Goal: Task Accomplishment & Management: Manage account settings

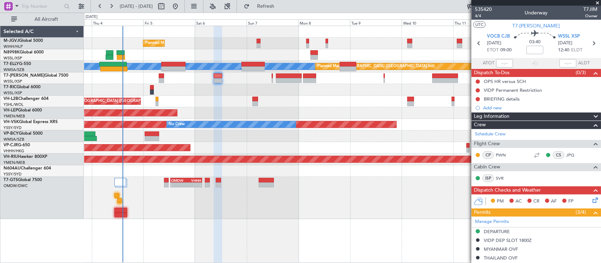
click at [224, 87] on div at bounding box center [342, 90] width 516 height 12
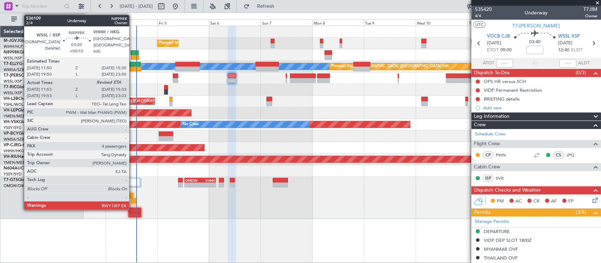
click at [133, 55] on div at bounding box center [135, 57] width 8 height 5
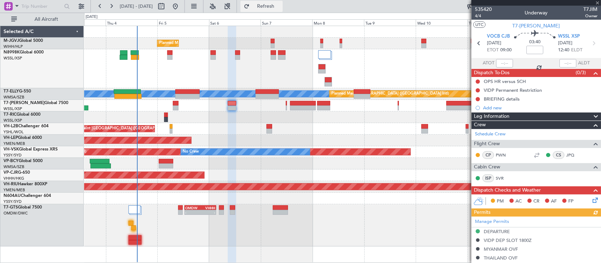
click at [281, 5] on span "Refresh" at bounding box center [266, 6] width 30 height 5
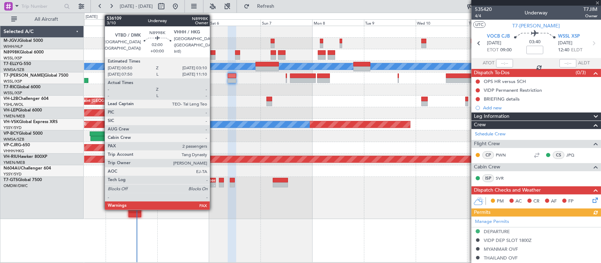
click at [213, 56] on div at bounding box center [213, 57] width 5 height 5
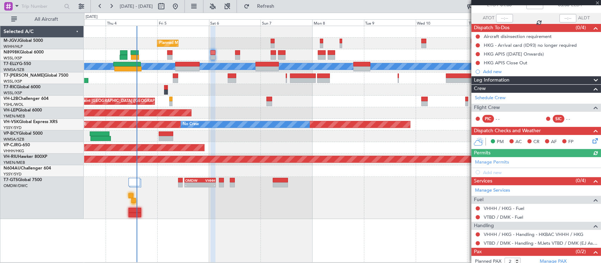
scroll to position [59, 0]
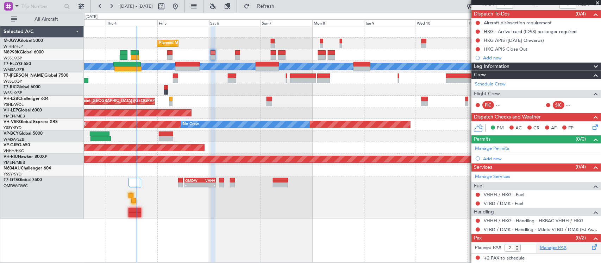
click at [546, 249] on link "Manage PAX" at bounding box center [553, 248] width 27 height 7
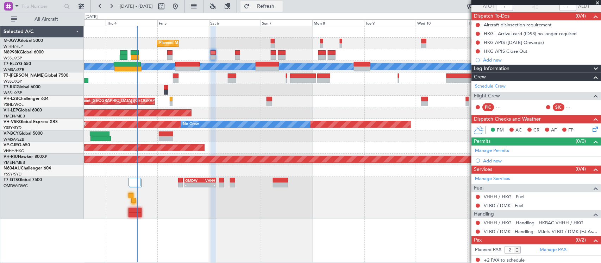
click at [283, 1] on button "Refresh" at bounding box center [261, 6] width 42 height 11
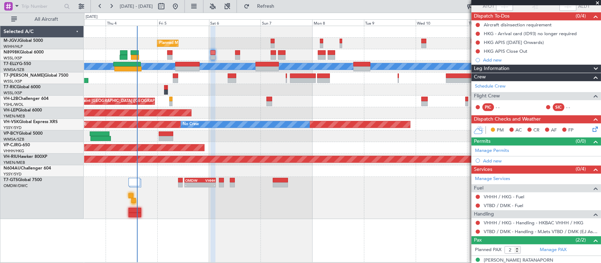
click at [259, 76] on div "Planned Maint Dubai (Al Maktoum Intl)" at bounding box center [342, 79] width 516 height 12
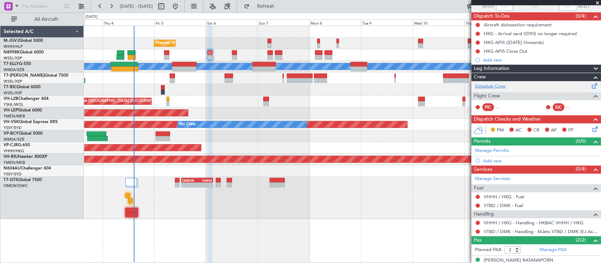
click at [489, 83] on link "Schedule Crew" at bounding box center [490, 86] width 31 height 7
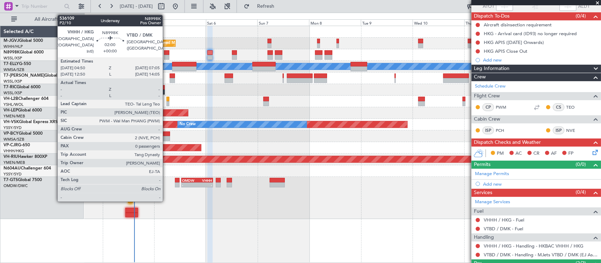
click at [166, 53] on div at bounding box center [166, 52] width 5 height 5
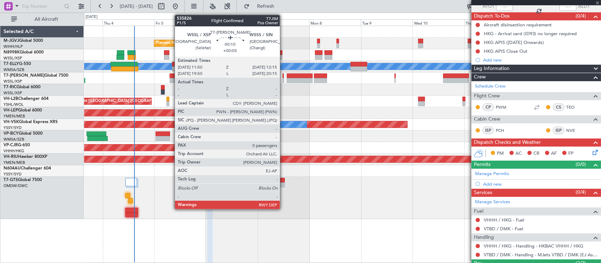
type input "0"
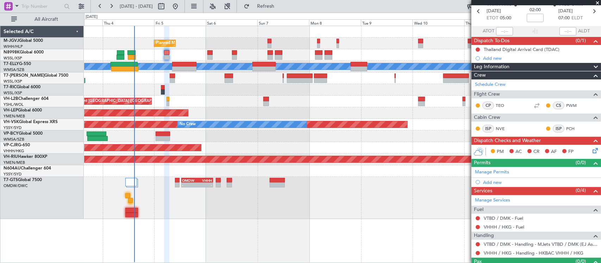
scroll to position [47, 0]
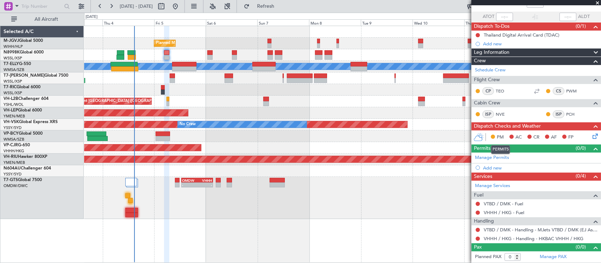
click at [491, 156] on mat-tooltip-component "PERMITS" at bounding box center [500, 149] width 29 height 19
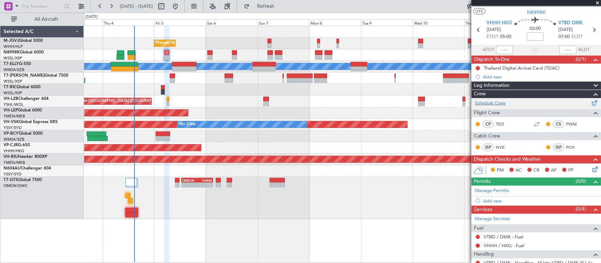
scroll to position [0, 0]
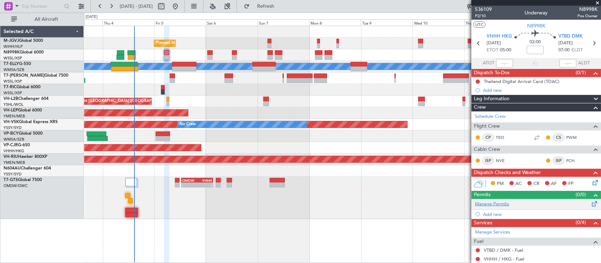
click at [496, 202] on link "Manage Permits" at bounding box center [492, 204] width 34 height 7
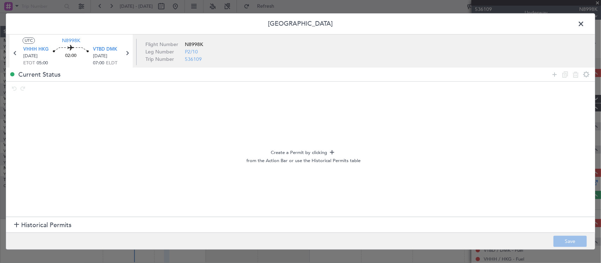
click at [109, 222] on section "Historical Permits" at bounding box center [300, 225] width 589 height 17
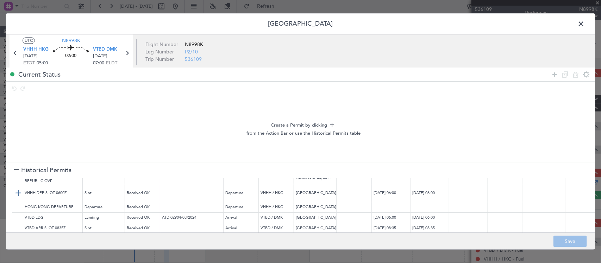
scroll to position [56, 0]
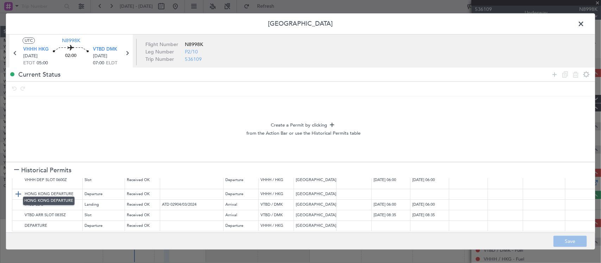
click at [18, 190] on img at bounding box center [18, 194] width 8 height 8
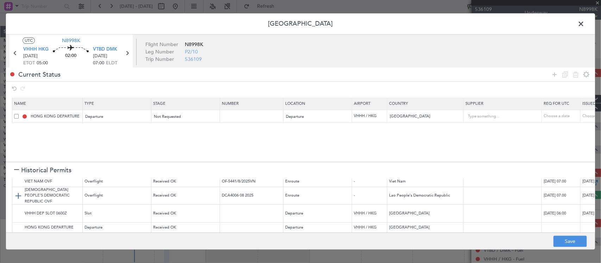
scroll to position [0, 0]
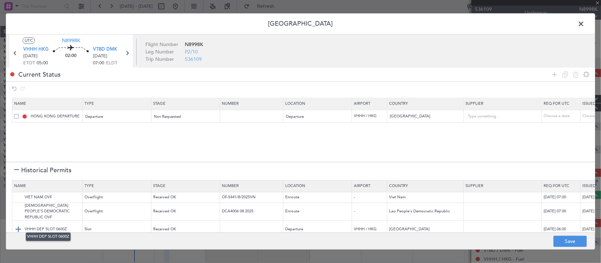
click at [18, 226] on img at bounding box center [18, 230] width 8 height 8
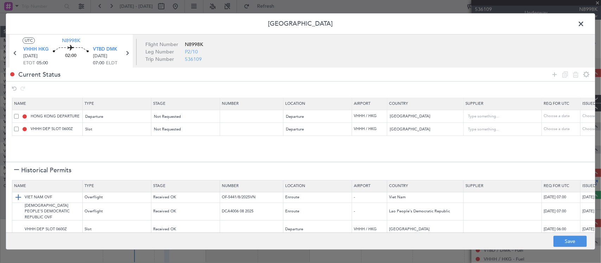
click at [19, 199] on img at bounding box center [18, 198] width 8 height 8
click at [19, 208] on img at bounding box center [18, 212] width 8 height 8
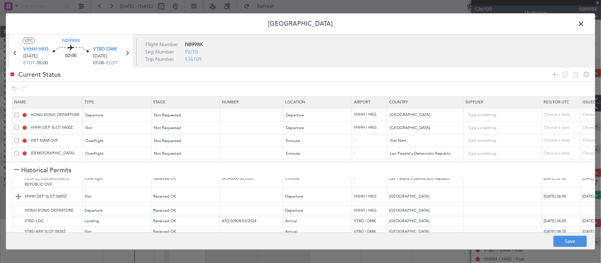
scroll to position [50, 0]
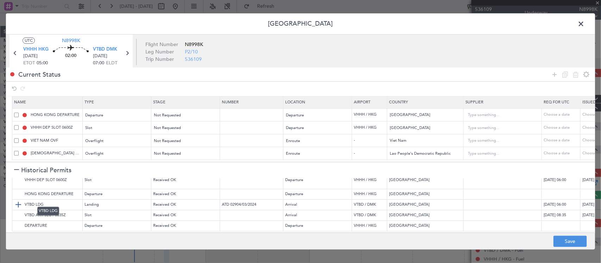
click at [21, 201] on img at bounding box center [18, 205] width 8 height 8
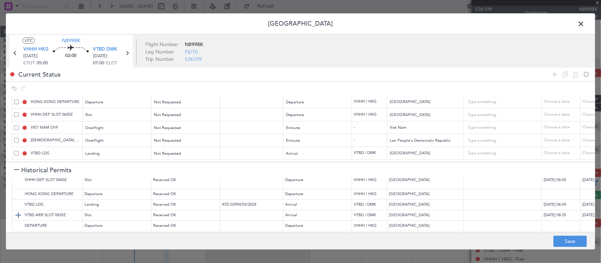
click at [20, 212] on img at bounding box center [18, 216] width 8 height 8
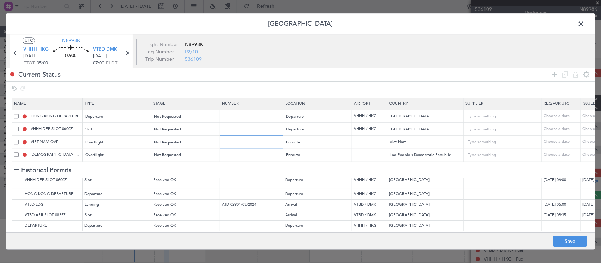
click at [258, 144] on input "text" at bounding box center [252, 142] width 61 height 6
paste input "OF-5728/9/2025VN"
type input "OF-5728/9/2025VN"
click at [254, 153] on input "text" at bounding box center [252, 155] width 61 height 6
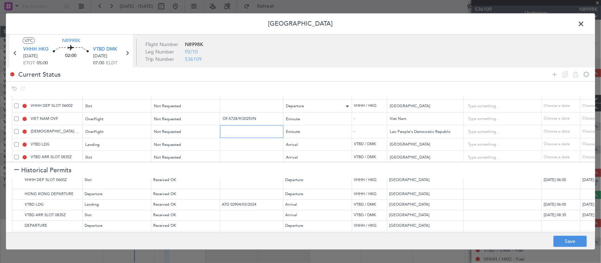
scroll to position [34, 0]
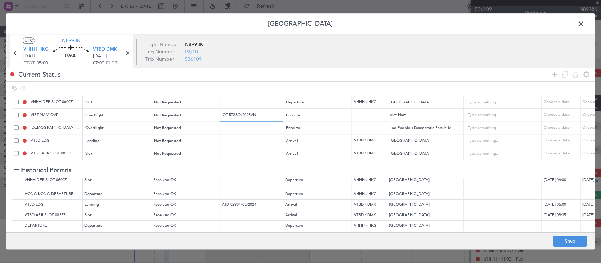
click at [226, 125] on input "text" at bounding box center [252, 128] width 61 height 6
paste input "DCA4174 09 2025"
type input "DCA4174 09 2025"
click at [174, 113] on span "Not Requested" at bounding box center [167, 115] width 27 height 5
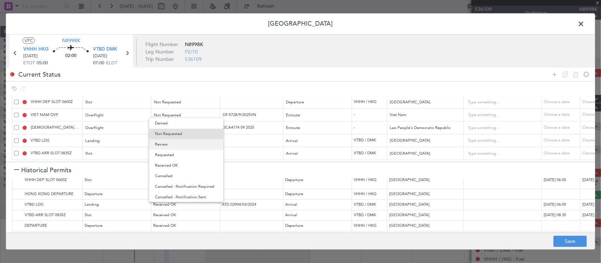
click at [180, 146] on span "Review" at bounding box center [186, 144] width 63 height 11
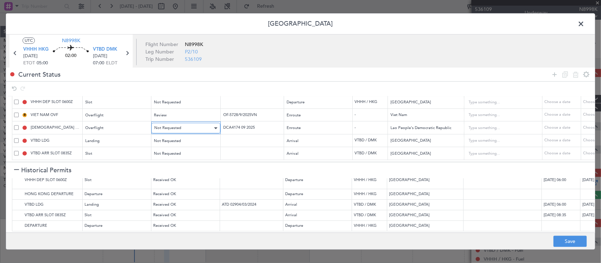
click at [186, 123] on div "Not Requested" at bounding box center [183, 128] width 58 height 11
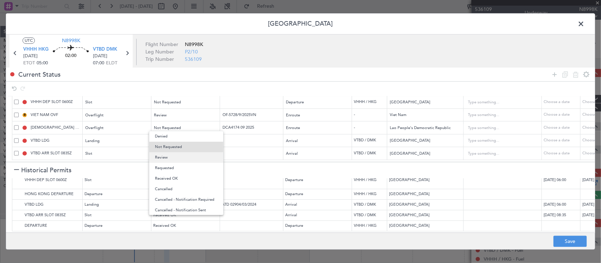
click at [187, 158] on span "Review" at bounding box center [186, 157] width 63 height 11
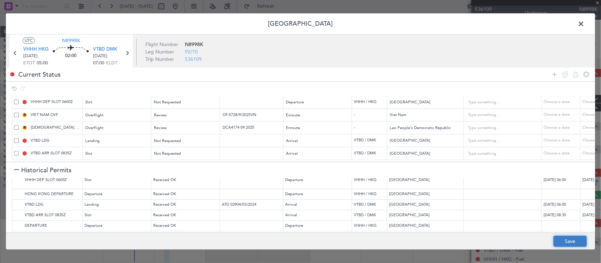
click at [563, 237] on button "Save" at bounding box center [569, 241] width 33 height 11
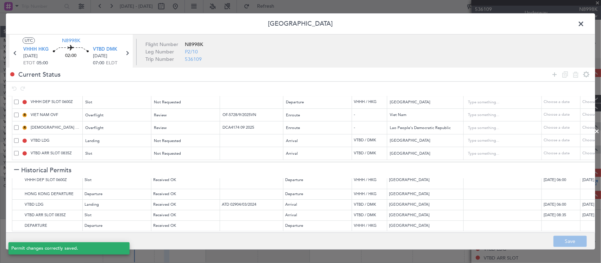
type input "NNN"
type input "VHHH DEP SLOT"
type input "NNN"
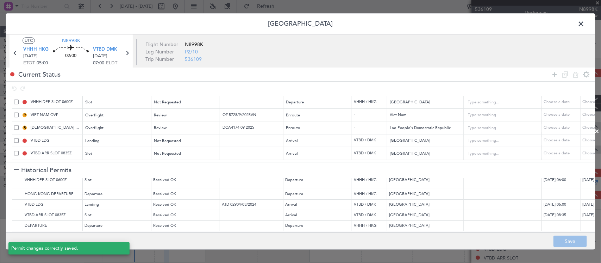
type input "NNN"
type input "VTBD ARR SLOT"
type input "NNN"
click at [127, 52] on icon at bounding box center [126, 53] width 9 height 9
type input "2"
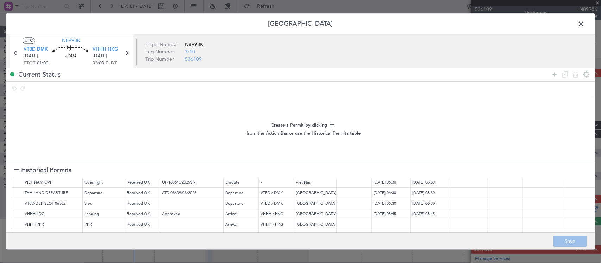
scroll to position [0, 0]
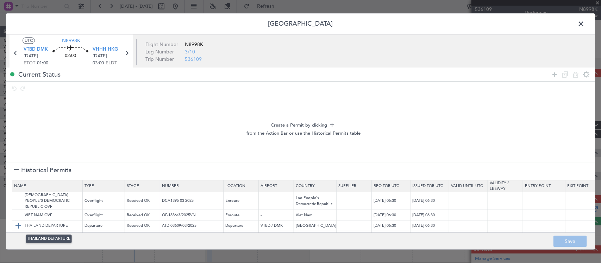
click at [20, 226] on img at bounding box center [18, 226] width 8 height 8
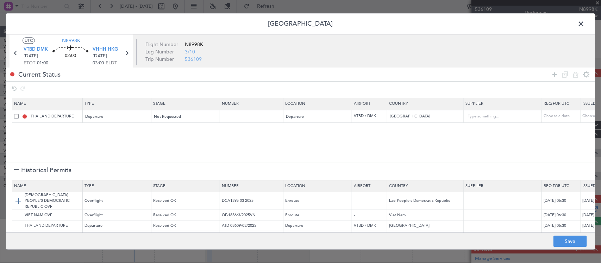
click at [20, 201] on img at bounding box center [18, 201] width 8 height 8
click at [17, 211] on img at bounding box center [18, 215] width 8 height 8
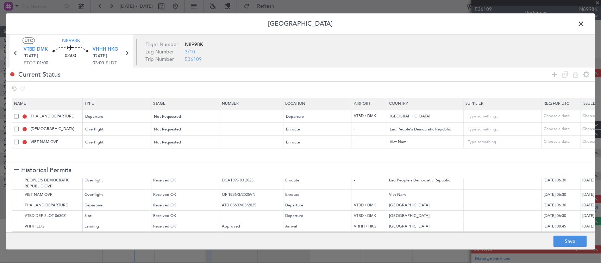
scroll to position [72, 0]
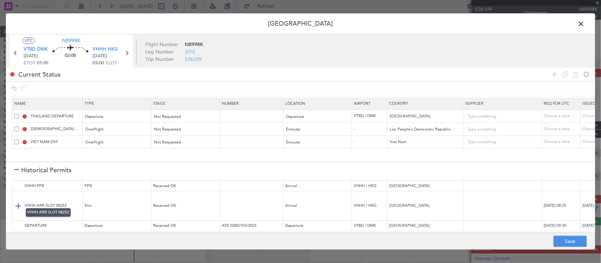
click at [20, 202] on img at bounding box center [18, 206] width 8 height 8
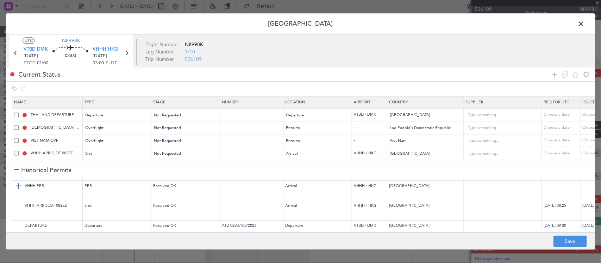
click at [18, 183] on img at bounding box center [18, 186] width 8 height 8
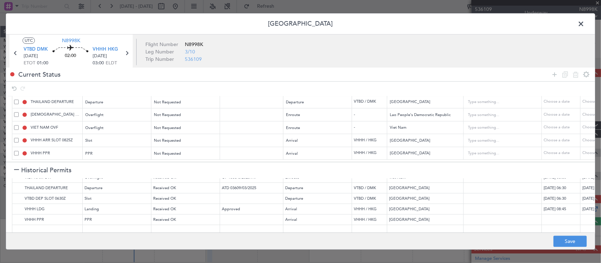
scroll to position [37, 0]
click at [13, 205] on td "VHHH LDG" at bounding box center [47, 210] width 70 height 11
click at [16, 206] on img at bounding box center [18, 210] width 8 height 8
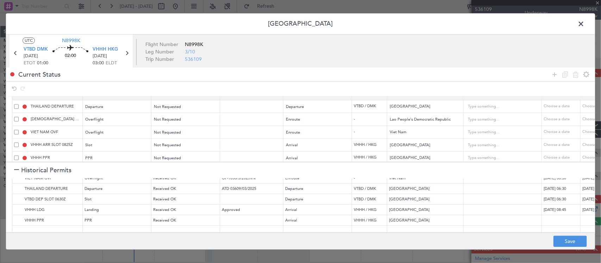
scroll to position [0, 0]
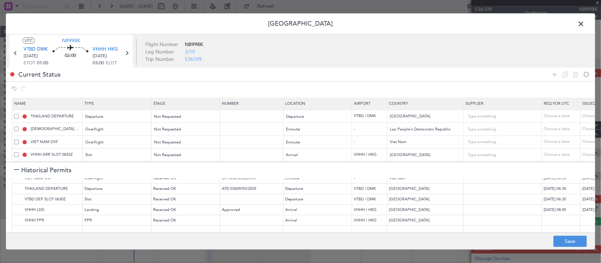
click at [48, 172] on span "Historical Permits" at bounding box center [46, 171] width 50 height 10
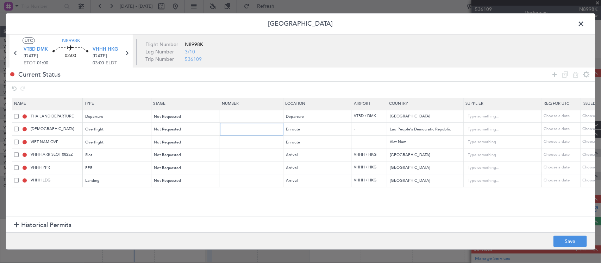
click at [247, 132] on input "text" at bounding box center [252, 129] width 61 height 6
paste input "DCA4177 09 2025"
type input "DCA4177 09 2025"
click at [246, 141] on input "text" at bounding box center [252, 142] width 61 height 6
click at [257, 140] on input "text" at bounding box center [252, 142] width 61 height 6
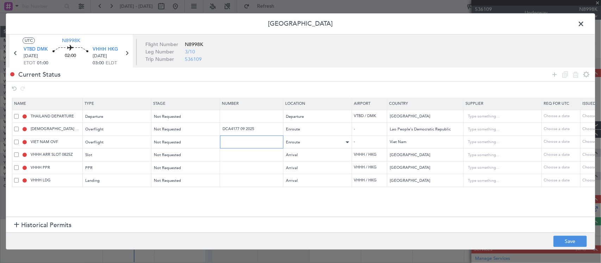
paste input "OF-5805/9/2025VN"
type input "OF-5805/9/2025VN"
click at [184, 131] on div "Not Requested" at bounding box center [183, 130] width 58 height 11
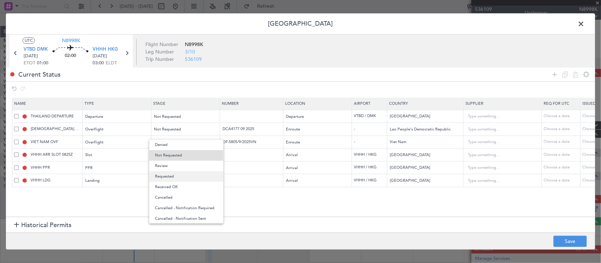
click at [195, 178] on span "Requested" at bounding box center [186, 176] width 63 height 11
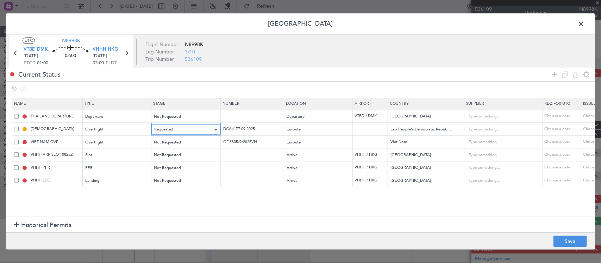
click at [190, 131] on div "Requested" at bounding box center [183, 130] width 58 height 11
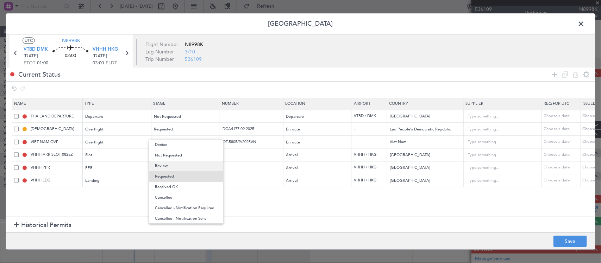
click at [190, 170] on span "Review" at bounding box center [186, 166] width 63 height 11
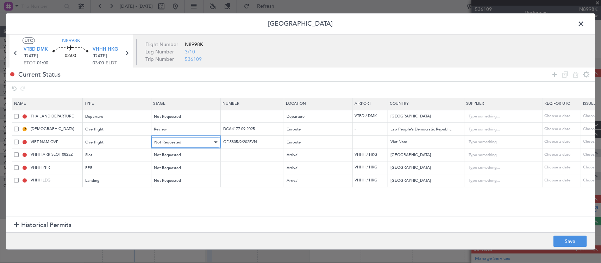
click at [196, 144] on div "Not Requested" at bounding box center [183, 142] width 58 height 11
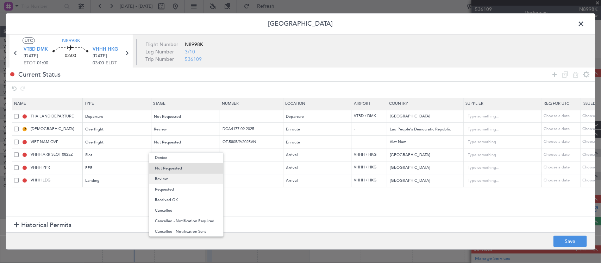
click at [196, 182] on span "Review" at bounding box center [186, 179] width 63 height 11
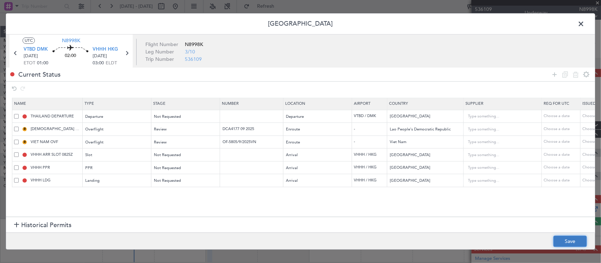
click at [574, 238] on button "Save" at bounding box center [569, 241] width 33 height 11
type input "NNN"
type input "VHHH ARR SLOT"
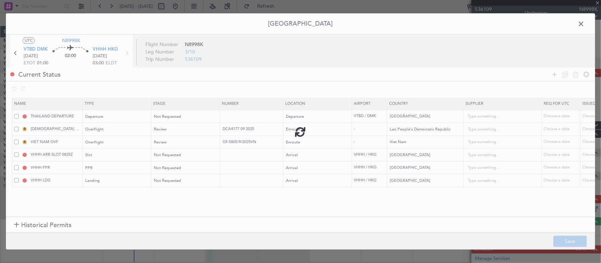
type input "NNN"
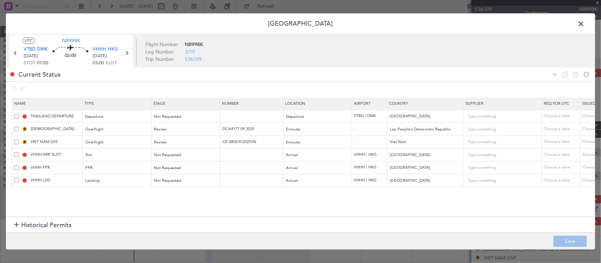
click at [584, 25] on span at bounding box center [584, 26] width 0 height 14
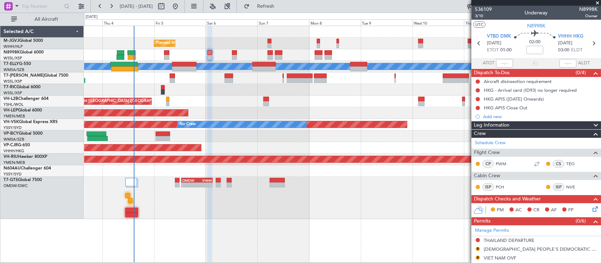
click at [335, 106] on div "Unplanned Maint [GEOGRAPHIC_DATA] ([GEOGRAPHIC_DATA])" at bounding box center [342, 102] width 516 height 12
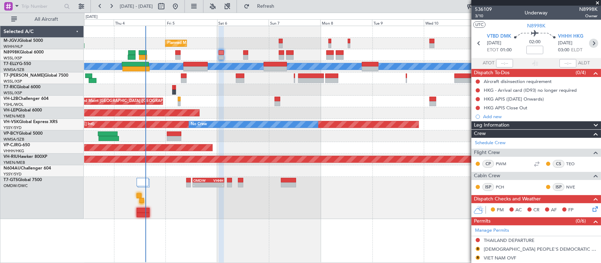
click at [589, 43] on icon at bounding box center [593, 43] width 9 height 9
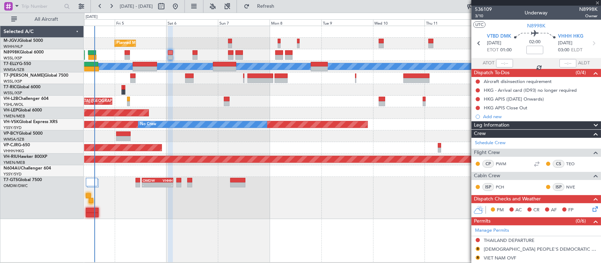
click at [259, 184] on div "- - OMDW 12:50 Z VHHH 03:20 Z" at bounding box center [342, 198] width 516 height 42
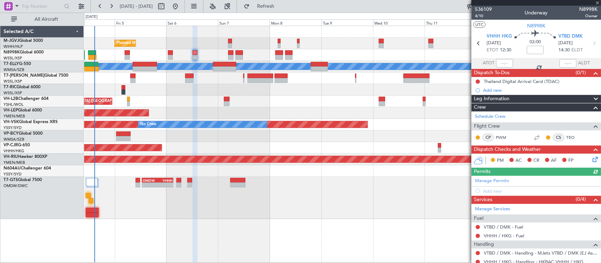
scroll to position [55, 0]
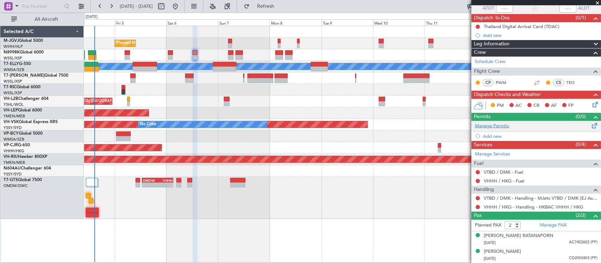
click at [501, 124] on link "Manage Permits" at bounding box center [492, 126] width 34 height 7
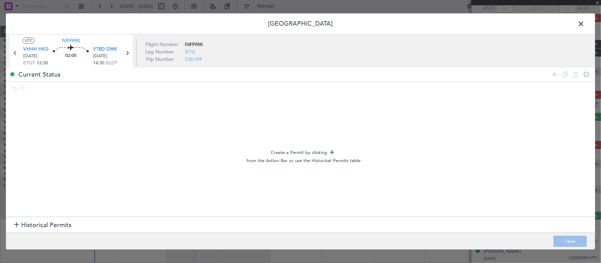
click at [54, 224] on span "Historical Permits" at bounding box center [46, 226] width 50 height 10
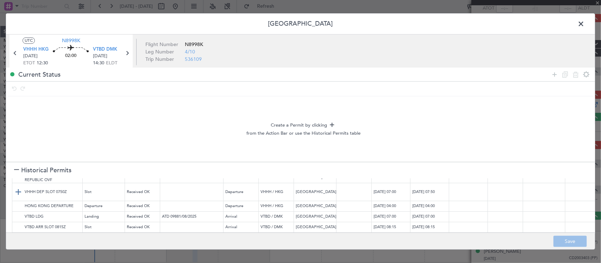
scroll to position [56, 0]
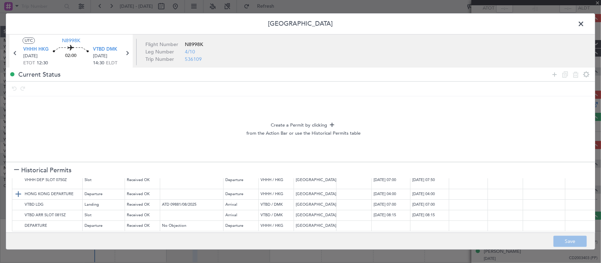
click at [18, 190] on img at bounding box center [18, 194] width 8 height 8
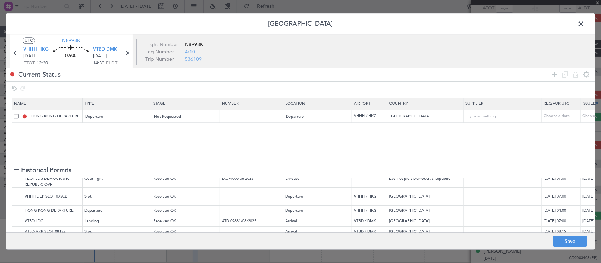
scroll to position [32, 0]
click at [18, 193] on img at bounding box center [18, 197] width 8 height 8
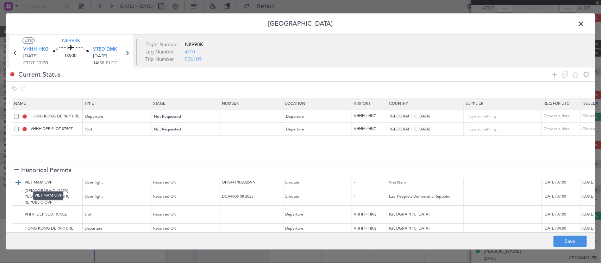
click at [18, 182] on img at bounding box center [18, 183] width 8 height 8
click at [18, 193] on img at bounding box center [18, 197] width 8 height 8
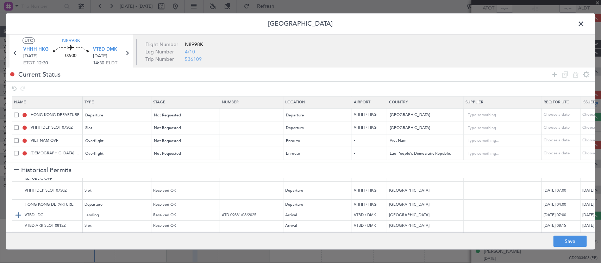
scroll to position [50, 0]
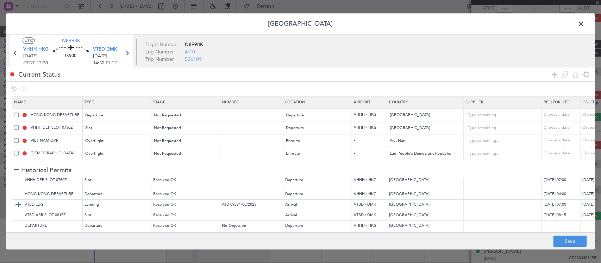
click at [20, 201] on img at bounding box center [18, 205] width 8 height 8
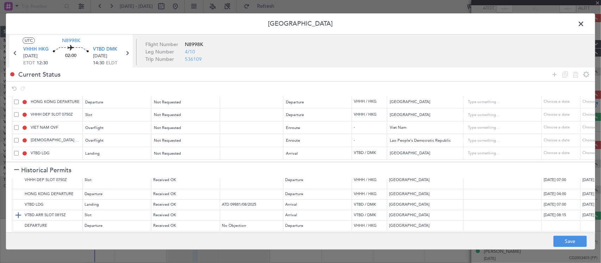
click at [20, 212] on img at bounding box center [18, 216] width 8 height 8
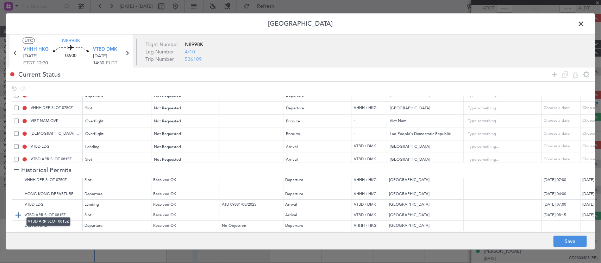
scroll to position [34, 0]
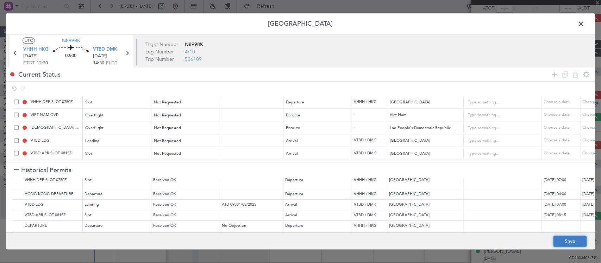
click at [561, 239] on button "Save" at bounding box center [569, 241] width 33 height 11
type input "NNN"
type input "VHHH DEP SLOT"
type input "NNN"
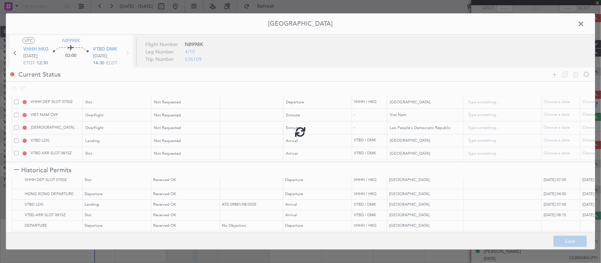
type input "NNN"
type input "VTBD ARR SLOT"
type input "NNN"
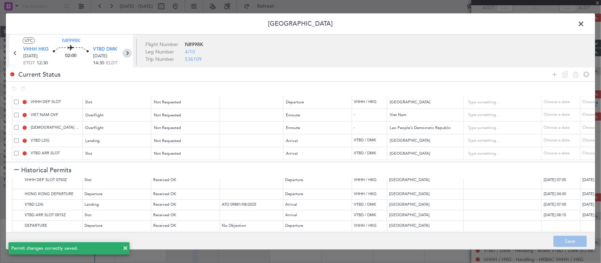
click at [126, 51] on icon at bounding box center [126, 53] width 9 height 9
type input "0"
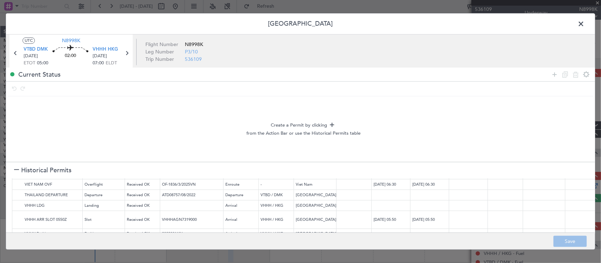
scroll to position [45, 0]
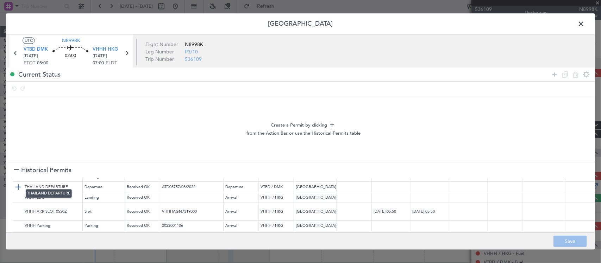
click at [17, 183] on img at bounding box center [18, 187] width 8 height 8
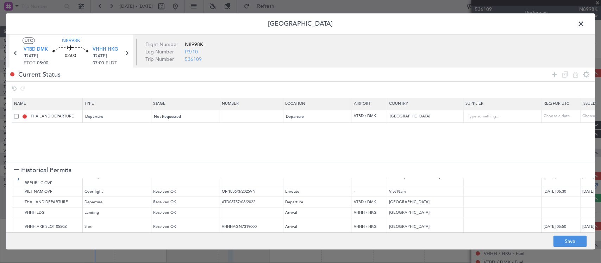
scroll to position [0, 0]
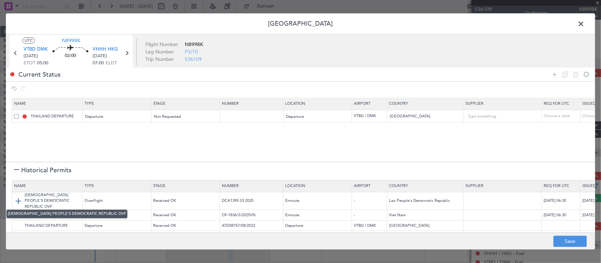
click at [20, 203] on img at bounding box center [18, 201] width 8 height 8
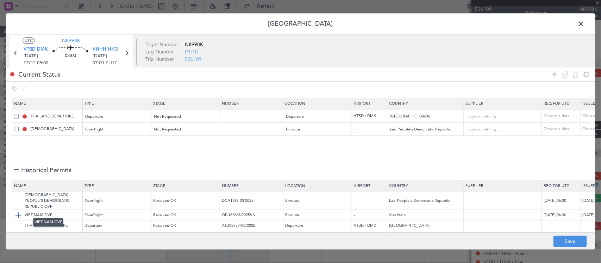
click at [17, 211] on img at bounding box center [18, 215] width 8 height 8
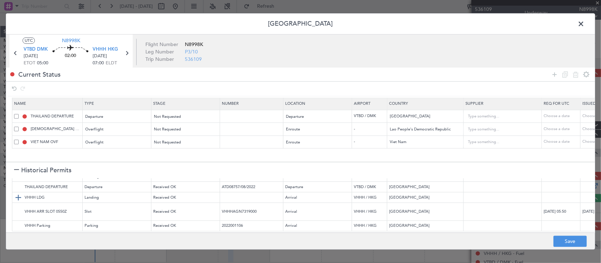
click at [17, 194] on img at bounding box center [18, 198] width 8 height 8
click at [21, 208] on img at bounding box center [18, 212] width 8 height 8
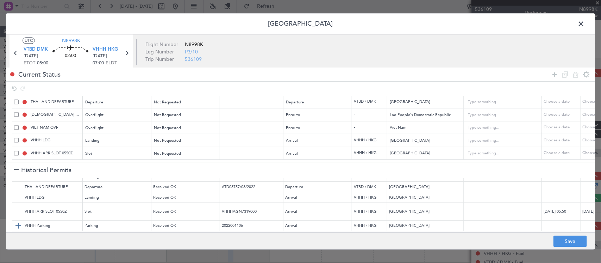
click at [17, 222] on img at bounding box center [18, 226] width 8 height 8
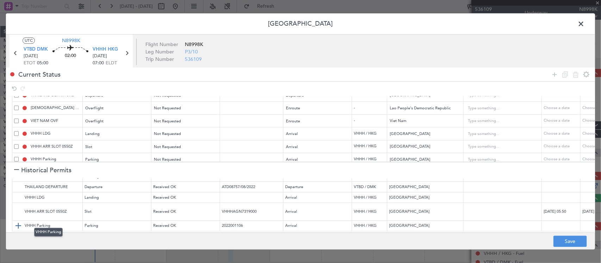
scroll to position [34, 0]
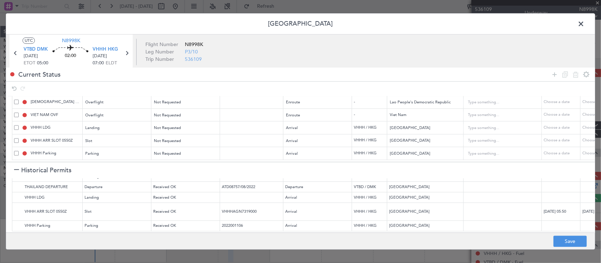
click at [16, 151] on span at bounding box center [16, 153] width 5 height 5
click at [19, 151] on input "checkbox" at bounding box center [19, 151] width 0 height 0
click at [577, 80] on div at bounding box center [570, 74] width 42 height 10
click at [577, 78] on icon at bounding box center [575, 74] width 8 height 8
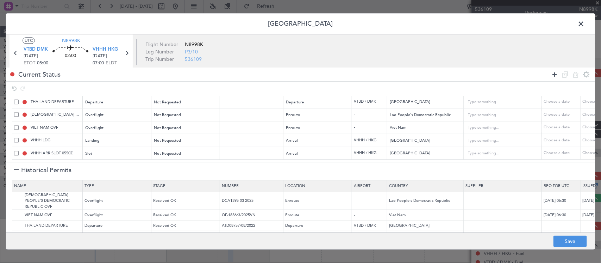
click at [555, 76] on icon at bounding box center [554, 74] width 8 height 8
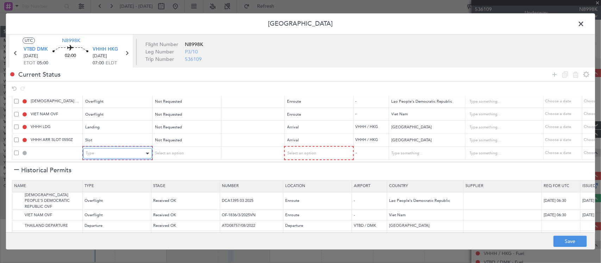
click at [126, 149] on div "Type" at bounding box center [115, 154] width 58 height 11
click at [196, 149] on div "Select an option" at bounding box center [183, 154] width 58 height 11
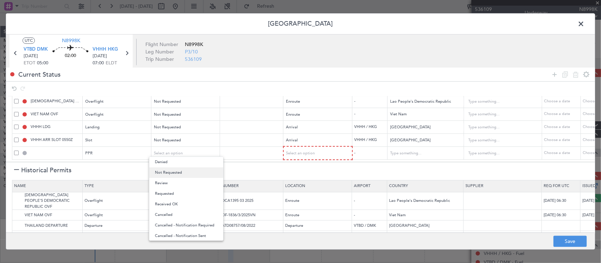
click at [192, 171] on span "Not Requested" at bounding box center [186, 173] width 63 height 11
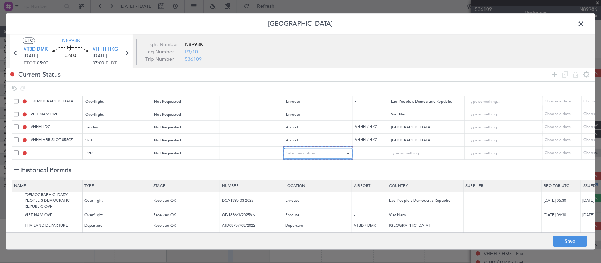
click at [301, 152] on div "Select an option" at bounding box center [316, 154] width 58 height 11
click at [302, 185] on span "Arrival" at bounding box center [318, 183] width 63 height 11
click at [564, 244] on button "Save" at bounding box center [569, 241] width 33 height 11
type input "NNN"
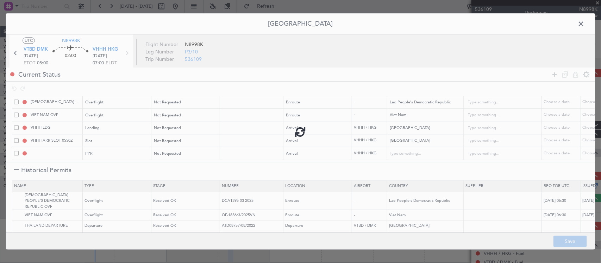
type input "NNN"
type input "VHHH ARR SLOT"
type input "NNN"
type input "VHHH PPR"
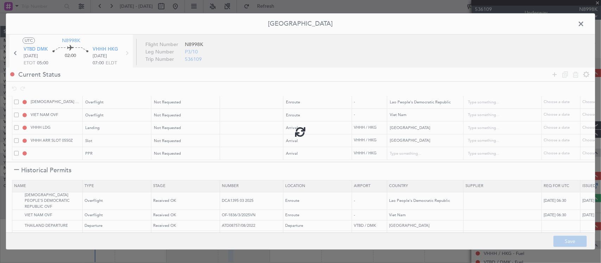
type input "[GEOGRAPHIC_DATA]"
type input "NNN"
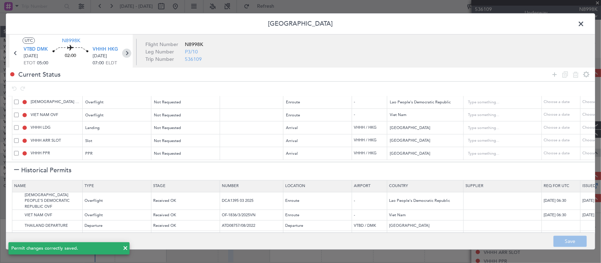
click at [130, 55] on icon at bounding box center [126, 53] width 9 height 9
type input "2"
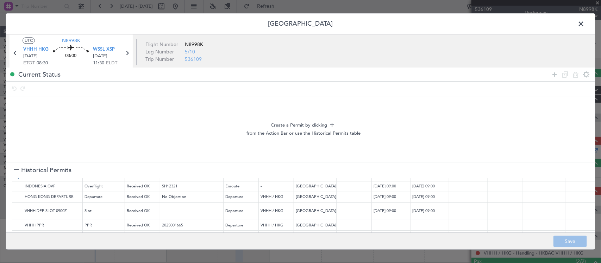
scroll to position [49, 0]
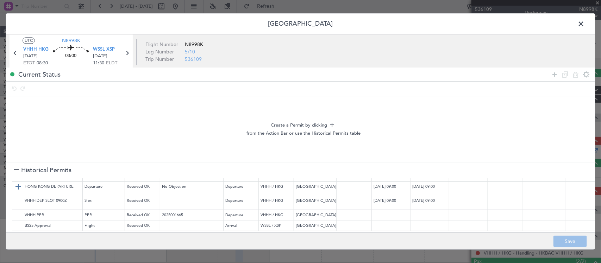
click at [17, 183] on img at bounding box center [18, 187] width 8 height 8
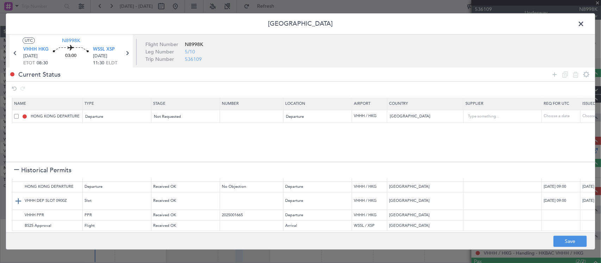
click at [15, 197] on img at bounding box center [18, 201] width 8 height 8
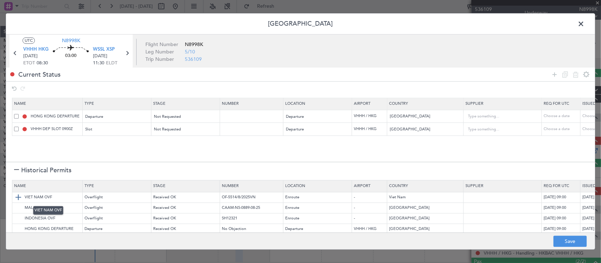
click at [17, 195] on img at bounding box center [18, 198] width 8 height 8
click at [18, 207] on img at bounding box center [18, 208] width 8 height 8
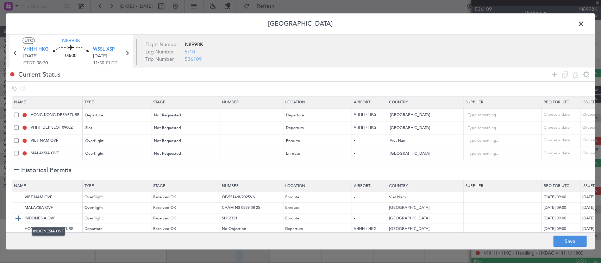
click at [17, 220] on img at bounding box center [18, 219] width 8 height 8
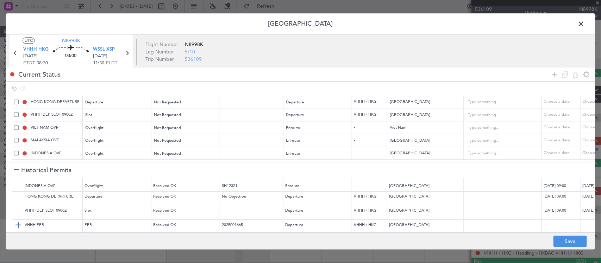
scroll to position [49, 0]
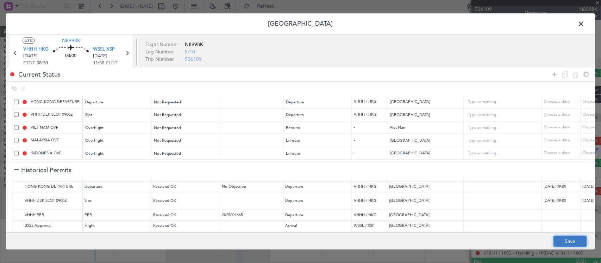
click at [572, 245] on button "Save" at bounding box center [569, 241] width 33 height 11
type input "NNN"
type input "VHHH DEP SLOT"
type input "NNN"
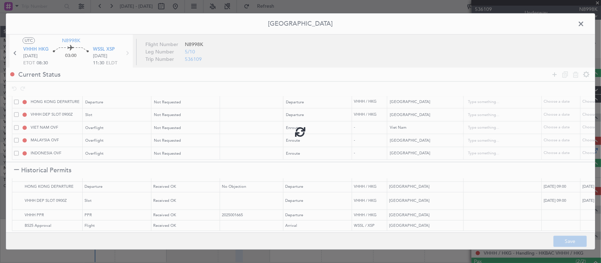
type input "NNN"
type input "2"
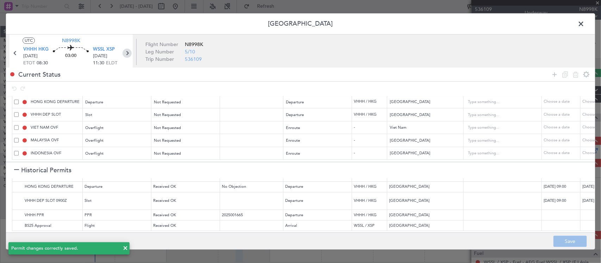
click at [127, 54] on icon at bounding box center [126, 53] width 9 height 9
type input "0"
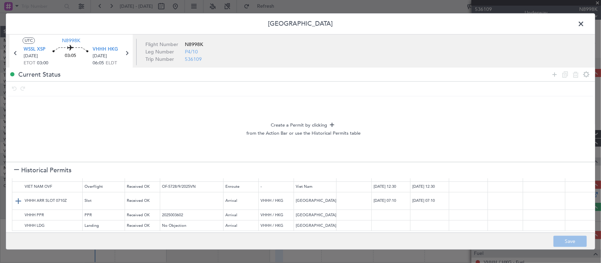
scroll to position [0, 0]
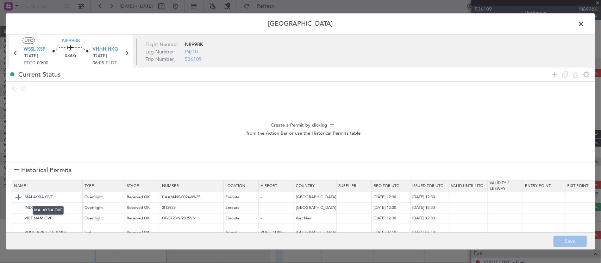
click at [20, 199] on img at bounding box center [18, 198] width 8 height 8
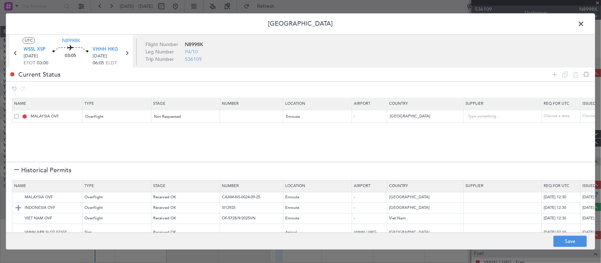
click at [20, 206] on img at bounding box center [18, 208] width 8 height 8
click at [20, 218] on img at bounding box center [18, 219] width 8 height 8
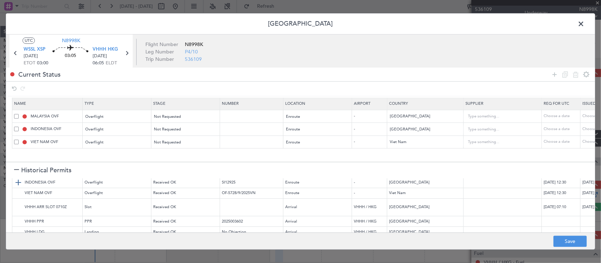
scroll to position [38, 0]
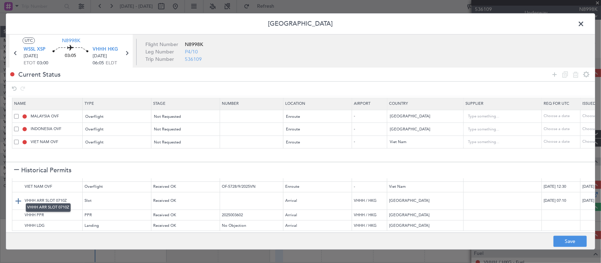
click at [20, 197] on img at bounding box center [18, 201] width 8 height 8
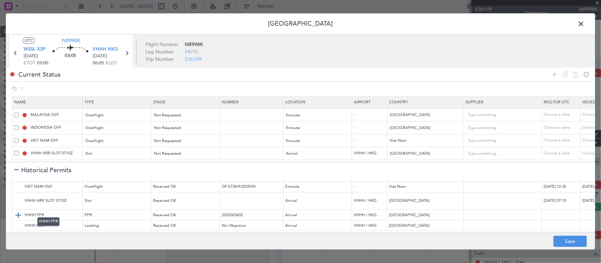
click at [20, 211] on img at bounding box center [18, 215] width 8 height 8
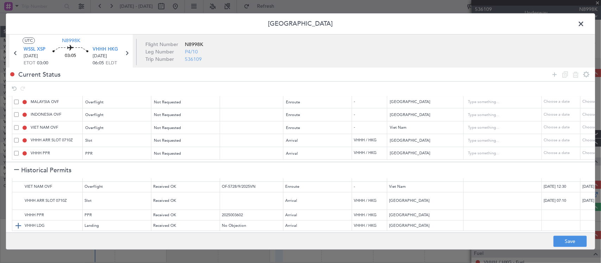
click at [19, 222] on img at bounding box center [18, 226] width 8 height 8
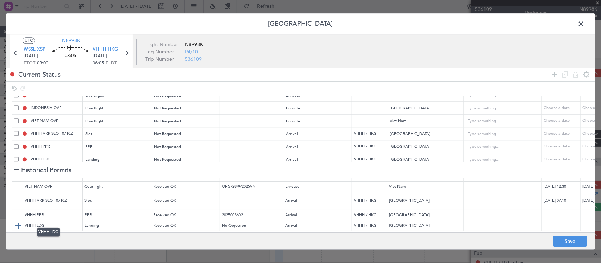
scroll to position [34, 0]
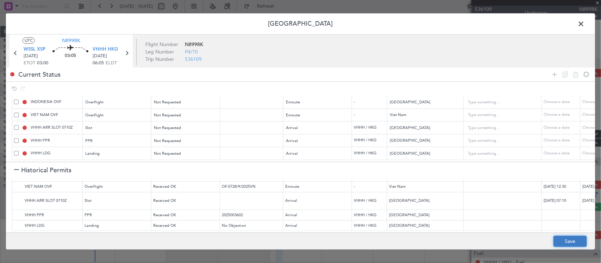
click at [571, 239] on button "Save" at bounding box center [569, 241] width 33 height 11
type input "NNN"
type input "2"
type input "NNN"
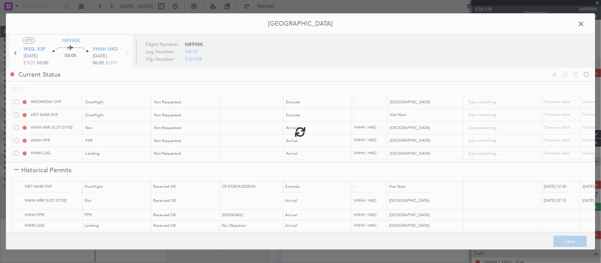
type input "VHHH ARR SLOT"
type input "NNN"
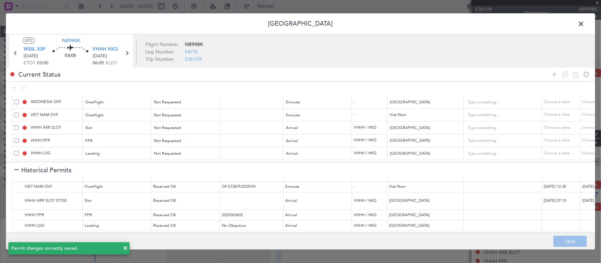
click at [584, 22] on span at bounding box center [584, 26] width 0 height 14
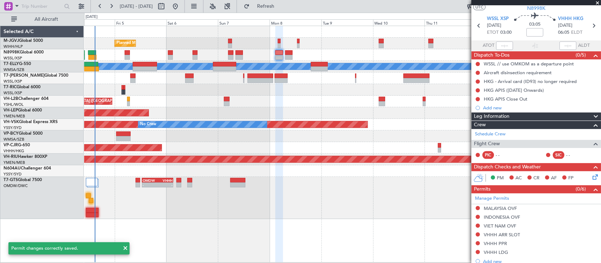
scroll to position [0, 0]
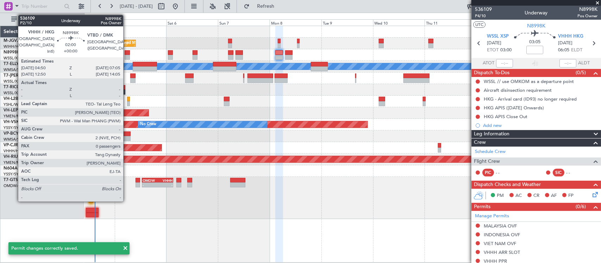
click at [127, 54] on div at bounding box center [127, 52] width 5 height 5
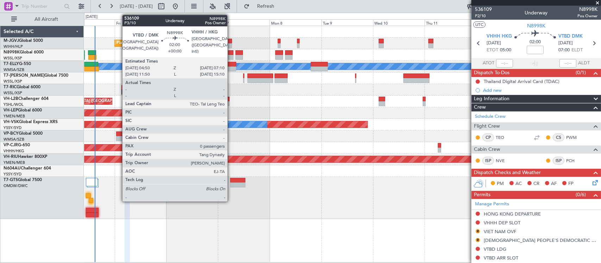
click at [231, 55] on div at bounding box center [230, 52] width 5 height 5
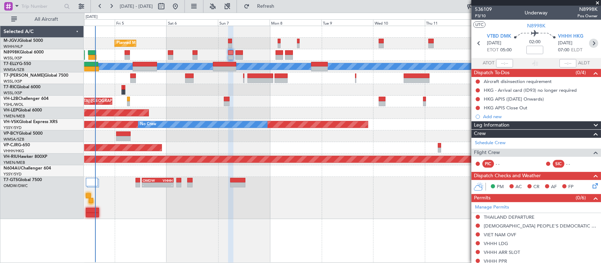
click at [589, 43] on icon at bounding box center [593, 43] width 9 height 9
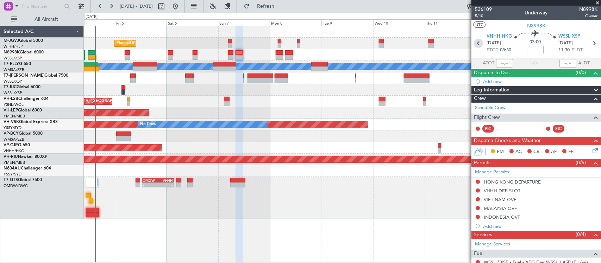
click at [479, 42] on icon at bounding box center [478, 43] width 9 height 9
type input "0"
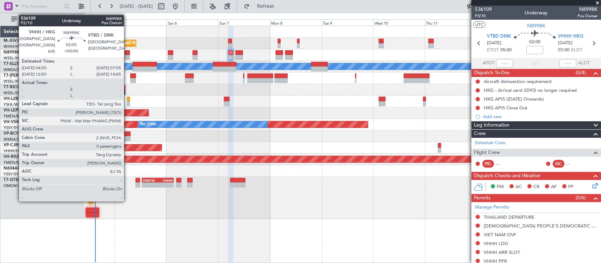
click at [127, 53] on div at bounding box center [127, 52] width 5 height 5
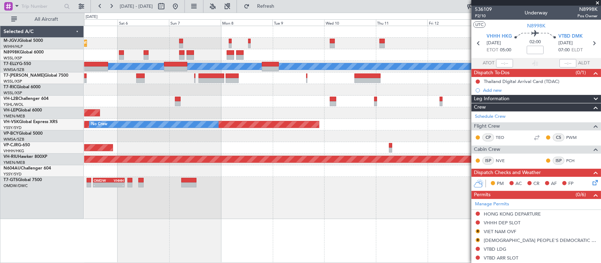
click at [231, 96] on div "Planned Maint Singapore (Seletar) Planned Maint Dubai (Dubai Intl) MEL Unplanne…" at bounding box center [342, 122] width 516 height 193
click at [534, 48] on mat-tooltip-component "Flight Time" at bounding box center [532, 55] width 32 height 19
click at [534, 51] on div "Flight Time" at bounding box center [532, 55] width 23 height 9
click at [535, 49] on input at bounding box center [535, 50] width 17 height 8
type input "+00:35"
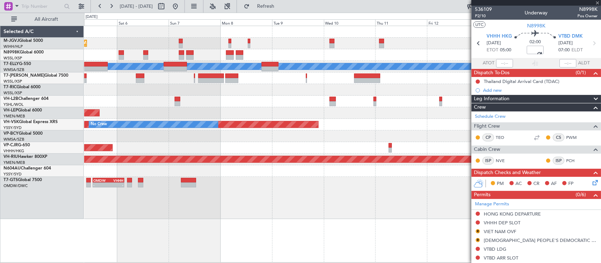
click at [350, 94] on div at bounding box center [342, 90] width 516 height 12
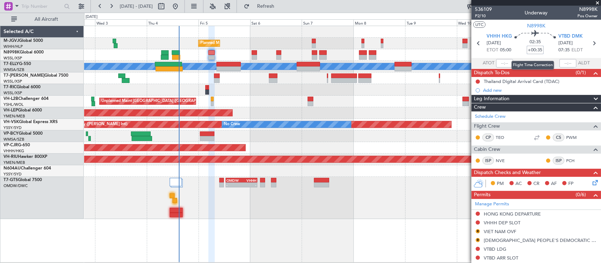
click at [534, 51] on input "+00:35" at bounding box center [535, 50] width 17 height 8
type input "+00:30"
click at [590, 43] on icon at bounding box center [593, 43] width 9 height 9
type input "2"
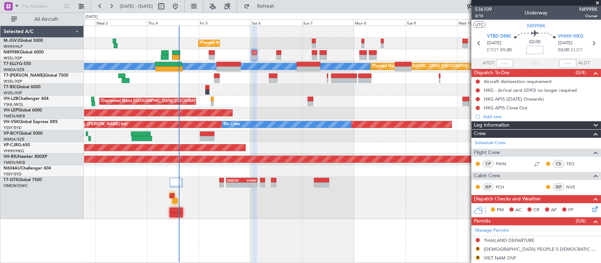
drag, startPoint x: 529, startPoint y: 48, endPoint x: 566, endPoint y: 52, distance: 37.1
click at [529, 48] on input at bounding box center [534, 50] width 17 height 8
type input "+00:20"
click at [589, 42] on icon at bounding box center [593, 43] width 9 height 9
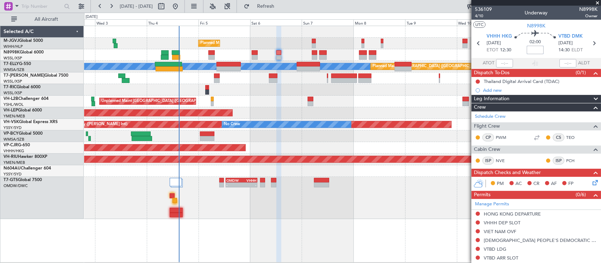
drag, startPoint x: 535, startPoint y: 50, endPoint x: 553, endPoint y: 53, distance: 17.8
click at [535, 50] on input at bounding box center [535, 50] width 17 height 8
type input "+00:30"
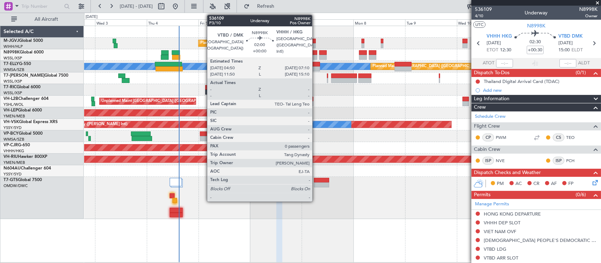
click at [316, 53] on div at bounding box center [314, 52] width 5 height 5
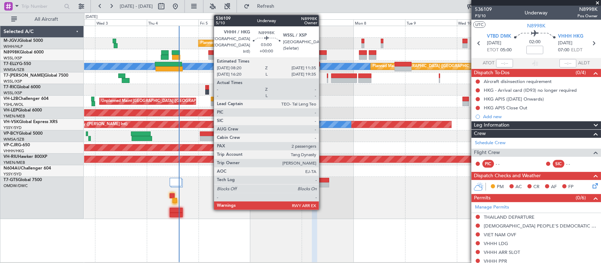
click at [322, 54] on div at bounding box center [322, 52] width 7 height 5
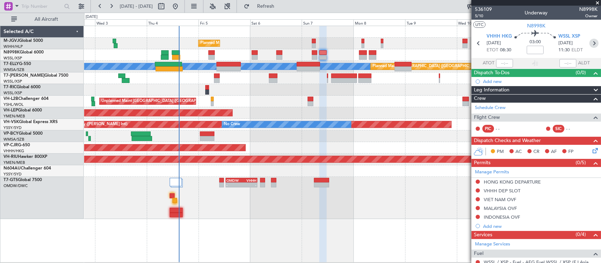
click at [591, 44] on icon at bounding box center [593, 43] width 9 height 9
type input "0"
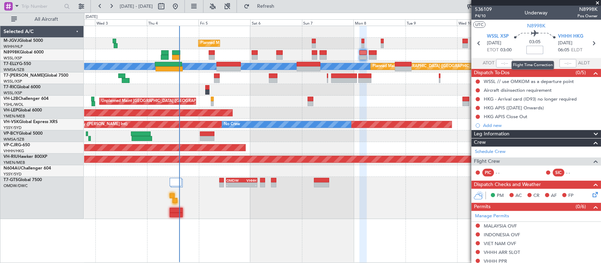
click at [533, 48] on input at bounding box center [534, 50] width 17 height 8
type input "+00:10"
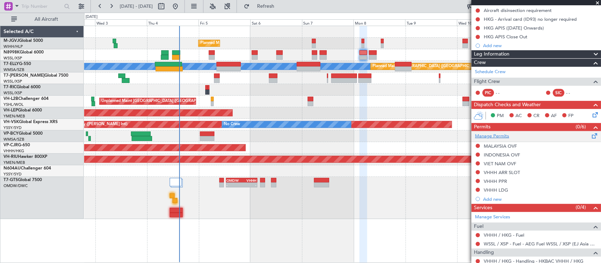
scroll to position [112, 0]
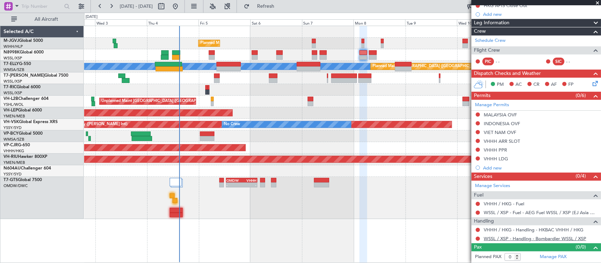
click at [502, 240] on link "WSSL / XSP - Handling - Bombardier WSSL / XSP" at bounding box center [535, 239] width 102 height 6
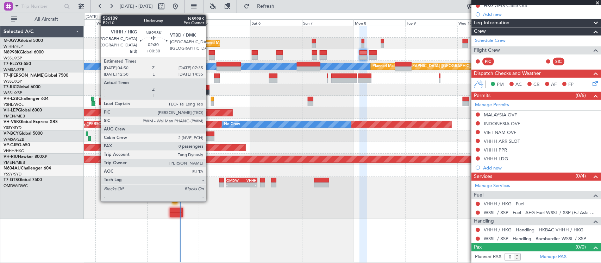
click at [209, 54] on div at bounding box center [212, 52] width 6 height 5
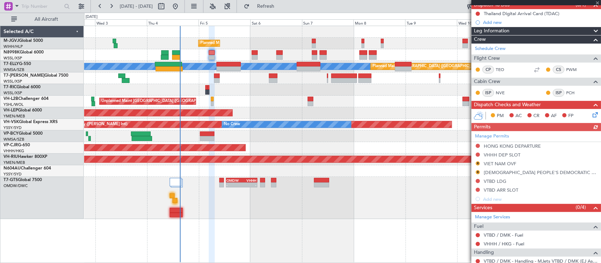
scroll to position [100, 0]
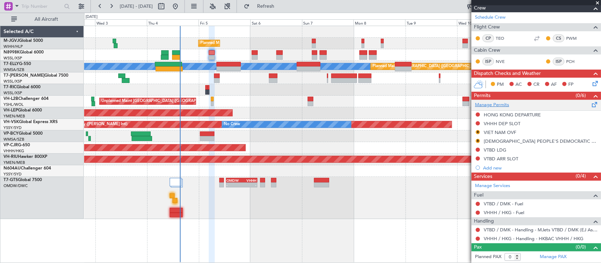
click at [499, 105] on link "Manage Permits" at bounding box center [492, 105] width 34 height 7
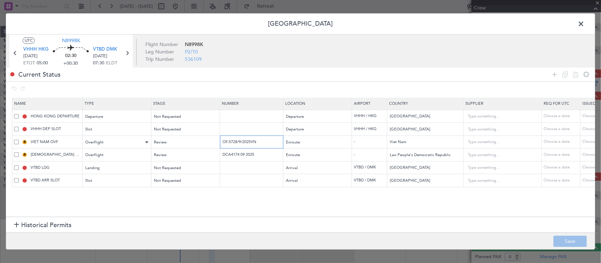
drag, startPoint x: 268, startPoint y: 141, endPoint x: 116, endPoint y: 138, distance: 151.4
click at [116, 138] on tr "R VIET NAM OVF Overflight Review OF-5728/9/2025VN Enroute - Viet Nam Choose a d…" at bounding box center [461, 142] width 898 height 13
click at [260, 155] on input "DCA4174 09 2025" at bounding box center [252, 155] width 61 height 6
drag, startPoint x: 264, startPoint y: 155, endPoint x: 189, endPoint y: 155, distance: 75.3
click at [189, 155] on tr "R LAO PEOPLE'S DEMOCRATIC REPUBLIC OVF Overflight Review DCA4174 09 2025 Enrout…" at bounding box center [461, 155] width 898 height 13
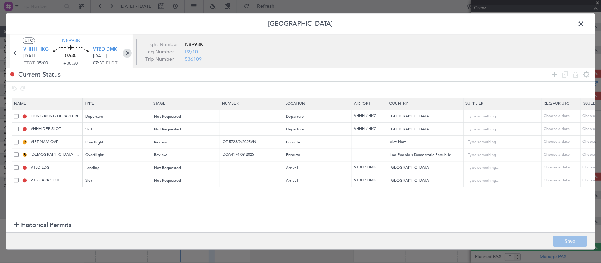
click at [126, 52] on icon at bounding box center [126, 53] width 9 height 9
type input "+00:20"
type input "2"
type input "+00:20"
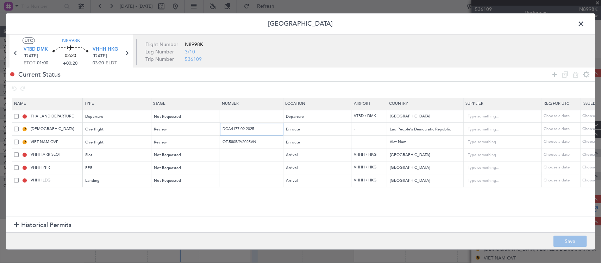
click at [255, 130] on input "DCA4177 09 2025" at bounding box center [252, 129] width 61 height 6
click at [257, 130] on input "DCA4177 09 2025" at bounding box center [252, 129] width 61 height 6
drag, startPoint x: 262, startPoint y: 138, endPoint x: 260, endPoint y: 141, distance: 3.6
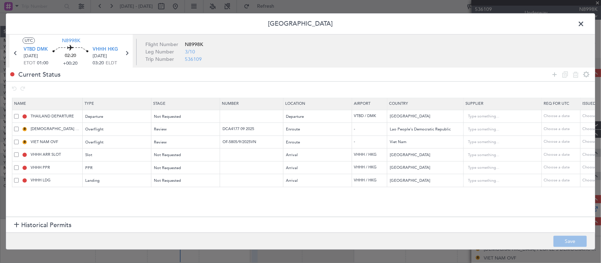
click at [262, 138] on td "OF-5805/9/2025VN" at bounding box center [251, 142] width 63 height 13
click at [260, 142] on input "OF-5805/9/2025VN" at bounding box center [252, 142] width 61 height 6
click at [584, 23] on span at bounding box center [584, 26] width 0 height 14
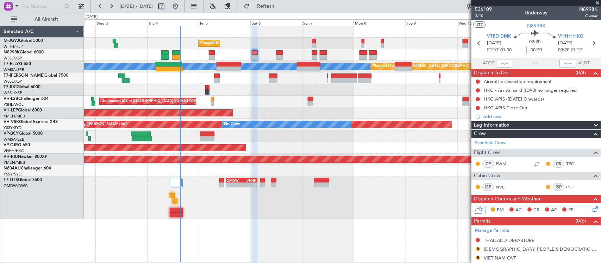
click at [196, 114] on div "Planned Maint Singapore (Seletar) Planned Maint Singapore (Seletar) MEL Planned…" at bounding box center [342, 122] width 516 height 193
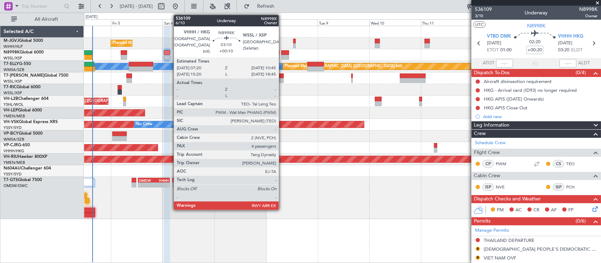
click at [283, 56] on div at bounding box center [284, 57] width 7 height 5
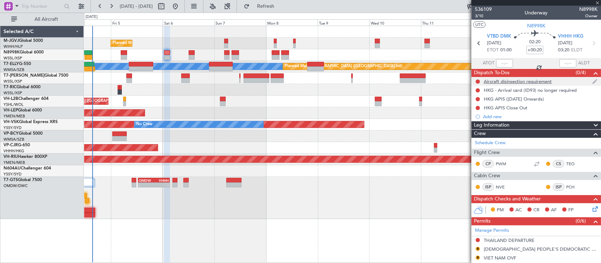
type input "+00:10"
type input "4"
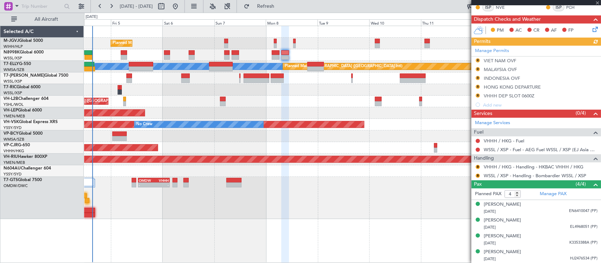
scroll to position [154, 0]
click at [500, 50] on div "Manage Permits R VIET NAM OVF R MALAYSIA OVF R INDONESIA OVF R HONG KONG DEPART…" at bounding box center [536, 77] width 130 height 64
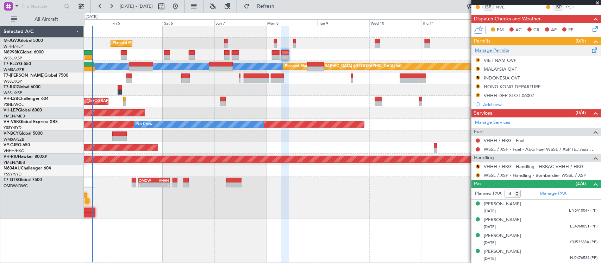
click at [500, 50] on link "Manage Permits" at bounding box center [492, 50] width 34 height 7
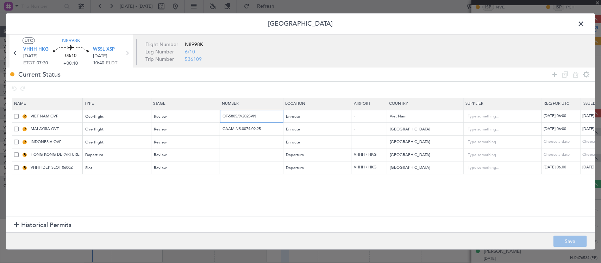
click at [254, 118] on input "OF-5805/9/2025VN" at bounding box center [252, 116] width 61 height 6
click at [247, 130] on input "CAAM-NS-0074-09-25" at bounding box center [252, 129] width 61 height 6
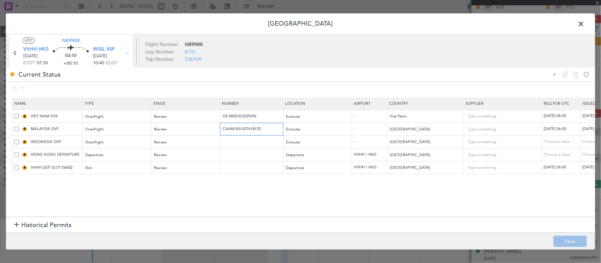
click at [247, 130] on input "CAAM-NS-0074-09-25" at bounding box center [252, 129] width 61 height 6
click at [192, 115] on div "Review" at bounding box center [183, 117] width 58 height 11
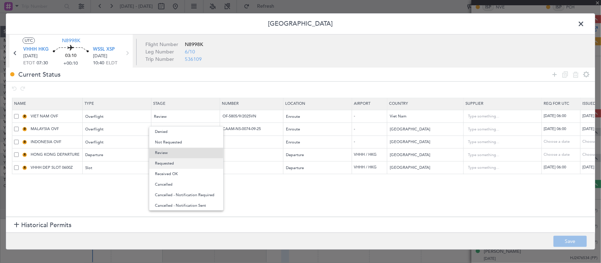
click at [190, 164] on span "Requested" at bounding box center [186, 163] width 63 height 11
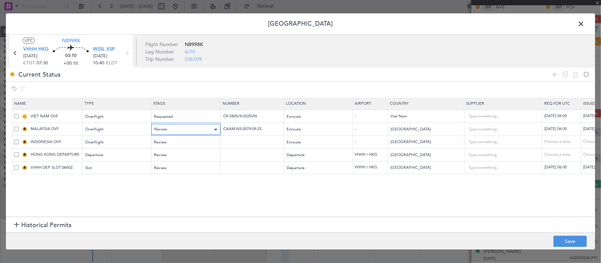
click at [196, 134] on div "Review" at bounding box center [183, 130] width 58 height 11
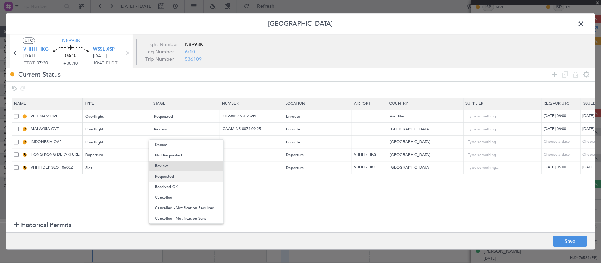
click at [190, 175] on span "Requested" at bounding box center [186, 176] width 63 height 11
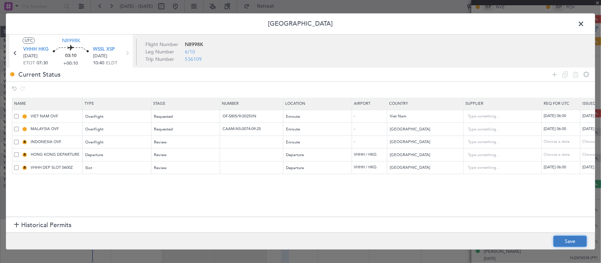
click at [571, 241] on button "Save" at bounding box center [569, 241] width 33 height 11
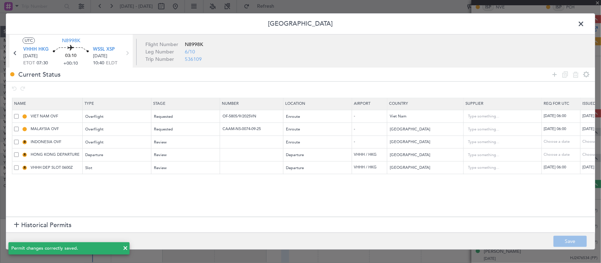
click at [584, 23] on span at bounding box center [584, 26] width 0 height 14
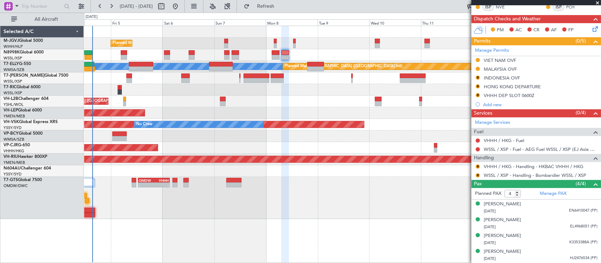
click at [279, 108] on div "Planned Maint Singapore (Seletar) Planned Maint Singapore (Seletar) MEL Planned…" at bounding box center [342, 122] width 516 height 193
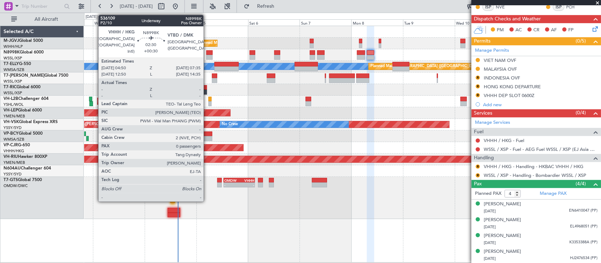
click at [209, 54] on div at bounding box center [209, 52] width 6 height 5
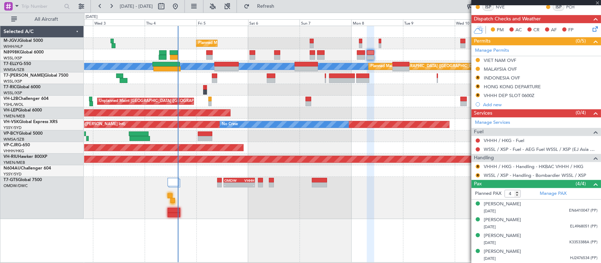
type input "+00:30"
type input "0"
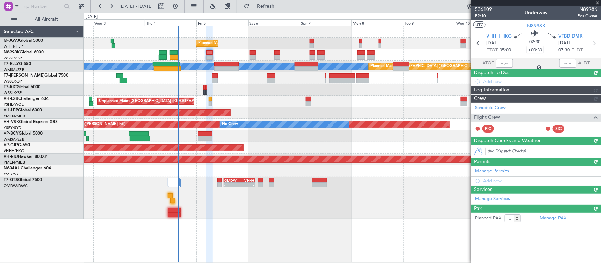
scroll to position [0, 0]
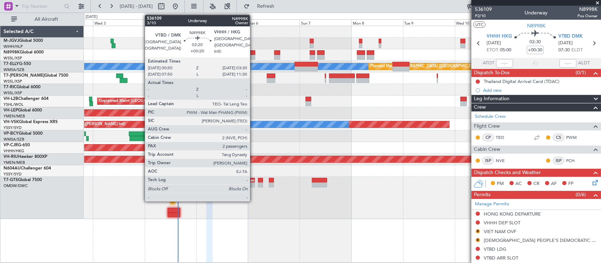
click at [253, 52] on div at bounding box center [253, 52] width 6 height 5
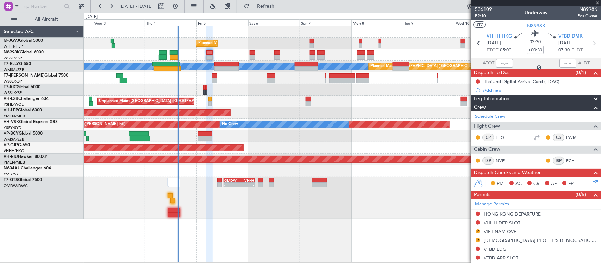
type input "+00:20"
type input "2"
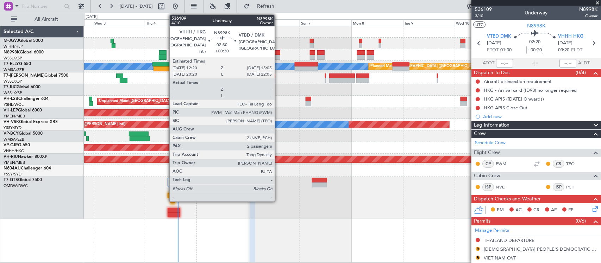
click at [278, 57] on div at bounding box center [277, 57] width 6 height 5
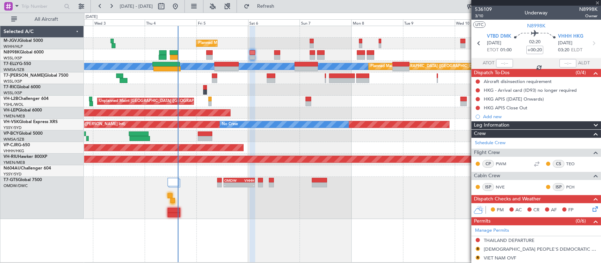
type input "+00:30"
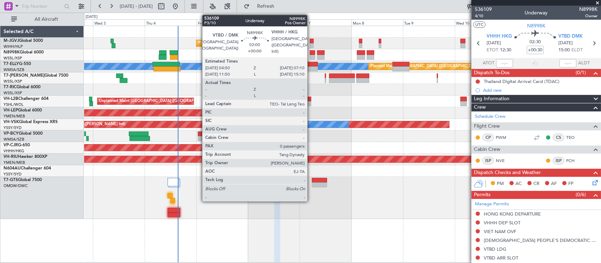
click at [311, 56] on div at bounding box center [312, 57] width 5 height 5
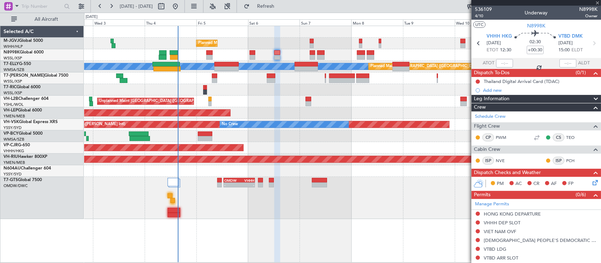
type input "0"
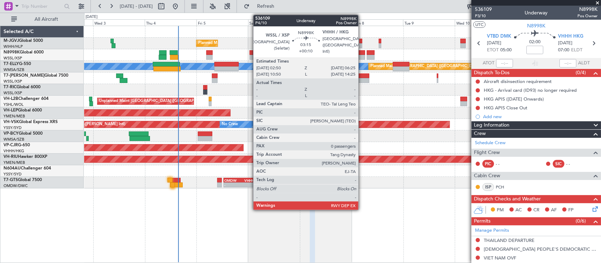
click at [362, 54] on div at bounding box center [361, 52] width 8 height 5
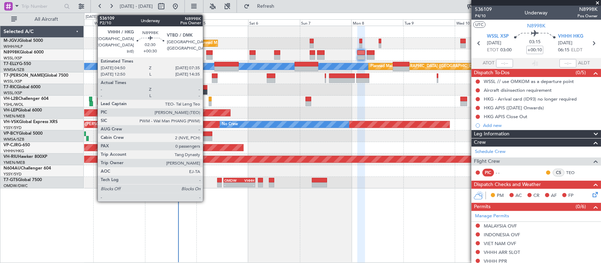
click at [206, 54] on div at bounding box center [209, 52] width 6 height 5
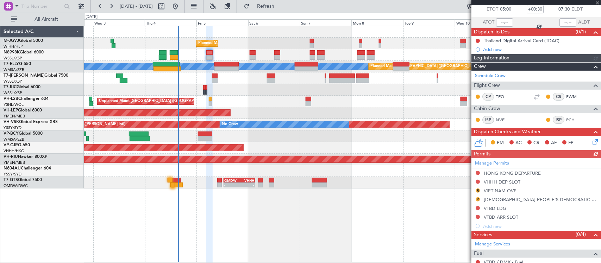
scroll to position [100, 0]
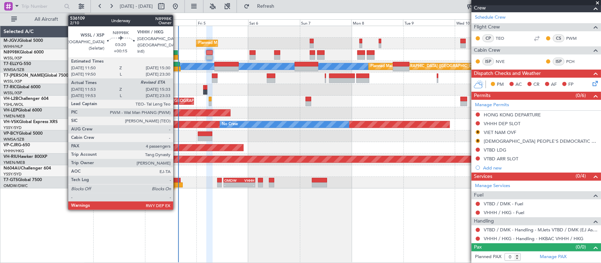
click at [175, 55] on div at bounding box center [174, 57] width 8 height 5
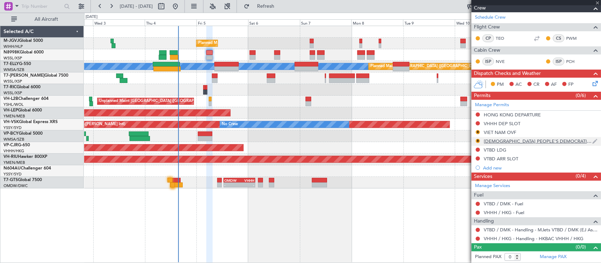
type input "+00:15"
type input "12:03"
type input "4"
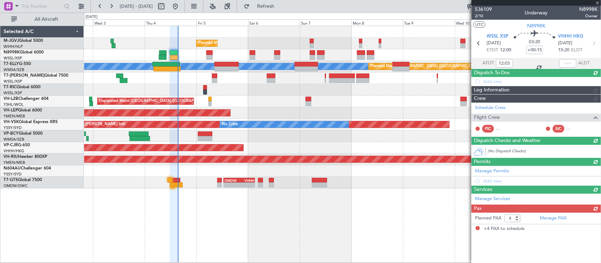
scroll to position [0, 0]
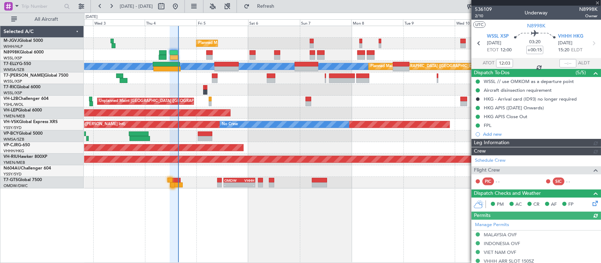
type input "Hafiz Sapuwan (HHAFI)"
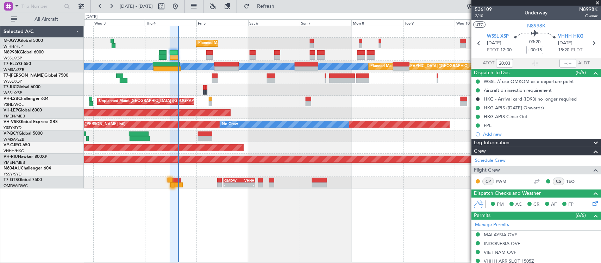
type input "12:03"
click at [564, 63] on input "text" at bounding box center [567, 63] width 17 height 8
type input "15:27"
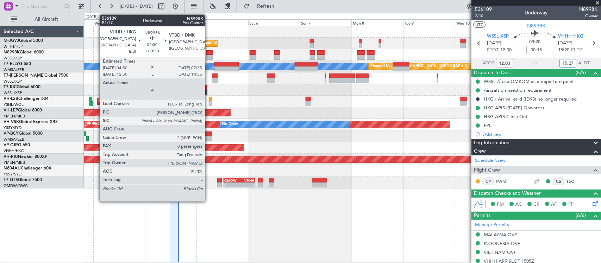
click at [208, 54] on div at bounding box center [209, 52] width 6 height 5
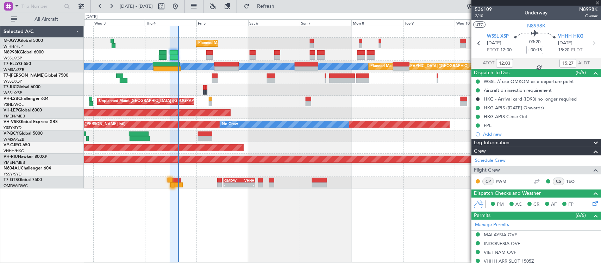
type input "+00:30"
type input "0"
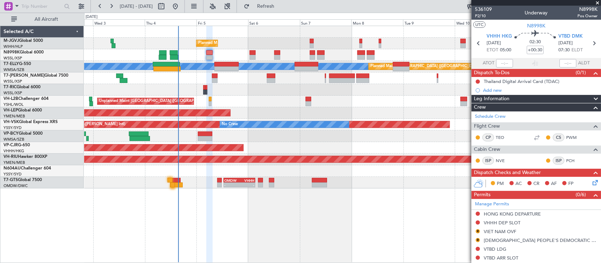
click at [588, 44] on mat-tooltip-component "[GEOGRAPHIC_DATA] ([GEOGRAPHIC_DATA]) Cat A" at bounding box center [568, 55] width 66 height 30
click at [589, 42] on icon at bounding box center [593, 43] width 9 height 9
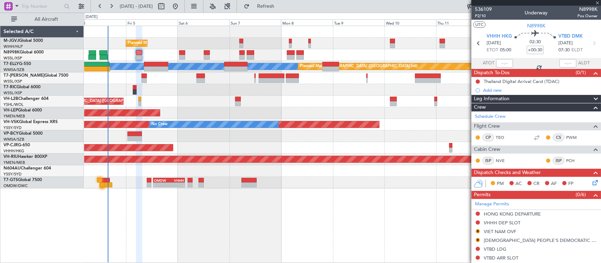
click at [307, 142] on div at bounding box center [342, 137] width 516 height 12
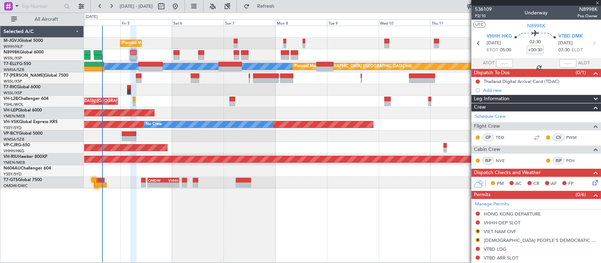
type input "+00:20"
type input "2"
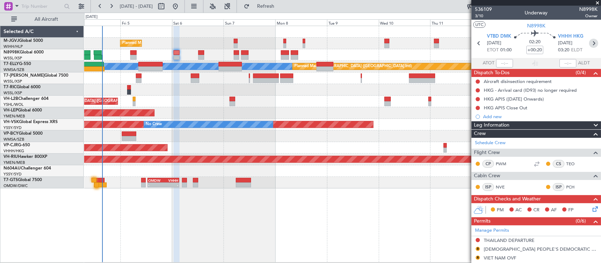
click at [589, 42] on icon at bounding box center [593, 43] width 9 height 9
type input "+00:30"
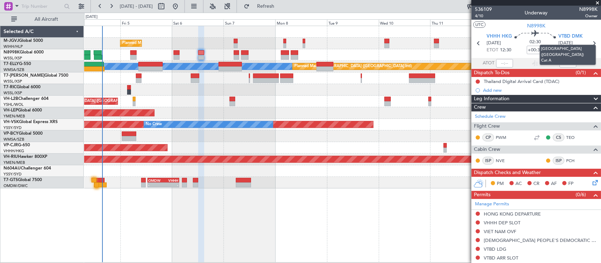
click at [590, 40] on mat-tooltip-component "[GEOGRAPHIC_DATA] ([GEOGRAPHIC_DATA]) Cat A" at bounding box center [568, 55] width 66 height 30
click at [590, 42] on icon at bounding box center [593, 43] width 9 height 9
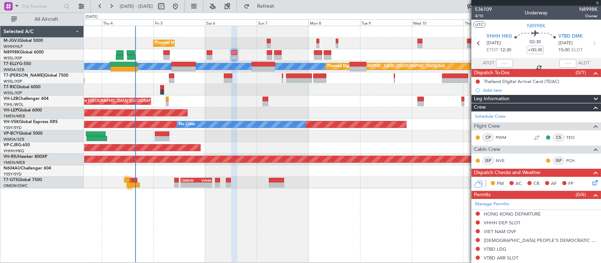
click at [290, 177] on div "- - OMDW 12:50 Z VHHH 03:20 Z" at bounding box center [342, 183] width 516 height 12
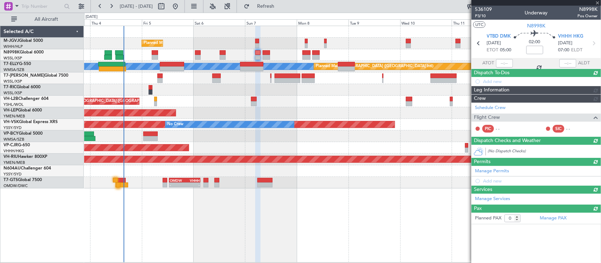
click at [334, 181] on div "- - OMDW 12:50 Z VHHH 03:20 Z" at bounding box center [342, 183] width 516 height 12
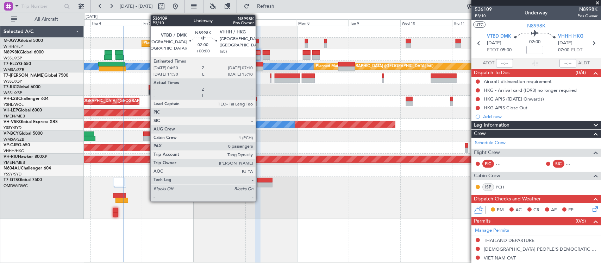
click at [259, 54] on div at bounding box center [257, 52] width 5 height 5
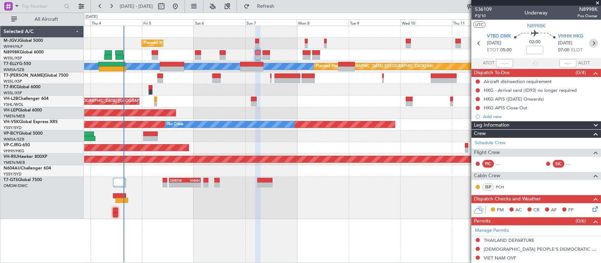
click at [590, 41] on icon at bounding box center [593, 43] width 9 height 9
type input "2"
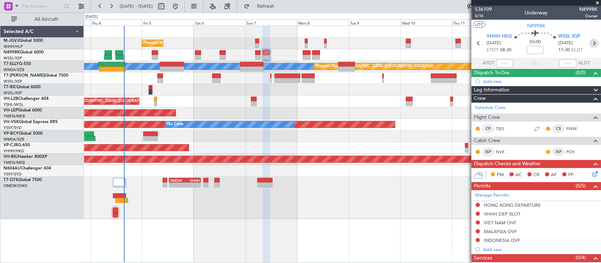
click at [589, 43] on icon at bounding box center [593, 43] width 9 height 9
type input "+00:10"
type input "0"
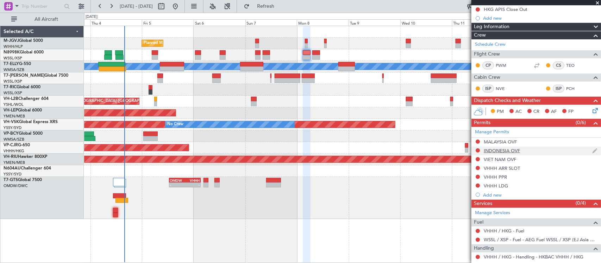
scroll to position [135, 0]
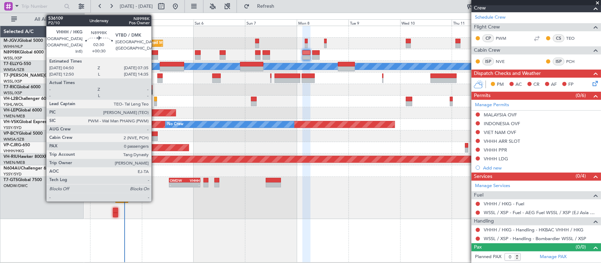
click at [155, 55] on div at bounding box center [155, 52] width 6 height 5
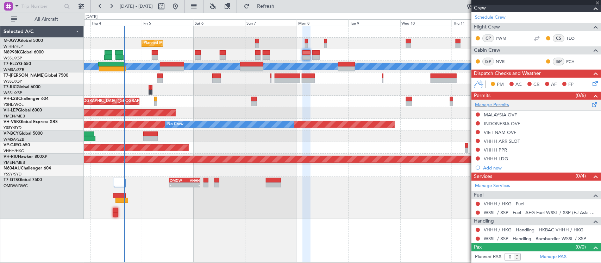
type input "+00:30"
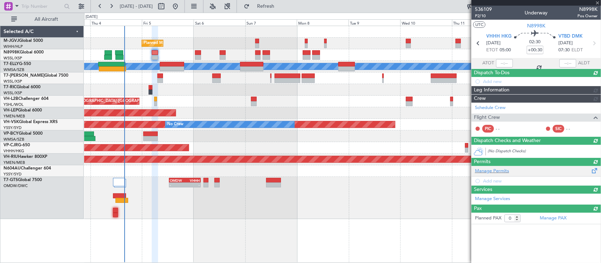
scroll to position [0, 0]
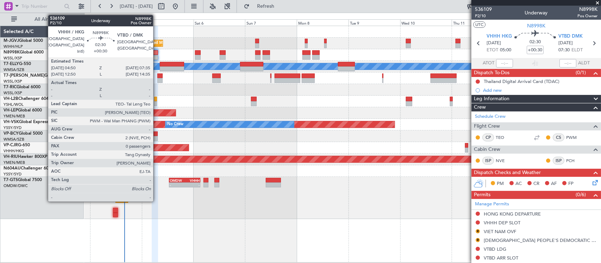
click at [157, 55] on div at bounding box center [155, 57] width 6 height 5
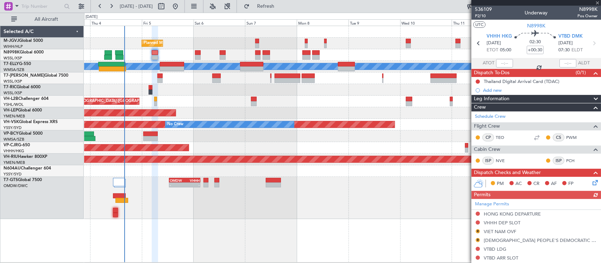
scroll to position [100, 0]
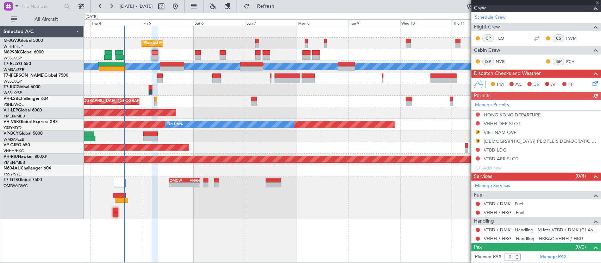
click at [477, 114] on div "Manage Permits HONG KONG DEPARTURE VHHH DEP SLOT R VIET NAM OVF R LAO PEOPLE'S …" at bounding box center [536, 136] width 130 height 73
click at [478, 114] on button at bounding box center [478, 115] width 4 height 4
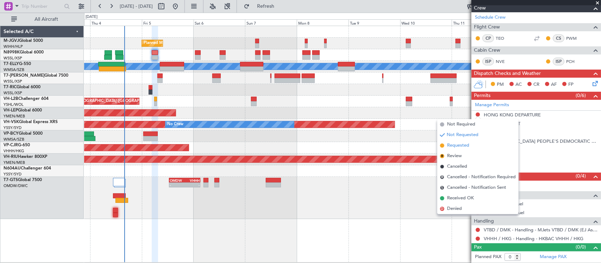
click at [465, 145] on span "Requested" at bounding box center [458, 145] width 22 height 7
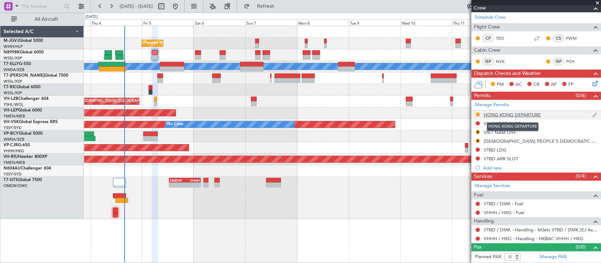
click at [487, 115] on div "HONG KONG DEPARTURE" at bounding box center [512, 115] width 57 height 6
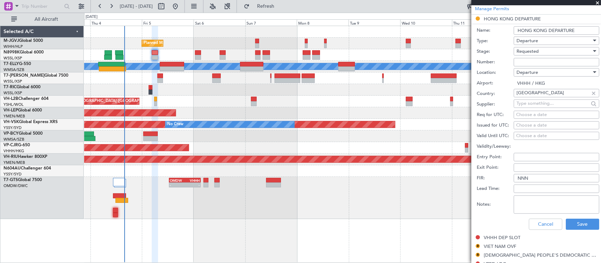
scroll to position [246, 0]
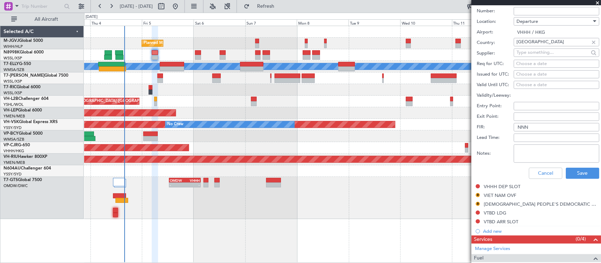
click at [532, 163] on textarea "Notes:" at bounding box center [557, 154] width 86 height 18
paste textarea "000000861585"
type textarea "000000861585"
click at [569, 173] on button "Save" at bounding box center [582, 173] width 33 height 11
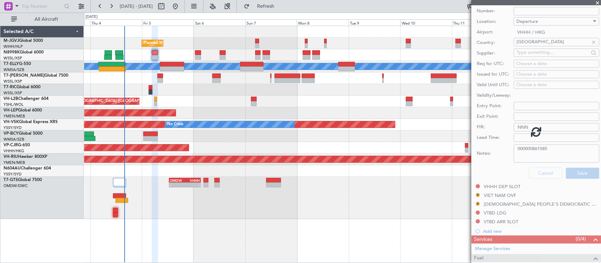
scroll to position [36, 0]
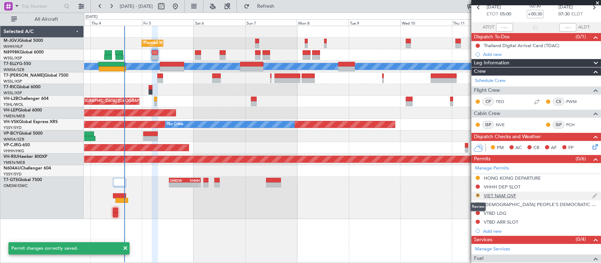
click at [477, 194] on button "R" at bounding box center [478, 196] width 4 height 4
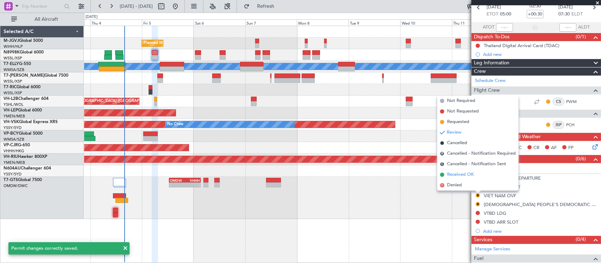
click at [472, 176] on span "Received OK" at bounding box center [460, 174] width 27 height 7
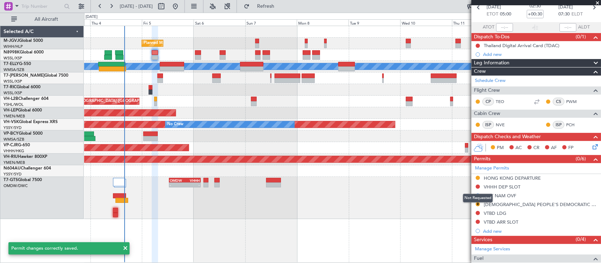
click at [477, 205] on mat-tooltip-component "Not Requested" at bounding box center [478, 198] width 40 height 19
click at [478, 205] on button "R" at bounding box center [478, 204] width 4 height 4
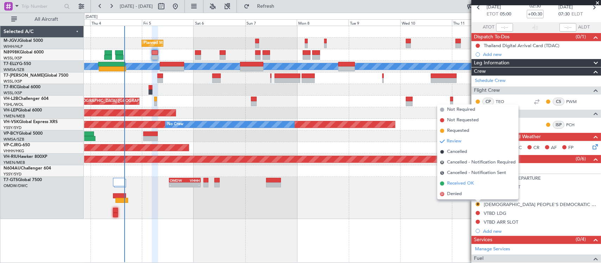
click at [475, 183] on li "Received OK" at bounding box center [477, 183] width 81 height 11
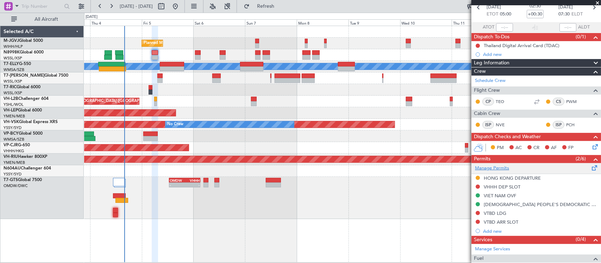
click at [505, 168] on link "Manage Permits" at bounding box center [492, 168] width 34 height 7
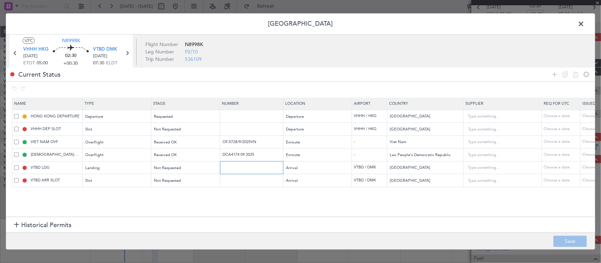
click at [260, 171] on input "text" at bounding box center [252, 168] width 61 height 6
paste input "ATD 10428/09/2025"
type input "ATD 10428/09/2025"
click at [199, 183] on div "Not Requested" at bounding box center [183, 181] width 58 height 11
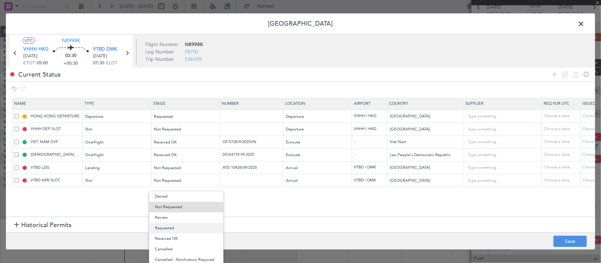
click at [187, 229] on span "Requested" at bounding box center [186, 228] width 63 height 11
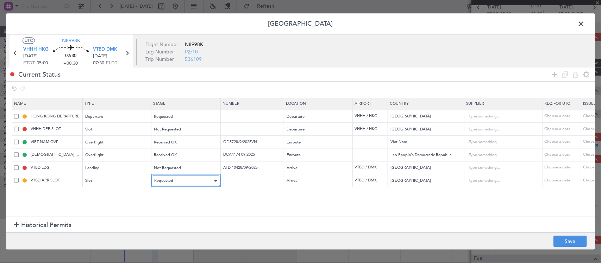
click at [190, 187] on div "Requested" at bounding box center [183, 181] width 58 height 11
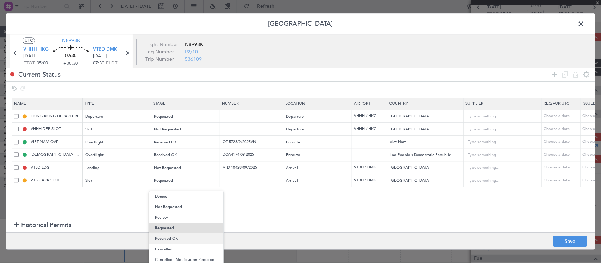
click at [191, 243] on span "Received OK" at bounding box center [186, 239] width 63 height 11
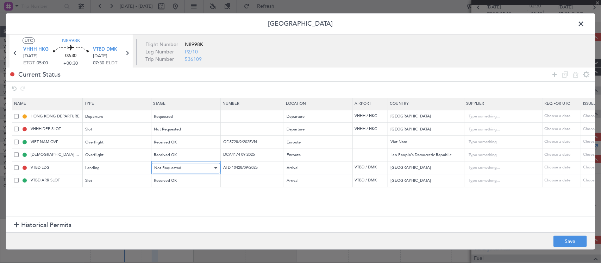
click at [201, 168] on div "Not Requested" at bounding box center [183, 168] width 58 height 11
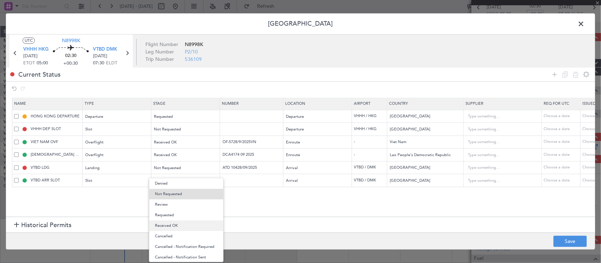
click at [196, 224] on span "Received OK" at bounding box center [186, 226] width 63 height 11
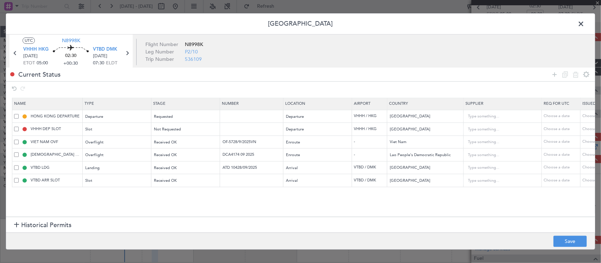
click at [590, 169] on div "Choose a date" at bounding box center [600, 168] width 37 height 6
select select "9"
select select "2025"
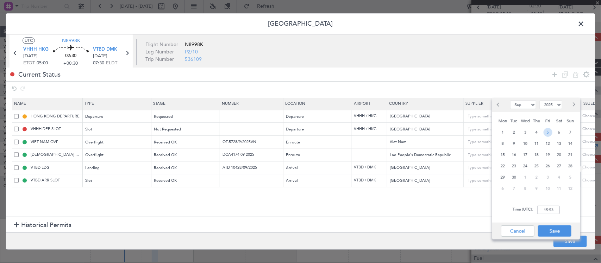
click at [549, 129] on span "5" at bounding box center [548, 132] width 9 height 9
click at [552, 208] on input "00:00" at bounding box center [548, 210] width 23 height 8
type input "05:00"
click at [548, 228] on button "Save" at bounding box center [554, 231] width 33 height 11
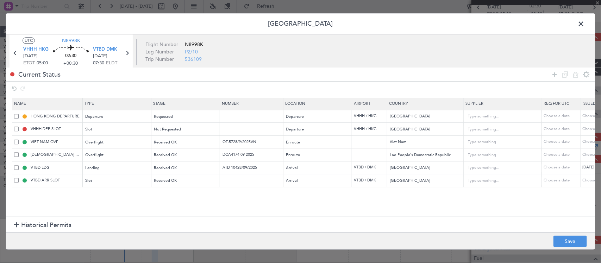
click at [585, 180] on div "Choose a date" at bounding box center [600, 181] width 37 height 6
select select "9"
select select "2025"
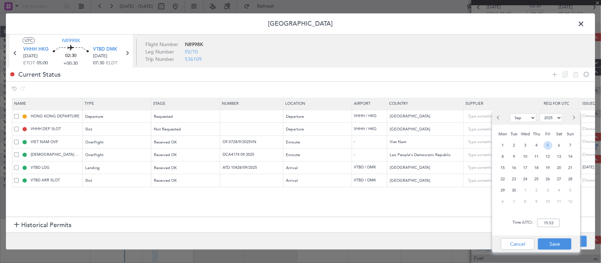
click at [552, 145] on span "5" at bounding box center [548, 145] width 9 height 9
click at [557, 226] on input "00:00" at bounding box center [548, 223] width 23 height 8
type input "05:00"
click at [558, 240] on button "Save" at bounding box center [554, 244] width 33 height 11
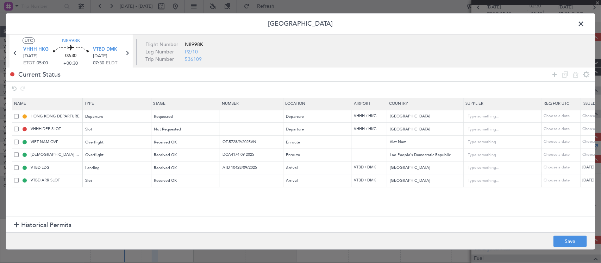
click at [588, 141] on div "Choose a date" at bounding box center [600, 142] width 37 height 6
select select "9"
select select "2025"
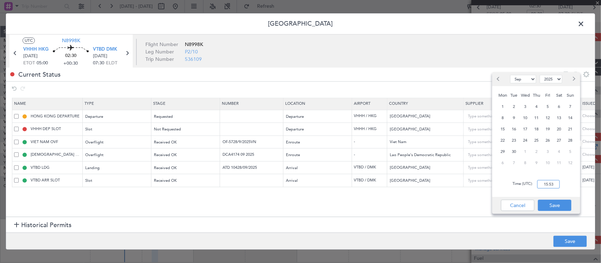
click at [551, 182] on input "15:53" at bounding box center [548, 184] width 23 height 8
click at [547, 106] on span "5" at bounding box center [548, 106] width 9 height 9
click at [552, 183] on input "00:00" at bounding box center [548, 184] width 23 height 8
type input "05:00"
click at [553, 200] on button "Save" at bounding box center [554, 205] width 33 height 11
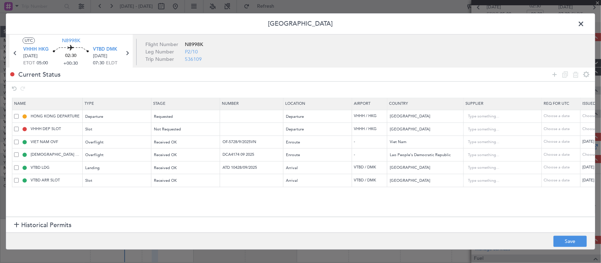
click at [588, 154] on div "Choose a date" at bounding box center [600, 155] width 37 height 6
select select "9"
select select "2025"
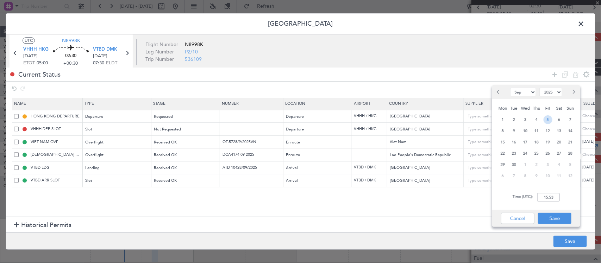
click at [547, 120] on span "5" at bounding box center [548, 119] width 9 height 9
click at [544, 197] on input "00:00" at bounding box center [548, 197] width 23 height 8
type input "05:00"
click at [550, 216] on button "Save" at bounding box center [554, 218] width 33 height 11
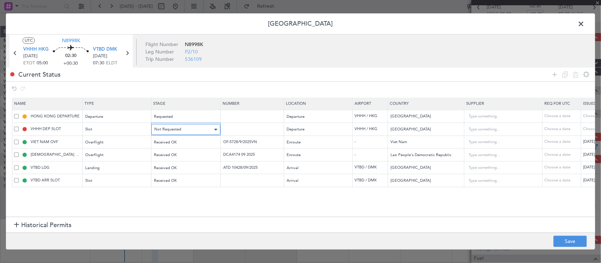
click at [168, 128] on span "Not Requested" at bounding box center [167, 129] width 27 height 5
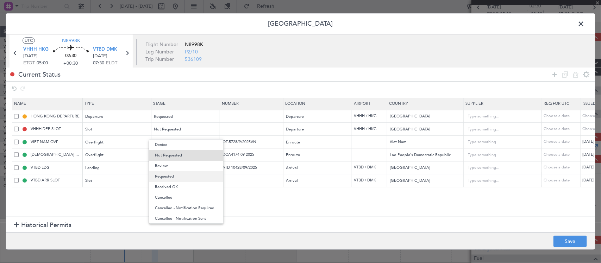
click at [189, 177] on span "Requested" at bounding box center [186, 176] width 63 height 11
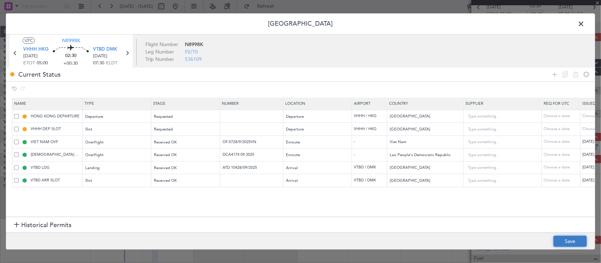
click at [577, 240] on button "Save" at bounding box center [569, 241] width 33 height 11
type input "VTBD ARR SLOT 0500Z"
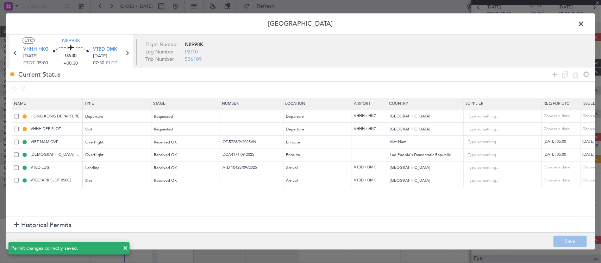
click at [584, 23] on span at bounding box center [584, 26] width 0 height 14
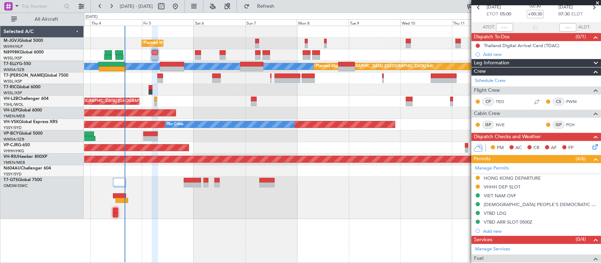
scroll to position [0, 0]
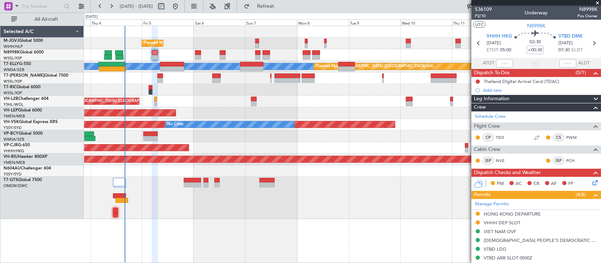
click at [499, 93] on div "Add new" at bounding box center [540, 90] width 114 height 6
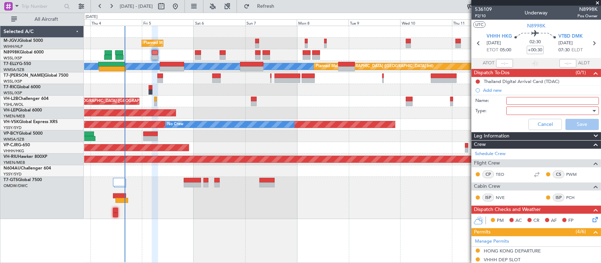
click at [543, 102] on input "Name:" at bounding box center [552, 101] width 93 height 8
paste input "2025003802"
type input "BAPS 2025003802"
click at [538, 109] on div at bounding box center [550, 111] width 82 height 11
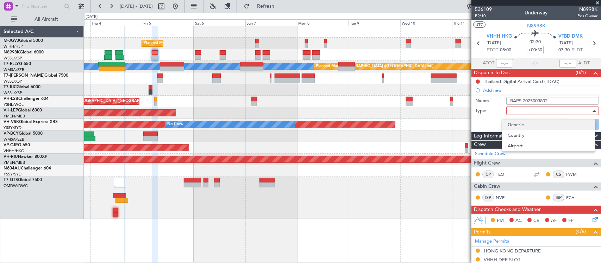
click at [534, 128] on span "Generic" at bounding box center [548, 125] width 81 height 11
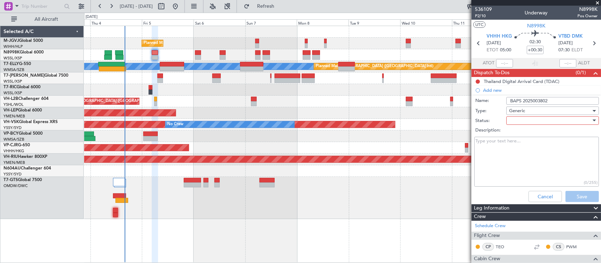
click at [562, 126] on div "Description:" at bounding box center [536, 131] width 137 height 10
click at [563, 121] on div at bounding box center [550, 120] width 82 height 11
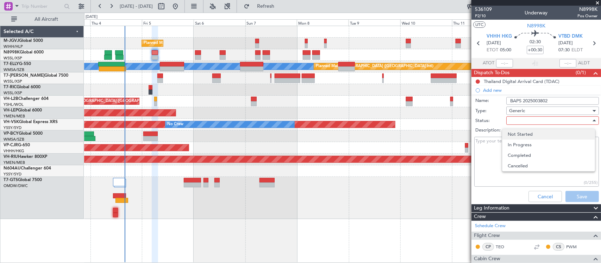
click at [555, 133] on span "Not Started" at bounding box center [548, 134] width 81 height 11
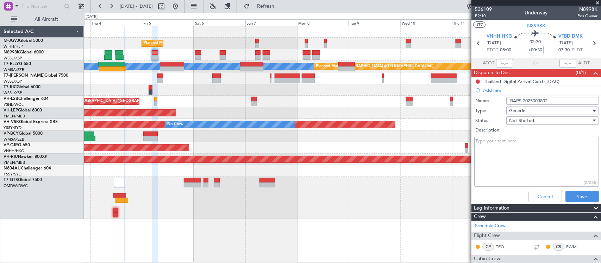
click at [554, 118] on div "Not Started" at bounding box center [550, 120] width 82 height 11
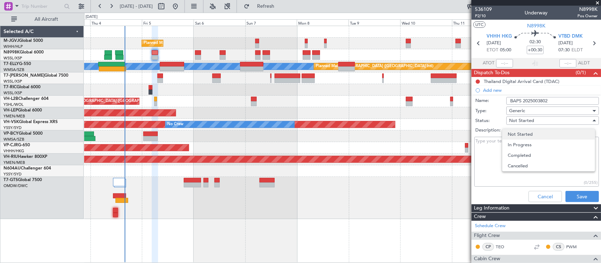
click at [549, 134] on span "Not Started" at bounding box center [548, 134] width 81 height 11
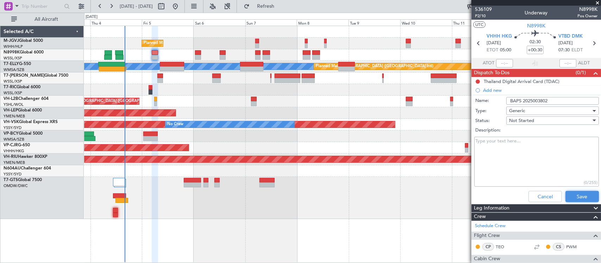
click at [569, 194] on button "Save" at bounding box center [581, 196] width 33 height 11
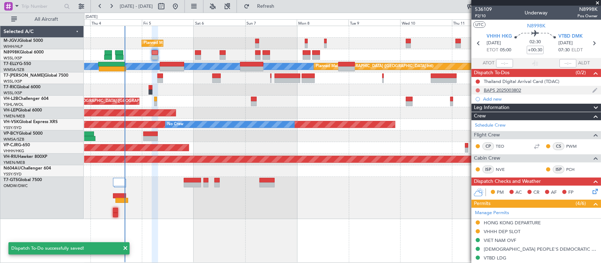
click at [476, 90] on button at bounding box center [478, 90] width 4 height 4
click at [472, 112] on span "In Progress" at bounding box center [481, 110] width 24 height 7
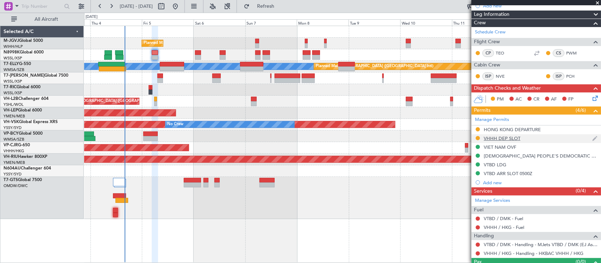
scroll to position [108, 0]
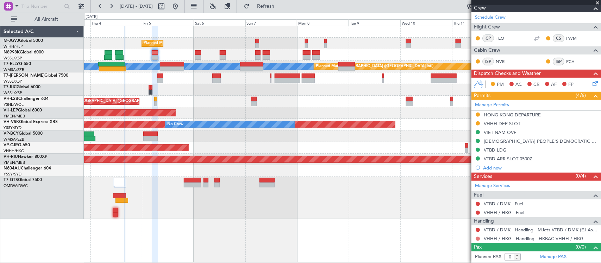
click at [477, 238] on button at bounding box center [478, 239] width 4 height 4
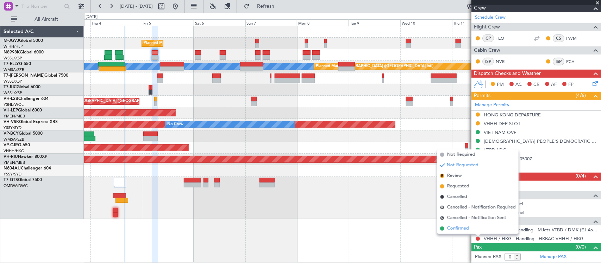
click at [477, 231] on li "Confirmed" at bounding box center [477, 229] width 81 height 11
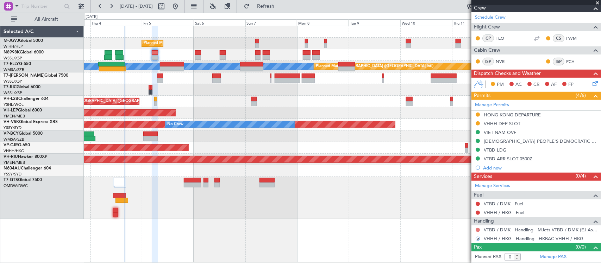
click at [477, 230] on button at bounding box center [478, 230] width 4 height 4
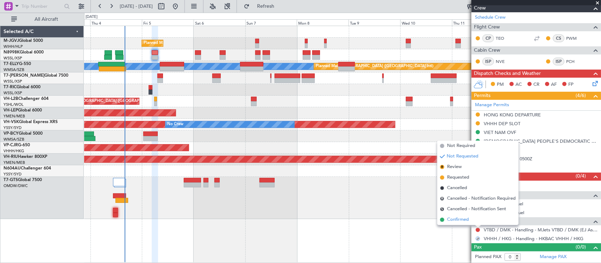
click at [474, 222] on li "Confirmed" at bounding box center [477, 220] width 81 height 11
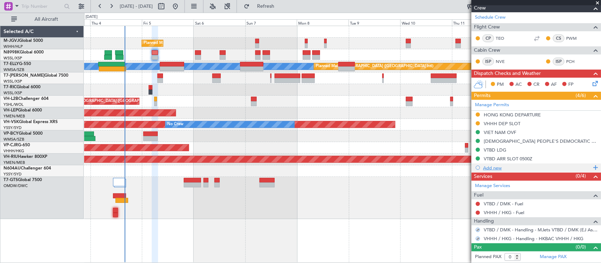
scroll to position [0, 0]
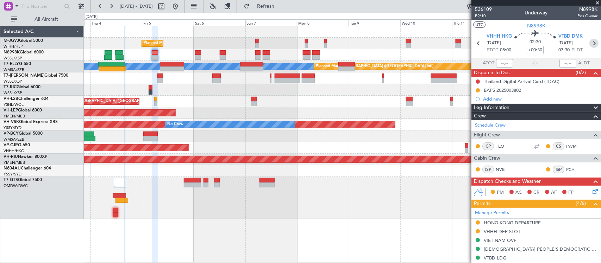
click at [589, 44] on icon at bounding box center [593, 43] width 9 height 9
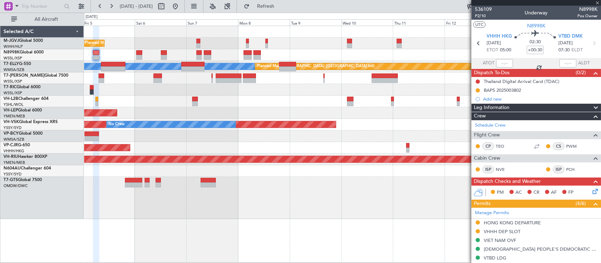
click at [273, 214] on div at bounding box center [342, 198] width 516 height 42
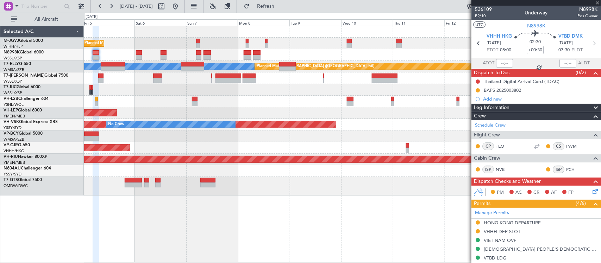
type input "+00:20"
type input "2"
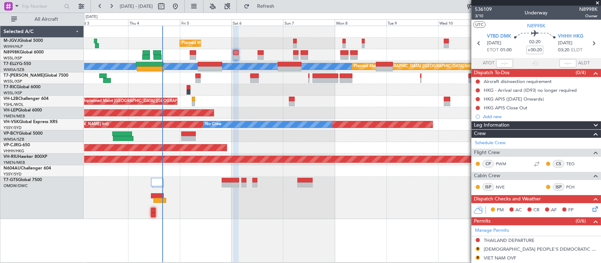
click at [276, 110] on div "Unplanned Maint Wichita (Wichita Mid-continent) Unplanned Maint Wichita (Wichit…" at bounding box center [342, 113] width 516 height 12
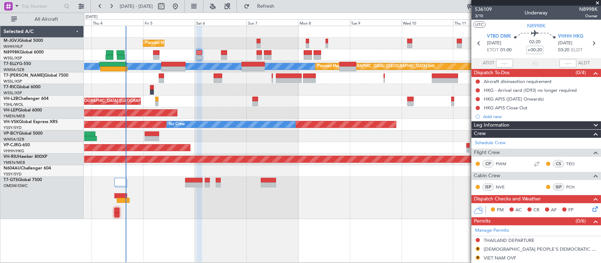
click at [394, 129] on div "Unplanned Maint Sydney ([PERSON_NAME] Intl) No Crew" at bounding box center [342, 125] width 516 height 12
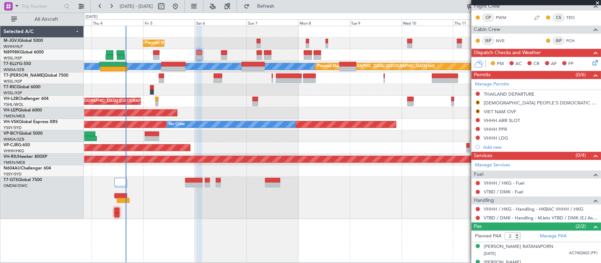
click at [152, 55] on div "Planned Maint [GEOGRAPHIC_DATA] (Seletar)" at bounding box center [342, 55] width 516 height 12
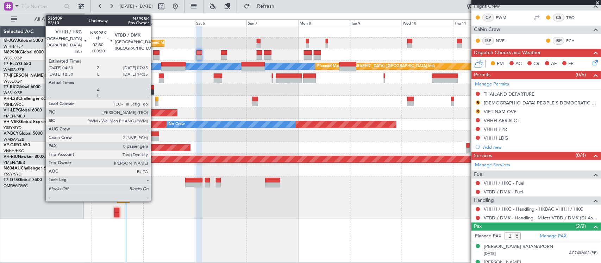
click at [156, 55] on div at bounding box center [156, 52] width 6 height 5
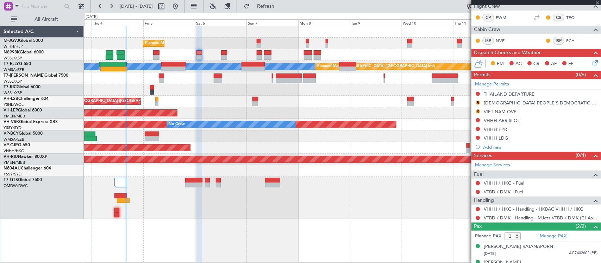
type input "+00:30"
type input "0"
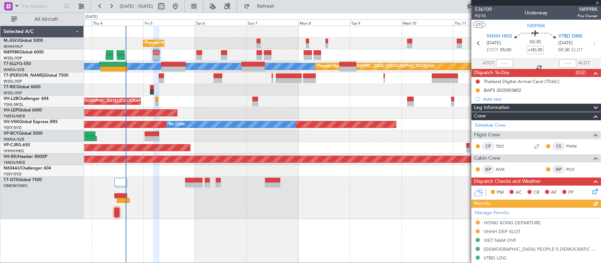
scroll to position [108, 0]
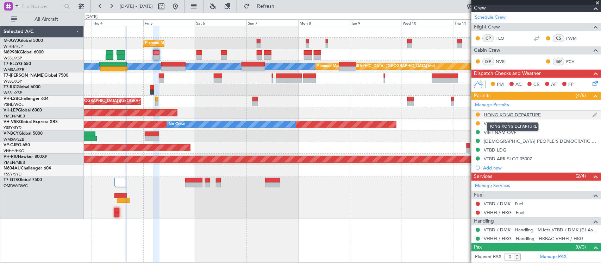
click at [523, 115] on div "HONG KONG DEPARTURE" at bounding box center [512, 115] width 57 height 6
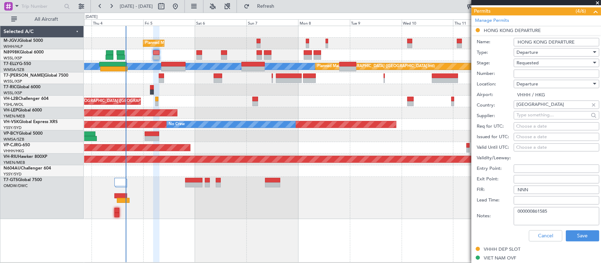
scroll to position [255, 0]
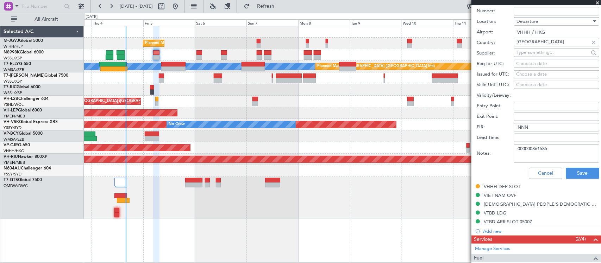
drag, startPoint x: 552, startPoint y: 153, endPoint x: 490, endPoint y: 153, distance: 61.6
click at [490, 153] on div "Notes: 000000861585" at bounding box center [538, 153] width 122 height 21
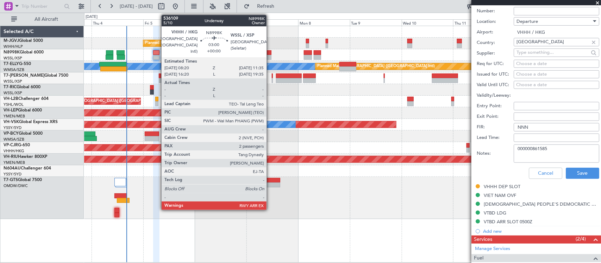
click at [270, 53] on div at bounding box center [267, 52] width 7 height 5
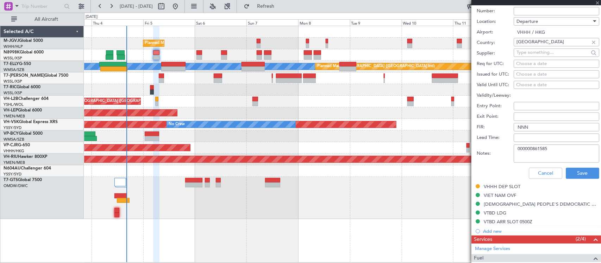
type input "2"
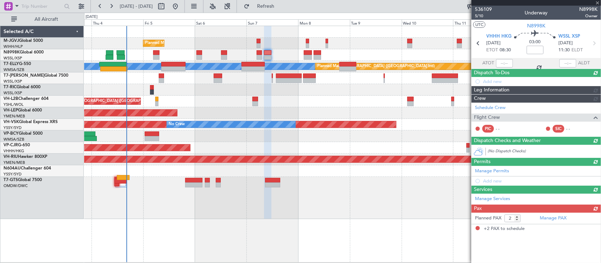
scroll to position [0, 0]
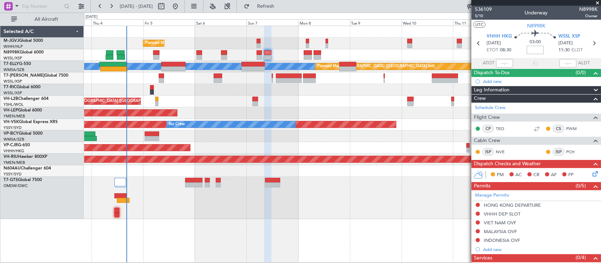
click at [538, 50] on input at bounding box center [535, 50] width 17 height 8
type input "+00:05"
click at [546, 52] on div "03:00 +00:05" at bounding box center [535, 43] width 46 height 26
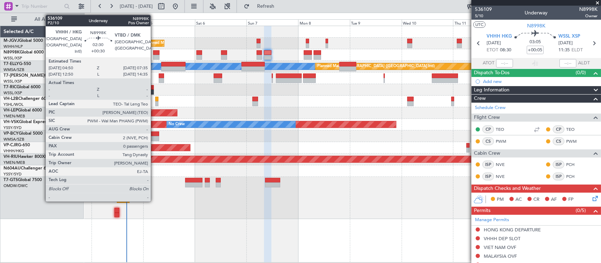
click at [154, 55] on div at bounding box center [156, 57] width 6 height 5
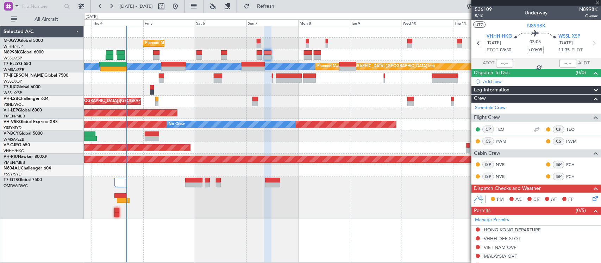
type input "+00:30"
type input "0"
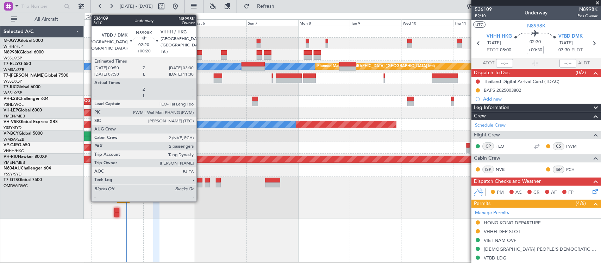
click at [200, 55] on div at bounding box center [199, 57] width 6 height 5
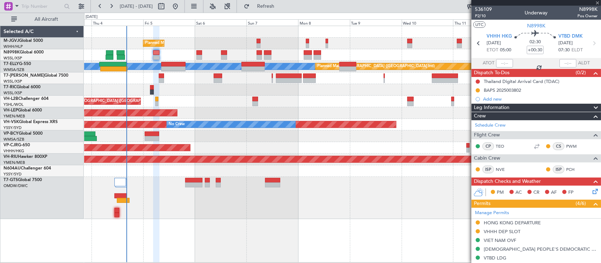
type input "+00:20"
type input "2"
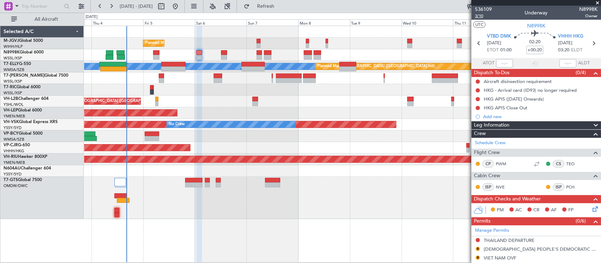
click at [484, 15] on span "3/10" at bounding box center [483, 16] width 17 height 6
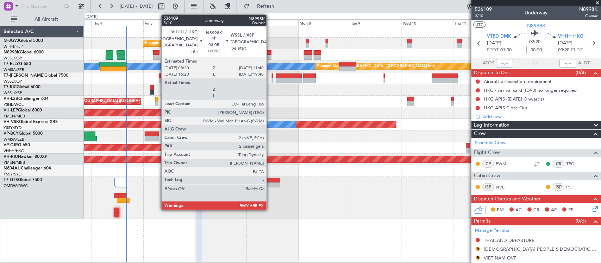
click at [270, 55] on div at bounding box center [267, 57] width 7 height 5
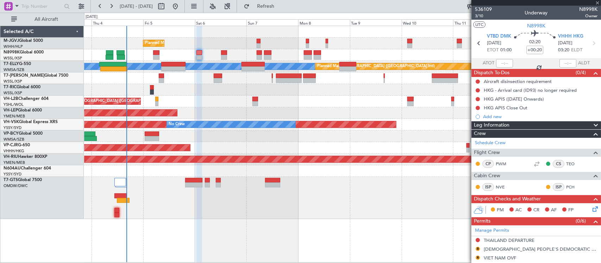
type input "+00:05"
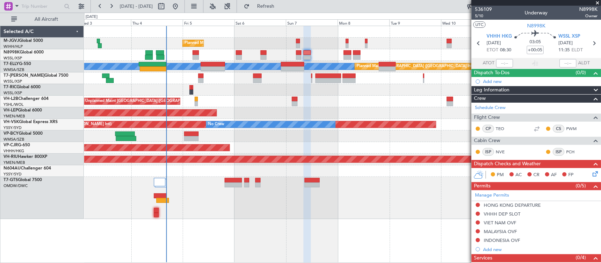
click at [381, 97] on div "Unplanned Maint [GEOGRAPHIC_DATA] ([GEOGRAPHIC_DATA])" at bounding box center [342, 102] width 516 height 12
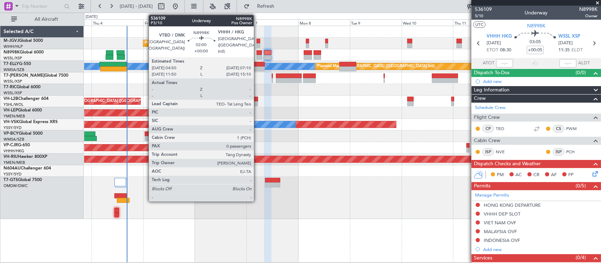
click at [257, 55] on div at bounding box center [259, 57] width 5 height 5
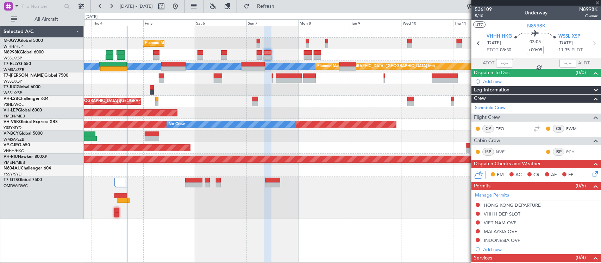
type input "0"
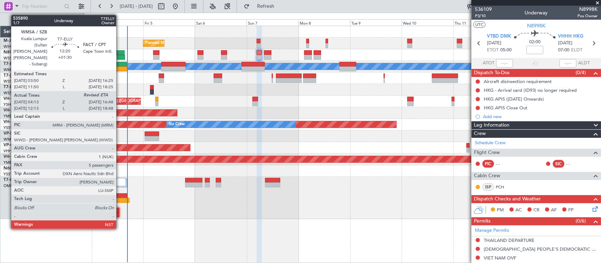
click at [120, 64] on div at bounding box center [112, 64] width 27 height 5
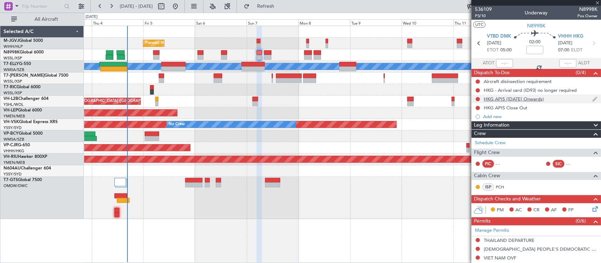
type input "+01:30"
type input "04:23"
type input "5"
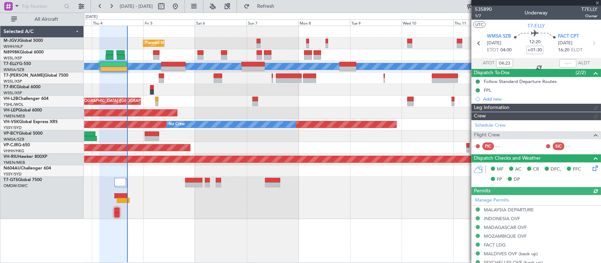
type input "Kennis Yau (KYA)"
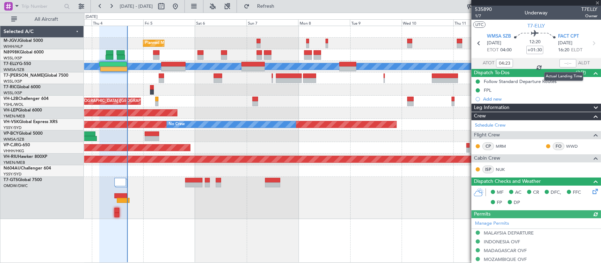
click at [563, 61] on div at bounding box center [567, 63] width 17 height 8
click at [564, 62] on div at bounding box center [567, 63] width 17 height 8
click at [564, 66] on input "text" at bounding box center [567, 63] width 17 height 8
type input "16:19"
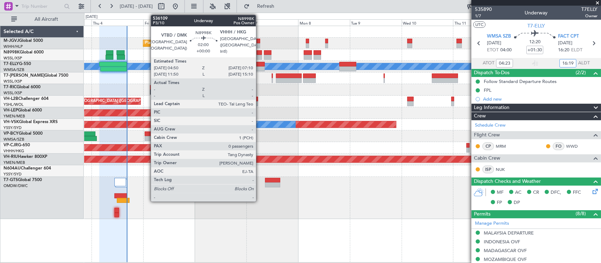
click at [259, 55] on div at bounding box center [259, 52] width 5 height 5
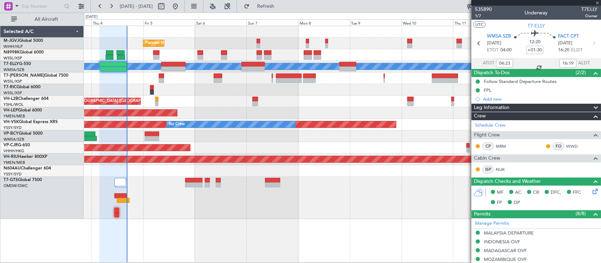
type input "0"
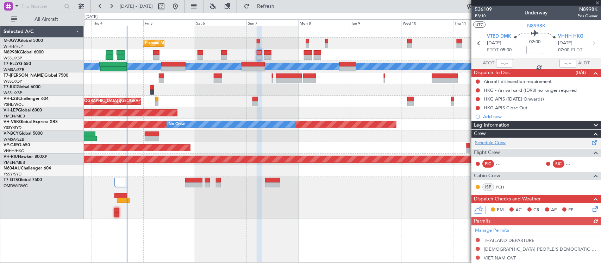
click at [495, 145] on link "Schedule Crew" at bounding box center [490, 143] width 31 height 7
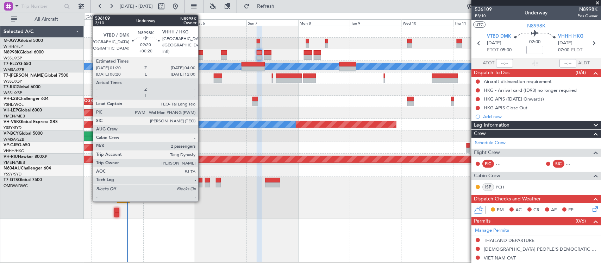
click at [202, 53] on div at bounding box center [200, 52] width 6 height 5
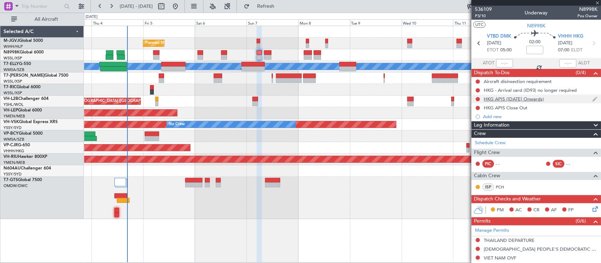
type input "+00:20"
type input "2"
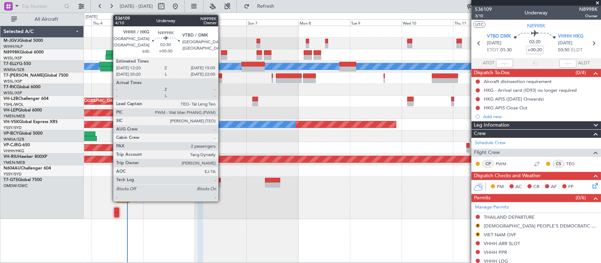
click at [222, 55] on div at bounding box center [224, 52] width 6 height 5
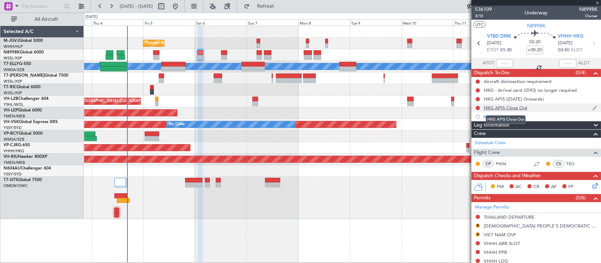
type input "+00:30"
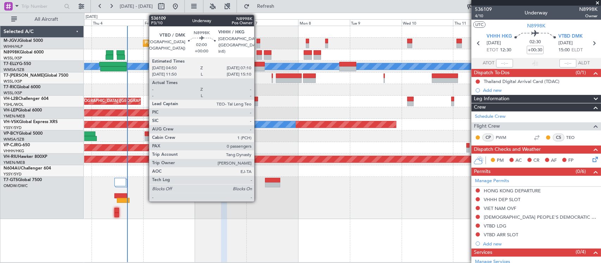
click at [258, 57] on div at bounding box center [259, 57] width 5 height 5
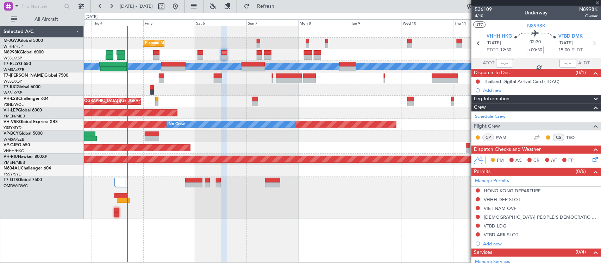
type input "0"
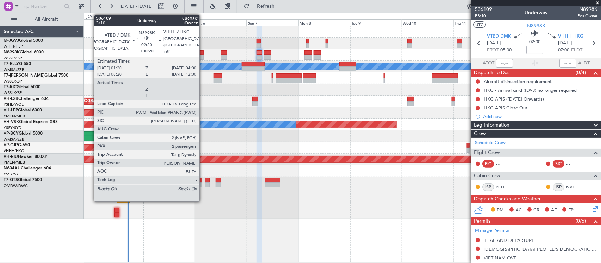
click at [203, 51] on div at bounding box center [200, 52] width 6 height 5
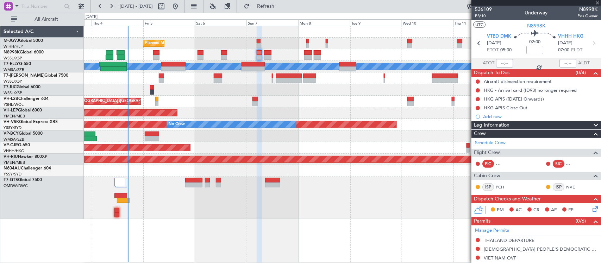
type input "+00:20"
type input "2"
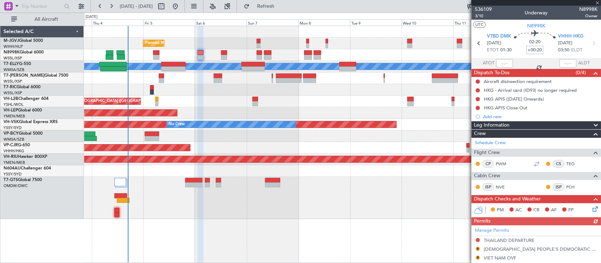
click at [538, 49] on input "+00:20" at bounding box center [534, 50] width 17 height 8
type input "+00:20"
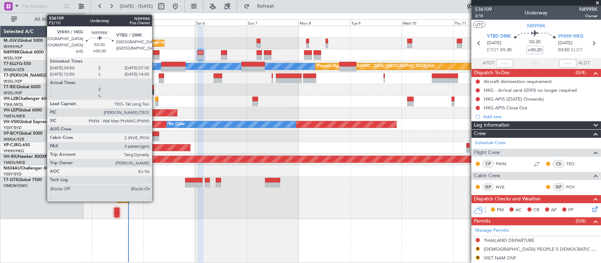
click at [156, 55] on div at bounding box center [156, 57] width 6 height 5
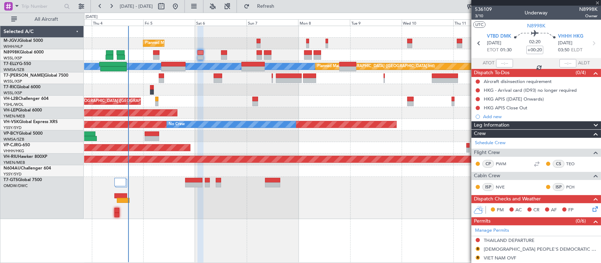
type input "+00:30"
type input "0"
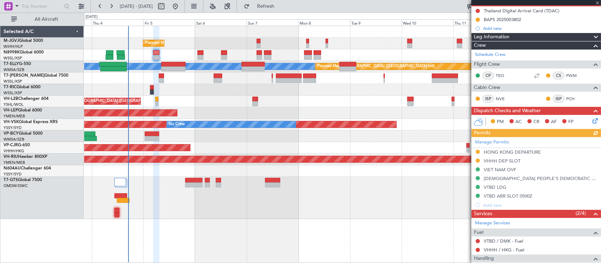
scroll to position [108, 0]
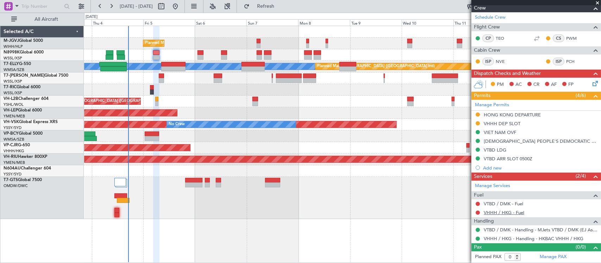
drag, startPoint x: 490, startPoint y: 212, endPoint x: 501, endPoint y: 212, distance: 10.2
click at [501, 212] on link "VHHH / HKG - Fuel" at bounding box center [504, 213] width 40 height 6
click at [506, 204] on link "VTBD / DMK - Fuel" at bounding box center [503, 204] width 39 height 6
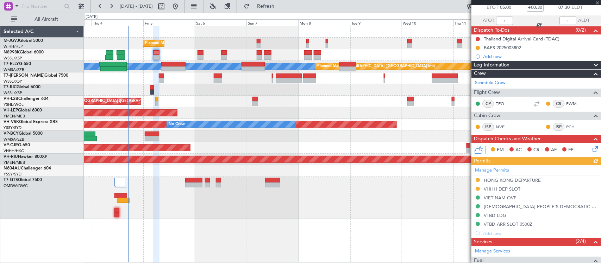
scroll to position [0, 0]
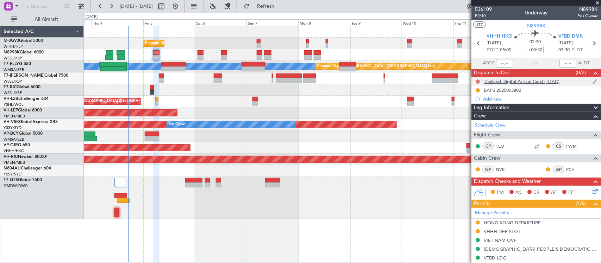
click at [478, 81] on button at bounding box center [478, 82] width 4 height 4
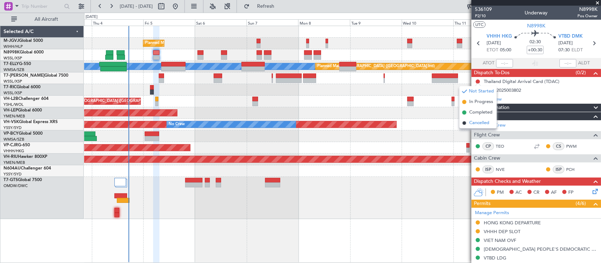
click at [474, 124] on span "Cancelled" at bounding box center [479, 123] width 20 height 7
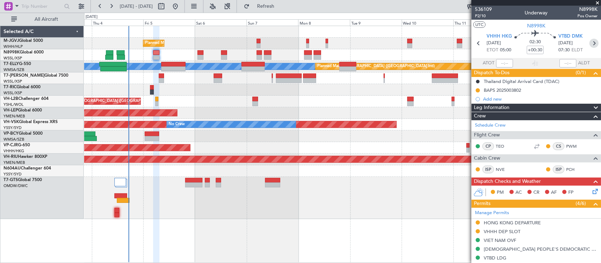
click at [589, 46] on icon at bounding box center [593, 43] width 9 height 9
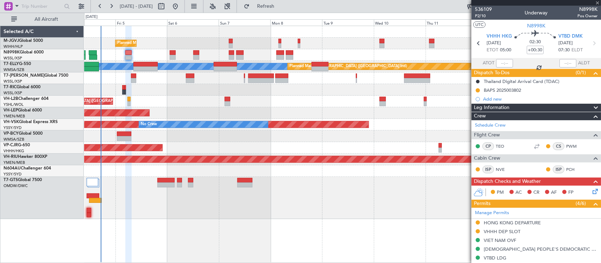
click at [299, 164] on div "Planned Maint [GEOGRAPHIC_DATA] ([GEOGRAPHIC_DATA])" at bounding box center [342, 160] width 516 height 12
type input "+00:20"
type input "2"
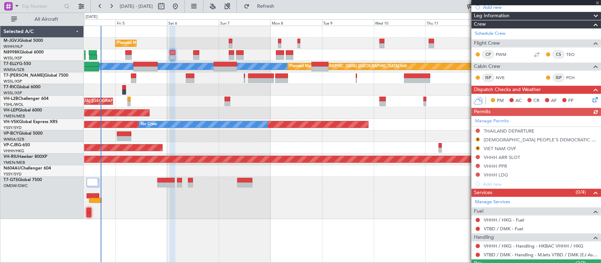
scroll to position [158, 0]
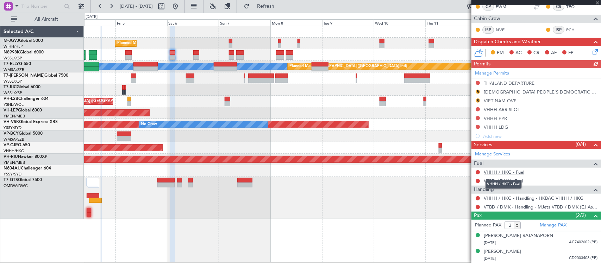
click at [513, 171] on link "VHHH / HKG - Fuel" at bounding box center [504, 172] width 40 height 6
click at [498, 182] on link "VTBD / DMK - Fuel" at bounding box center [503, 181] width 39 height 6
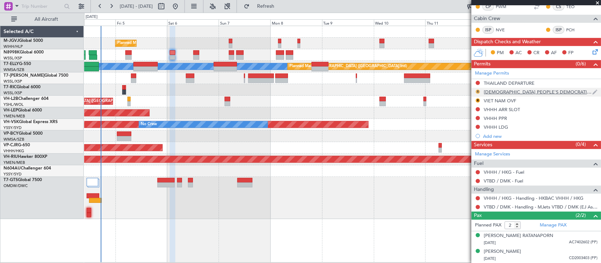
click at [477, 90] on button "R" at bounding box center [478, 92] width 4 height 4
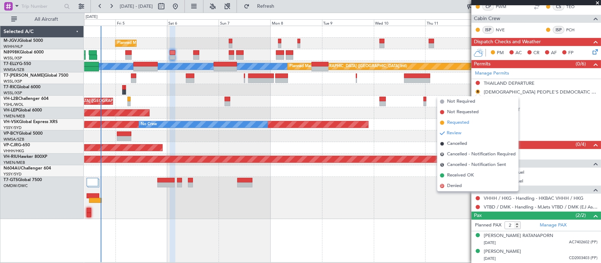
click at [466, 122] on span "Requested" at bounding box center [458, 122] width 22 height 7
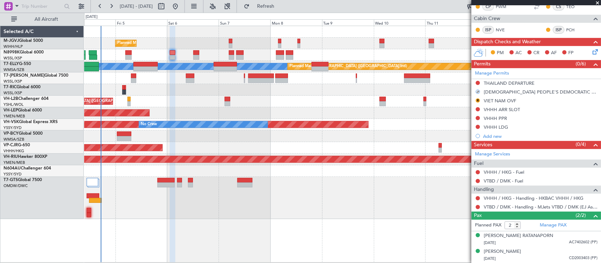
click at [479, 102] on div "R VIET NAM OVF" at bounding box center [536, 101] width 130 height 9
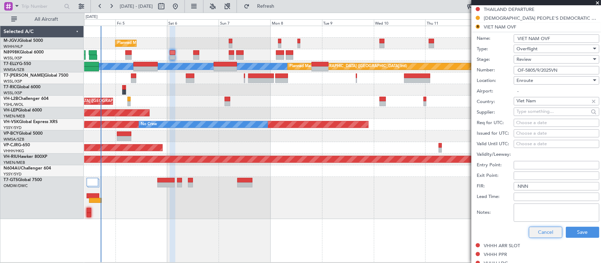
click at [541, 230] on button "Cancel" at bounding box center [545, 232] width 33 height 11
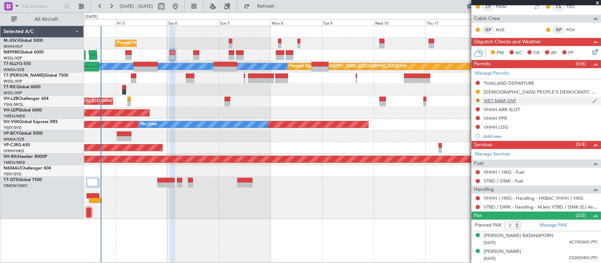
click at [476, 100] on button "R" at bounding box center [478, 101] width 4 height 4
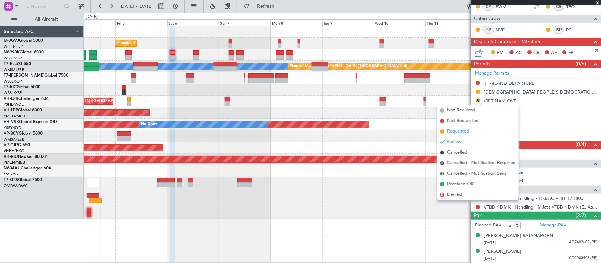
click at [466, 130] on span "Requested" at bounding box center [458, 131] width 22 height 7
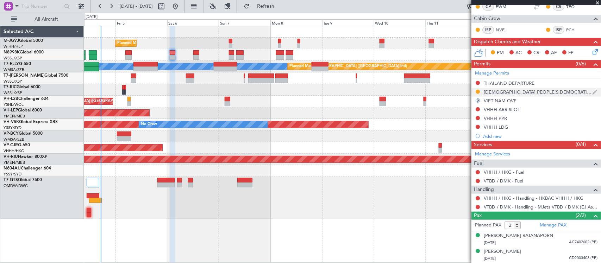
scroll to position [0, 0]
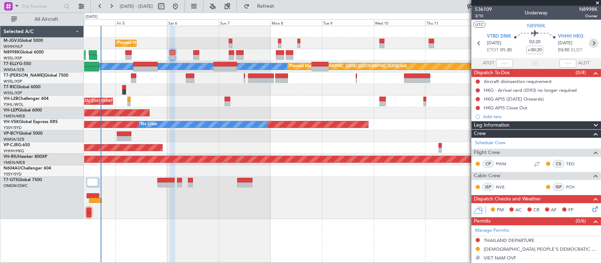
click at [589, 42] on icon at bounding box center [593, 43] width 9 height 9
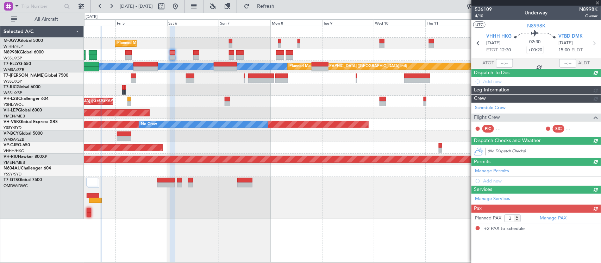
type input "+00:30"
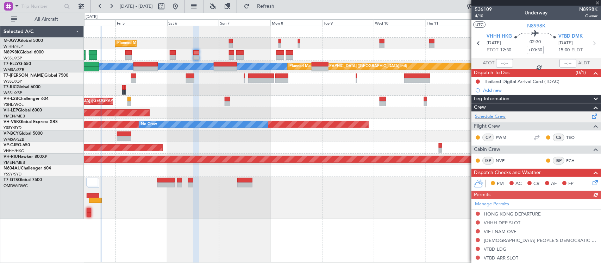
scroll to position [131, 0]
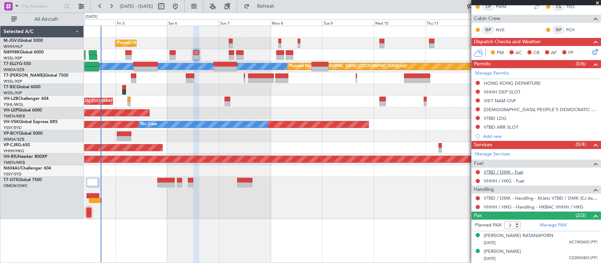
click at [499, 172] on link "VTBD / DMK - Fuel" at bounding box center [503, 172] width 39 height 6
click at [488, 183] on link "VHHH / HKG - Fuel" at bounding box center [504, 181] width 40 height 6
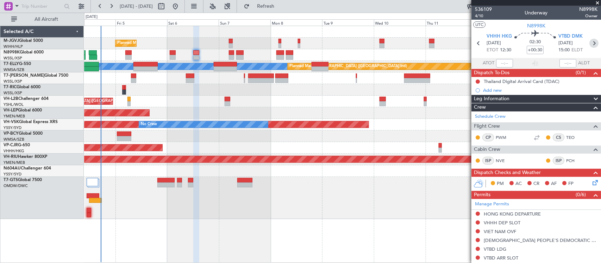
click at [589, 46] on icon at bounding box center [593, 43] width 9 height 9
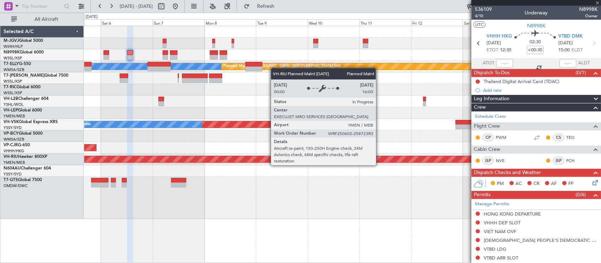
click at [314, 162] on div "Planned Maint [GEOGRAPHIC_DATA] ([GEOGRAPHIC_DATA])" at bounding box center [342, 159] width 1549 height 6
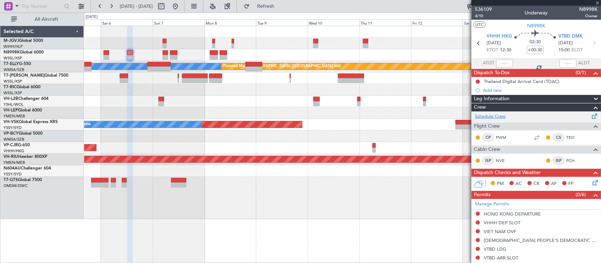
type input "0"
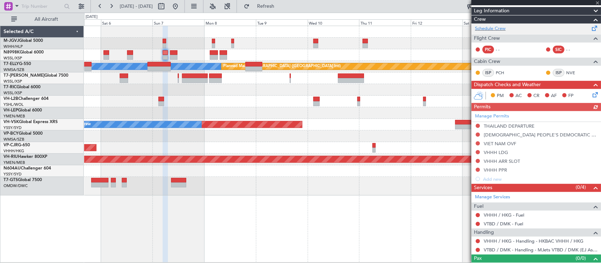
scroll to position [126, 0]
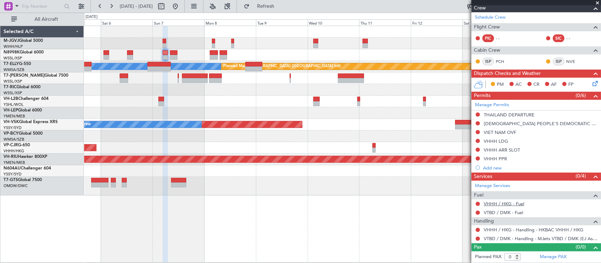
click at [492, 205] on link "VHHH / HKG - Fuel" at bounding box center [504, 204] width 40 height 6
click at [489, 213] on link "VTBD / DMK - Fuel" at bounding box center [503, 213] width 39 height 6
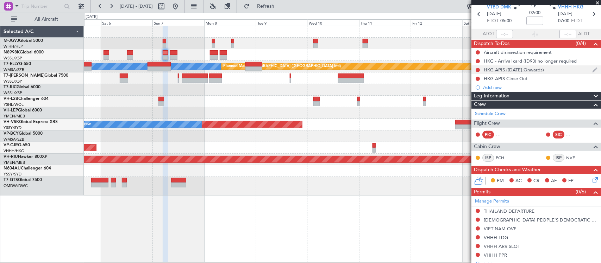
scroll to position [0, 0]
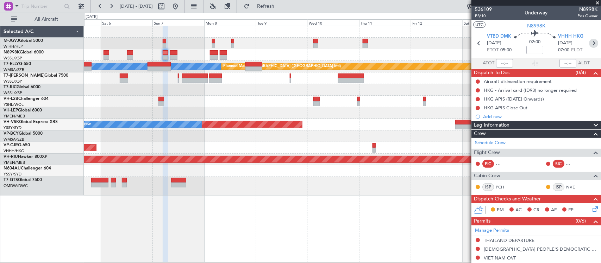
click at [589, 42] on icon at bounding box center [593, 43] width 9 height 9
type input "+00:05"
type input "2"
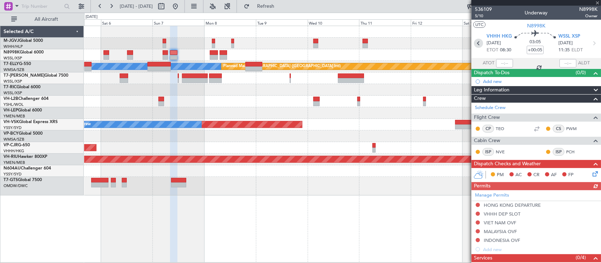
click at [480, 42] on icon at bounding box center [478, 43] width 9 height 9
type input "0"
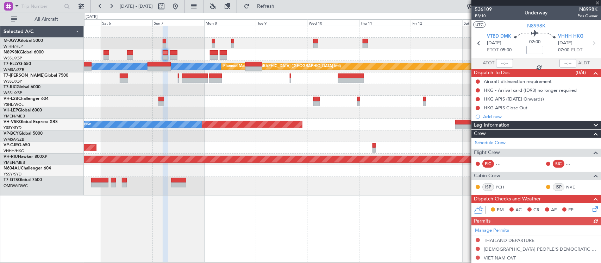
click at [533, 51] on input at bounding box center [534, 50] width 17 height 8
type input "20"
click at [589, 42] on icon at bounding box center [593, 43] width 9 height 9
type input "+00:05"
type input "2"
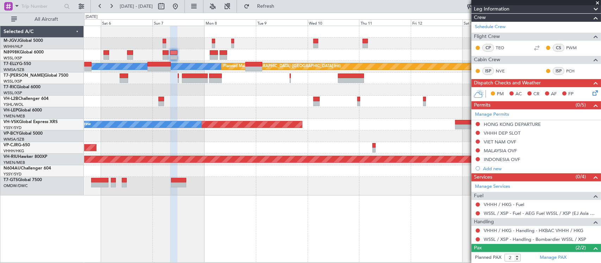
scroll to position [114, 0]
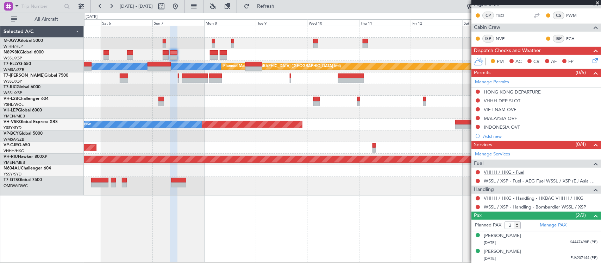
click at [510, 172] on link "VHHH / HKG - Fuel" at bounding box center [504, 172] width 40 height 6
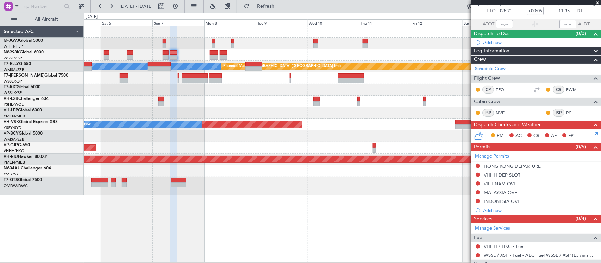
scroll to position [0, 0]
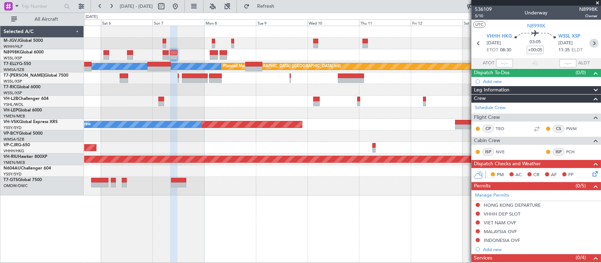
click at [590, 42] on icon at bounding box center [593, 43] width 9 height 9
type input "+00:10"
type input "0"
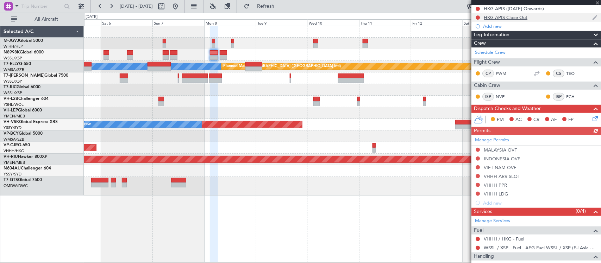
scroll to position [135, 0]
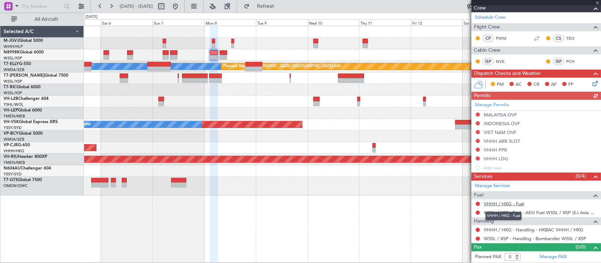
click at [509, 205] on link "VHHH / HKG - Fuel" at bounding box center [504, 204] width 40 height 6
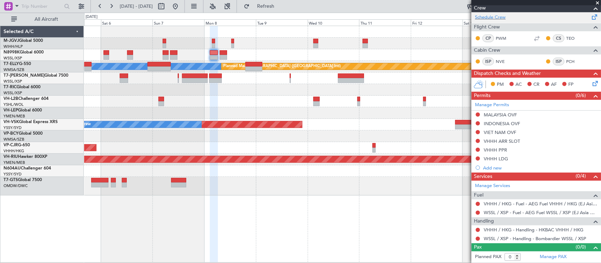
scroll to position [0, 0]
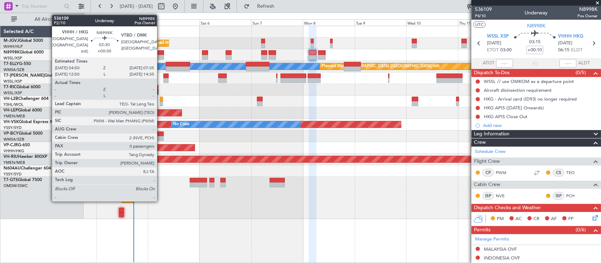
click at [161, 53] on div at bounding box center [161, 52] width 6 height 5
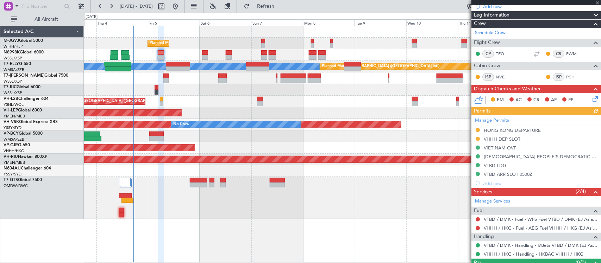
scroll to position [108, 0]
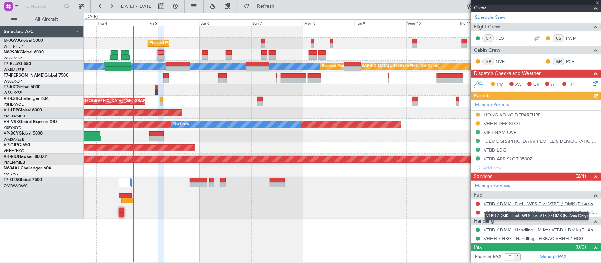
click at [504, 205] on link "VTBD / DMK - Fuel - WFS Fuel VTBD / DMK (EJ Asia Only)" at bounding box center [541, 204] width 114 height 6
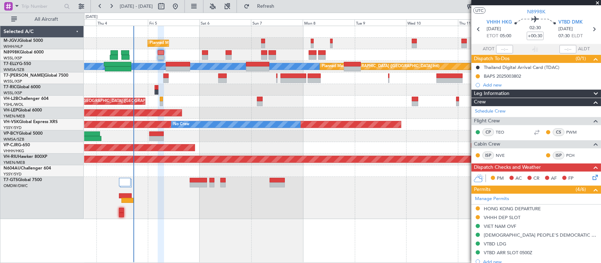
scroll to position [0, 0]
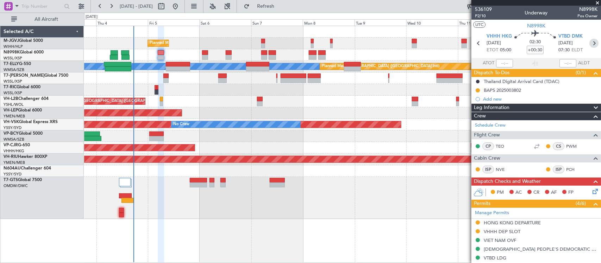
click at [591, 43] on icon at bounding box center [593, 43] width 9 height 9
type input "+00:20"
type input "2"
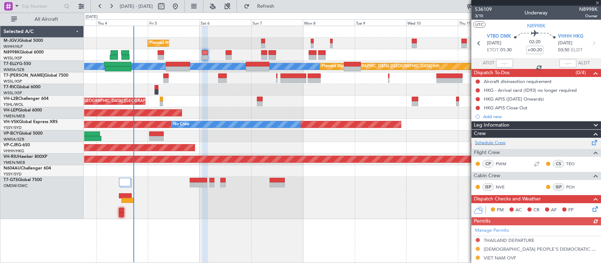
scroll to position [158, 0]
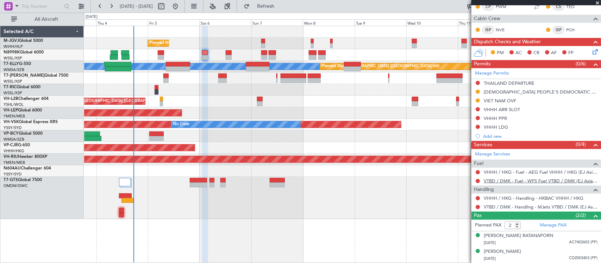
click at [511, 180] on link "VTBD / DMK - Fuel - WFS Fuel VTBD / DMK (EJ Asia Only)" at bounding box center [541, 181] width 114 height 6
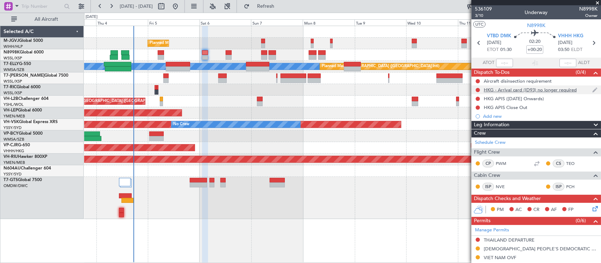
scroll to position [0, 0]
click at [589, 42] on icon at bounding box center [593, 43] width 9 height 9
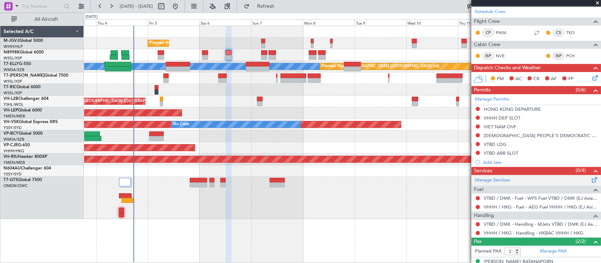
scroll to position [131, 0]
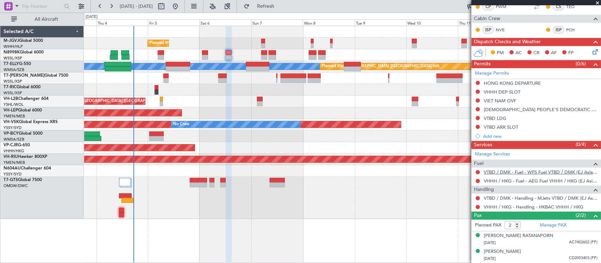
click at [513, 174] on link "VTBD / DMK - Fuel - WFS Fuel VTBD / DMK (EJ Asia Only)" at bounding box center [541, 172] width 114 height 6
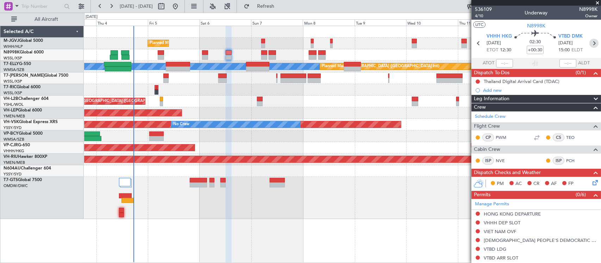
click at [589, 40] on icon at bounding box center [593, 43] width 9 height 9
type input "+00:20"
type input "0"
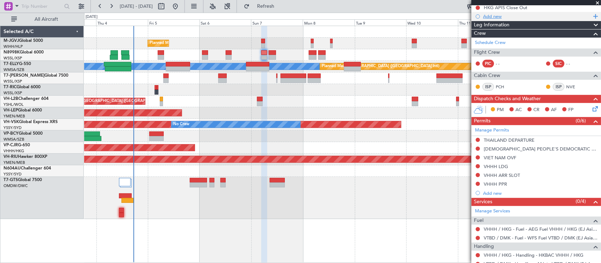
scroll to position [126, 0]
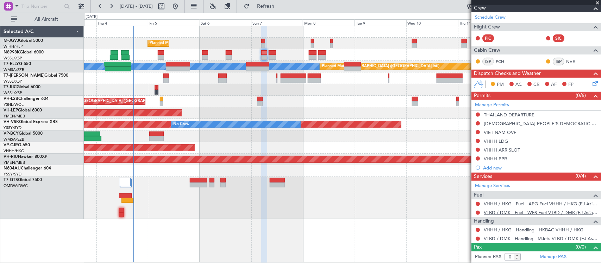
click at [489, 213] on link "VTBD / DMK - Fuel - WFS Fuel VTBD / DMK (EJ Asia Only)" at bounding box center [541, 213] width 114 height 6
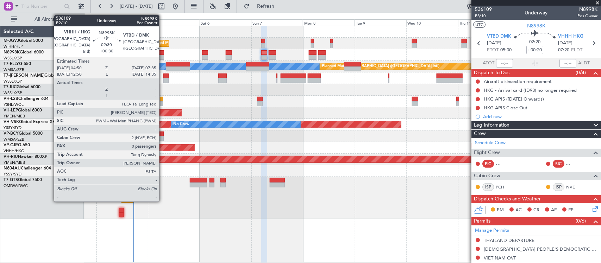
click at [162, 58] on div at bounding box center [161, 57] width 6 height 5
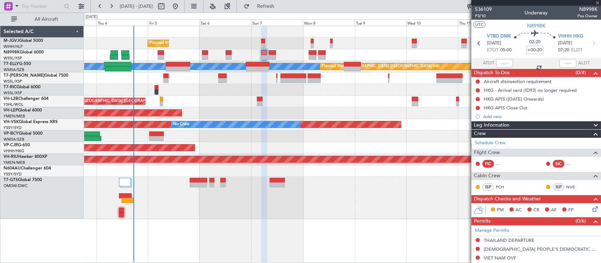
type input "+00:30"
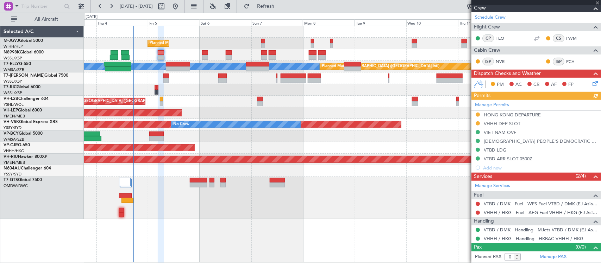
scroll to position [108, 0]
click at [503, 204] on link "VTBD / DMK - Fuel - WFS Fuel VTBD / DMK (EJ Asia Only)" at bounding box center [541, 204] width 114 height 6
click at [502, 214] on link "VHHH / HKG - Fuel - AEG Fuel VHHH / HKG (EJ Asia Only)" at bounding box center [541, 213] width 114 height 6
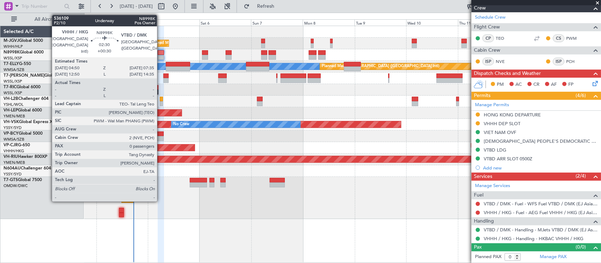
click at [161, 57] on div at bounding box center [161, 57] width 6 height 5
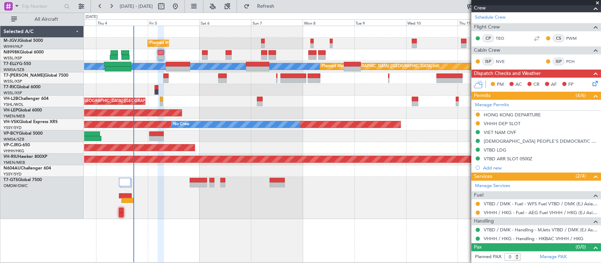
scroll to position [35, 0]
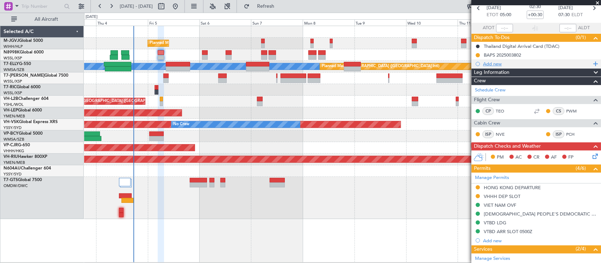
click at [513, 64] on div "Add new" at bounding box center [537, 64] width 108 height 6
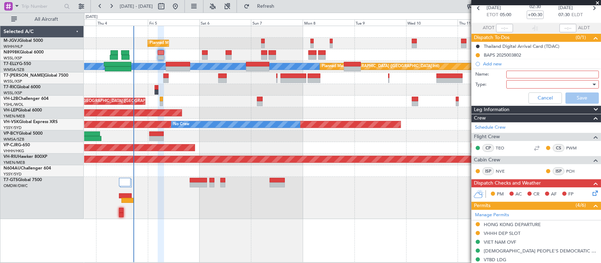
click at [517, 71] on input "Name:" at bounding box center [552, 75] width 93 height 8
type input "FPL"
click at [523, 87] on div at bounding box center [550, 84] width 82 height 11
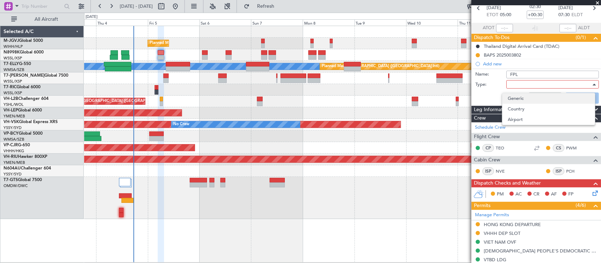
click at [527, 98] on span "Generic" at bounding box center [548, 98] width 81 height 11
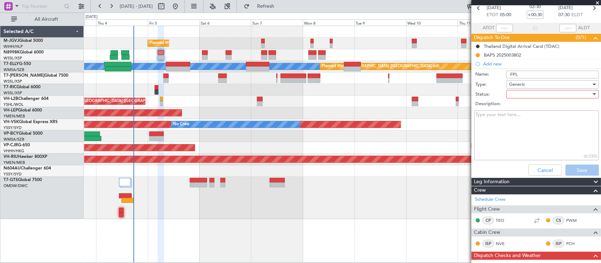
click at [521, 99] on div "Description:" at bounding box center [536, 104] width 137 height 10
click at [520, 95] on div at bounding box center [550, 94] width 82 height 11
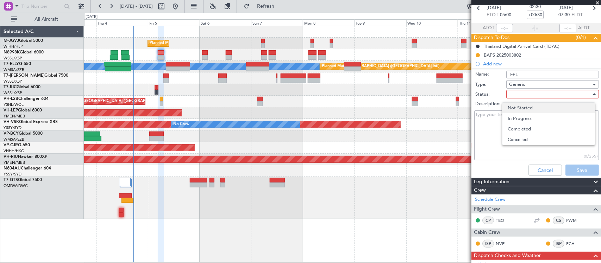
click at [524, 106] on span "Not Started" at bounding box center [548, 108] width 81 height 11
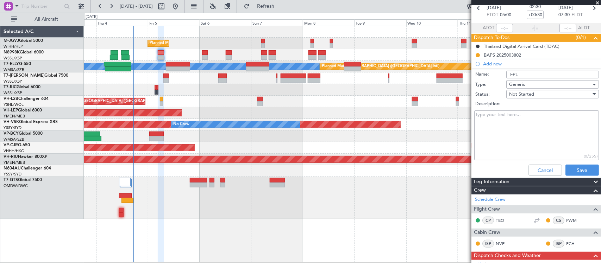
click at [495, 125] on textarea "Description:" at bounding box center [536, 136] width 125 height 50
paste textarea "- M0.85 / FL400 / FOB 15K"
click at [479, 114] on textarea "- M0.85 / FL400 / FOB 15K" at bounding box center [536, 136] width 125 height 50
type textarea "- M0.85 / FL400 / FOB 15K"
click at [579, 170] on button "Save" at bounding box center [581, 170] width 33 height 11
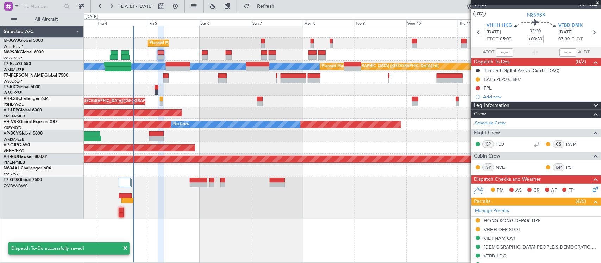
scroll to position [0, 0]
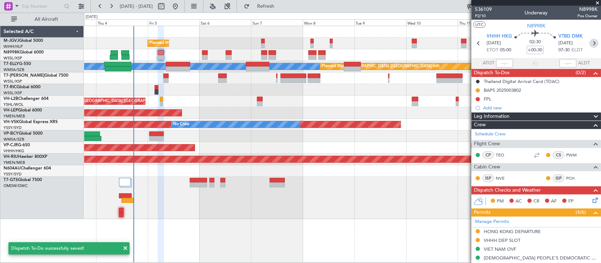
click at [591, 42] on icon at bounding box center [593, 43] width 9 height 9
type input "+00:20"
type input "2"
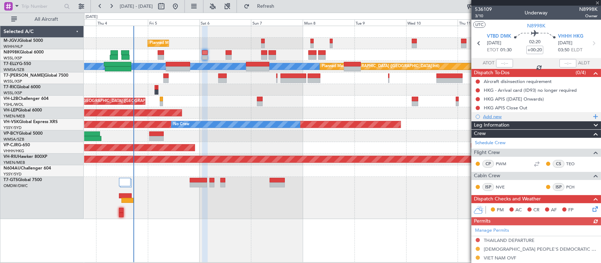
click at [490, 116] on div "Add new" at bounding box center [537, 117] width 108 height 6
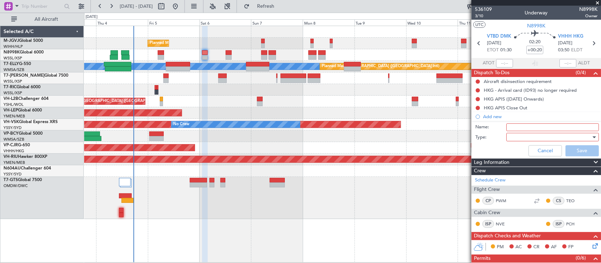
click at [533, 127] on input "Name:" at bounding box center [552, 128] width 93 height 8
type input "FPL"
click at [527, 138] on div at bounding box center [550, 137] width 82 height 11
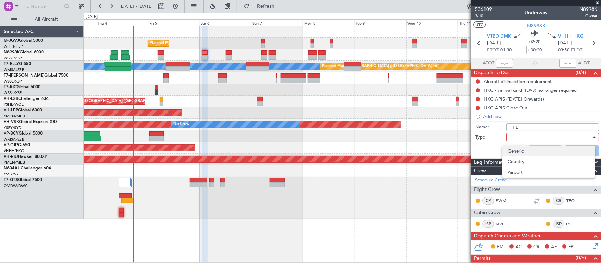
click at [526, 150] on span "Generic" at bounding box center [548, 151] width 81 height 11
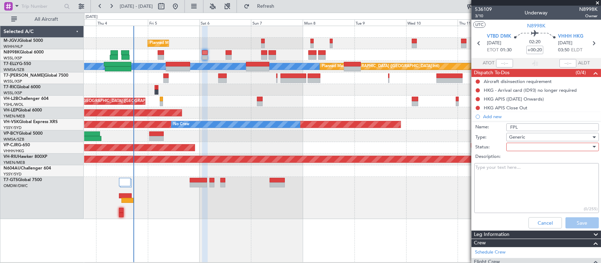
click at [519, 147] on div at bounding box center [550, 147] width 82 height 11
click at [519, 159] on span "Not Started" at bounding box center [548, 161] width 81 height 11
click at [507, 184] on textarea "Description:" at bounding box center [536, 188] width 125 height 50
paste textarea "- M0.85 / FL410 / FOB 22K"
type textarea "- M0.85 / FL410 / FOB 22K"
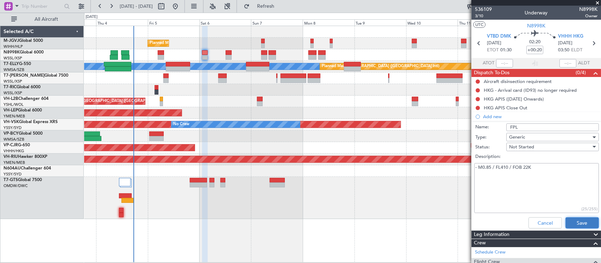
click at [583, 224] on button "Save" at bounding box center [581, 223] width 33 height 11
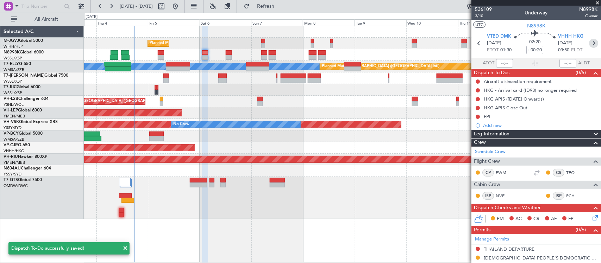
click at [589, 43] on icon at bounding box center [593, 43] width 9 height 9
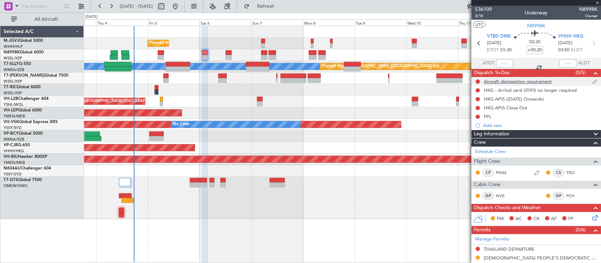
type input "+00:30"
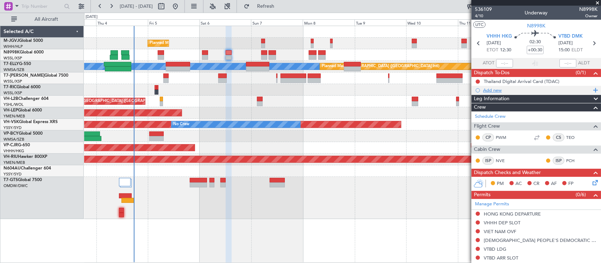
click at [494, 90] on div "Add new" at bounding box center [537, 90] width 108 height 6
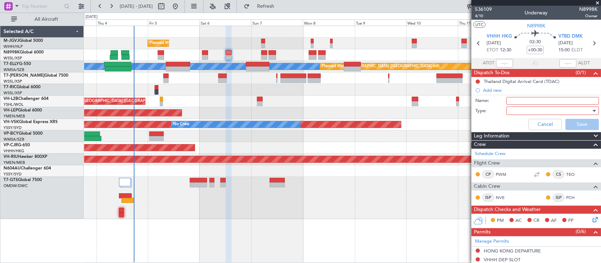
click at [516, 109] on div at bounding box center [550, 111] width 82 height 11
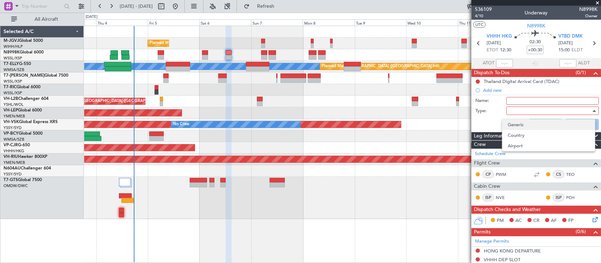
click at [521, 124] on span "Generic" at bounding box center [548, 125] width 81 height 11
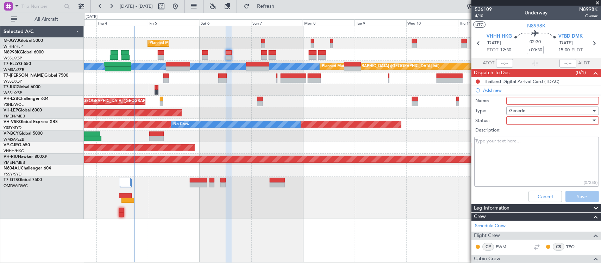
click at [516, 99] on input "Name:" at bounding box center [552, 101] width 93 height 8
type input "FPL"
click at [520, 120] on div at bounding box center [550, 120] width 82 height 11
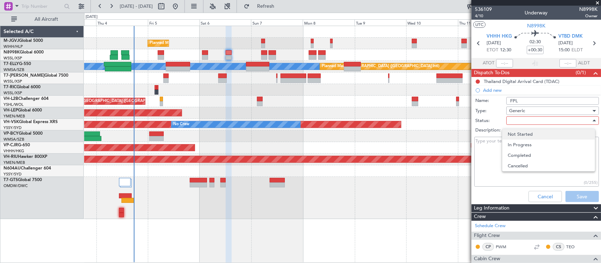
click at [523, 134] on span "Not Started" at bounding box center [548, 134] width 81 height 11
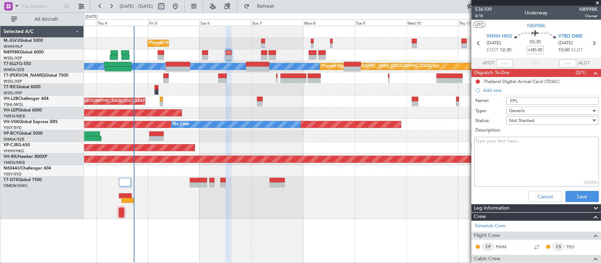
click at [518, 143] on textarea "Description:" at bounding box center [536, 162] width 125 height 50
paste textarea "- M0.85 / FL400 / FOB 15K"
type textarea "- M0.85 / FL400 / FOB 15K"
click at [580, 196] on button "Save" at bounding box center [581, 196] width 33 height 11
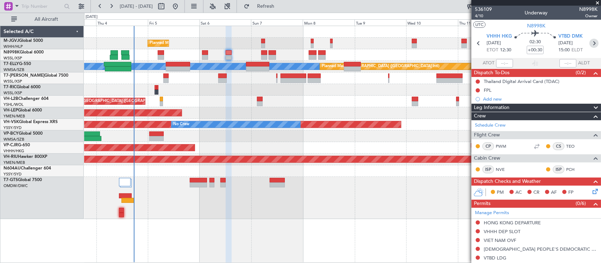
click at [589, 43] on icon at bounding box center [593, 43] width 9 height 9
click at [355, 183] on div at bounding box center [342, 198] width 516 height 42
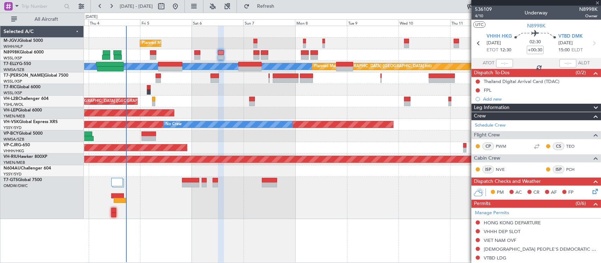
type input "+00:20"
type input "0"
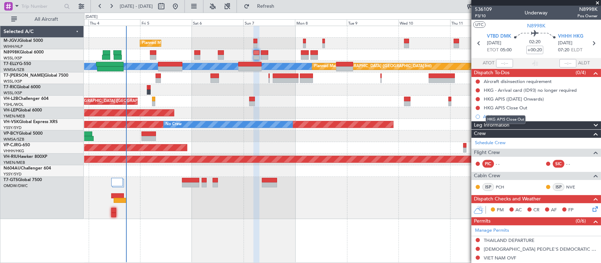
click at [513, 117] on div "HKG APIS Close Out" at bounding box center [506, 119] width 40 height 9
click at [488, 118] on div "Add new" at bounding box center [537, 117] width 108 height 6
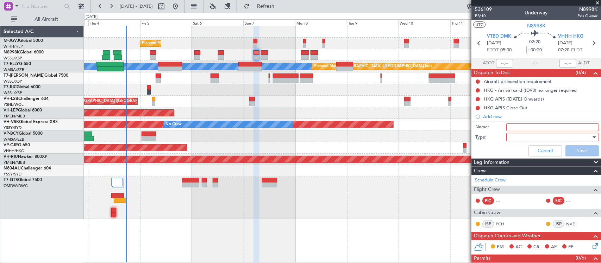
click at [528, 136] on div at bounding box center [550, 137] width 82 height 11
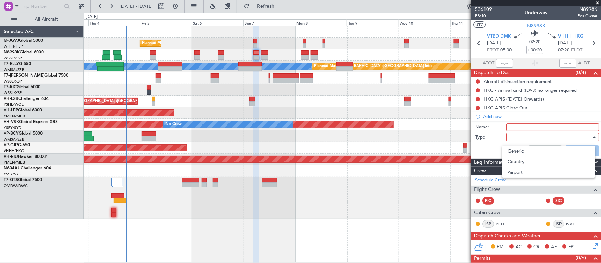
click at [531, 150] on span "Generic" at bounding box center [548, 151] width 81 height 11
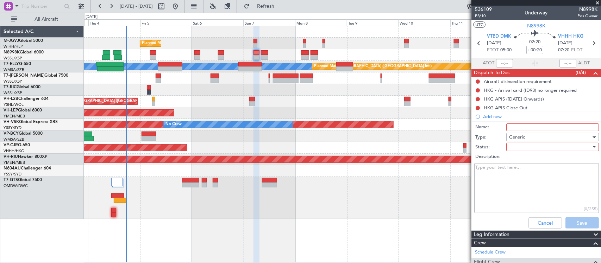
click at [525, 127] on input "Name:" at bounding box center [552, 128] width 93 height 8
type input "FPL"
click at [515, 149] on div at bounding box center [550, 147] width 82 height 11
click at [519, 159] on span "Not Started" at bounding box center [548, 161] width 81 height 11
click at [486, 175] on textarea "Description:" at bounding box center [536, 188] width 125 height 50
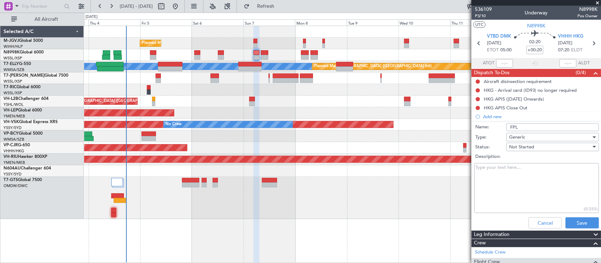
paste textarea "- M0.85 / FL410 / FOB 26K"
type textarea "- M0.85 / FL410 / FOB 26K"
click at [576, 222] on button "Save" at bounding box center [581, 223] width 33 height 11
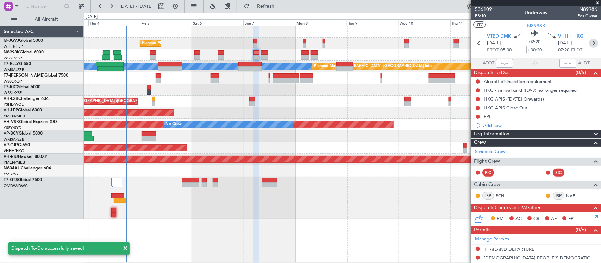
click at [589, 42] on icon at bounding box center [593, 43] width 9 height 9
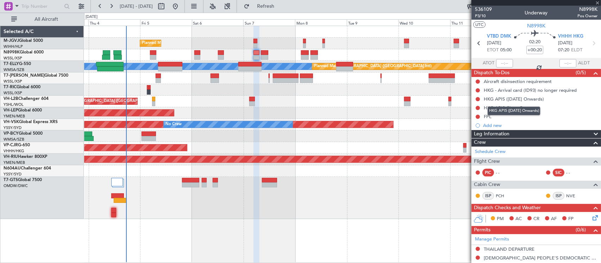
type input "+00:05"
type input "2"
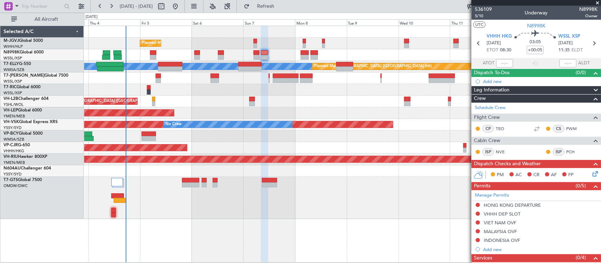
drag, startPoint x: 501, startPoint y: 80, endPoint x: 503, endPoint y: 83, distance: 4.0
click at [501, 80] on div "Add new" at bounding box center [540, 81] width 114 height 6
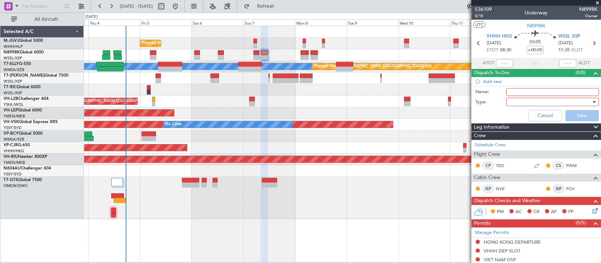
click at [514, 90] on input "Name:" at bounding box center [552, 92] width 93 height 8
type input "FPL"
click at [512, 101] on div at bounding box center [550, 102] width 82 height 11
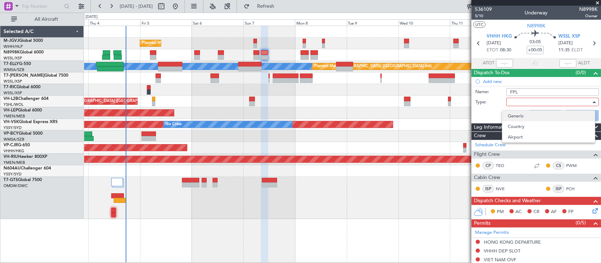
drag, startPoint x: 512, startPoint y: 101, endPoint x: 522, endPoint y: 114, distance: 16.3
click at [522, 112] on div "Generic Country Airport" at bounding box center [548, 127] width 93 height 32
click at [522, 114] on span "Generic" at bounding box center [548, 116] width 81 height 11
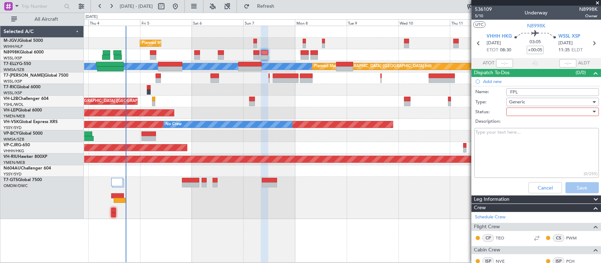
click at [529, 113] on div at bounding box center [550, 112] width 82 height 11
click at [532, 124] on span "Not Started" at bounding box center [548, 125] width 81 height 11
click at [503, 145] on textarea "Description:" at bounding box center [536, 153] width 125 height 50
paste textarea "- M0.85 / FL400 / FOB 18K"
type textarea "- M0.85 / FL400 / FOB 18K"
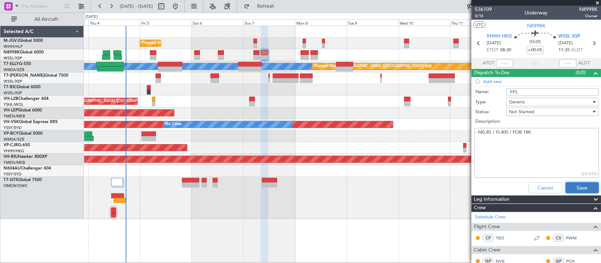
click at [579, 184] on button "Save" at bounding box center [581, 187] width 33 height 11
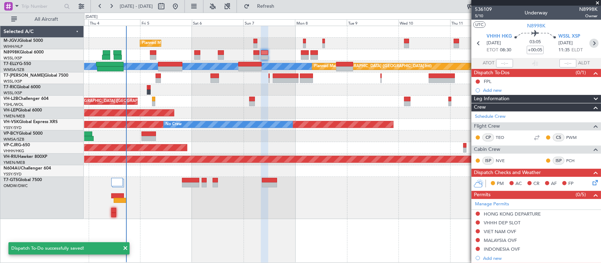
click at [589, 45] on icon at bounding box center [593, 43] width 9 height 9
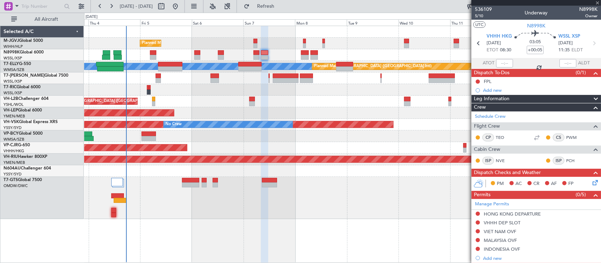
type input "+00:10"
type input "0"
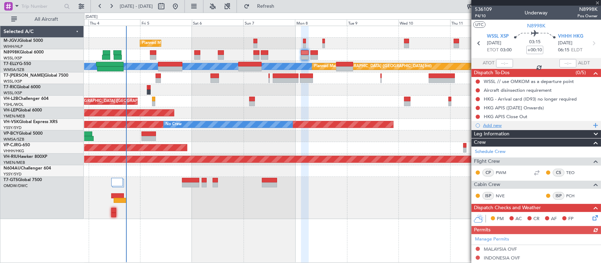
click at [498, 122] on div "Add new" at bounding box center [537, 125] width 108 height 6
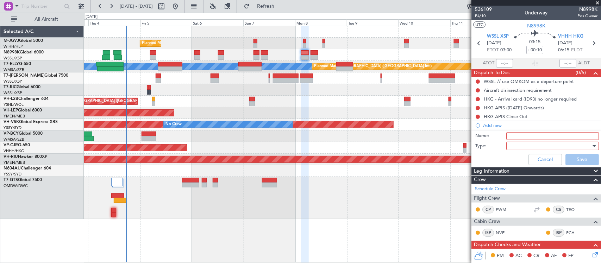
click at [517, 136] on input "Name:" at bounding box center [552, 136] width 93 height 8
type input "FPL"
click at [509, 148] on div at bounding box center [550, 146] width 82 height 11
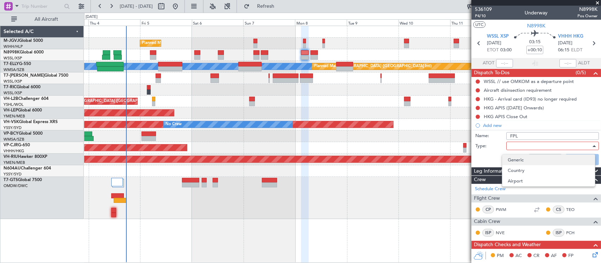
drag, startPoint x: 508, startPoint y: 148, endPoint x: 518, endPoint y: 155, distance: 12.2
click at [518, 155] on div "Generic Country Airport" at bounding box center [548, 171] width 93 height 32
click at [520, 159] on span "Generic" at bounding box center [548, 160] width 81 height 11
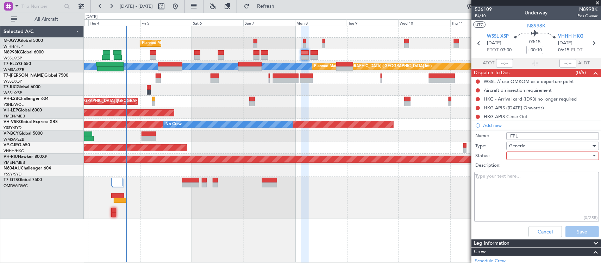
click at [536, 156] on div at bounding box center [550, 156] width 82 height 11
click at [535, 168] on span "Not Started" at bounding box center [548, 169] width 81 height 11
click at [491, 193] on textarea "Description:" at bounding box center [536, 197] width 125 height 50
paste textarea "- M0.85 / FL400 / FOB 19K"
type textarea "- M0.85 / FL400 / FOB 19K"
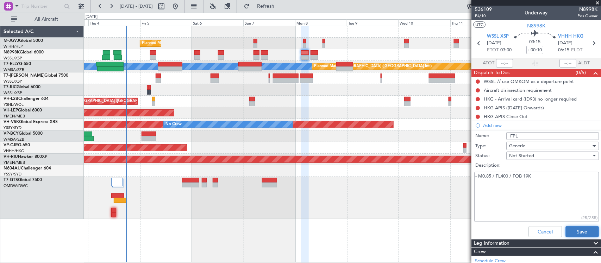
click at [576, 229] on button "Save" at bounding box center [581, 231] width 33 height 11
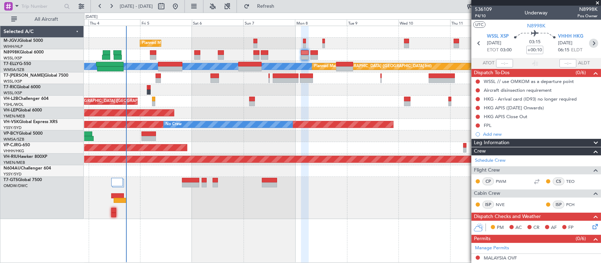
click at [589, 43] on icon at bounding box center [593, 43] width 9 height 9
type input "4"
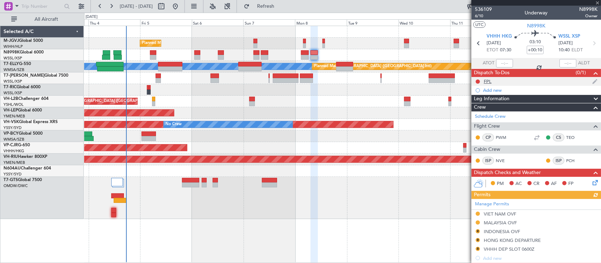
click at [493, 78] on div "FPL" at bounding box center [536, 81] width 130 height 9
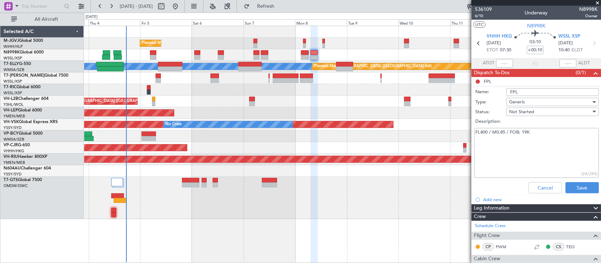
click at [544, 193] on div "Cancel Save" at bounding box center [534, 188] width 133 height 17
click at [545, 188] on button "Cancel" at bounding box center [544, 187] width 33 height 11
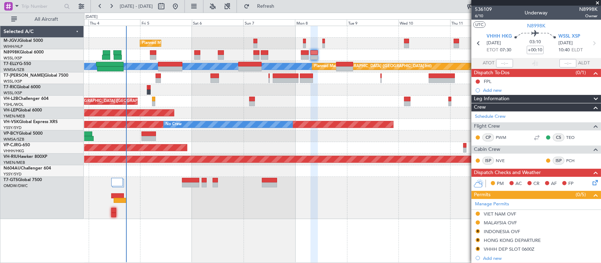
scroll to position [154, 0]
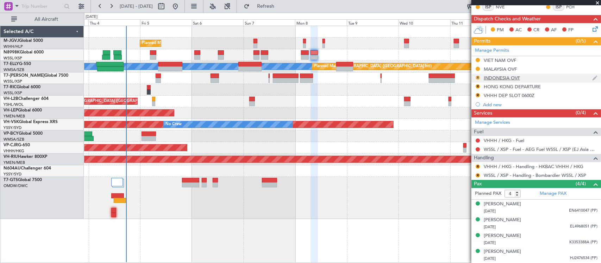
click at [476, 77] on button "R" at bounding box center [478, 78] width 4 height 4
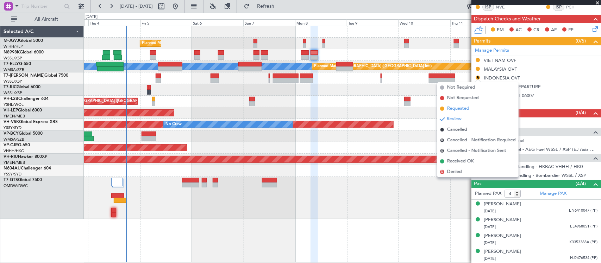
click at [461, 108] on span "Requested" at bounding box center [458, 108] width 22 height 7
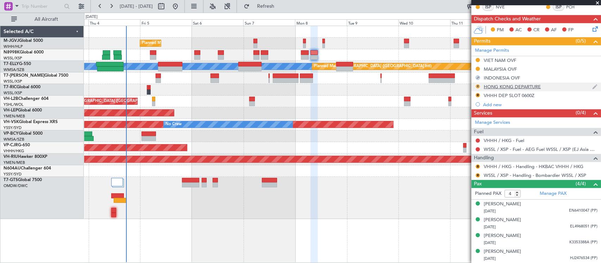
click at [478, 85] on button "R" at bounding box center [478, 86] width 4 height 4
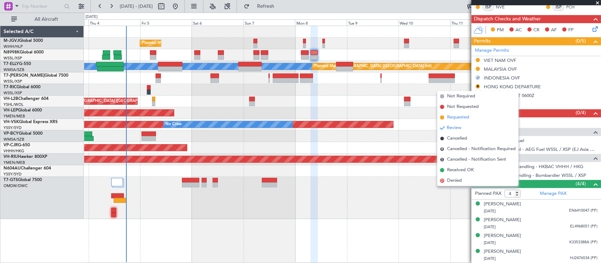
click at [472, 116] on li "Requested" at bounding box center [477, 117] width 81 height 11
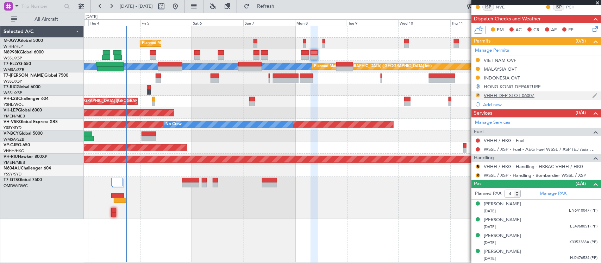
click at [479, 95] on button "R" at bounding box center [478, 95] width 4 height 4
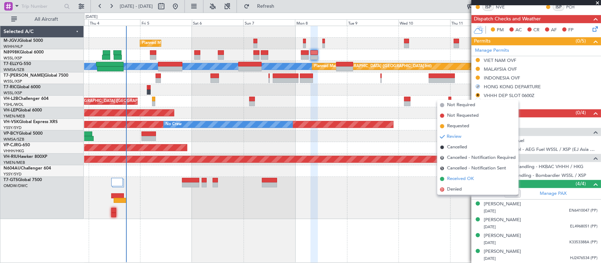
click at [473, 181] on span "Received OK" at bounding box center [460, 179] width 27 height 7
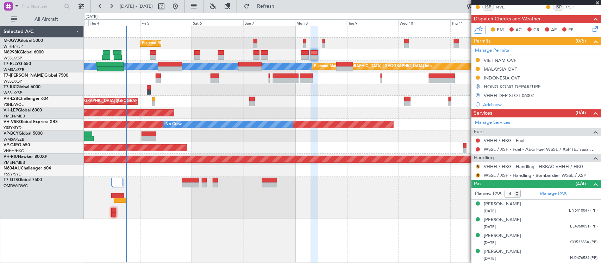
click at [479, 167] on button "R" at bounding box center [478, 167] width 4 height 4
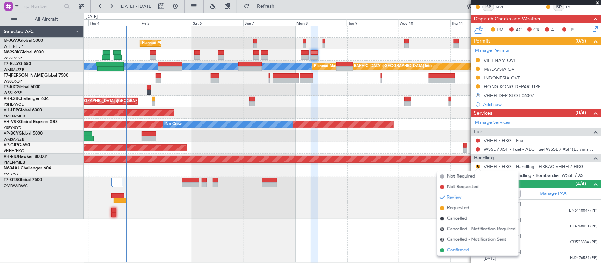
click at [465, 249] on span "Confirmed" at bounding box center [458, 250] width 22 height 7
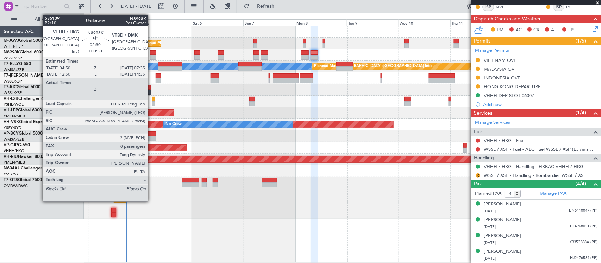
click at [151, 54] on div at bounding box center [153, 52] width 6 height 5
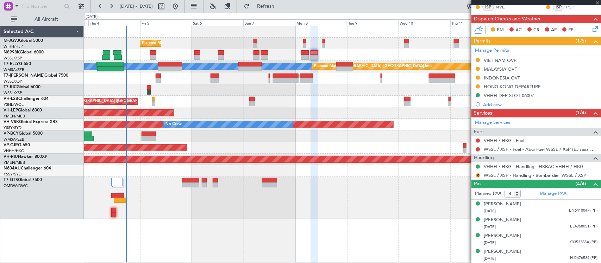
type input "+00:30"
type input "0"
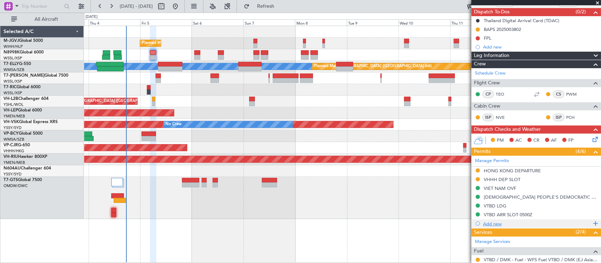
scroll to position [0, 0]
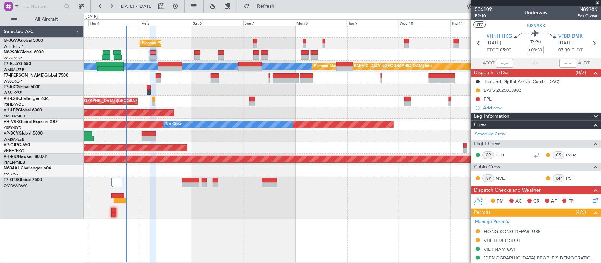
click at [591, 202] on icon at bounding box center [594, 199] width 6 height 6
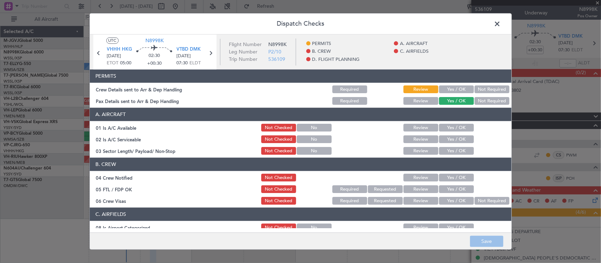
click at [447, 90] on button "Yes / OK" at bounding box center [456, 90] width 35 height 8
click at [491, 105] on button "Not Required" at bounding box center [492, 102] width 35 height 8
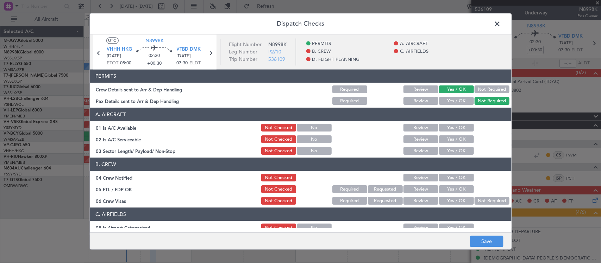
click at [461, 127] on button "Yes / OK" at bounding box center [456, 128] width 35 height 8
click at [459, 140] on button "Yes / OK" at bounding box center [456, 140] width 35 height 8
click at [460, 149] on button "Yes / OK" at bounding box center [456, 151] width 35 height 8
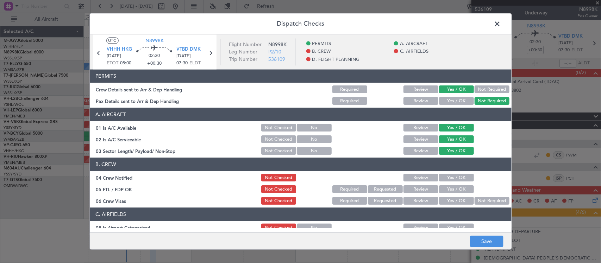
click at [460, 180] on button "Yes / OK" at bounding box center [456, 178] width 35 height 8
click at [460, 190] on button "Yes / OK" at bounding box center [456, 190] width 35 height 8
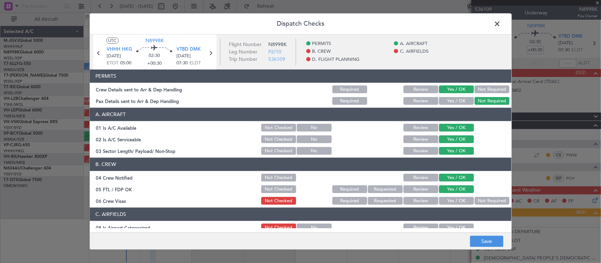
click at [475, 199] on button "Not Required" at bounding box center [492, 201] width 35 height 8
click at [458, 227] on button "Yes / OK" at bounding box center [456, 228] width 35 height 8
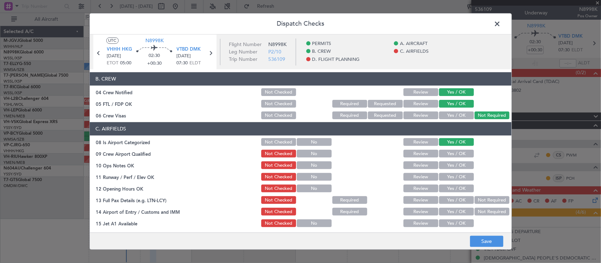
scroll to position [146, 0]
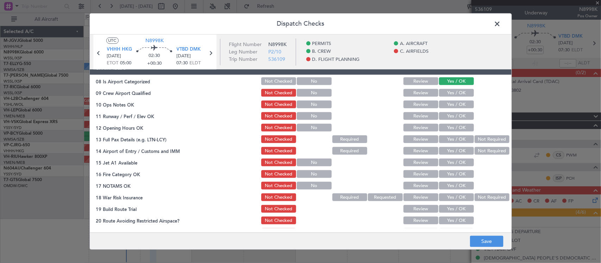
click at [455, 89] on button "Yes / OK" at bounding box center [456, 93] width 35 height 8
click at [456, 98] on section "C. AIRFIELDS 08 Is Airport Categorized Not Checked No Review Yes / OK 09 Crew A…" at bounding box center [301, 156] width 422 height 188
click at [457, 106] on button "Yes / OK" at bounding box center [456, 105] width 35 height 8
click at [461, 119] on button "Yes / OK" at bounding box center [456, 117] width 35 height 8
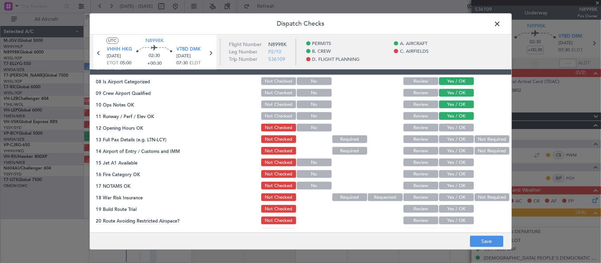
click at [460, 128] on button "Yes / OK" at bounding box center [456, 128] width 35 height 8
click at [460, 138] on button "Yes / OK" at bounding box center [456, 140] width 35 height 8
click at [482, 137] on button "Not Required" at bounding box center [492, 140] width 35 height 8
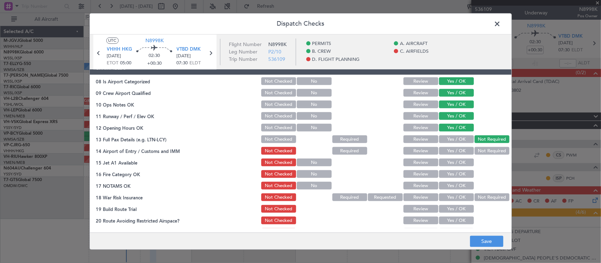
click at [457, 156] on section "C. AIRFIELDS 08 Is Airport Categorized Not Checked No Review Yes / OK 09 Crew A…" at bounding box center [301, 156] width 422 height 188
click at [453, 163] on button "Yes / OK" at bounding box center [456, 163] width 35 height 8
click at [458, 152] on button "Yes / OK" at bounding box center [456, 151] width 35 height 8
click at [459, 180] on section "C. AIRFIELDS 08 Is Airport Categorized Not Checked No Review Yes / OK 09 Crew A…" at bounding box center [301, 156] width 422 height 188
drag, startPoint x: 458, startPoint y: 175, endPoint x: 458, endPoint y: 181, distance: 6.0
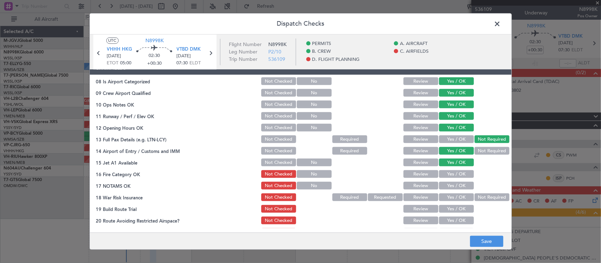
click at [458, 175] on button "Yes / OK" at bounding box center [456, 175] width 35 height 8
click at [458, 184] on button "Yes / OK" at bounding box center [456, 186] width 35 height 8
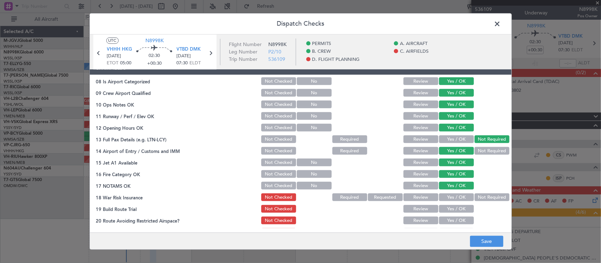
click at [475, 196] on button "Not Required" at bounding box center [492, 198] width 35 height 8
click at [451, 206] on button "Yes / OK" at bounding box center [456, 210] width 35 height 8
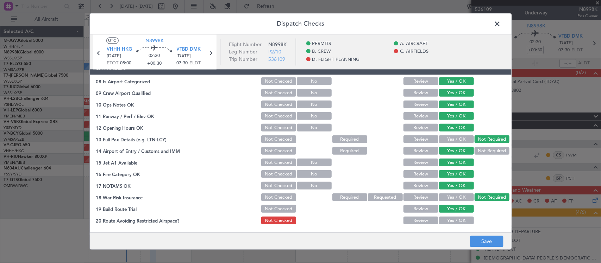
click at [452, 216] on div "Yes / OK" at bounding box center [456, 221] width 36 height 10
click at [455, 219] on button "Yes / OK" at bounding box center [456, 221] width 35 height 8
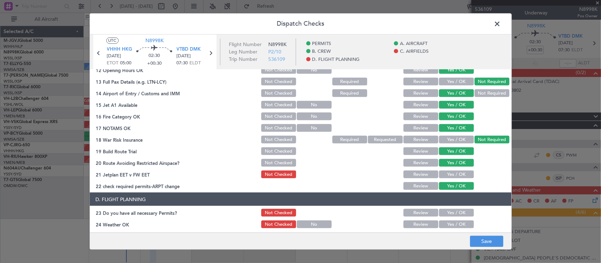
scroll to position [220, 0]
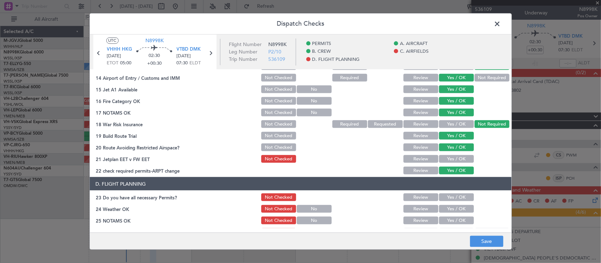
click at [460, 161] on button "Yes / OK" at bounding box center [456, 159] width 35 height 8
click at [486, 243] on button "Save" at bounding box center [486, 241] width 33 height 11
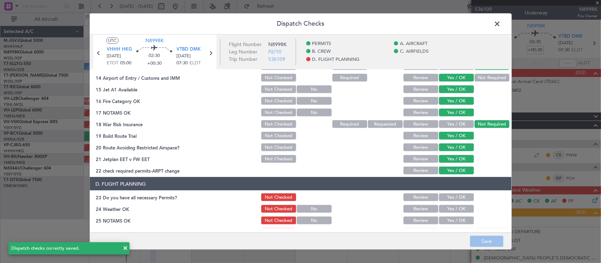
click at [501, 23] on span at bounding box center [501, 26] width 0 height 14
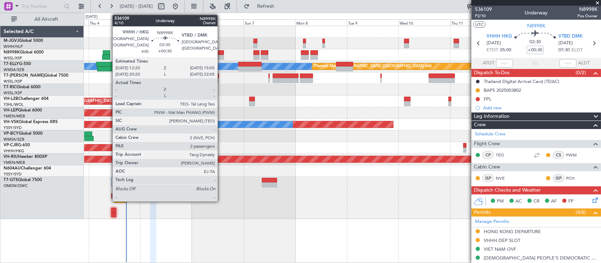
click at [221, 55] on div at bounding box center [221, 57] width 6 height 5
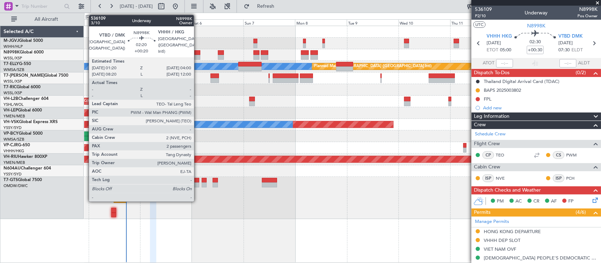
click at [197, 55] on div at bounding box center [197, 57] width 6 height 5
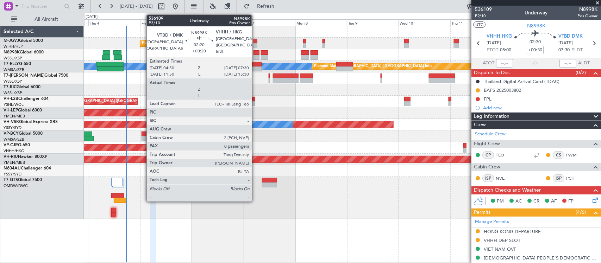
click at [255, 54] on div at bounding box center [256, 52] width 6 height 5
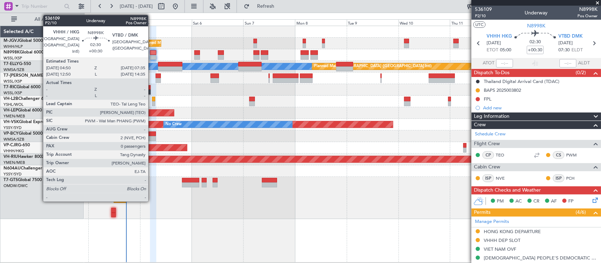
click at [152, 55] on div at bounding box center [153, 52] width 6 height 5
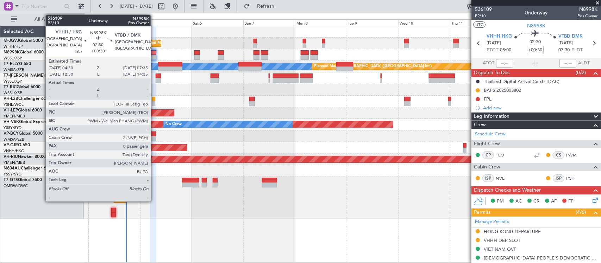
click at [154, 54] on div at bounding box center [153, 52] width 6 height 5
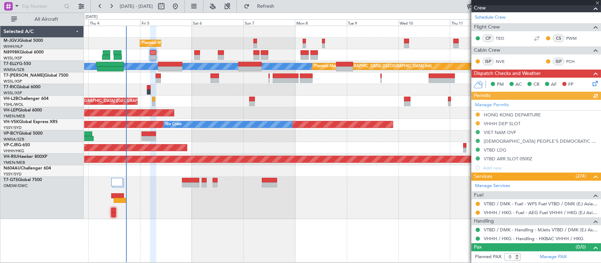
scroll to position [0, 0]
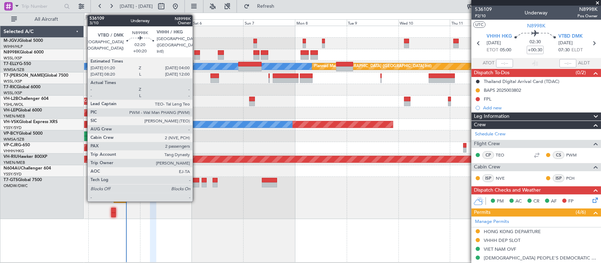
click at [196, 52] on div at bounding box center [197, 52] width 6 height 5
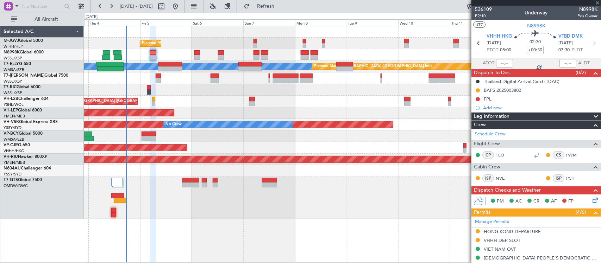
type input "+00:20"
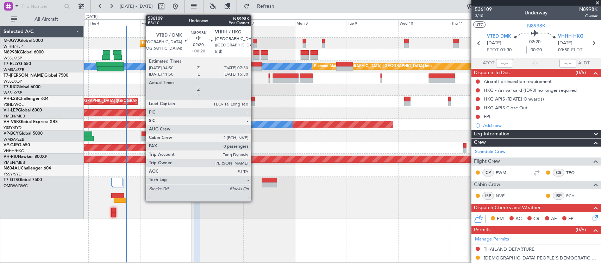
click at [255, 53] on div at bounding box center [256, 52] width 6 height 5
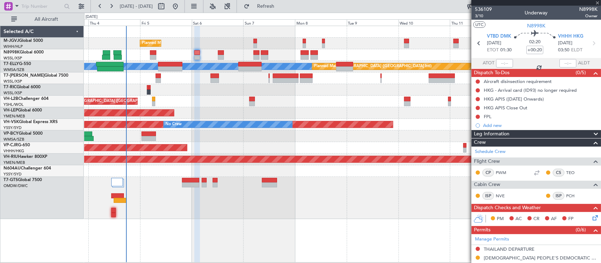
type input "0"
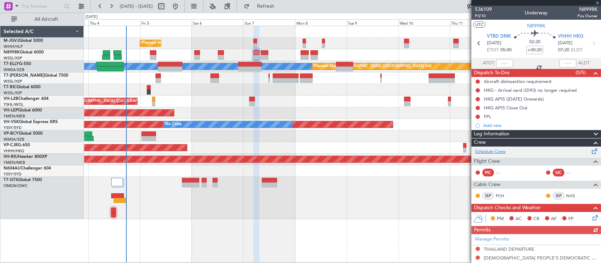
click at [503, 153] on link "Schedule Crew" at bounding box center [490, 152] width 31 height 7
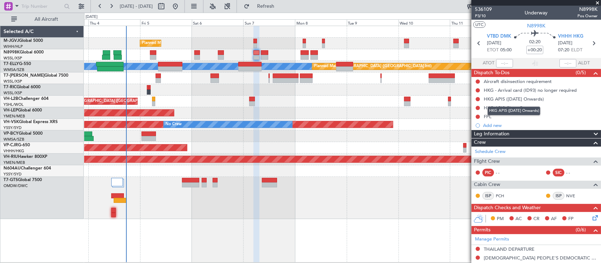
click at [488, 117] on mat-tooltip-component "HKG APIS ([DATE] Onwards)" at bounding box center [514, 111] width 63 height 19
click at [489, 117] on div "FPL" at bounding box center [488, 117] width 8 height 6
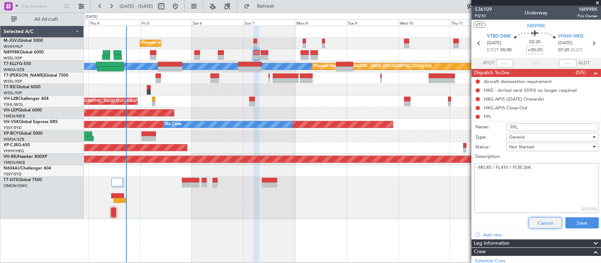
click at [538, 220] on button "Cancel" at bounding box center [544, 223] width 33 height 11
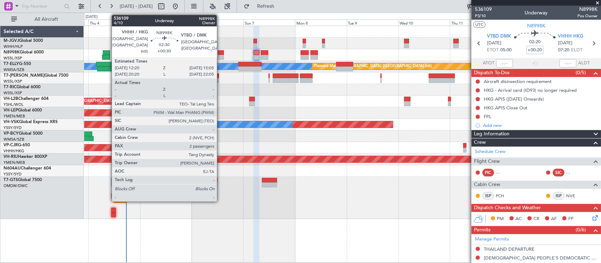
click at [220, 55] on div at bounding box center [221, 52] width 6 height 5
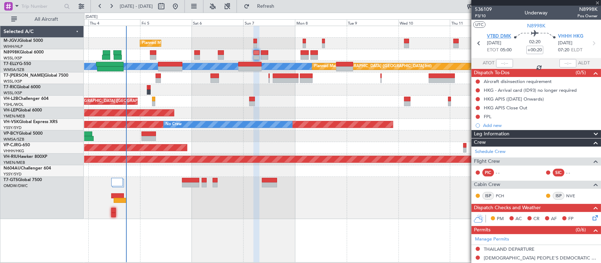
type input "+00:30"
type input "2"
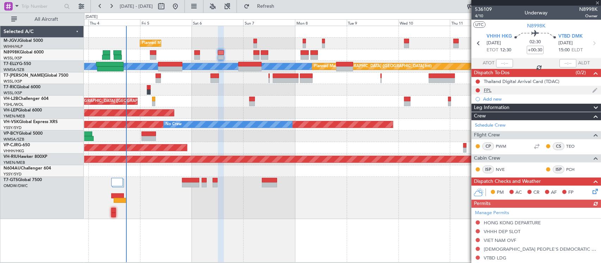
click at [490, 89] on div "FPL" at bounding box center [488, 90] width 8 height 6
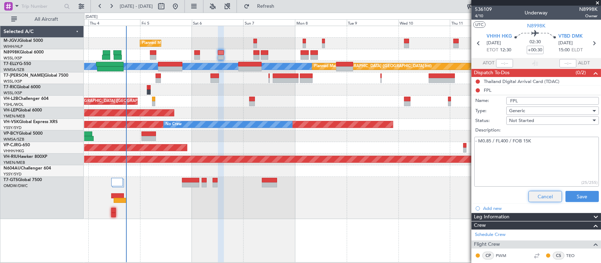
click at [540, 195] on button "Cancel" at bounding box center [544, 196] width 33 height 11
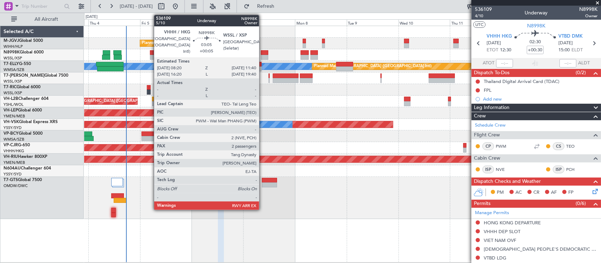
click at [263, 54] on div at bounding box center [264, 52] width 7 height 5
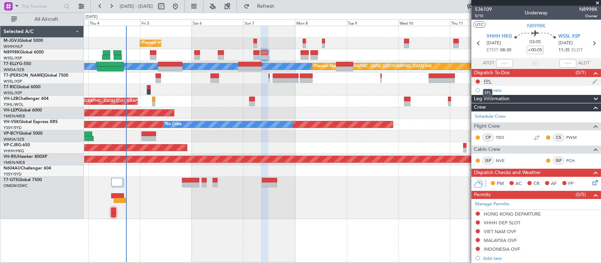
click at [488, 81] on div "FPL" at bounding box center [488, 81] width 8 height 6
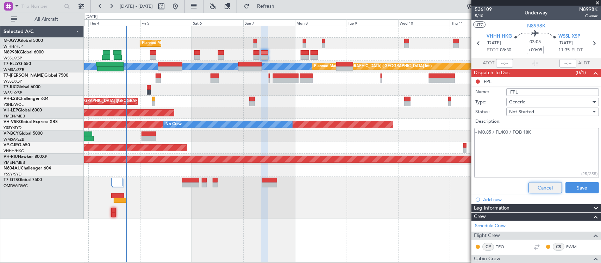
click at [533, 186] on button "Cancel" at bounding box center [544, 187] width 33 height 11
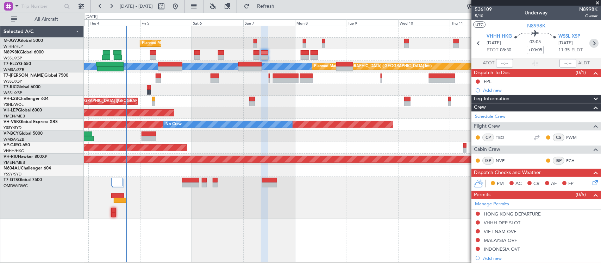
click at [590, 45] on icon at bounding box center [593, 43] width 9 height 9
click at [343, 171] on div at bounding box center [342, 171] width 516 height 12
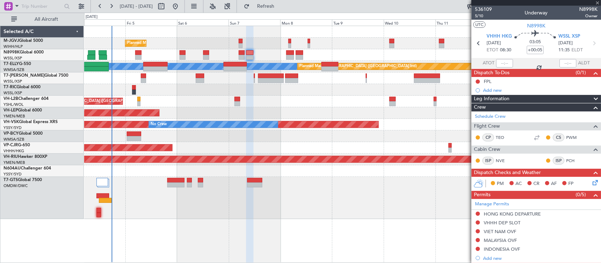
type input "+00:10"
type input "0"
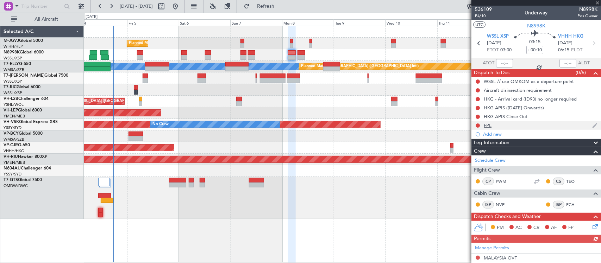
click at [490, 125] on div "FPL" at bounding box center [488, 125] width 8 height 6
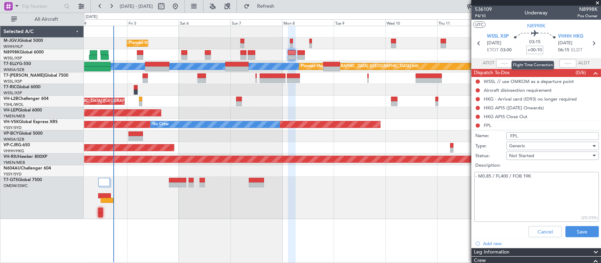
click at [536, 50] on input "+00:10" at bounding box center [534, 50] width 17 height 8
click at [538, 49] on input "+00:10" at bounding box center [534, 50] width 17 height 8
type input "+00:15"
click at [550, 228] on button "Cancel" at bounding box center [544, 231] width 33 height 11
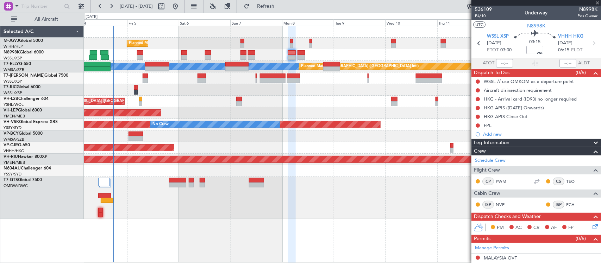
click at [589, 44] on icon at bounding box center [593, 43] width 9 height 9
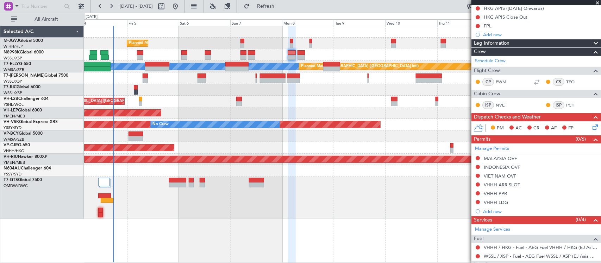
scroll to position [144, 0]
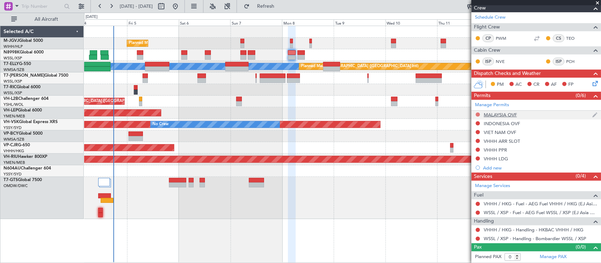
click at [479, 113] on button at bounding box center [478, 115] width 4 height 4
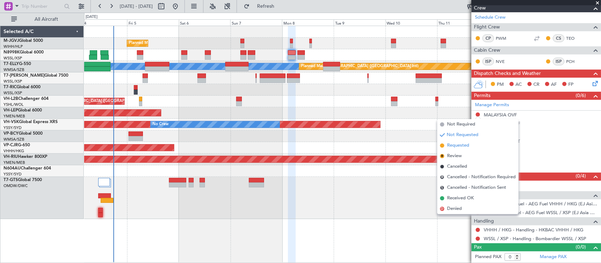
click at [466, 143] on span "Requested" at bounding box center [458, 145] width 22 height 7
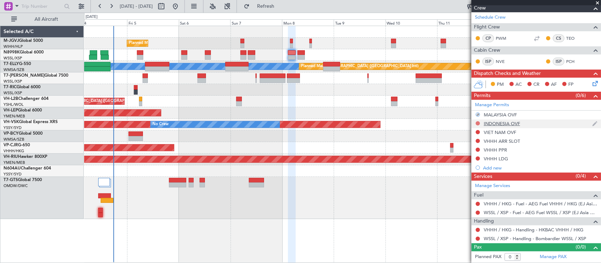
click at [477, 122] on button at bounding box center [478, 123] width 4 height 4
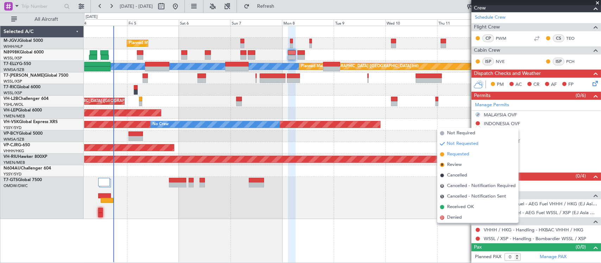
click at [467, 153] on span "Requested" at bounding box center [458, 154] width 22 height 7
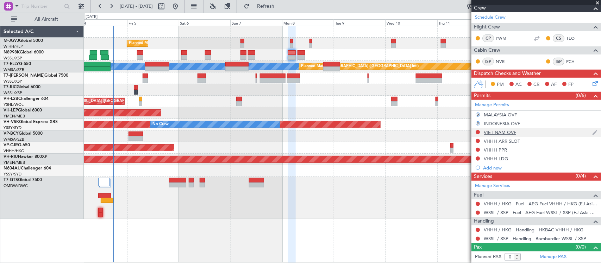
click at [479, 130] on div at bounding box center [478, 133] width 6 height 6
click at [479, 131] on button at bounding box center [478, 132] width 4 height 4
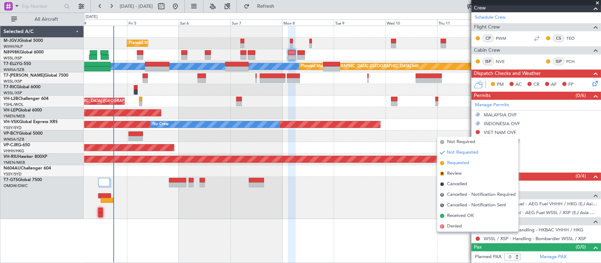
click at [467, 164] on span "Requested" at bounding box center [458, 163] width 22 height 7
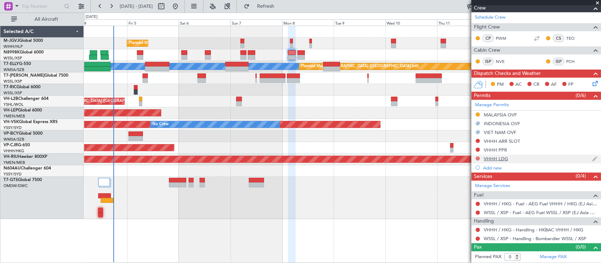
click at [479, 158] on button at bounding box center [478, 159] width 4 height 4
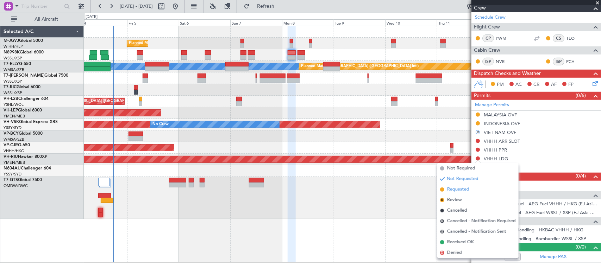
click at [460, 190] on span "Requested" at bounding box center [458, 189] width 22 height 7
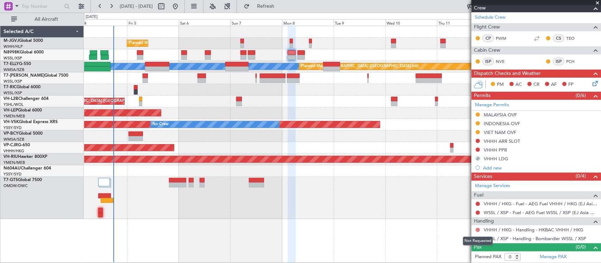
click at [478, 230] on button at bounding box center [478, 230] width 4 height 4
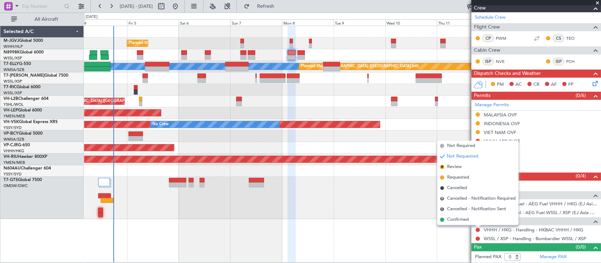
click at [477, 221] on li "Confirmed" at bounding box center [477, 220] width 81 height 11
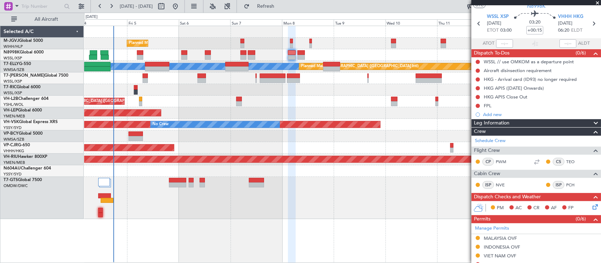
scroll to position [0, 0]
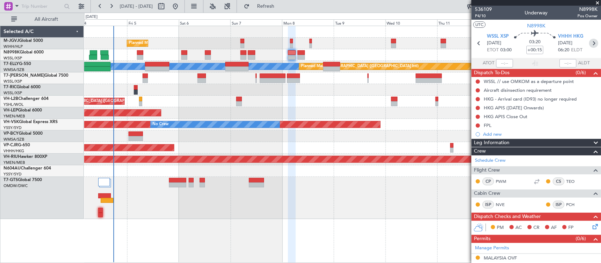
click at [589, 42] on icon at bounding box center [593, 43] width 9 height 9
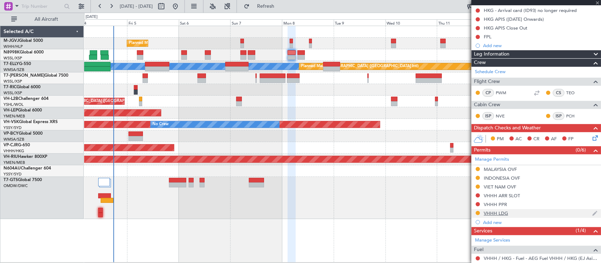
scroll to position [144, 0]
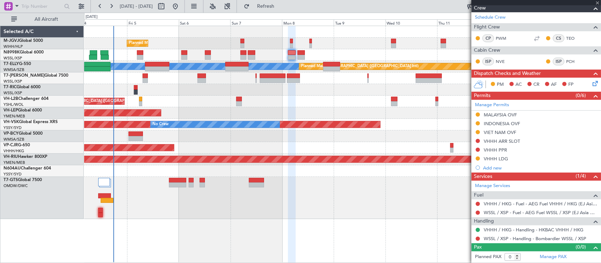
type input "+00:10"
type input "4"
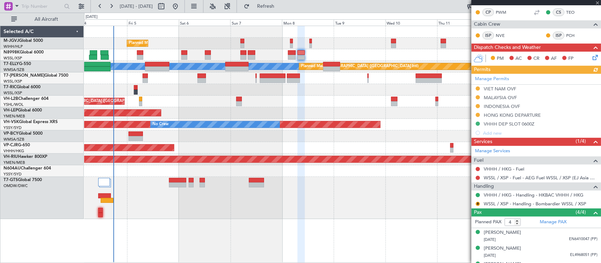
scroll to position [154, 0]
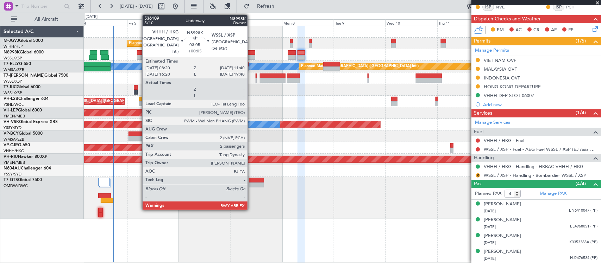
click at [251, 55] on div at bounding box center [251, 57] width 7 height 5
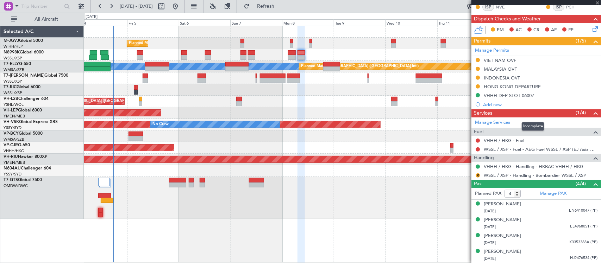
type input "+00:05"
type input "2"
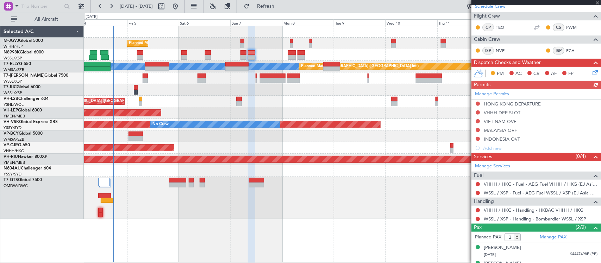
scroll to position [122, 0]
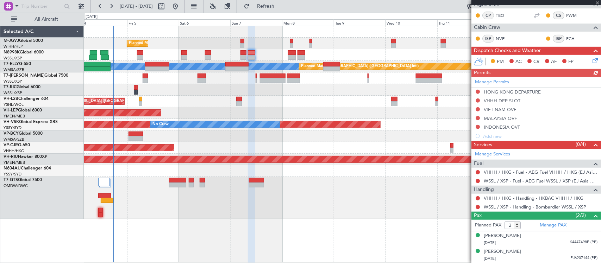
click at [479, 92] on div "Manage Permits HONG KONG DEPARTURE VHHH DEP SLOT VIET NAM OVF MALAYSIA OVF INDO…" at bounding box center [536, 109] width 130 height 64
click at [478, 90] on button at bounding box center [478, 92] width 4 height 4
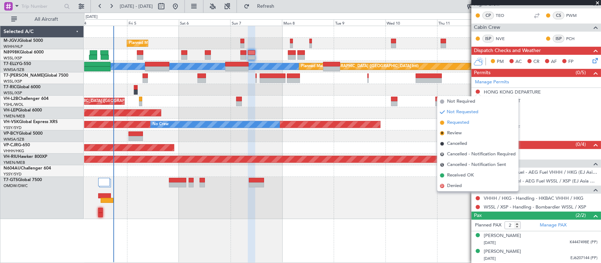
click at [473, 123] on li "Requested" at bounding box center [477, 123] width 81 height 11
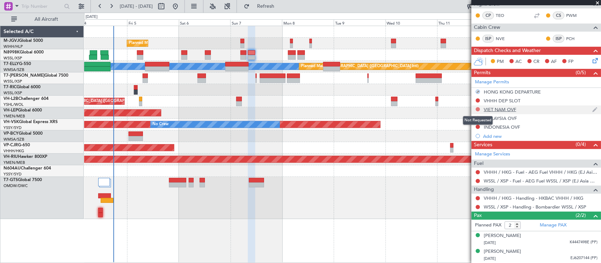
click at [478, 108] on button at bounding box center [478, 109] width 4 height 4
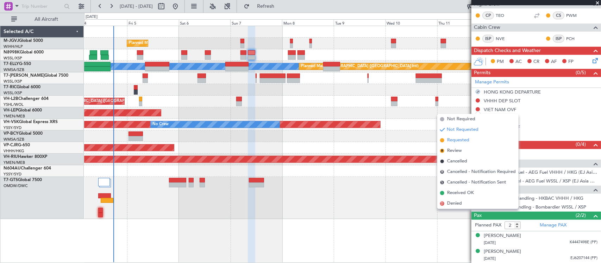
click at [471, 140] on li "Requested" at bounding box center [477, 140] width 81 height 11
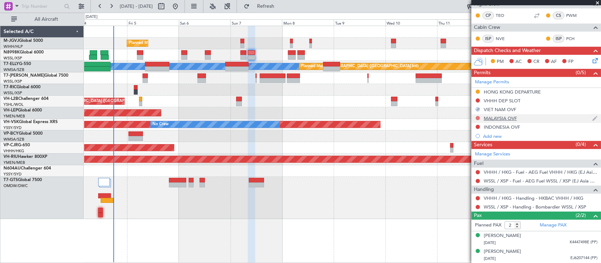
click at [477, 118] on button at bounding box center [478, 118] width 4 height 4
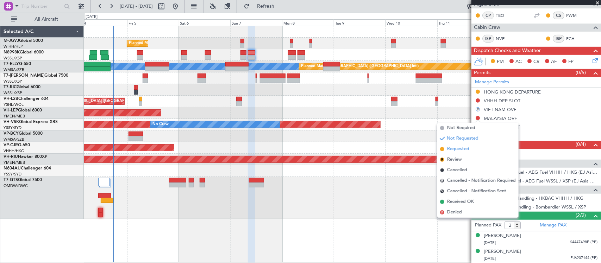
click at [467, 151] on span "Requested" at bounding box center [458, 149] width 22 height 7
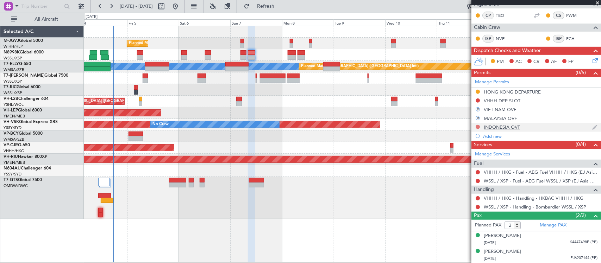
click at [479, 126] on button at bounding box center [478, 127] width 4 height 4
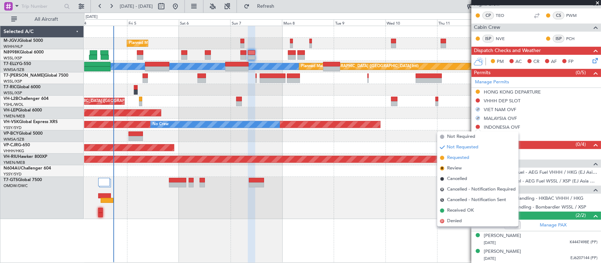
click at [468, 157] on span "Requested" at bounding box center [458, 158] width 22 height 7
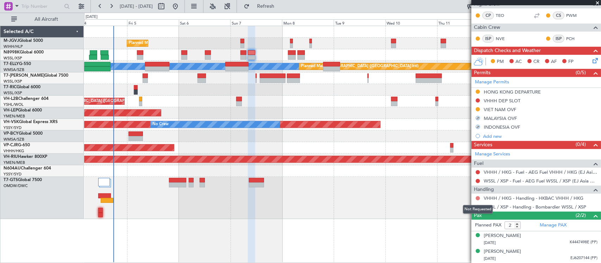
click at [477, 199] on button at bounding box center [478, 198] width 4 height 4
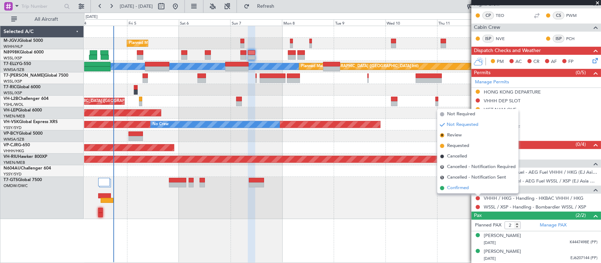
click at [472, 189] on li "Confirmed" at bounding box center [477, 188] width 81 height 11
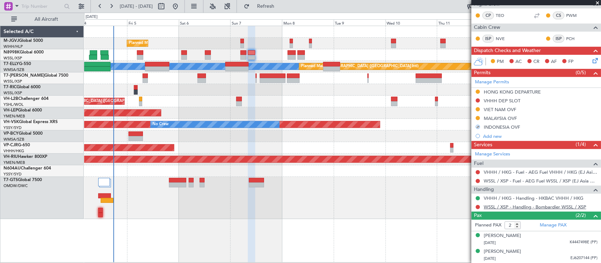
click at [513, 208] on link "WSSL / XSP - Handling - Bombardier WSSL / XSP" at bounding box center [535, 207] width 102 height 6
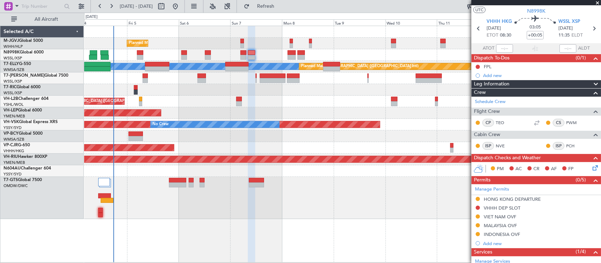
scroll to position [0, 0]
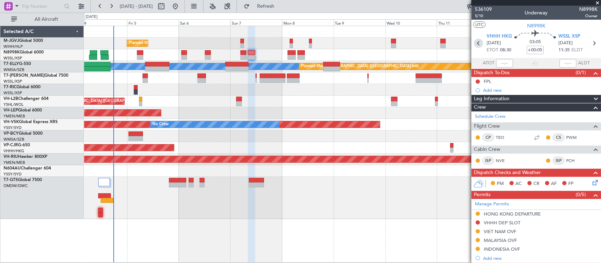
click at [478, 43] on icon at bounding box center [478, 43] width 9 height 9
type input "+00:20"
type input "0"
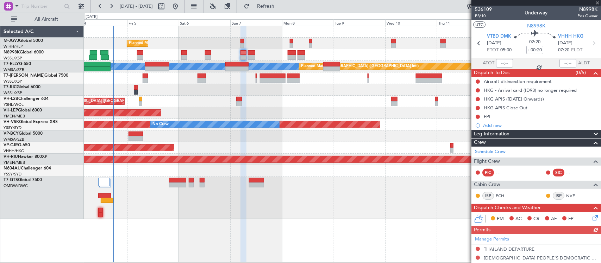
scroll to position [135, 0]
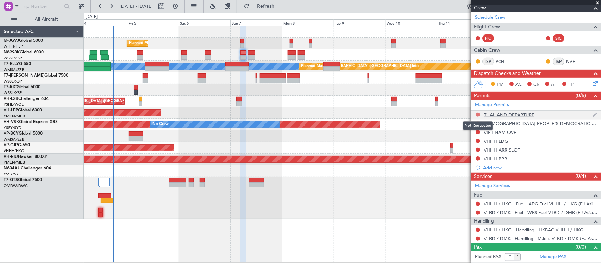
click at [478, 113] on button at bounding box center [478, 115] width 4 height 4
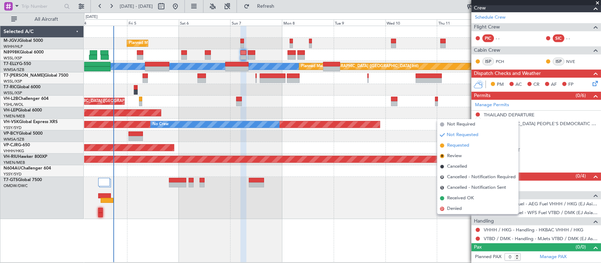
click at [466, 145] on span "Requested" at bounding box center [458, 145] width 22 height 7
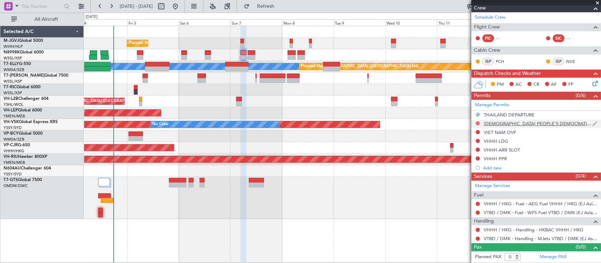
click at [478, 124] on button at bounding box center [478, 123] width 4 height 4
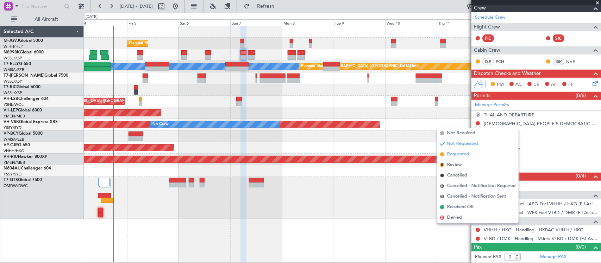
click at [466, 152] on span "Requested" at bounding box center [458, 154] width 22 height 7
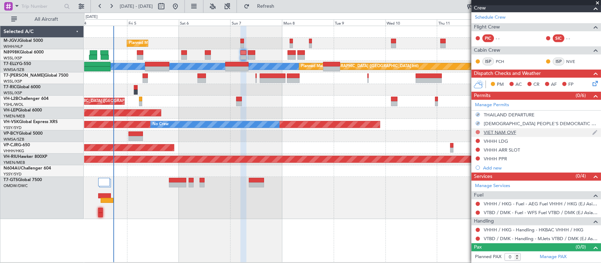
click at [476, 132] on button at bounding box center [478, 132] width 4 height 4
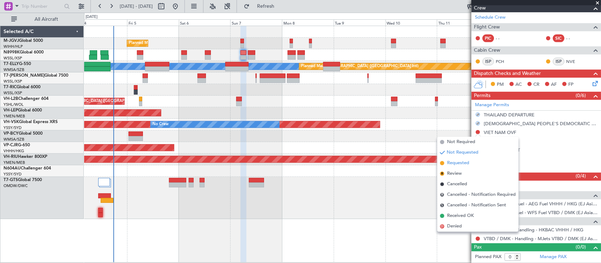
click at [461, 164] on span "Requested" at bounding box center [458, 163] width 22 height 7
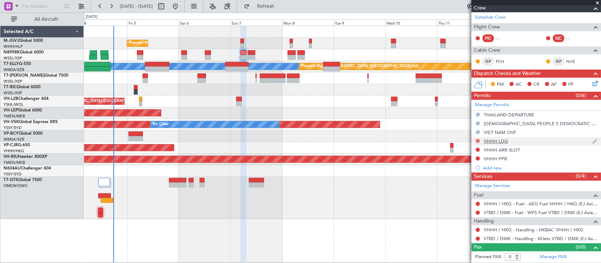
click at [478, 140] on button at bounding box center [478, 141] width 4 height 4
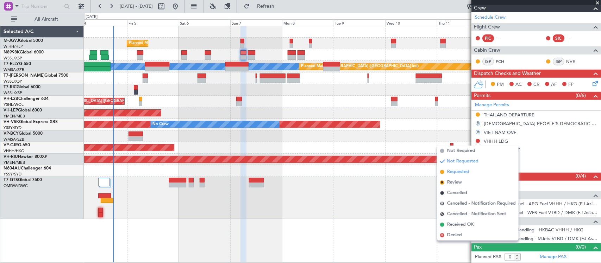
click at [467, 173] on span "Requested" at bounding box center [458, 172] width 22 height 7
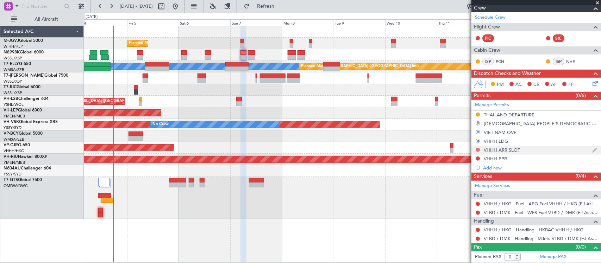
click at [476, 150] on button at bounding box center [478, 150] width 4 height 4
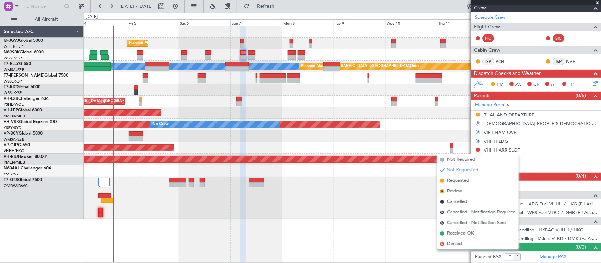
click at [419, 131] on div at bounding box center [342, 137] width 516 height 12
click at [445, 129] on div "Unplanned Maint Sydney (Kingsford Smith Intl) No Crew" at bounding box center [342, 125] width 516 height 12
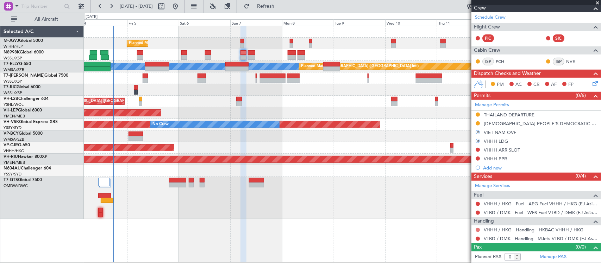
click at [476, 231] on button at bounding box center [478, 230] width 4 height 4
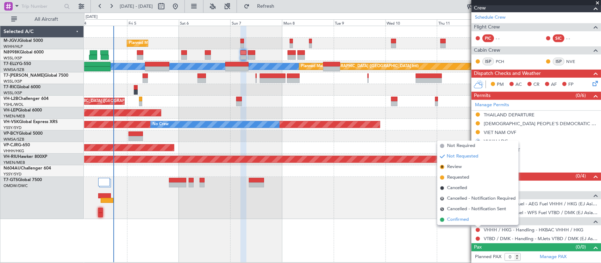
click at [469, 220] on li "Confirmed" at bounding box center [477, 220] width 81 height 11
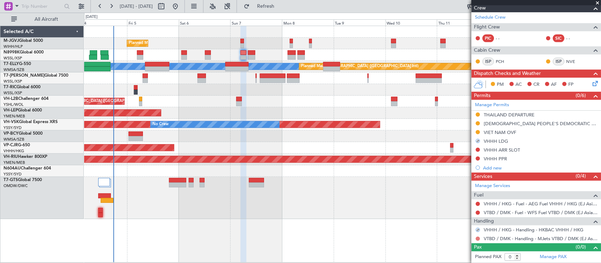
click at [478, 240] on button at bounding box center [478, 239] width 4 height 4
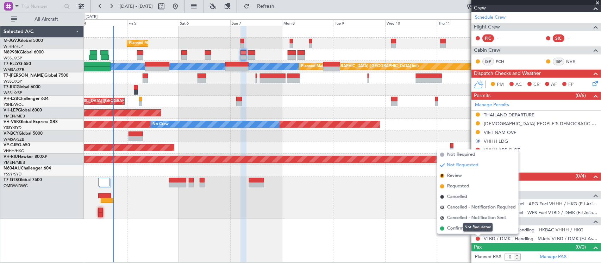
click at [474, 229] on div "Not Requested" at bounding box center [478, 227] width 30 height 9
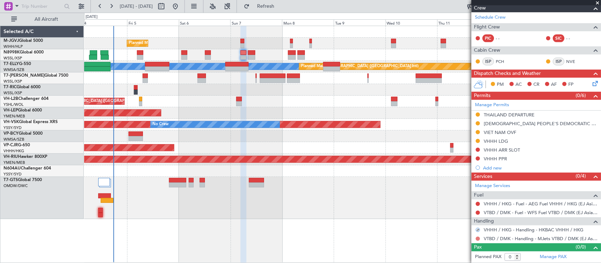
click at [477, 239] on button at bounding box center [478, 239] width 4 height 4
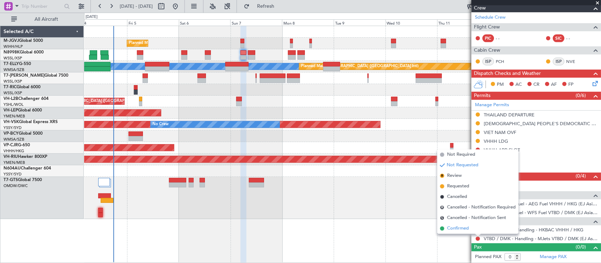
click at [458, 229] on span "Confirmed" at bounding box center [458, 228] width 22 height 7
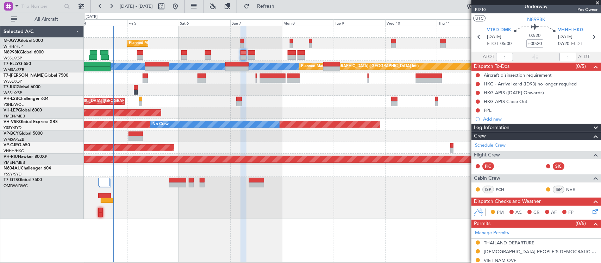
scroll to position [0, 0]
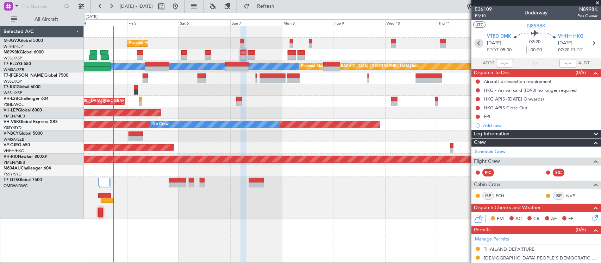
click at [478, 44] on icon at bounding box center [478, 43] width 9 height 9
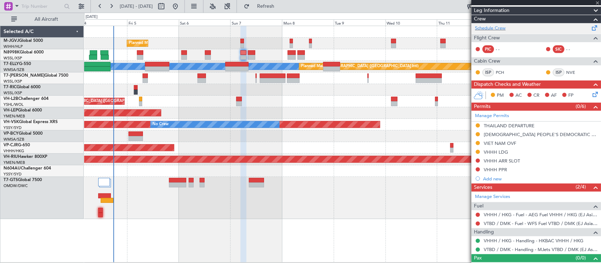
scroll to position [135, 0]
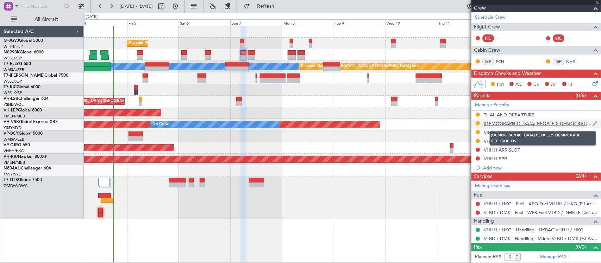
type input "+00:30"
type input "2"
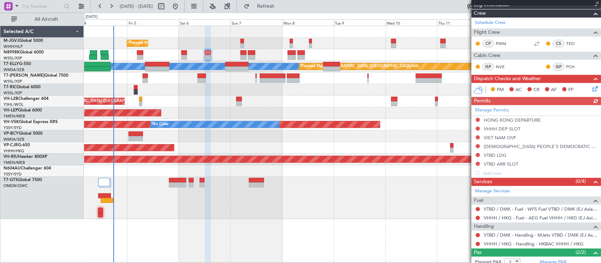
scroll to position [140, 0]
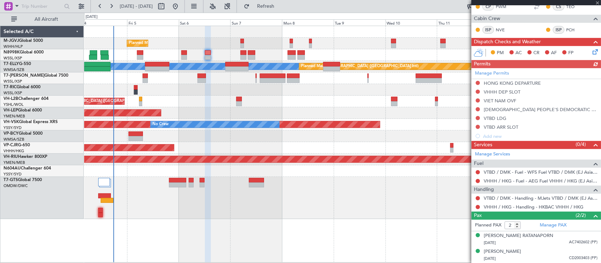
click at [478, 81] on div "Manage Permits HONG KONG DEPARTURE VHHH DEP SLOT VIET NAM OVF LAO PEOPLE'S DEMO…" at bounding box center [536, 104] width 130 height 73
click at [479, 82] on button at bounding box center [478, 83] width 4 height 4
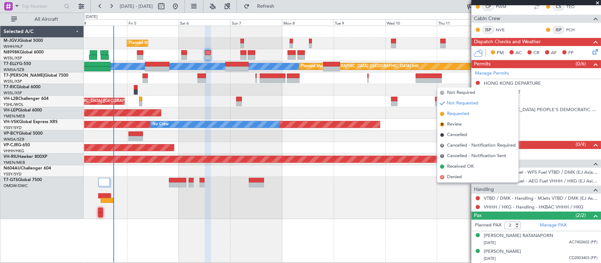
click at [464, 113] on span "Requested" at bounding box center [458, 114] width 22 height 7
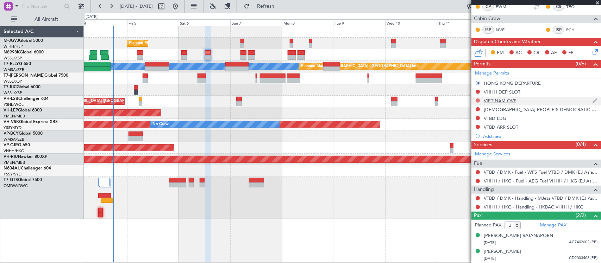
click at [477, 101] on button at bounding box center [478, 101] width 4 height 4
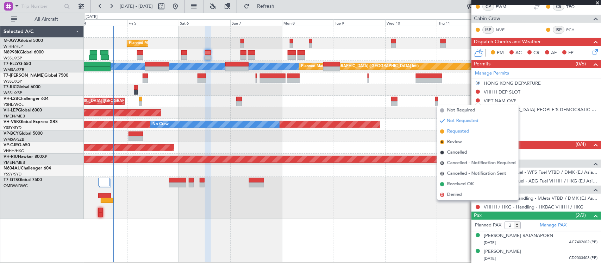
click at [459, 130] on span "Requested" at bounding box center [458, 131] width 22 height 7
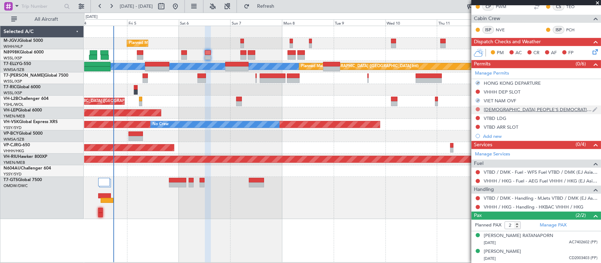
click at [478, 108] on button at bounding box center [478, 109] width 4 height 4
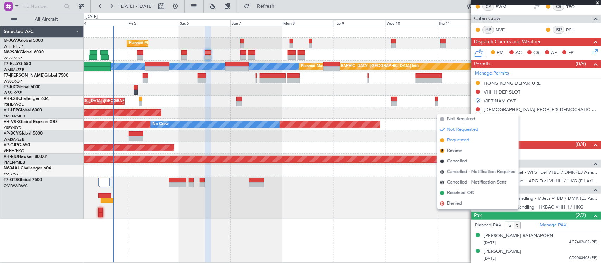
click at [462, 138] on span "Requested" at bounding box center [458, 140] width 22 height 7
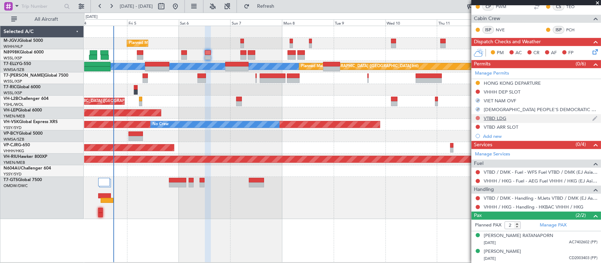
click at [479, 117] on button at bounding box center [478, 118] width 4 height 4
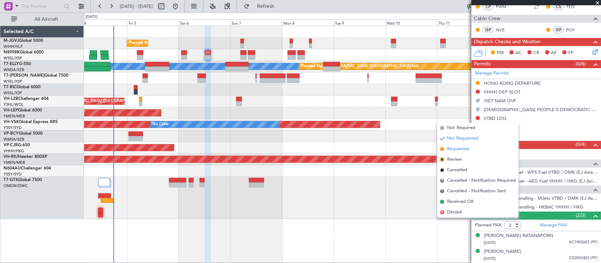
click at [461, 150] on span "Requested" at bounding box center [458, 149] width 22 height 7
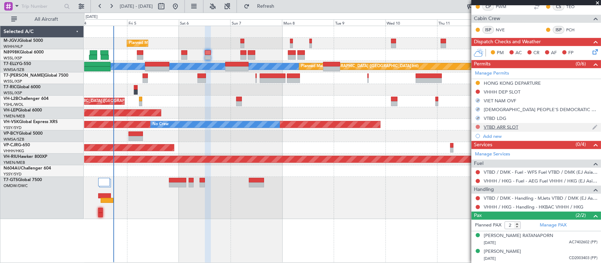
click at [477, 125] on button at bounding box center [478, 127] width 4 height 4
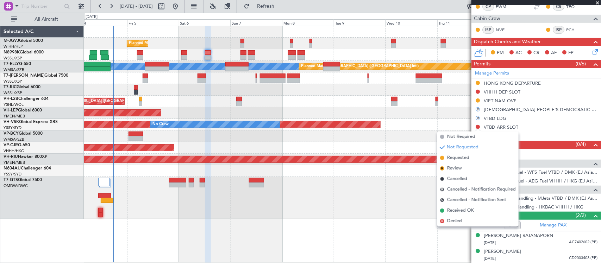
click at [457, 155] on span "Requested" at bounding box center [458, 158] width 22 height 7
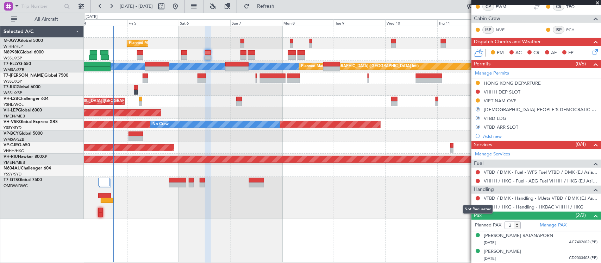
click at [479, 207] on div "Not Requested" at bounding box center [478, 209] width 30 height 9
click at [477, 208] on button at bounding box center [478, 207] width 4 height 4
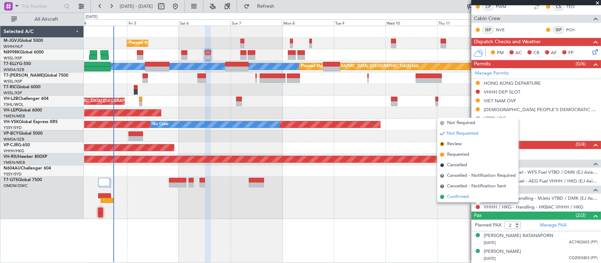
click at [468, 196] on span "Confirmed" at bounding box center [458, 197] width 22 height 7
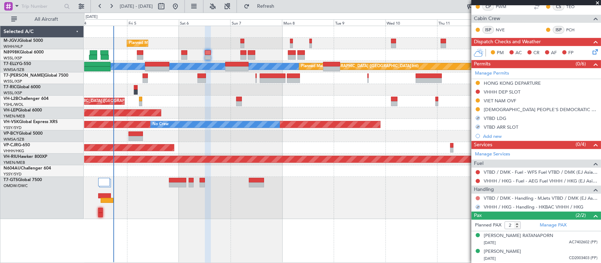
click at [476, 197] on button at bounding box center [478, 198] width 4 height 4
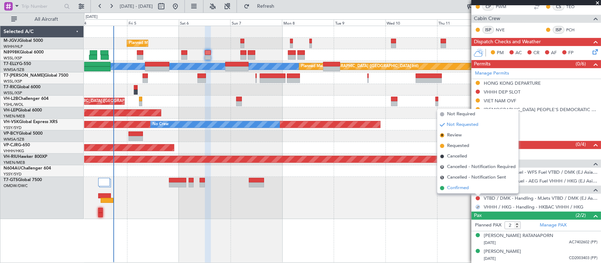
click at [472, 189] on li "Confirmed" at bounding box center [477, 188] width 81 height 11
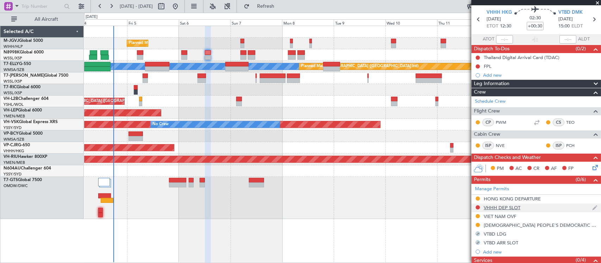
scroll to position [0, 0]
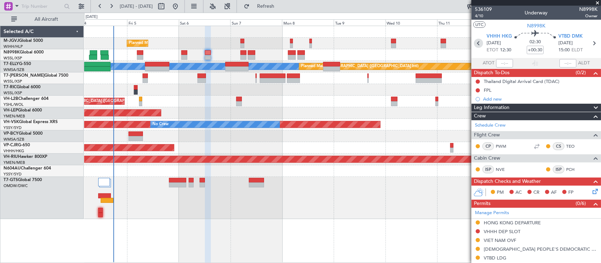
click at [477, 44] on icon at bounding box center [478, 43] width 9 height 9
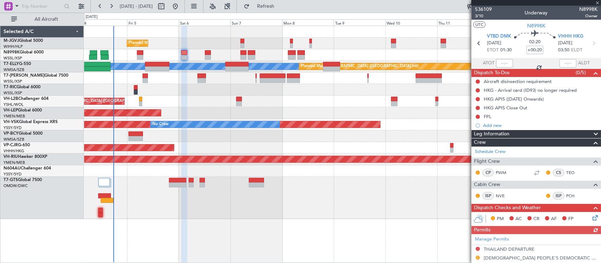
scroll to position [167, 0]
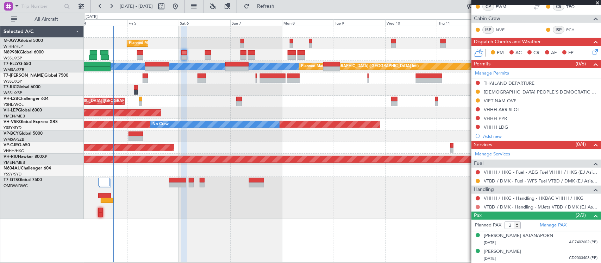
click at [478, 207] on button at bounding box center [478, 207] width 4 height 4
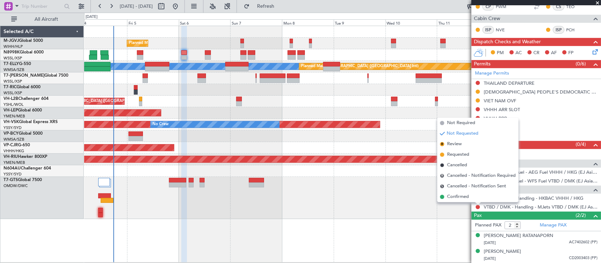
click at [472, 195] on li "Confirmed" at bounding box center [477, 197] width 81 height 11
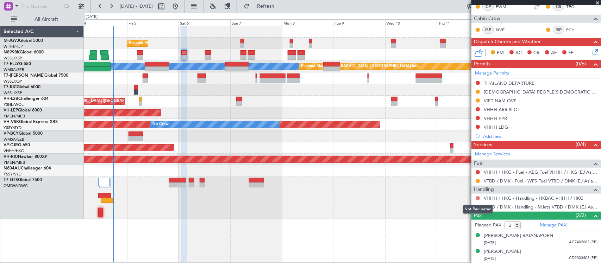
click at [477, 197] on button at bounding box center [478, 198] width 4 height 4
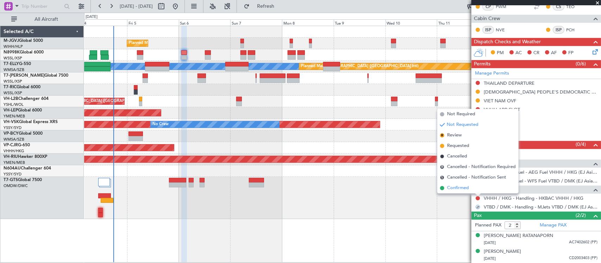
click at [467, 187] on span "Confirmed" at bounding box center [458, 188] width 22 height 7
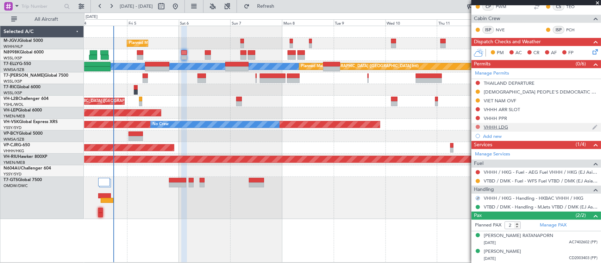
click at [476, 126] on button at bounding box center [478, 127] width 4 height 4
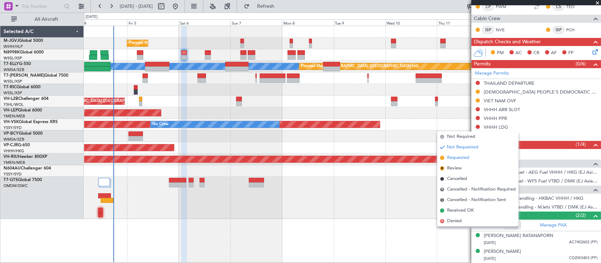
click at [457, 157] on span "Requested" at bounding box center [458, 158] width 22 height 7
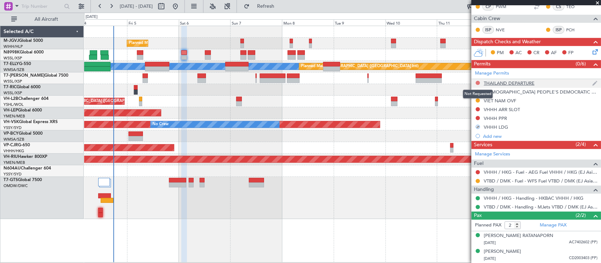
click at [478, 82] on button at bounding box center [478, 83] width 4 height 4
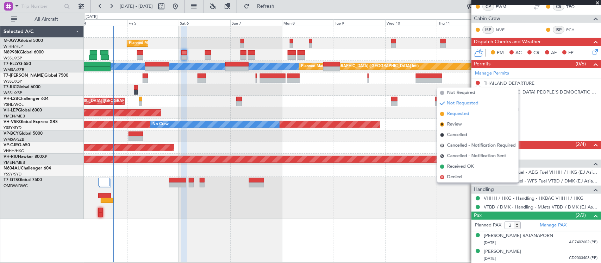
click at [464, 115] on span "Requested" at bounding box center [458, 114] width 22 height 7
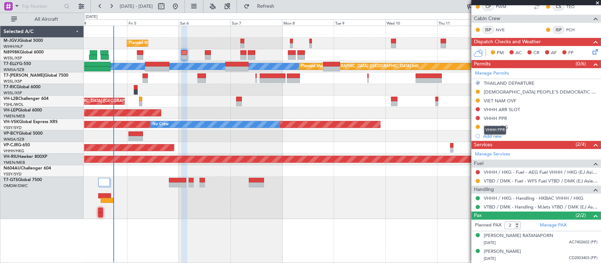
click at [495, 127] on div "VHHH PPR" at bounding box center [495, 130] width 22 height 9
click at [497, 127] on div "VHHH LDG" at bounding box center [496, 127] width 24 height 6
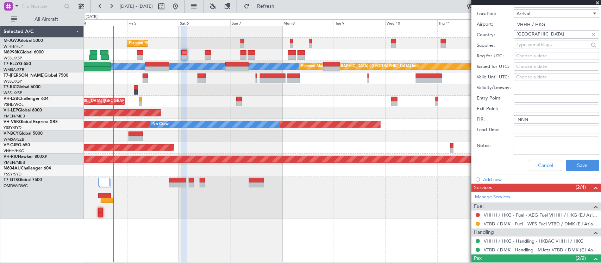
scroll to position [377, 0]
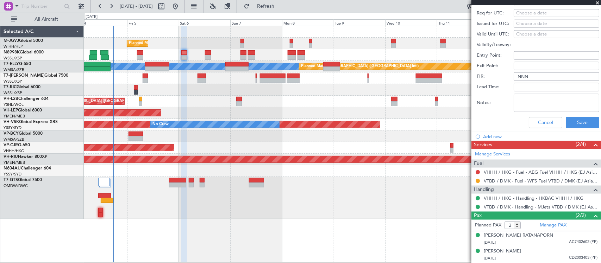
click at [535, 100] on textarea "Notes:" at bounding box center [557, 103] width 86 height 18
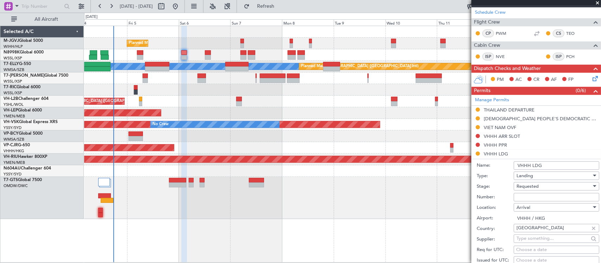
scroll to position [0, 0]
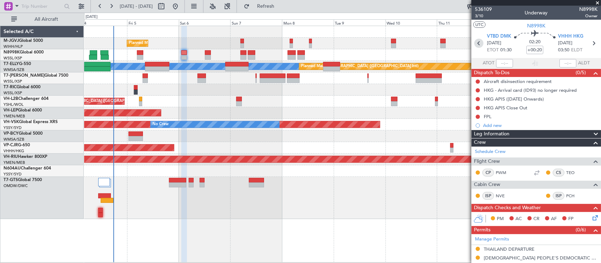
click at [477, 45] on icon at bounding box center [478, 43] width 9 height 9
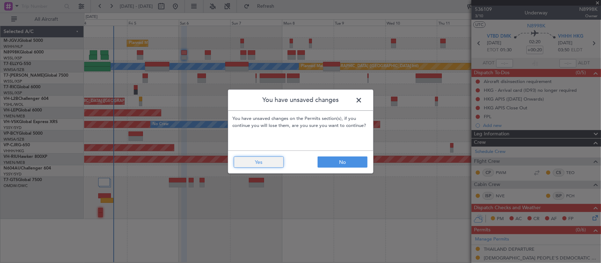
click at [252, 164] on button "Yes" at bounding box center [259, 162] width 50 height 11
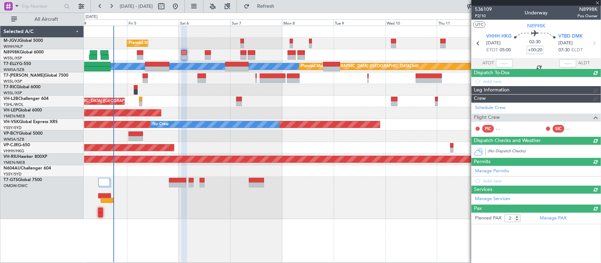
type input "+00:30"
type input "0"
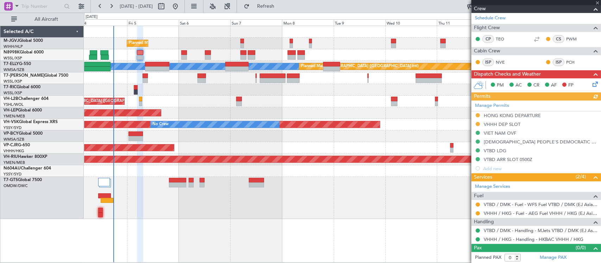
scroll to position [117, 0]
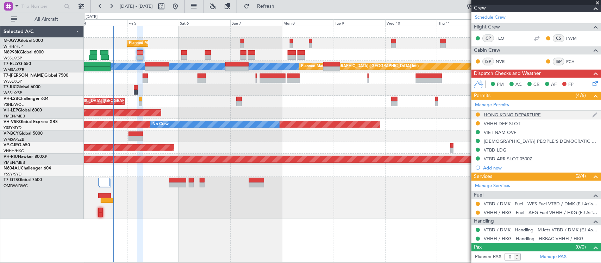
click at [497, 113] on div "HONG KONG DEPARTURE" at bounding box center [512, 115] width 57 height 6
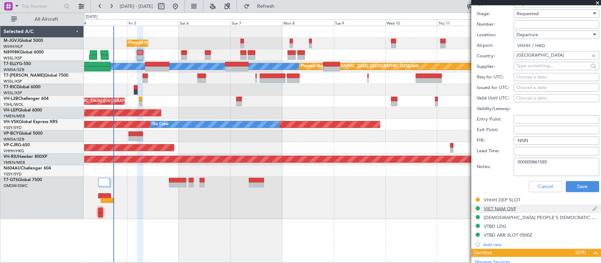
scroll to position [327, 0]
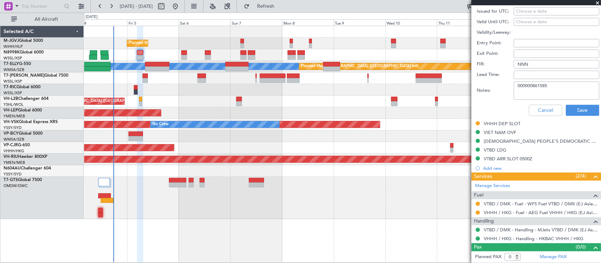
click at [548, 89] on textarea "000000861585" at bounding box center [557, 91] width 86 height 18
click at [538, 110] on button "Cancel" at bounding box center [545, 110] width 33 height 11
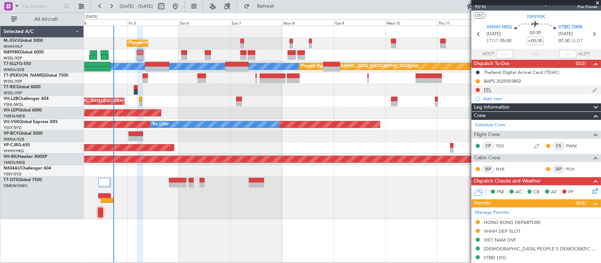
scroll to position [0, 0]
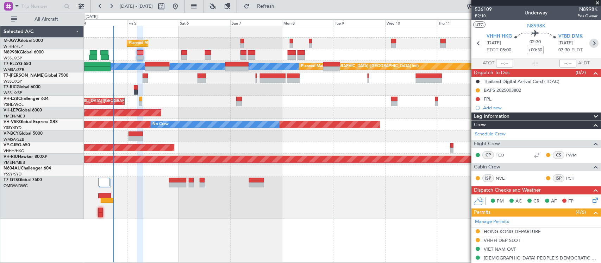
click at [590, 44] on icon at bounding box center [593, 43] width 9 height 9
type input "+00:20"
type input "2"
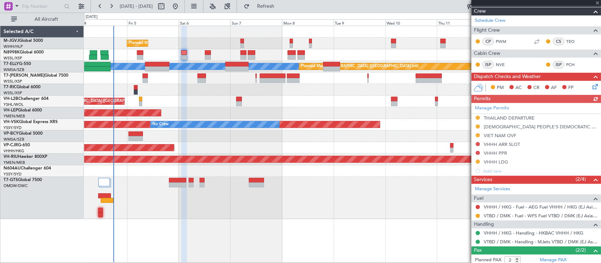
scroll to position [167, 0]
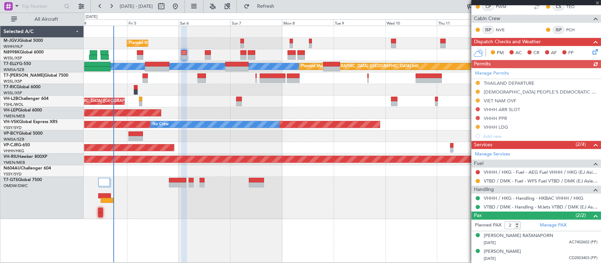
click at [492, 126] on div "Manage Permits THAILAND DEPARTURE LAO PEOPLE'S DEMOCRATIC REPUBLIC OVF VIET NAM…" at bounding box center [536, 104] width 130 height 73
click at [496, 126] on div "VHHH LDG" at bounding box center [496, 127] width 24 height 6
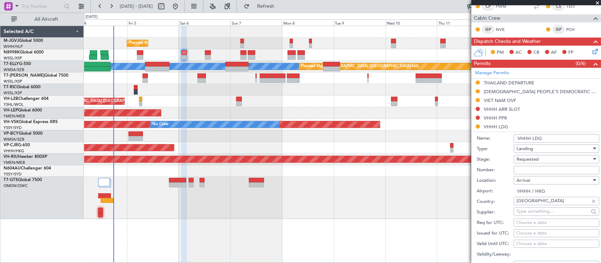
scroll to position [313, 0]
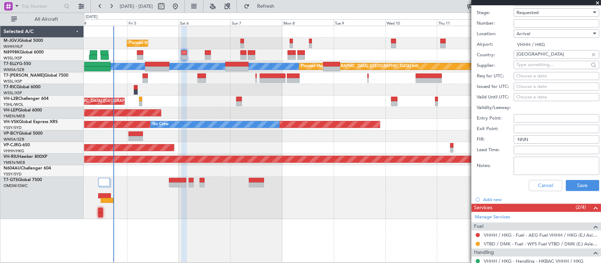
click at [544, 166] on textarea "Notes:" at bounding box center [557, 166] width 86 height 18
paste textarea "000000861585"
type textarea "000000861585"
click at [571, 180] on button "Save" at bounding box center [582, 185] width 33 height 11
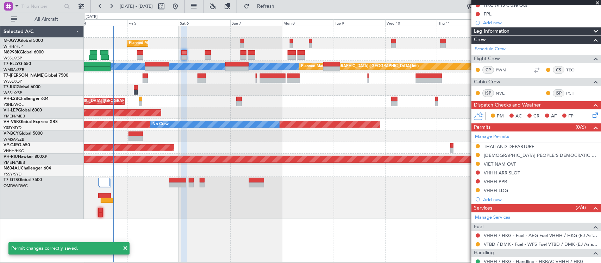
scroll to position [0, 0]
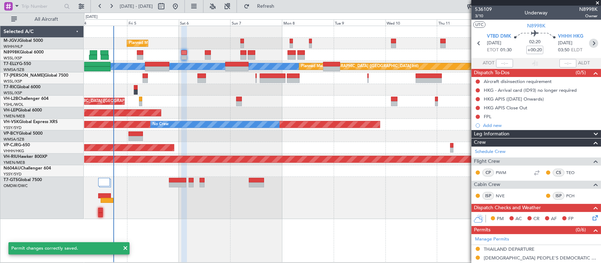
click at [592, 43] on icon at bounding box center [593, 43] width 9 height 9
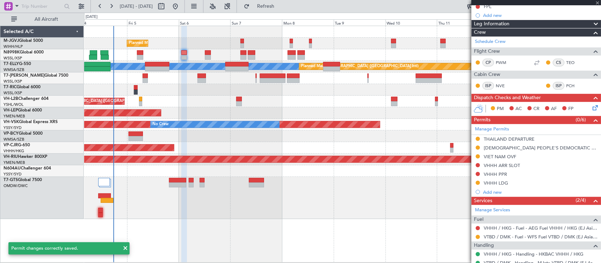
scroll to position [167, 0]
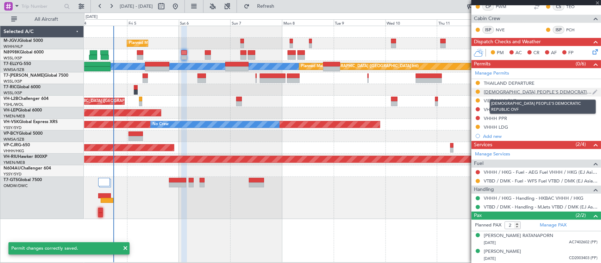
type input "+00:30"
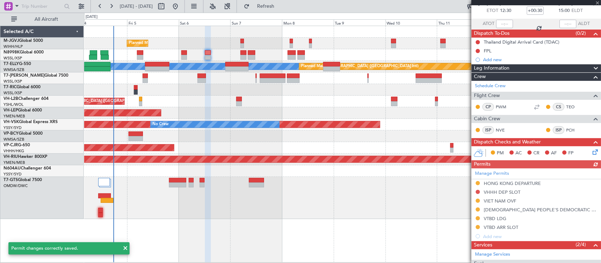
scroll to position [140, 0]
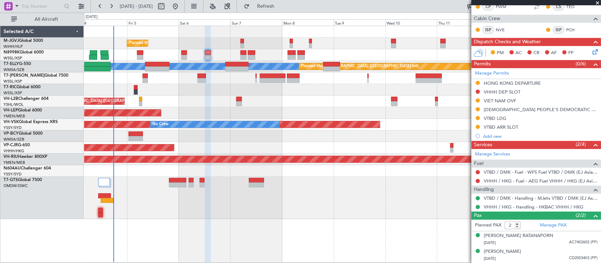
click at [502, 83] on div "HONG KONG DEPARTURE" at bounding box center [512, 83] width 57 height 6
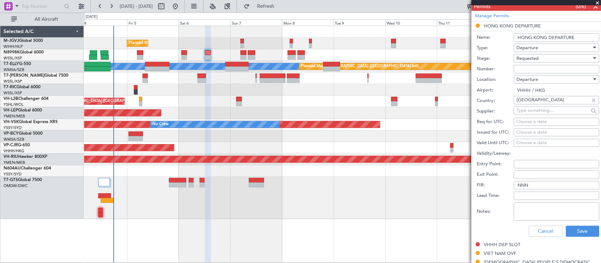
scroll to position [214, 0]
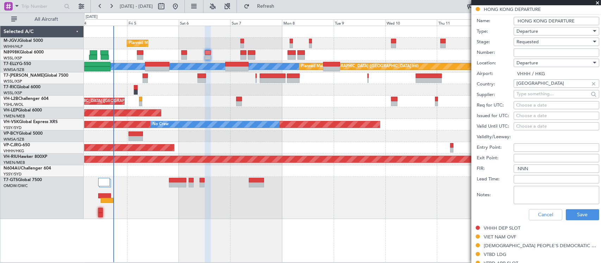
click at [546, 184] on div "Lead Time:" at bounding box center [538, 179] width 122 height 11
click at [549, 190] on textarea "Notes:" at bounding box center [557, 195] width 86 height 18
paste textarea "000000861585"
type textarea "000000861585"
click at [569, 213] on button "Save" at bounding box center [582, 214] width 33 height 11
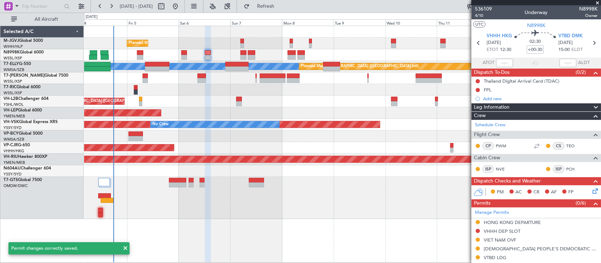
scroll to position [0, 0]
click at [589, 43] on icon at bounding box center [593, 43] width 9 height 9
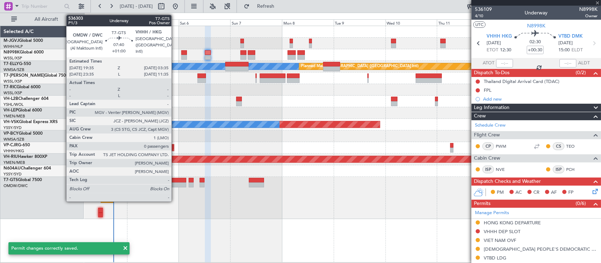
type input "+00:20"
type input "0"
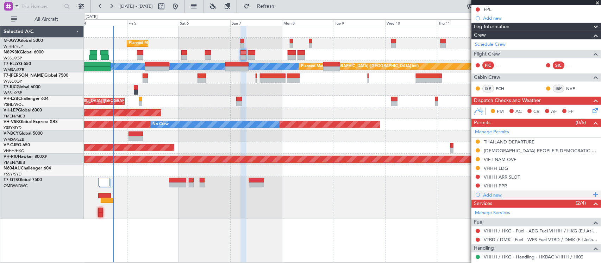
scroll to position [135, 0]
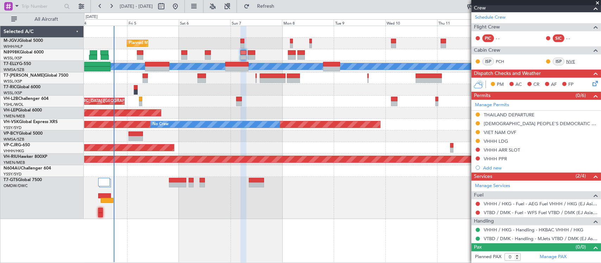
click at [566, 60] on link "NVE" at bounding box center [574, 61] width 16 height 6
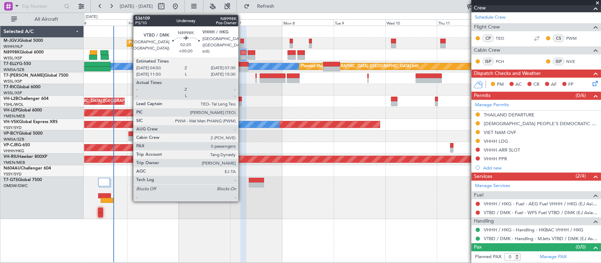
click at [242, 54] on div at bounding box center [243, 52] width 6 height 5
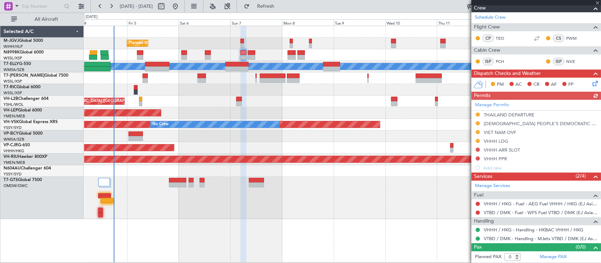
click at [288, 107] on div "Unplanned Maint [GEOGRAPHIC_DATA] ([GEOGRAPHIC_DATA])" at bounding box center [342, 102] width 516 height 12
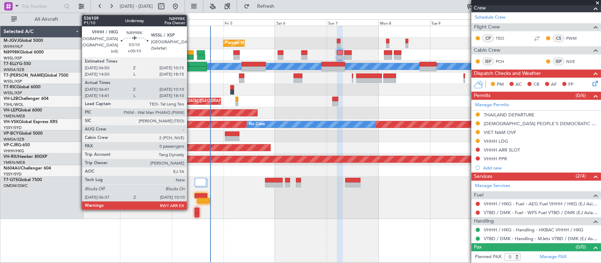
click at [190, 51] on div at bounding box center [189, 52] width 7 height 5
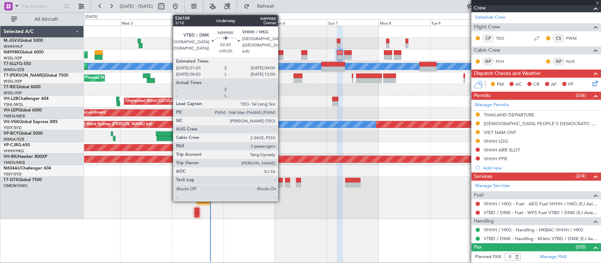
type input "+00:10"
type input "06:51"
type input "10:05"
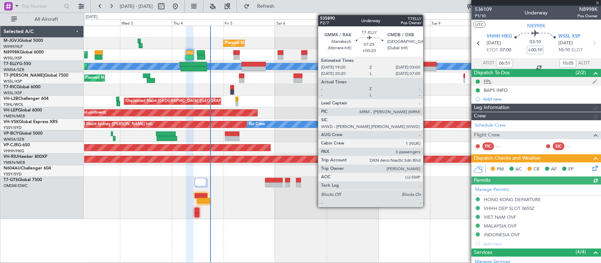
type input "Hafiz Sapuwan (HHAFI)"
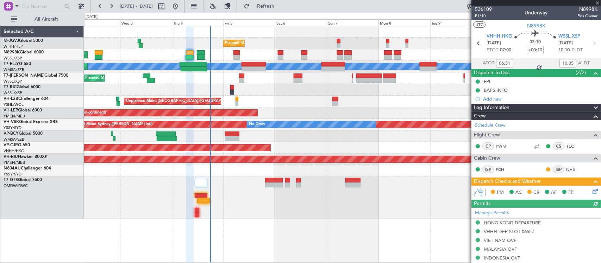
click at [591, 193] on icon at bounding box center [594, 191] width 6 height 6
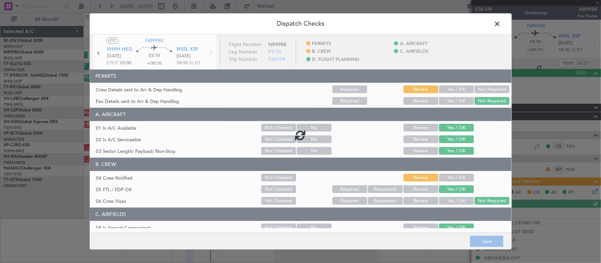
click at [447, 90] on button "Yes / OK" at bounding box center [456, 90] width 35 height 8
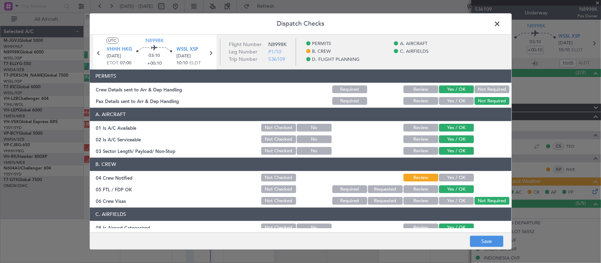
click at [456, 174] on button "Yes / OK" at bounding box center [456, 178] width 35 height 8
click at [484, 243] on button "Save" at bounding box center [486, 241] width 33 height 11
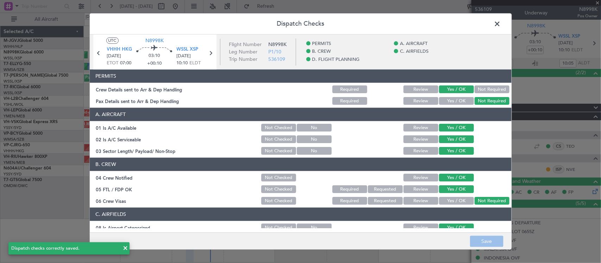
click at [501, 23] on span at bounding box center [501, 26] width 0 height 14
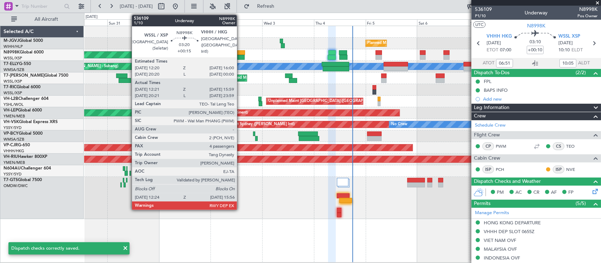
click at [240, 52] on div at bounding box center [241, 52] width 8 height 5
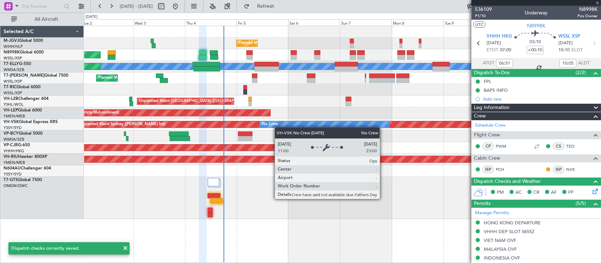
click at [272, 128] on div "Unplanned Maint Sydney (Kingsford Smith Intl) No Crew" at bounding box center [342, 125] width 516 height 12
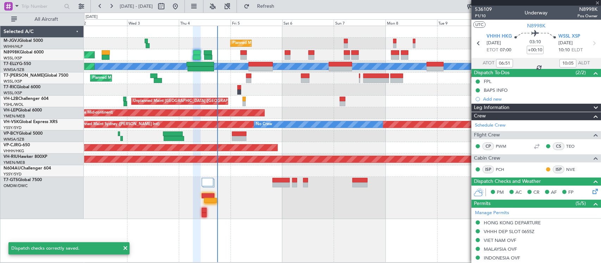
type input "+00:15"
type input "12:31"
type input "15:49"
type input "4"
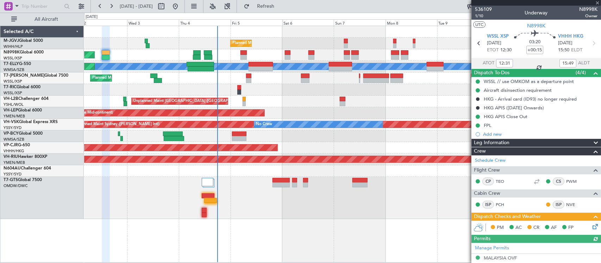
click at [591, 225] on icon at bounding box center [594, 226] width 6 height 6
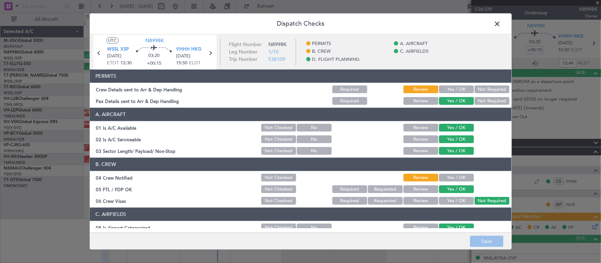
click at [453, 90] on button "Yes / OK" at bounding box center [456, 90] width 35 height 8
click at [460, 180] on button "Yes / OK" at bounding box center [456, 178] width 35 height 8
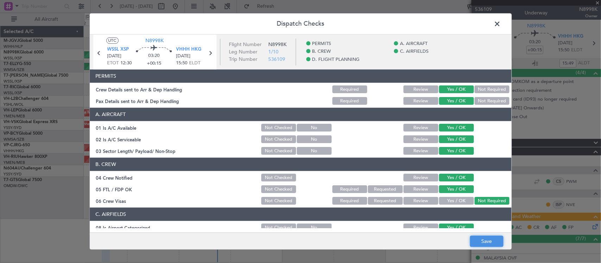
click at [492, 240] on button "Save" at bounding box center [486, 241] width 33 height 11
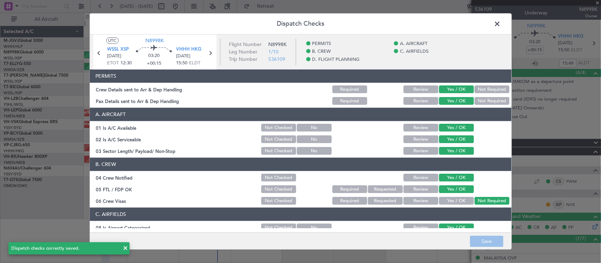
click at [501, 22] on span at bounding box center [501, 26] width 0 height 14
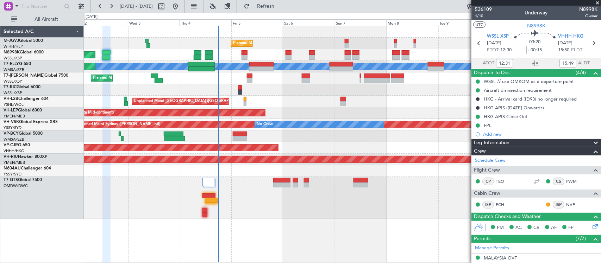
click at [270, 100] on div "Unplanned Maint [GEOGRAPHIC_DATA] ([GEOGRAPHIC_DATA])" at bounding box center [342, 102] width 516 height 12
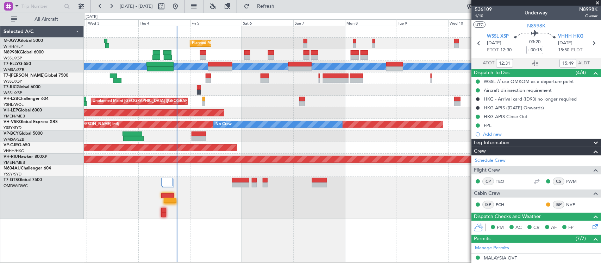
click at [273, 106] on div "Unplanned Maint [GEOGRAPHIC_DATA] ([GEOGRAPHIC_DATA])" at bounding box center [342, 102] width 516 height 12
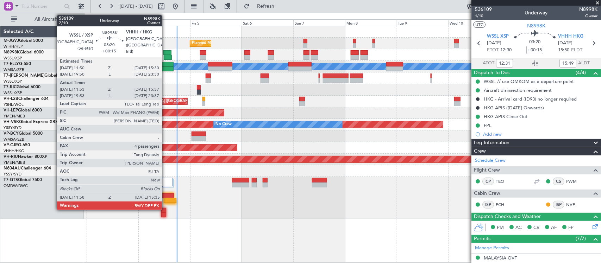
click at [165, 53] on div at bounding box center [167, 52] width 8 height 5
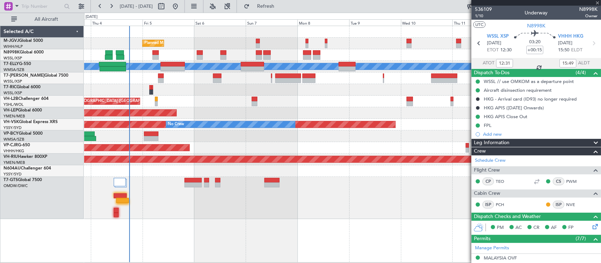
click at [279, 113] on div "Unplanned Maint Wichita (Wichita Mid-continent)" at bounding box center [342, 113] width 516 height 12
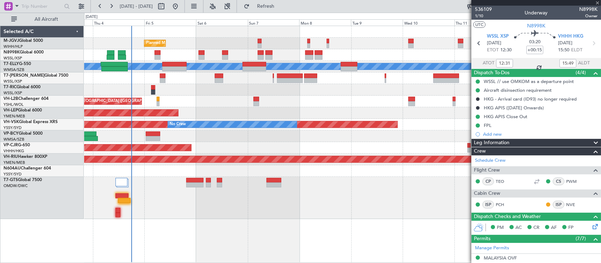
type input "12:03"
type input "15:27"
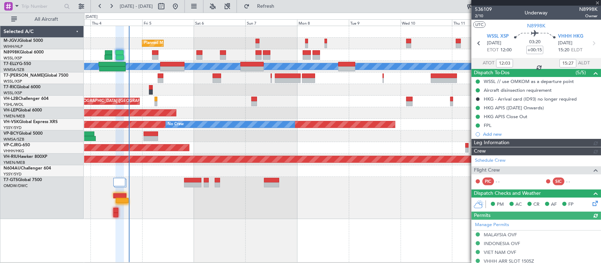
type input "Hafiz Sapuwan (HHAFI)"
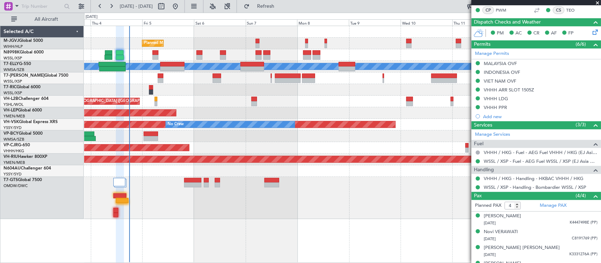
scroll to position [184, 0]
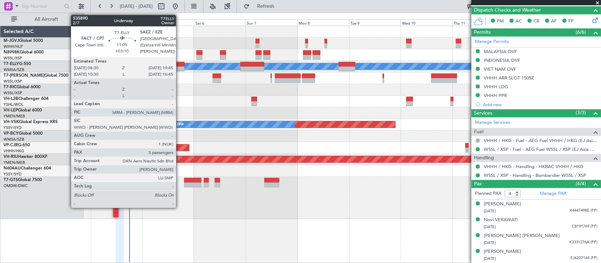
click at [180, 68] on div at bounding box center [172, 69] width 24 height 5
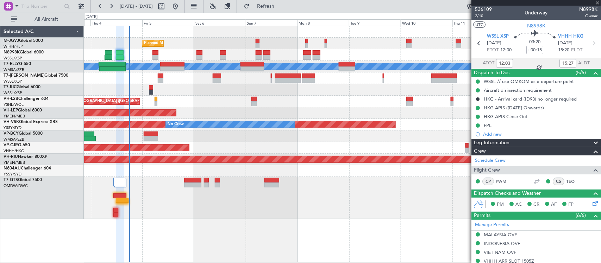
scroll to position [184, 0]
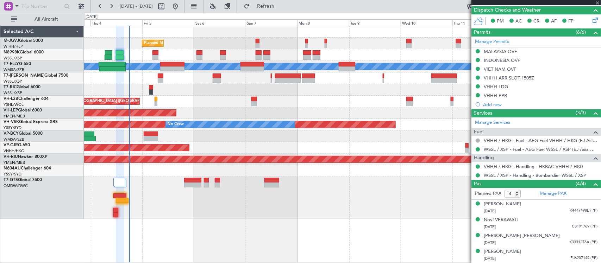
type input "+03:10"
type input "5"
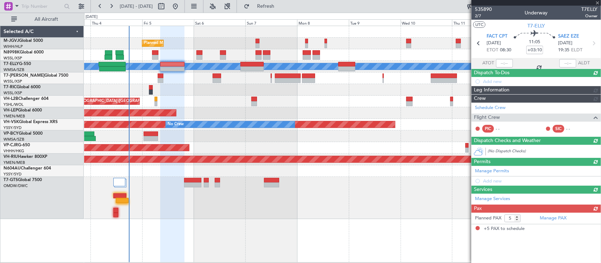
scroll to position [0, 0]
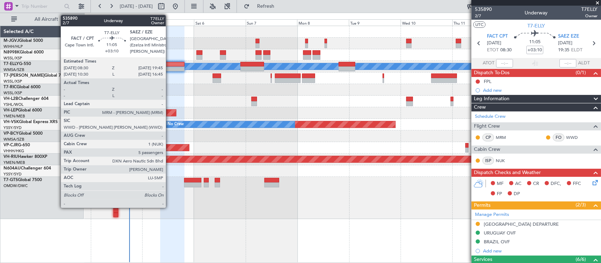
click at [169, 68] on div at bounding box center [172, 69] width 24 height 5
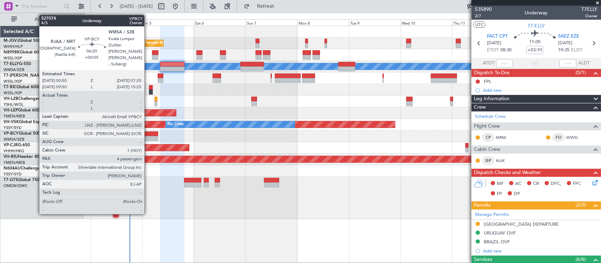
click at [148, 137] on div at bounding box center [151, 138] width 14 height 5
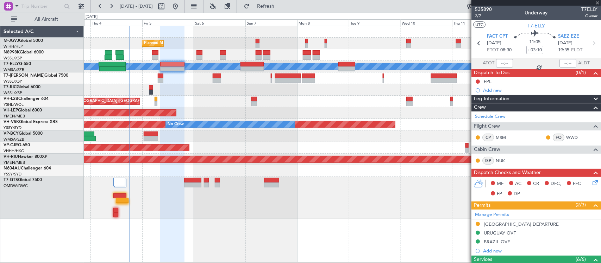
type input "+00:05"
type input "4"
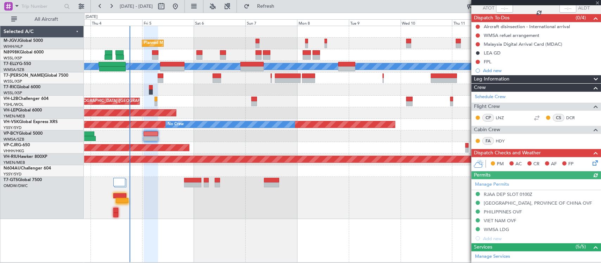
scroll to position [73, 0]
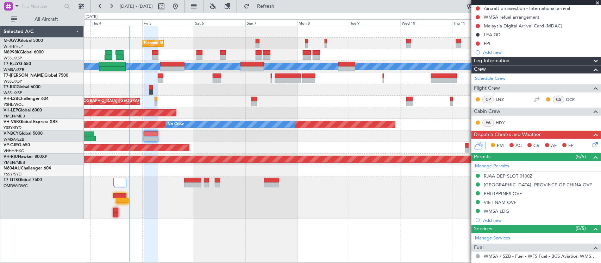
click at [591, 144] on icon at bounding box center [594, 144] width 6 height 6
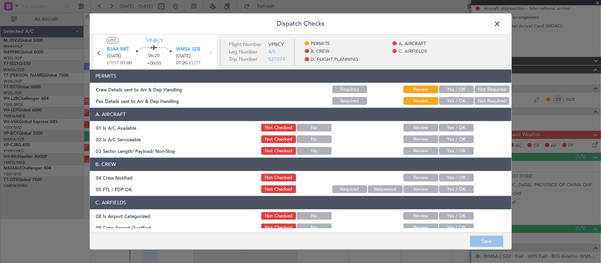
click at [451, 89] on button "Yes / OK" at bounding box center [456, 90] width 35 height 8
click at [454, 98] on button "Yes / OK" at bounding box center [456, 102] width 35 height 8
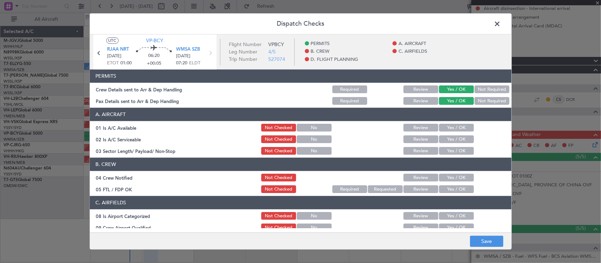
click at [460, 129] on button "Yes / OK" at bounding box center [456, 128] width 35 height 8
click at [460, 135] on div "Yes / OK" at bounding box center [456, 140] width 36 height 10
click at [464, 138] on button "Yes / OK" at bounding box center [456, 140] width 35 height 8
click at [464, 152] on button "Yes / OK" at bounding box center [456, 151] width 35 height 8
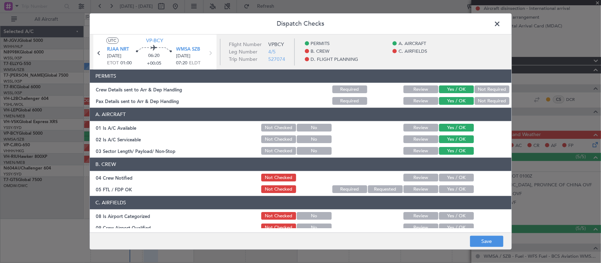
click at [463, 182] on div "Yes / OK" at bounding box center [456, 178] width 36 height 10
click at [462, 188] on button "Yes / OK" at bounding box center [456, 190] width 35 height 8
click at [464, 177] on button "Yes / OK" at bounding box center [456, 178] width 35 height 8
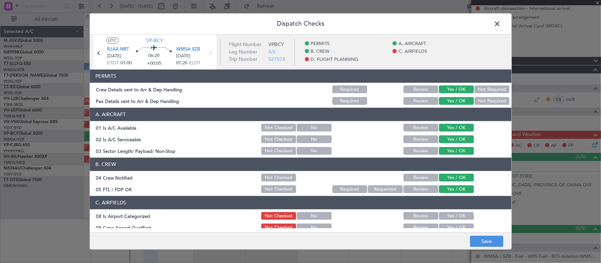
click at [460, 219] on button "Yes / OK" at bounding box center [456, 217] width 35 height 8
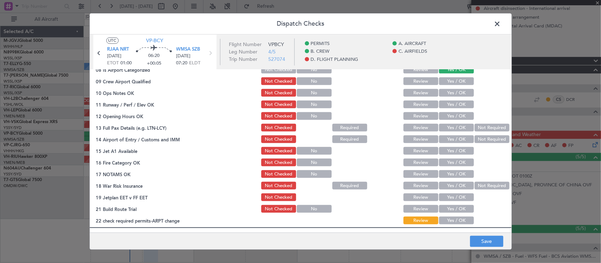
click at [454, 79] on button "Yes / OK" at bounding box center [456, 82] width 35 height 8
click at [454, 87] on section "C. AIRFIELDS 08 Is Airport Categorized Not Checked No Review Yes / OK 09 Crew A…" at bounding box center [301, 138] width 422 height 176
click at [457, 92] on button "Yes / OK" at bounding box center [456, 93] width 35 height 8
click at [460, 108] on button "Yes / OK" at bounding box center [456, 105] width 35 height 8
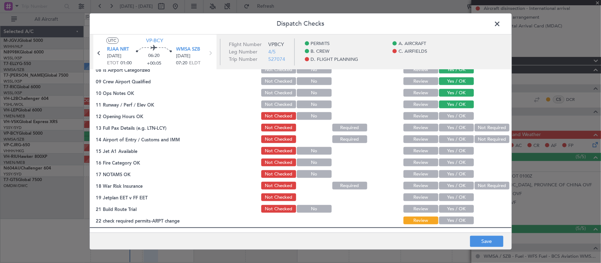
click at [460, 115] on button "Yes / OK" at bounding box center [456, 117] width 35 height 8
click at [462, 127] on button "Yes / OK" at bounding box center [456, 128] width 35 height 8
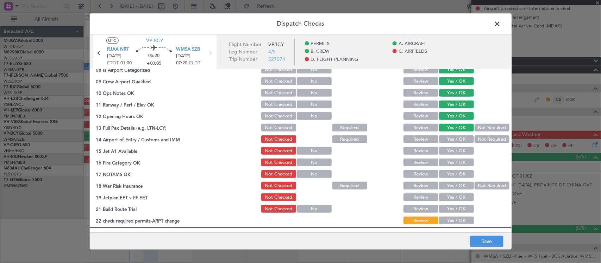
click at [458, 140] on button "Yes / OK" at bounding box center [456, 140] width 35 height 8
click at [458, 148] on button "Yes / OK" at bounding box center [456, 151] width 35 height 8
click at [460, 166] on button "Yes / OK" at bounding box center [456, 163] width 35 height 8
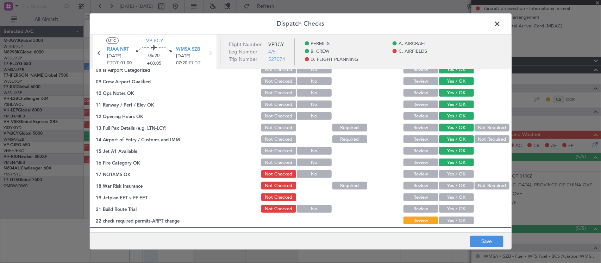
click at [460, 175] on button "Yes / OK" at bounding box center [456, 175] width 35 height 8
click at [476, 186] on button "Not Required" at bounding box center [492, 186] width 35 height 8
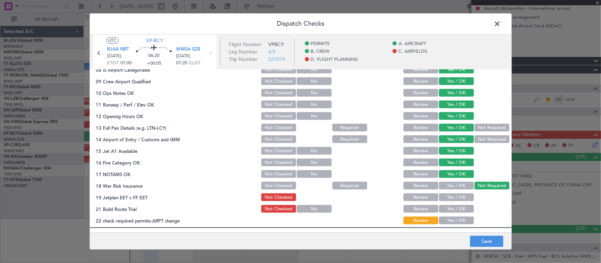
click at [448, 199] on button "Yes / OK" at bounding box center [456, 198] width 35 height 8
click at [451, 211] on button "Yes / OK" at bounding box center [456, 210] width 35 height 8
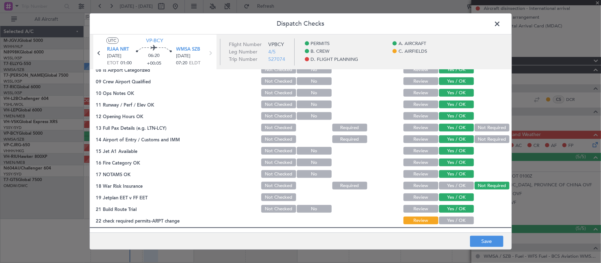
click at [454, 222] on button "Yes / OK" at bounding box center [456, 221] width 35 height 8
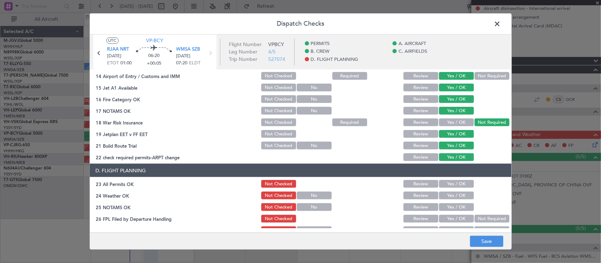
scroll to position [253, 0]
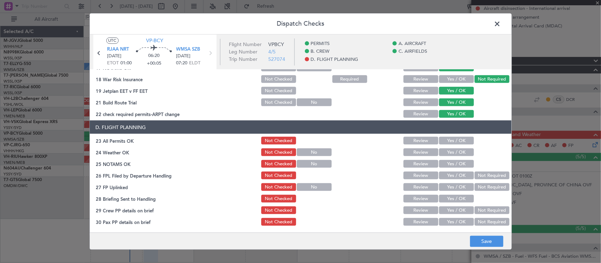
click at [460, 140] on button "Yes / OK" at bounding box center [456, 141] width 35 height 8
click at [461, 150] on button "Yes / OK" at bounding box center [456, 153] width 35 height 8
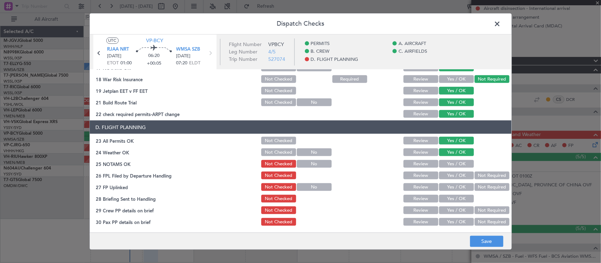
click at [462, 162] on button "Yes / OK" at bounding box center [456, 164] width 35 height 8
click at [475, 175] on button "Not Required" at bounding box center [492, 176] width 35 height 8
click at [456, 189] on button "Yes / OK" at bounding box center [456, 187] width 35 height 8
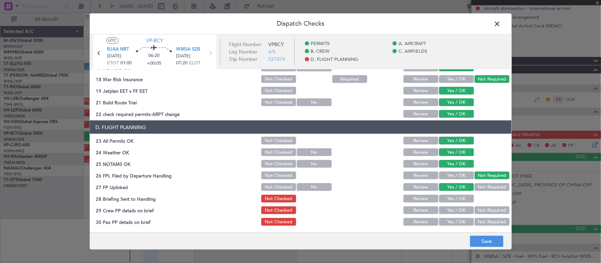
click at [418, 199] on button "Review" at bounding box center [420, 199] width 35 height 8
drag, startPoint x: 443, startPoint y: 212, endPoint x: 446, endPoint y: 213, distance: 3.6
click at [444, 212] on button "Yes / OK" at bounding box center [456, 211] width 35 height 8
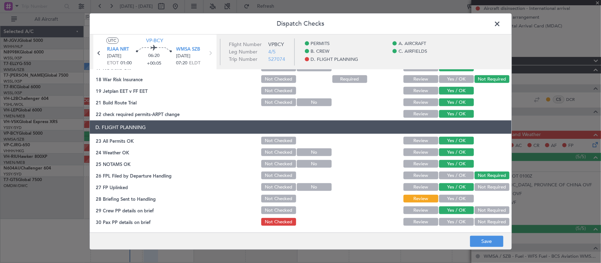
click at [457, 228] on article "PERMITS Crew Details sent to Arr & Dep Handling Required Review Yes / OK Not Re…" at bounding box center [301, 149] width 422 height 159
click at [457, 221] on button "Yes / OK" at bounding box center [456, 222] width 35 height 8
click at [480, 240] on button "Save" at bounding box center [486, 241] width 33 height 11
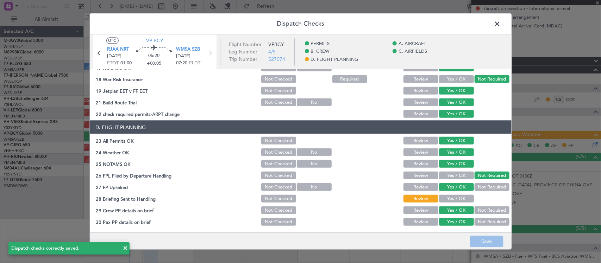
click at [501, 21] on span at bounding box center [501, 26] width 0 height 14
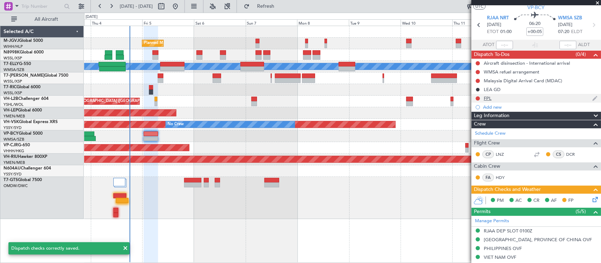
scroll to position [0, 0]
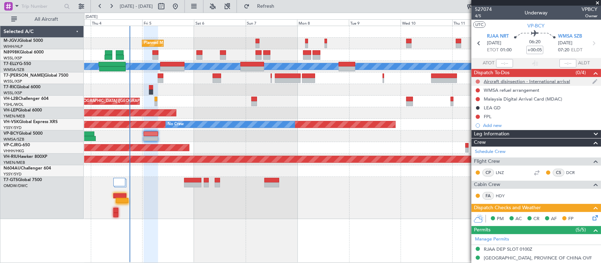
click at [478, 81] on button at bounding box center [478, 82] width 4 height 4
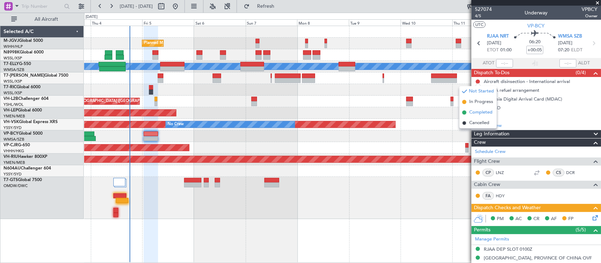
click at [482, 113] on span "Completed" at bounding box center [480, 112] width 23 height 7
click at [478, 90] on button at bounding box center [478, 90] width 4 height 4
click at [484, 131] on span "Cancelled" at bounding box center [479, 131] width 20 height 7
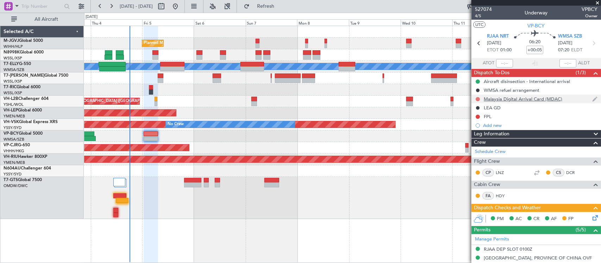
click at [478, 99] on button at bounding box center [478, 99] width 4 height 4
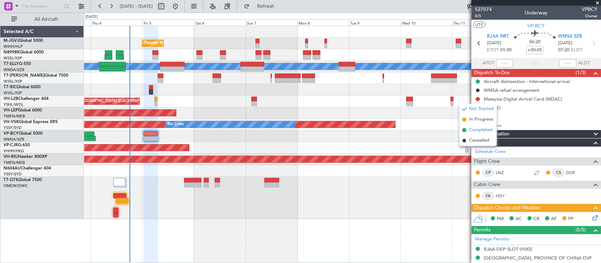
click at [479, 128] on span "Completed" at bounding box center [480, 130] width 23 height 7
click at [478, 117] on div "Cancelled" at bounding box center [478, 119] width 20 height 9
click at [489, 115] on div "FPL" at bounding box center [488, 117] width 8 height 6
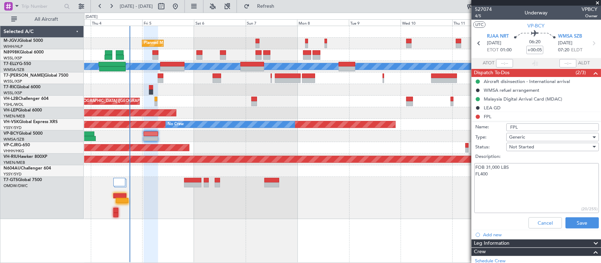
click at [556, 220] on div "Cancel Save" at bounding box center [534, 223] width 133 height 17
click at [550, 220] on button "Cancel" at bounding box center [544, 223] width 33 height 11
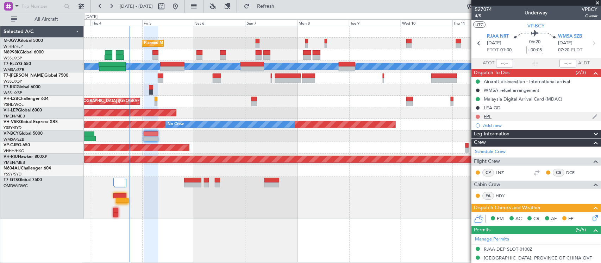
click at [476, 116] on button at bounding box center [478, 117] width 4 height 4
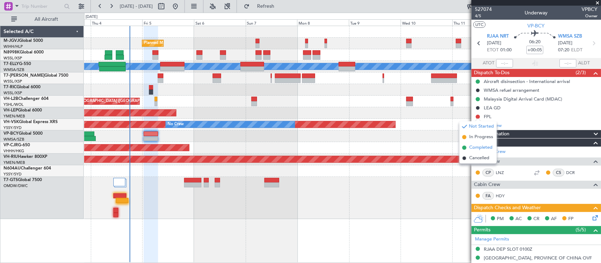
click at [479, 150] on span "Completed" at bounding box center [480, 147] width 23 height 7
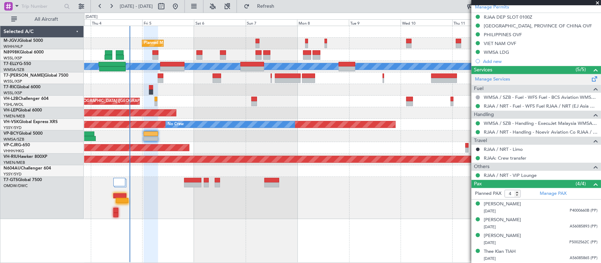
scroll to position [159, 0]
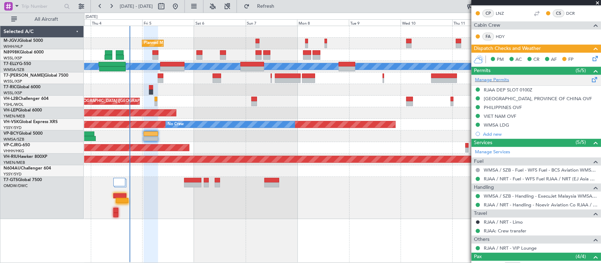
click at [590, 78] on span at bounding box center [594, 78] width 8 height 5
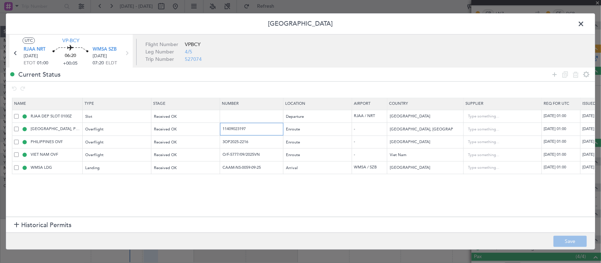
click at [233, 130] on input "11409023197" at bounding box center [252, 129] width 61 height 6
click at [239, 141] on input "3OP2025-2216" at bounding box center [252, 142] width 61 height 6
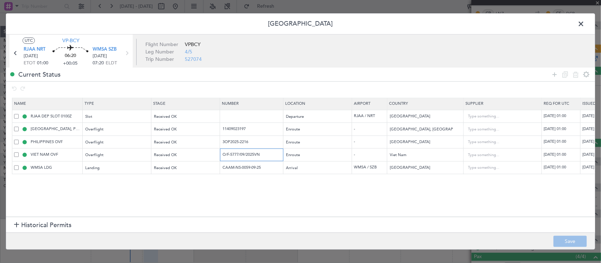
click at [246, 156] on input "O/F-5777/09/2025VN" at bounding box center [252, 155] width 61 height 6
click at [250, 167] on input "CAAM-NS-0059-09-25" at bounding box center [252, 168] width 61 height 6
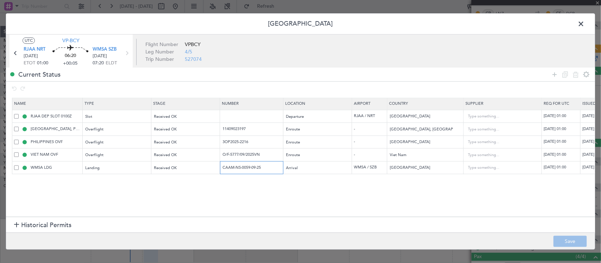
click at [250, 167] on input "CAAM-NS-0059-09-25" at bounding box center [252, 168] width 61 height 6
click at [584, 20] on span at bounding box center [584, 26] width 0 height 14
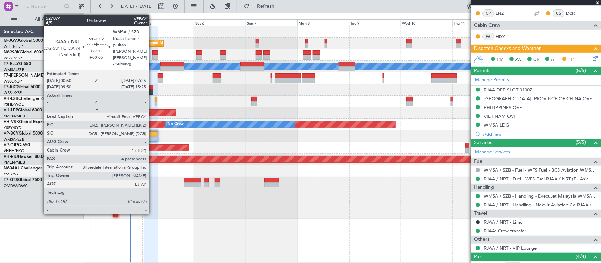
click at [152, 138] on div at bounding box center [151, 138] width 14 height 5
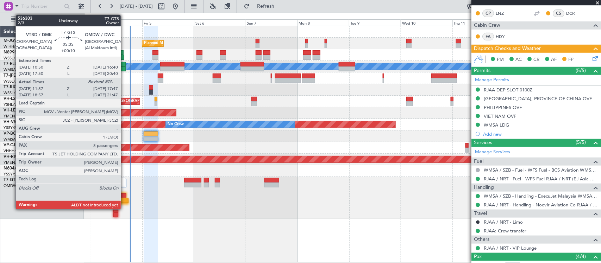
click at [124, 197] on div at bounding box center [119, 196] width 13 height 5
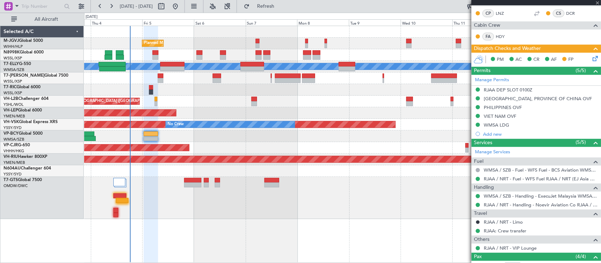
type input "+00:10"
type input "12:07"
type input "5"
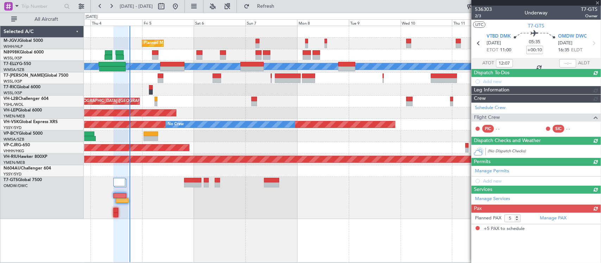
scroll to position [0, 0]
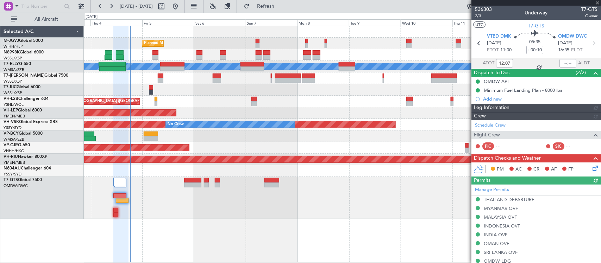
type input "Anita Mani (ANI)"
type input "7201"
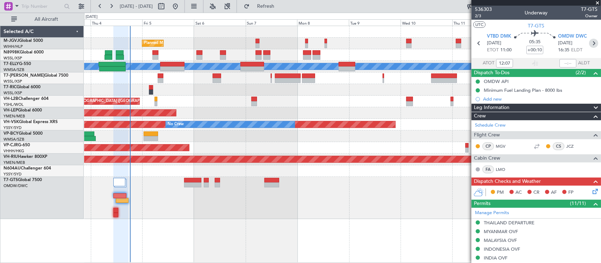
click at [589, 43] on icon at bounding box center [593, 43] width 9 height 9
type input "+01:00"
type input "0"
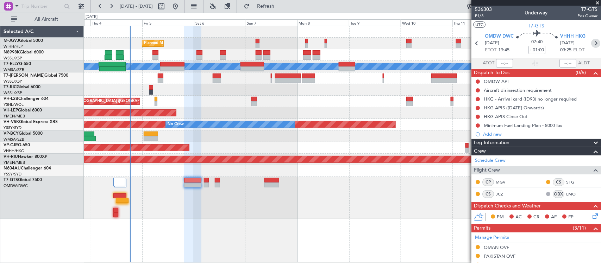
click at [591, 41] on icon at bounding box center [595, 43] width 9 height 9
type input "+00:15"
type input "5"
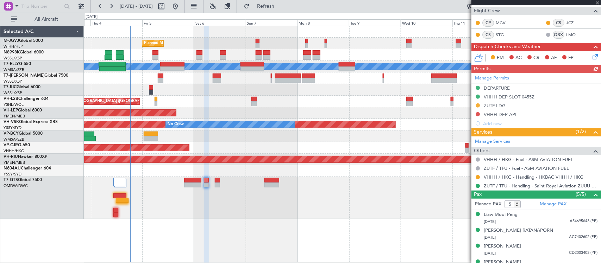
scroll to position [142, 0]
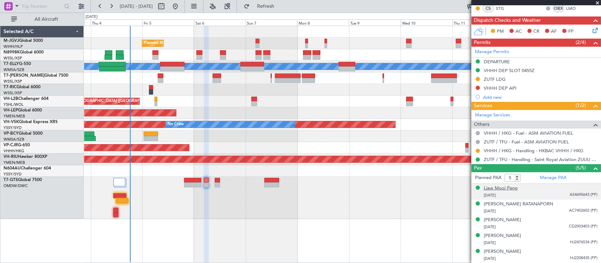
click at [513, 189] on div "Liaw Mooi Peng" at bounding box center [501, 188] width 34 height 7
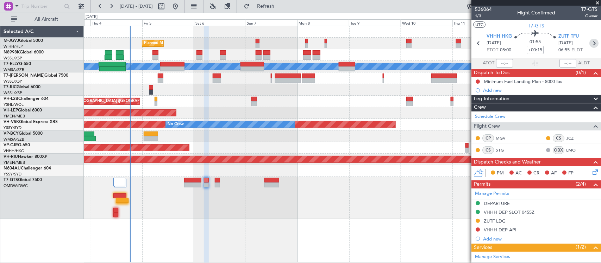
click at [589, 43] on icon at bounding box center [593, 43] width 9 height 9
click at [391, 182] on div at bounding box center [342, 198] width 516 height 42
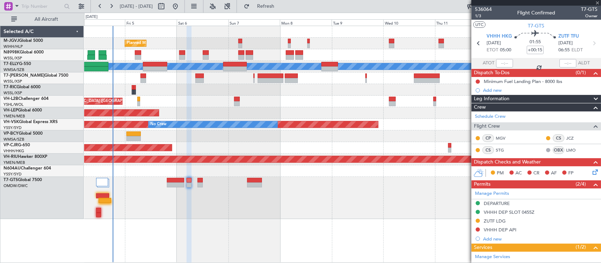
type input "+00:20"
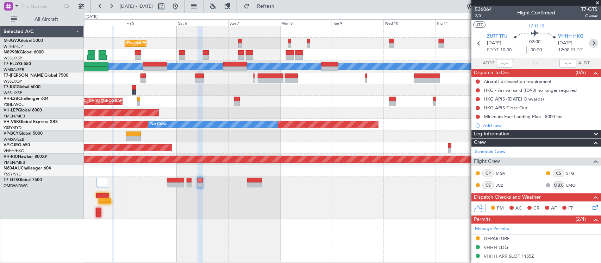
click at [589, 43] on icon at bounding box center [593, 43] width 9 height 9
type input "0"
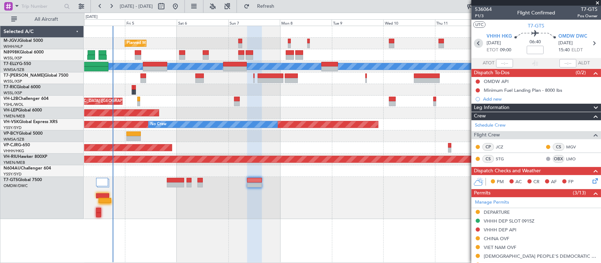
click at [475, 46] on icon at bounding box center [478, 43] width 9 height 9
type input "+00:20"
type input "5"
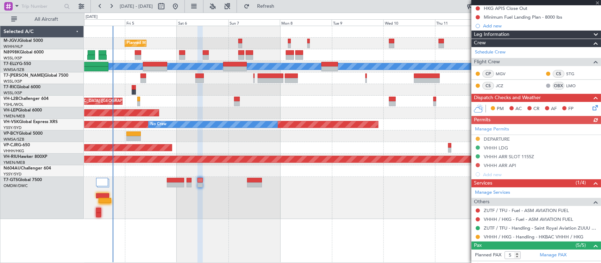
scroll to position [177, 0]
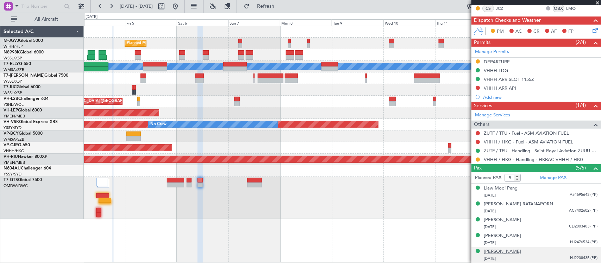
click at [502, 251] on div "Yu Han ZHUO" at bounding box center [502, 252] width 37 height 7
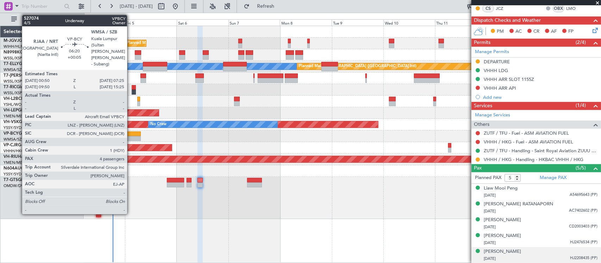
click at [131, 136] on div at bounding box center [133, 134] width 14 height 5
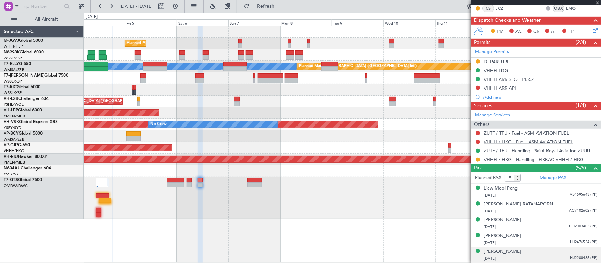
type input "+00:05"
type input "4"
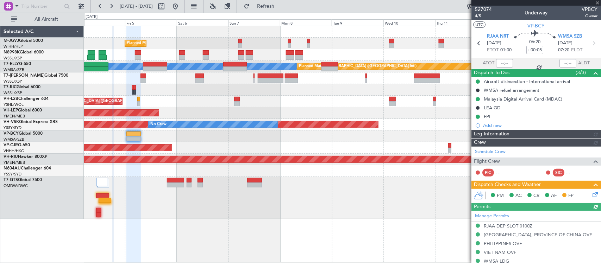
type input "Brien Tan (BTA)"
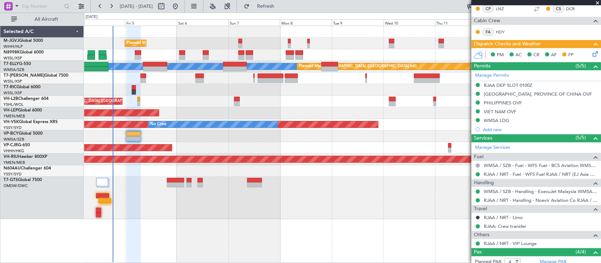
scroll to position [87, 0]
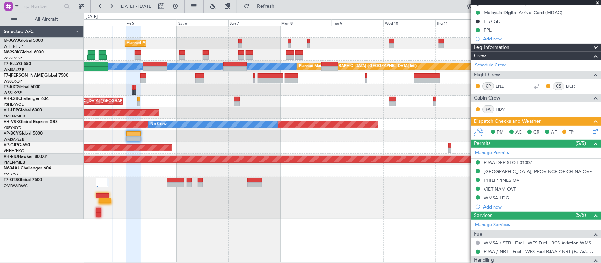
click at [591, 133] on icon at bounding box center [594, 130] width 6 height 6
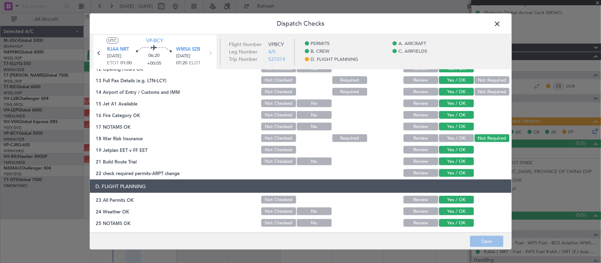
scroll to position [253, 0]
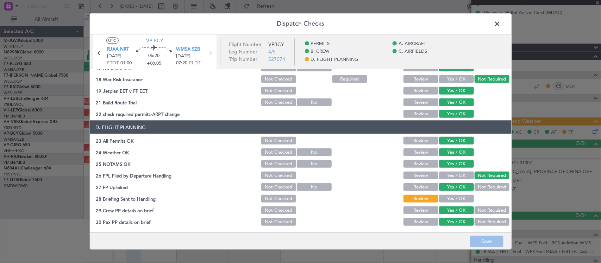
click at [452, 198] on button "Yes / OK" at bounding box center [456, 199] width 35 height 8
click at [486, 239] on button "Save" at bounding box center [486, 241] width 33 height 11
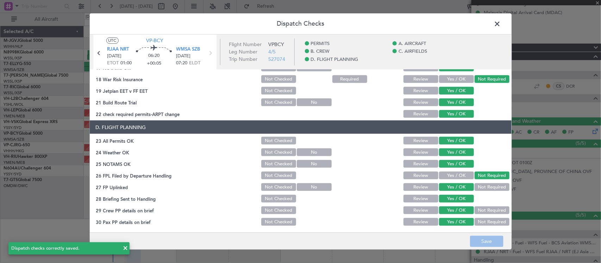
click at [501, 23] on span at bounding box center [501, 26] width 0 height 14
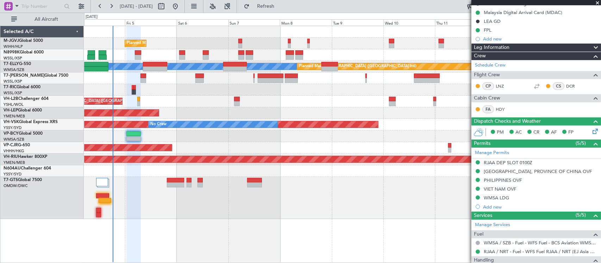
click at [228, 92] on div at bounding box center [342, 90] width 516 height 12
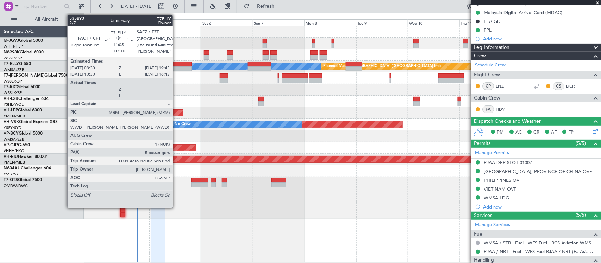
click at [176, 63] on div at bounding box center [179, 64] width 24 height 5
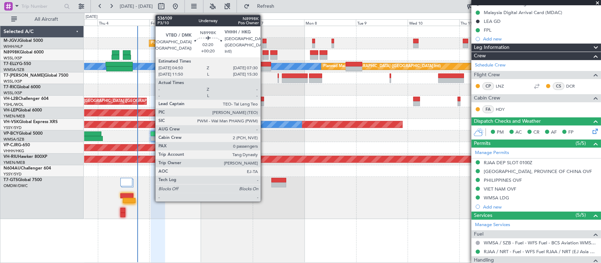
click at [264, 54] on div at bounding box center [266, 52] width 6 height 5
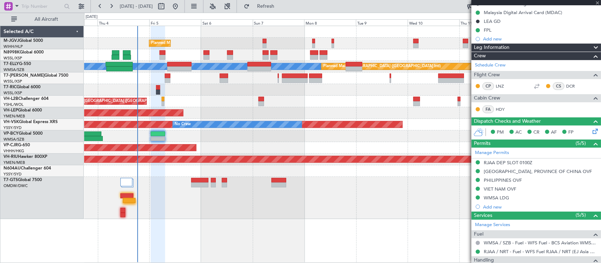
type input "+00:20"
type input "0"
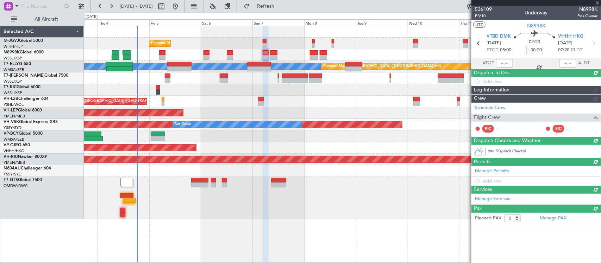
scroll to position [0, 0]
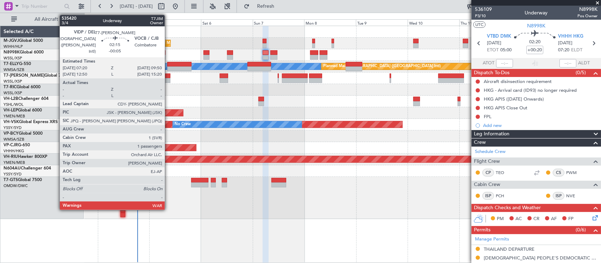
click at [168, 78] on div at bounding box center [168, 80] width 6 height 5
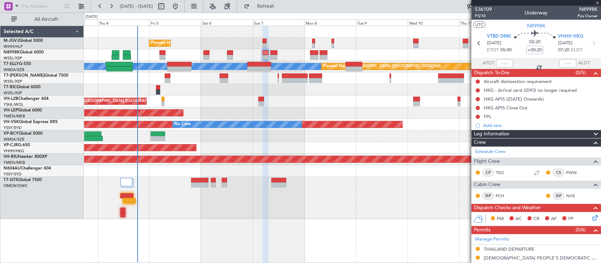
type input "-00:05"
type input "1"
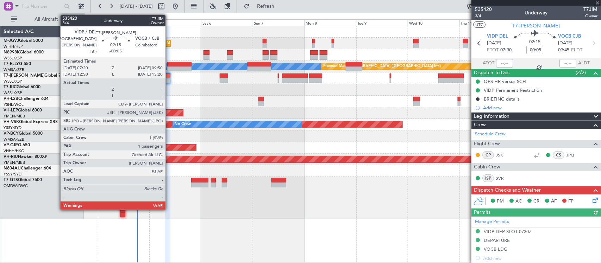
click at [169, 78] on div at bounding box center [168, 80] width 6 height 5
click at [170, 78] on div at bounding box center [168, 80] width 6 height 5
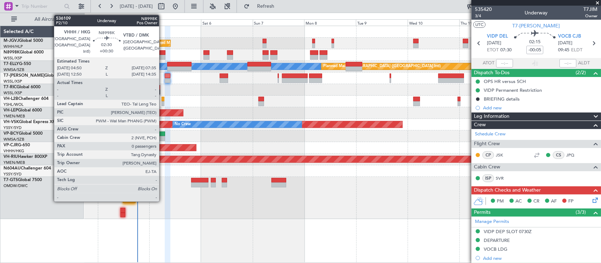
click at [163, 55] on div at bounding box center [162, 57] width 6 height 5
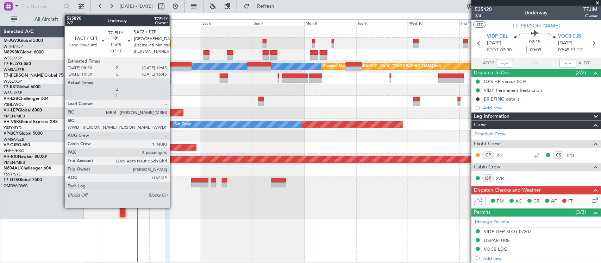
click at [173, 65] on div at bounding box center [179, 64] width 24 height 5
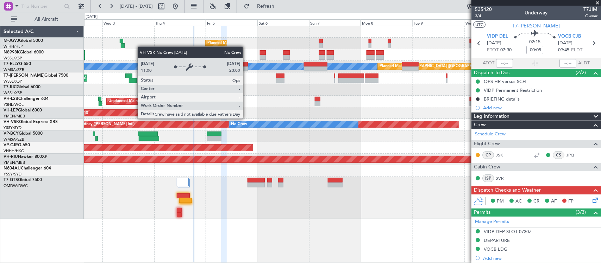
click at [303, 125] on div "No Crew" at bounding box center [293, 124] width 129 height 6
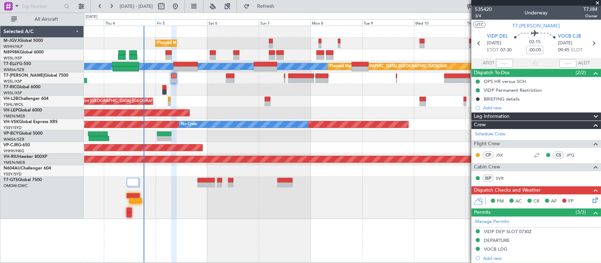
click at [260, 143] on div "Planned Maint [GEOGRAPHIC_DATA] ([GEOGRAPHIC_DATA] Intl)" at bounding box center [342, 148] width 516 height 12
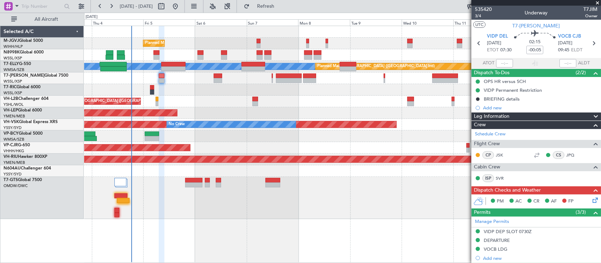
click at [287, 143] on div "Planned Maint Singapore (Seletar) Planned Maint Singapore (Seletar) MEL Planned…" at bounding box center [342, 122] width 516 height 193
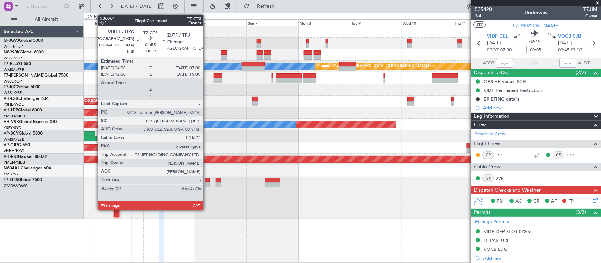
click at [207, 183] on div at bounding box center [207, 185] width 5 height 5
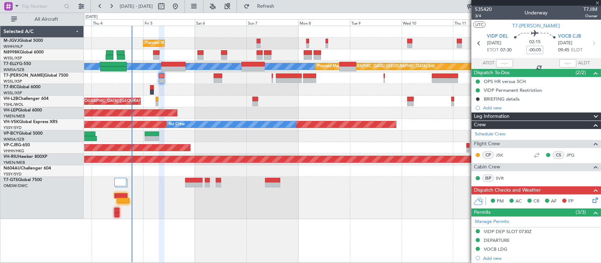
type input "+00:15"
type input "5"
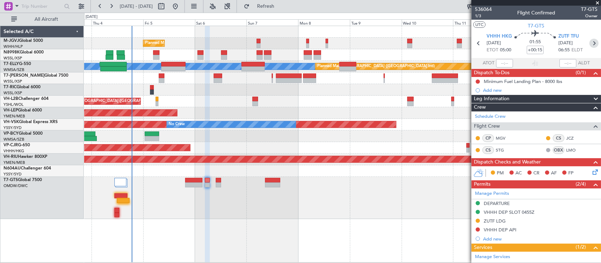
click at [589, 44] on icon at bounding box center [593, 43] width 9 height 9
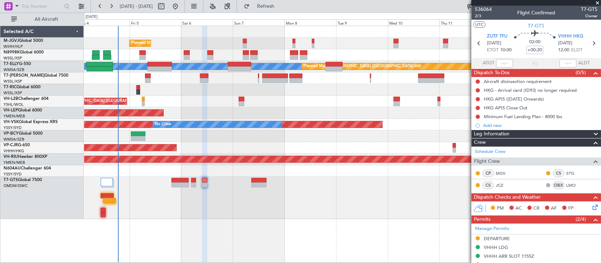
click at [379, 139] on div "Planned Maint Singapore (Seletar) Planned Maint Singapore (Seletar) MEL Planned…" at bounding box center [342, 122] width 516 height 193
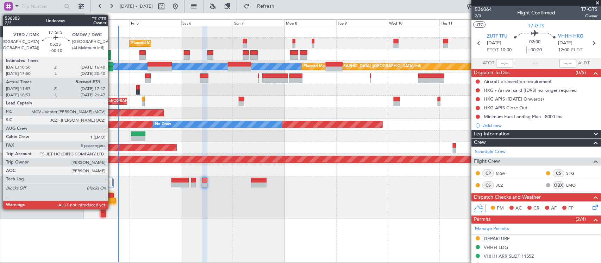
click at [112, 201] on div at bounding box center [109, 200] width 13 height 5
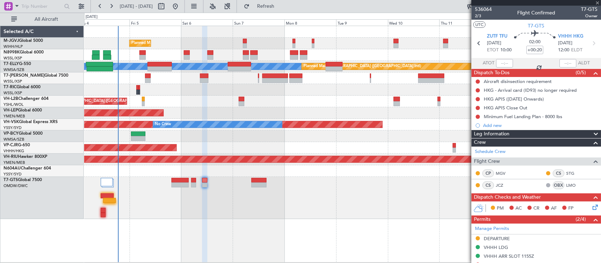
type input "+00:10"
type input "12:07"
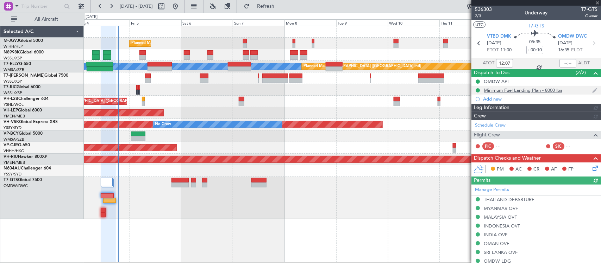
type input "Anita Mani (ANI)"
type input "7201"
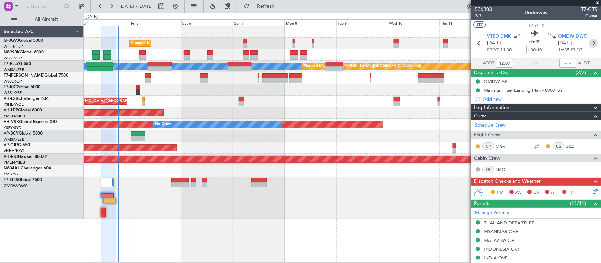
click at [589, 42] on icon at bounding box center [593, 43] width 9 height 9
type input "+01:00"
type input "0"
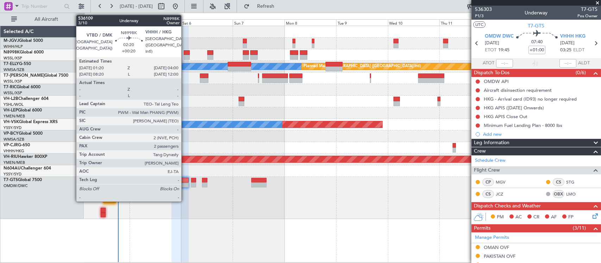
click at [185, 53] on div at bounding box center [187, 52] width 6 height 5
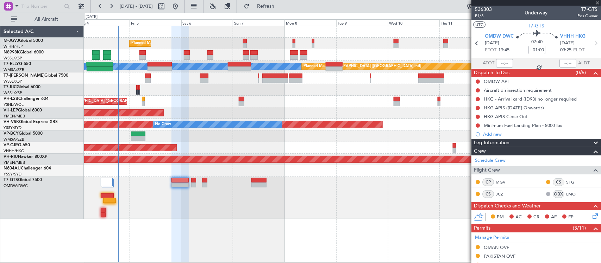
type input "+00:20"
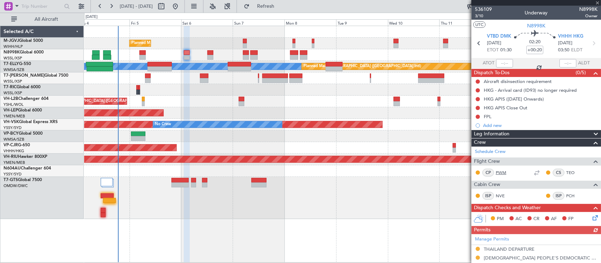
scroll to position [167, 0]
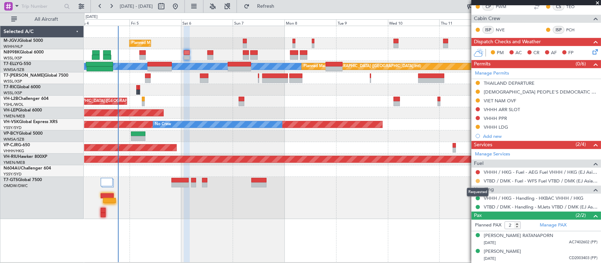
click at [478, 180] on button at bounding box center [478, 181] width 4 height 4
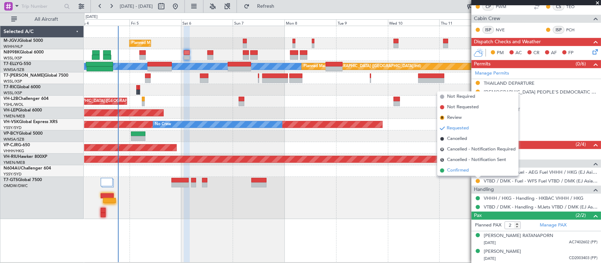
click at [469, 173] on span "Confirmed" at bounding box center [458, 170] width 22 height 7
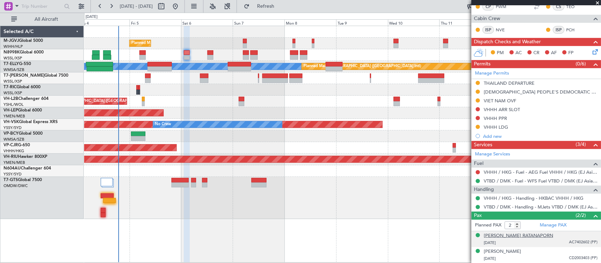
click at [515, 235] on div "[PERSON_NAME] RATANAPORN" at bounding box center [518, 236] width 69 height 7
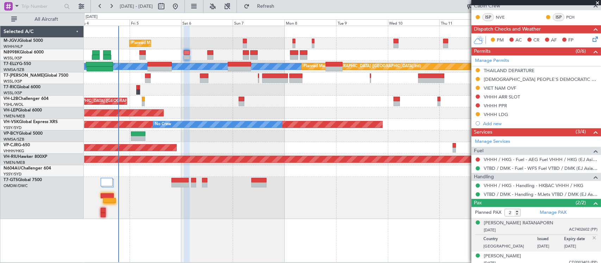
scroll to position [184, 0]
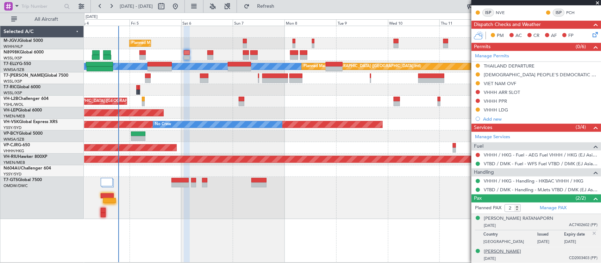
click at [520, 254] on div "[PERSON_NAME]" at bounding box center [502, 252] width 37 height 7
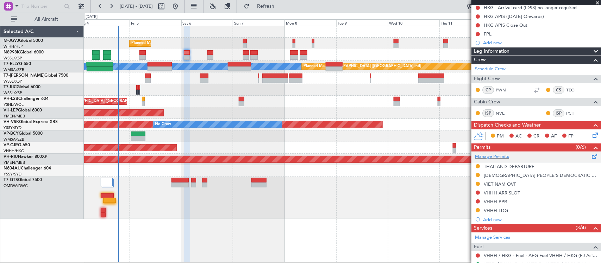
scroll to position [0, 0]
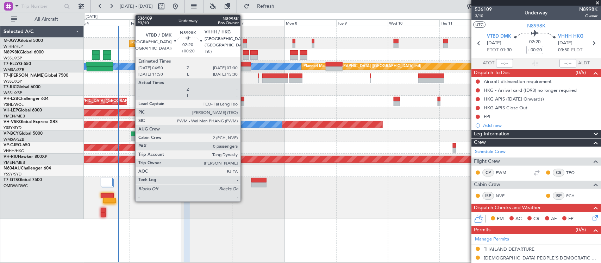
click at [244, 54] on div at bounding box center [246, 52] width 6 height 5
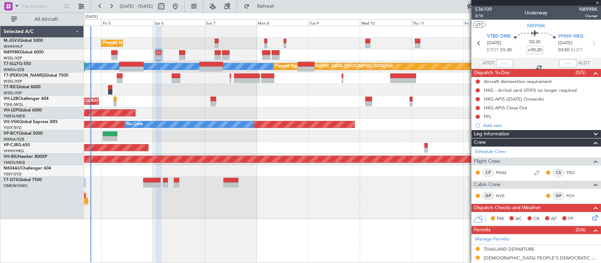
click at [300, 91] on div at bounding box center [342, 90] width 516 height 12
type input "0"
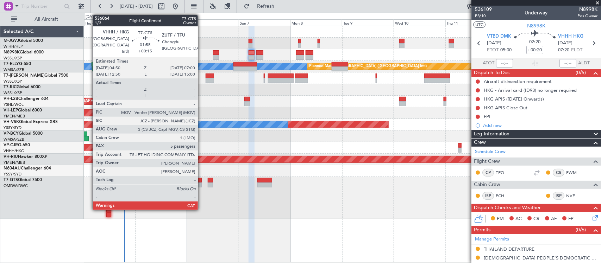
click at [201, 185] on div at bounding box center [199, 185] width 5 height 5
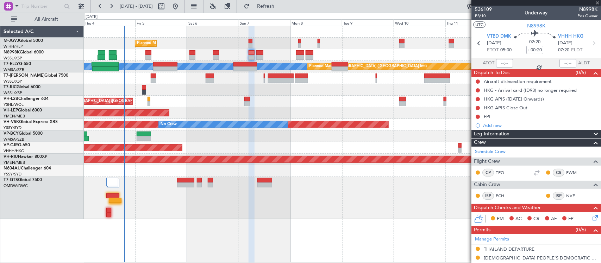
type input "+00:15"
type input "5"
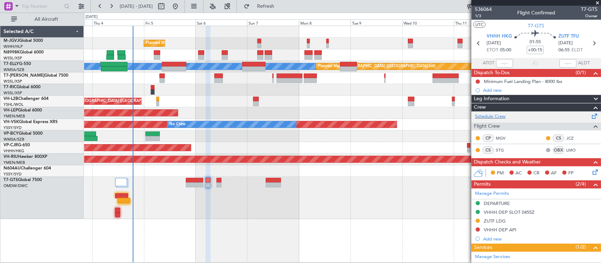
scroll to position [73, 0]
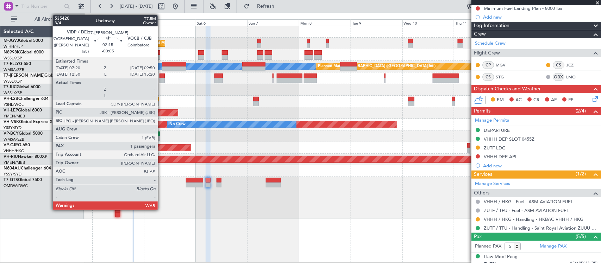
click at [161, 78] on div at bounding box center [162, 80] width 6 height 5
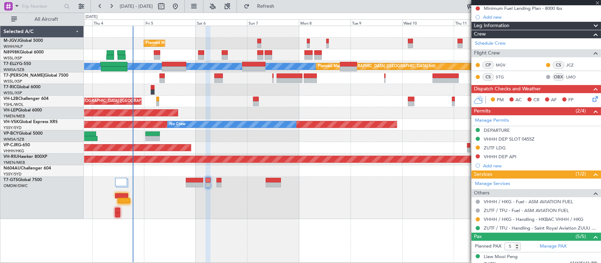
type input "-00:05"
type input "1"
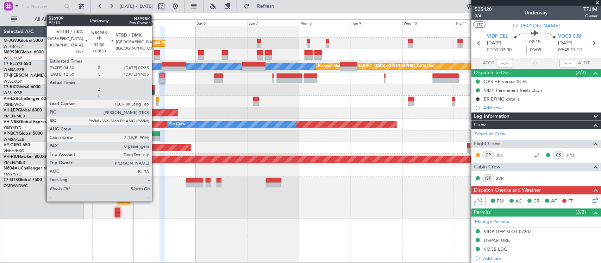
click at [155, 54] on div at bounding box center [157, 52] width 6 height 5
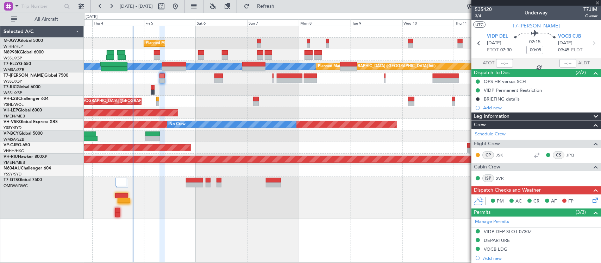
type input "+00:30"
type input "0"
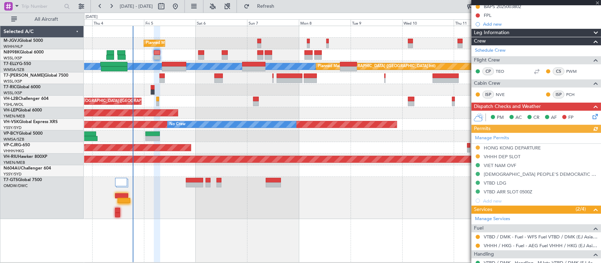
scroll to position [117, 0]
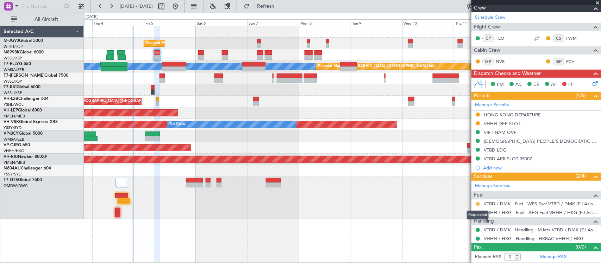
click at [478, 203] on button at bounding box center [478, 204] width 4 height 4
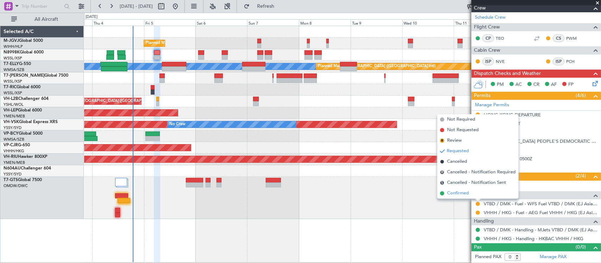
click at [475, 196] on li "Confirmed" at bounding box center [477, 193] width 81 height 11
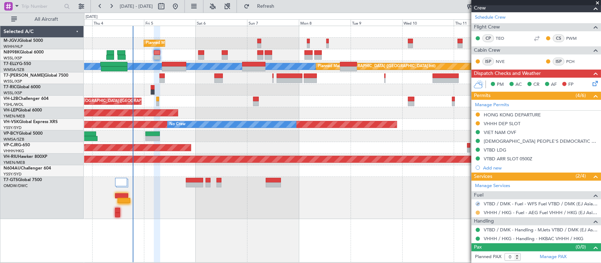
click at [478, 213] on button at bounding box center [478, 213] width 4 height 4
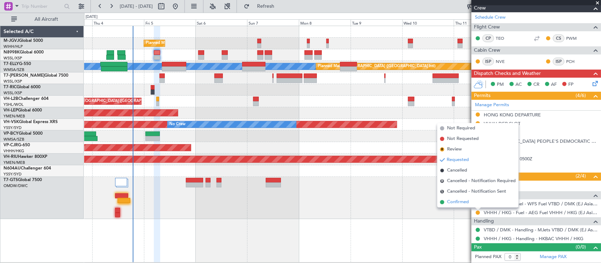
click at [477, 203] on li "Confirmed" at bounding box center [477, 202] width 81 height 11
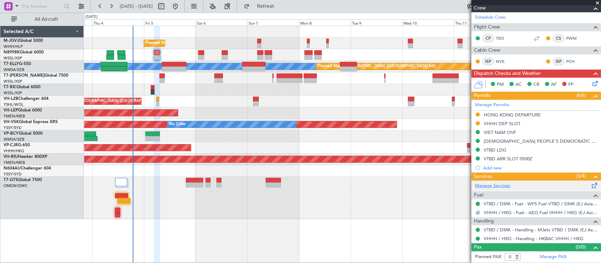
click at [496, 188] on link "Manage Services" at bounding box center [492, 186] width 35 height 7
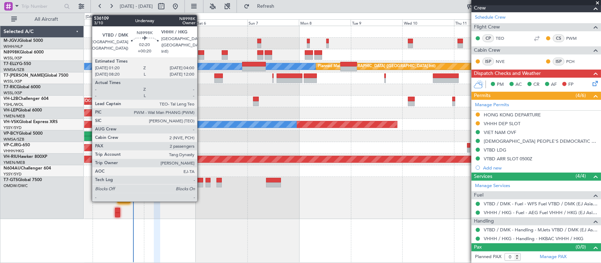
click at [201, 52] on div at bounding box center [201, 52] width 6 height 5
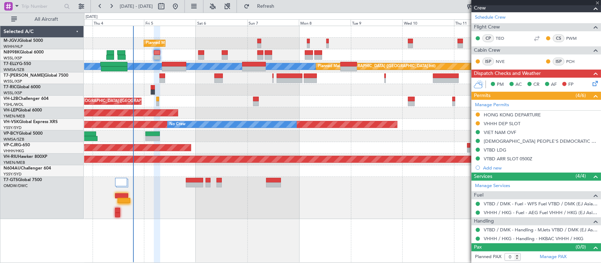
type input "+00:20"
type input "2"
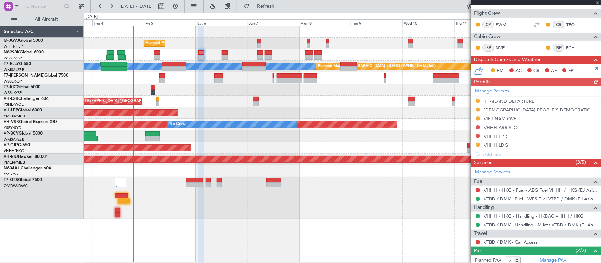
scroll to position [201, 0]
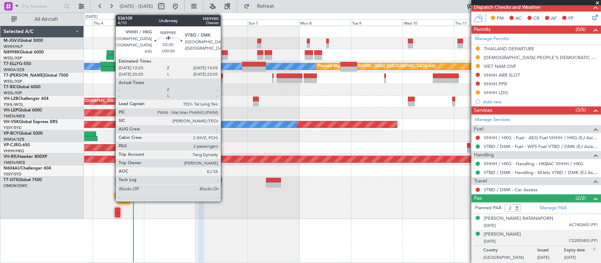
click at [224, 54] on div at bounding box center [225, 52] width 6 height 5
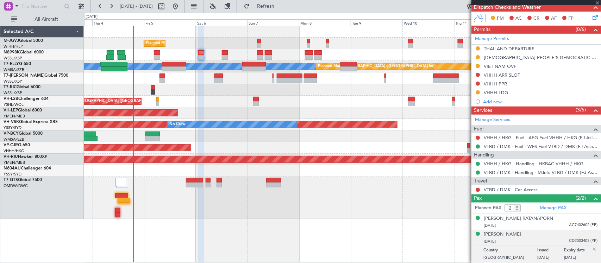
type input "+00:30"
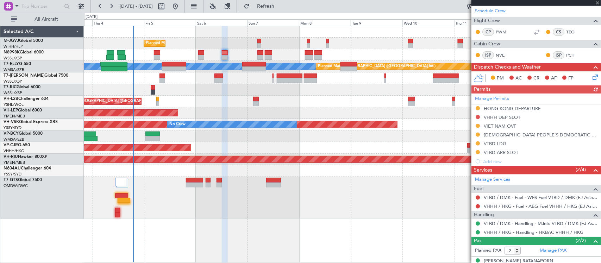
scroll to position [140, 0]
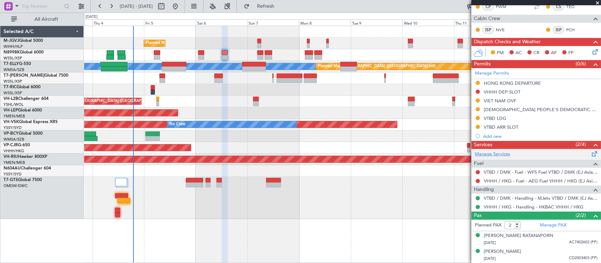
click at [488, 153] on link "Manage Services" at bounding box center [492, 154] width 35 height 7
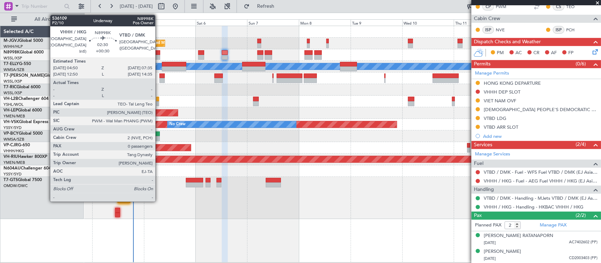
click at [159, 52] on div at bounding box center [157, 52] width 6 height 5
click at [157, 54] on div at bounding box center [157, 52] width 6 height 5
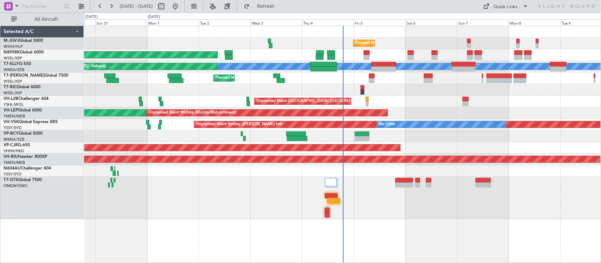
click at [228, 91] on div "Planned Maint [GEOGRAPHIC_DATA] (Seletar) Planned Maint [GEOGRAPHIC_DATA] (Sele…" at bounding box center [342, 122] width 516 height 193
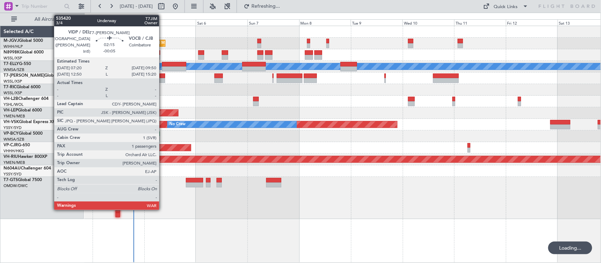
click at [163, 77] on div at bounding box center [162, 76] width 6 height 5
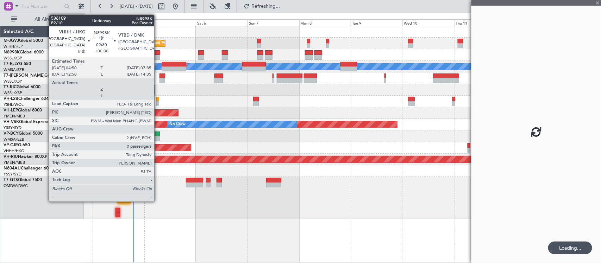
click at [158, 56] on div at bounding box center [157, 57] width 6 height 5
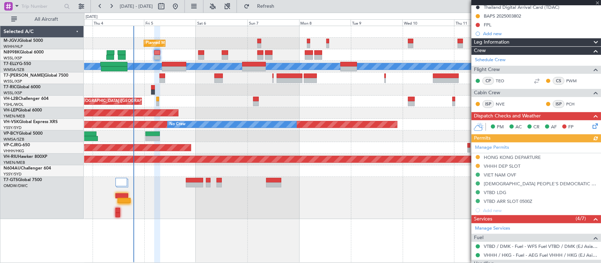
scroll to position [161, 0]
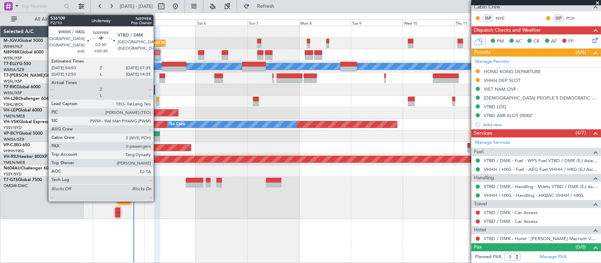
click at [157, 55] on div at bounding box center [157, 52] width 6 height 5
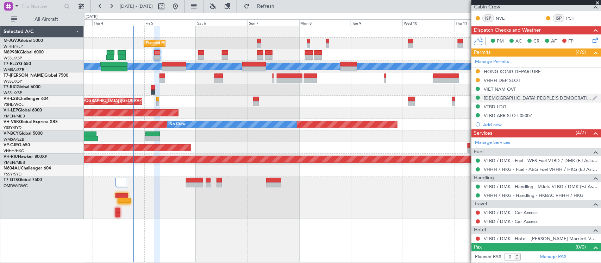
scroll to position [0, 0]
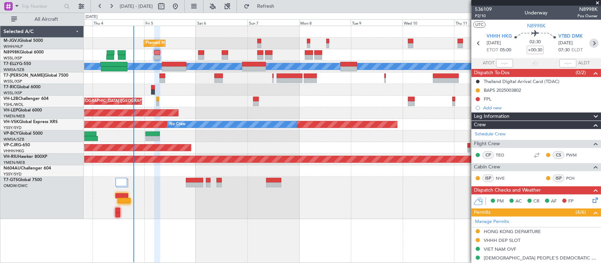
click at [590, 44] on icon at bounding box center [593, 43] width 9 height 9
type input "+00:20"
type input "2"
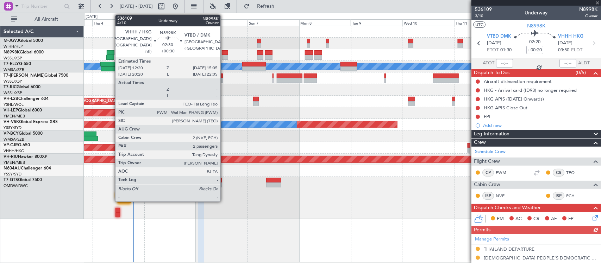
click at [224, 56] on div at bounding box center [225, 57] width 6 height 5
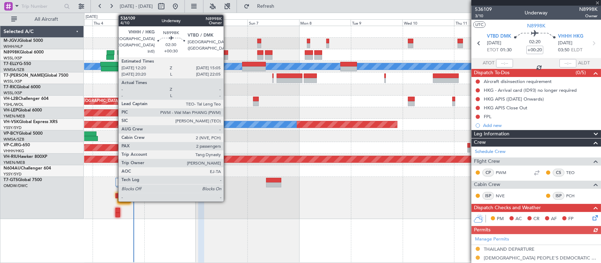
click at [227, 56] on div at bounding box center [225, 57] width 6 height 5
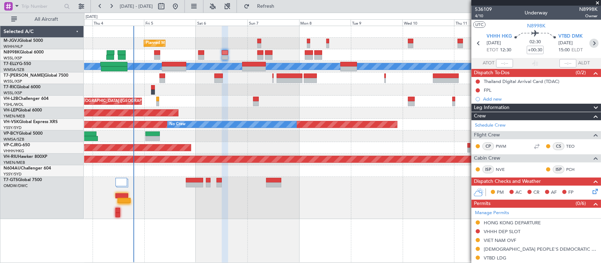
click at [589, 42] on icon at bounding box center [593, 43] width 9 height 9
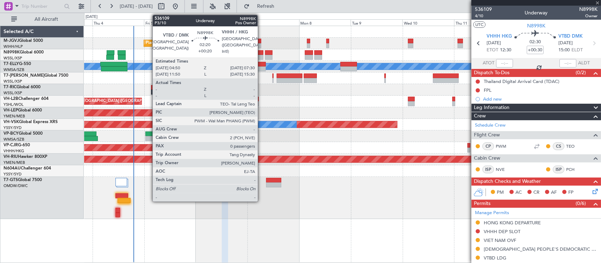
click at [261, 52] on div at bounding box center [260, 52] width 6 height 5
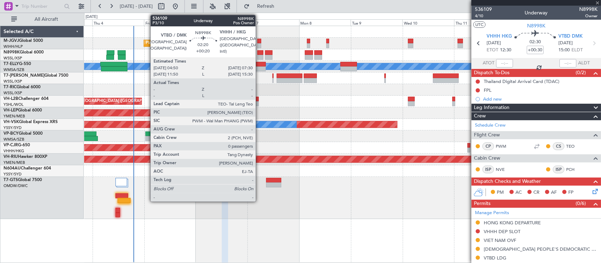
click at [259, 54] on div at bounding box center [260, 52] width 6 height 5
click at [258, 56] on div at bounding box center [260, 57] width 6 height 5
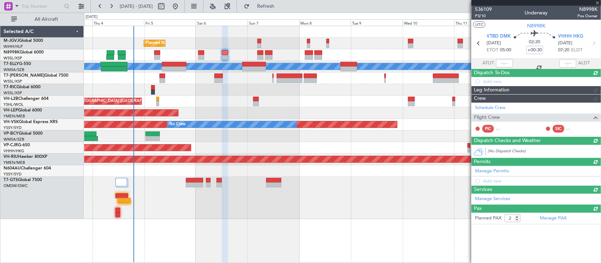
type input "+00:20"
type input "0"
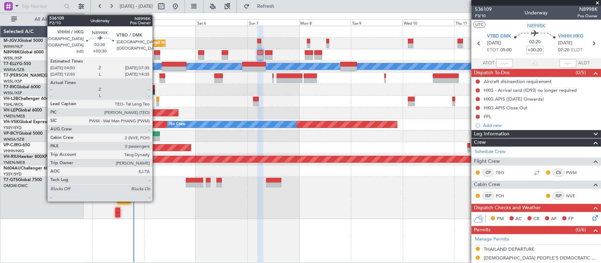
click at [156, 53] on div at bounding box center [157, 52] width 6 height 5
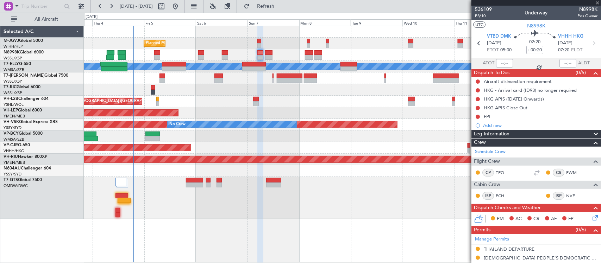
type input "+00:30"
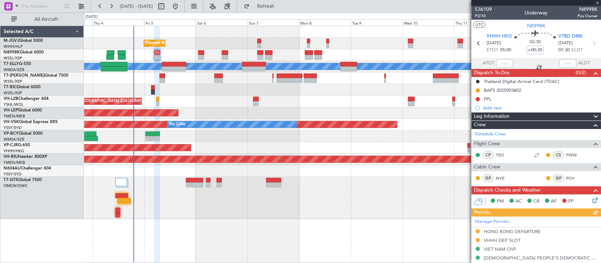
scroll to position [161, 0]
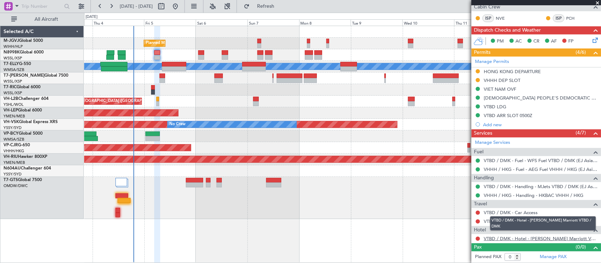
click at [503, 239] on link "VTBD / DMK - Hotel - [PERSON_NAME] Marriott VTBD / DMK" at bounding box center [541, 239] width 114 height 6
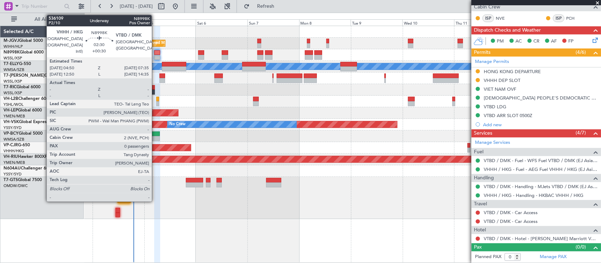
click at [155, 54] on div at bounding box center [157, 52] width 6 height 5
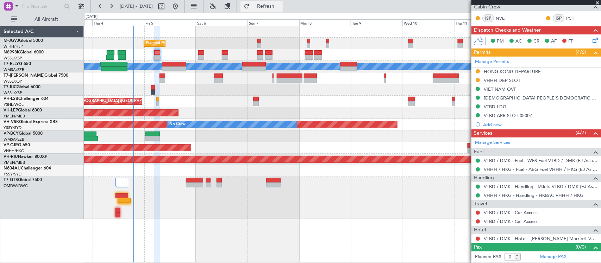
click at [270, 5] on button "Refresh" at bounding box center [261, 6] width 42 height 11
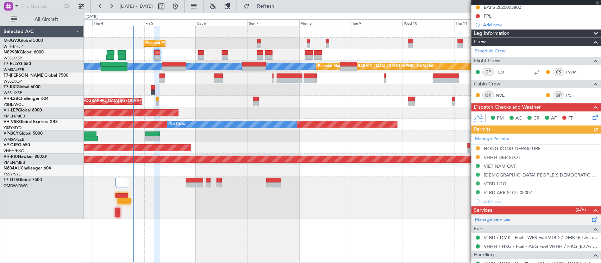
scroll to position [152, 0]
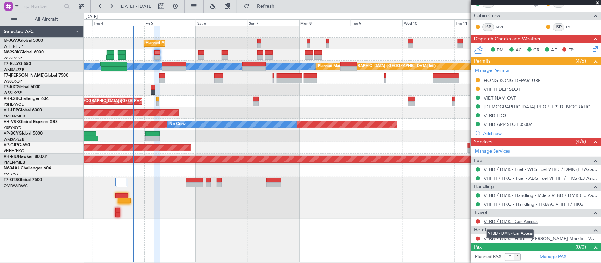
click at [520, 220] on link "VTBD / DMK - Car Access" at bounding box center [511, 222] width 54 height 6
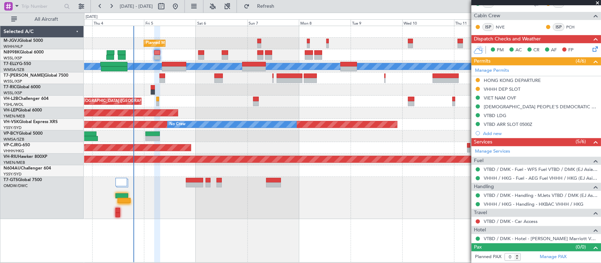
scroll to position [0, 0]
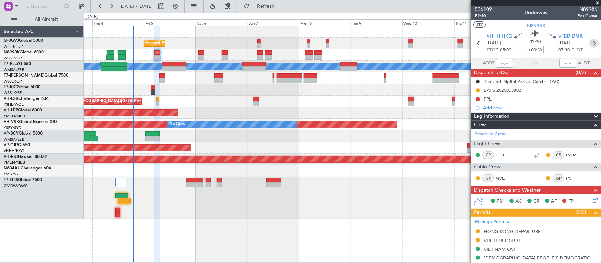
click at [591, 41] on icon at bounding box center [593, 43] width 9 height 9
click at [287, 149] on div "Planned Maint [GEOGRAPHIC_DATA] ([GEOGRAPHIC_DATA] Intl)" at bounding box center [342, 148] width 516 height 12
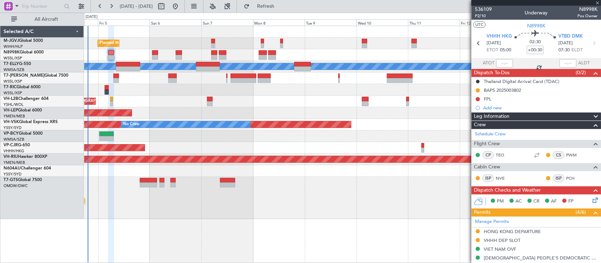
type input "+00:20"
type input "2"
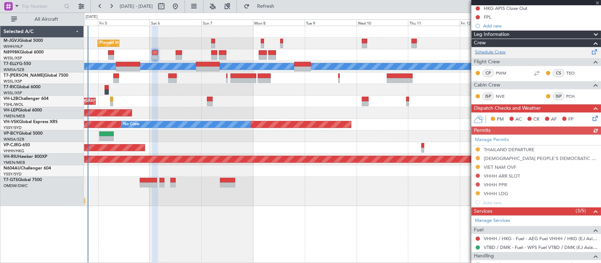
scroll to position [184, 0]
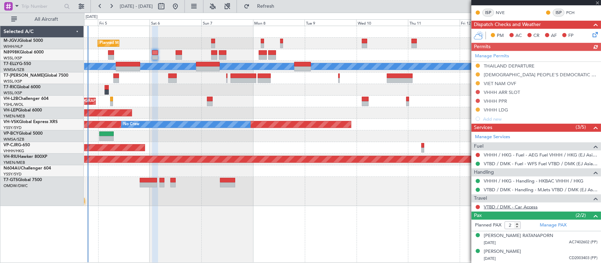
click at [513, 207] on link "VTBD / DMK - Car Access" at bounding box center [511, 207] width 54 height 6
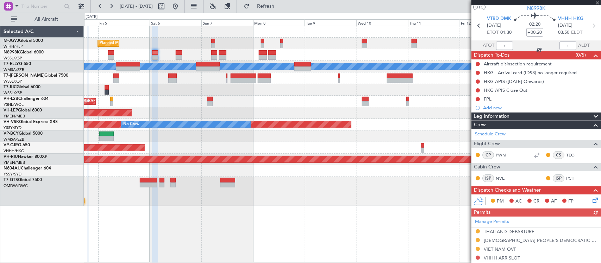
scroll to position [0, 0]
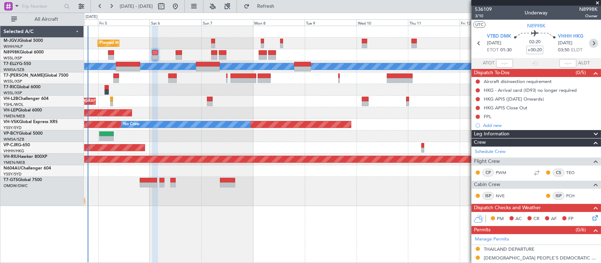
click at [590, 44] on icon at bounding box center [593, 43] width 9 height 9
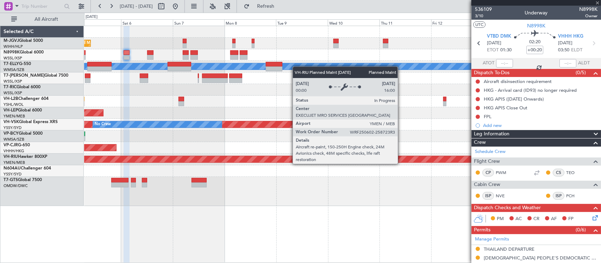
click at [372, 159] on div "Planned Maint [GEOGRAPHIC_DATA] ([GEOGRAPHIC_DATA])" at bounding box center [342, 159] width 1549 height 6
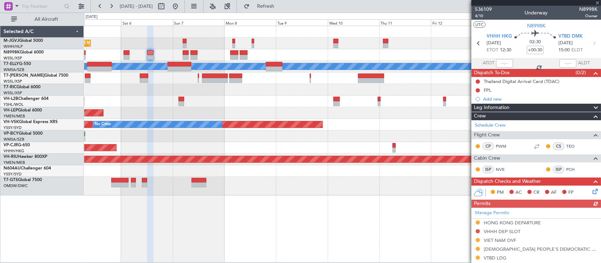
scroll to position [157, 0]
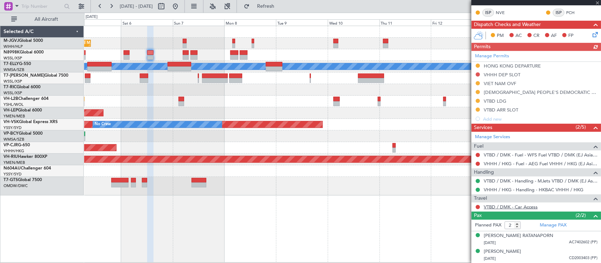
click at [494, 207] on link "VTBD / DMK - Car Access" at bounding box center [511, 207] width 54 height 6
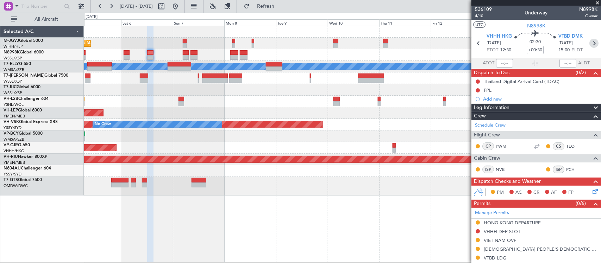
click at [589, 43] on icon at bounding box center [593, 43] width 9 height 9
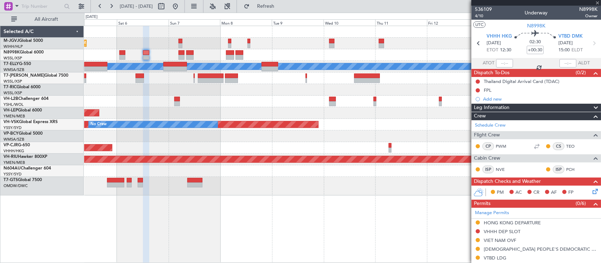
click at [404, 149] on div "Planned Maint [GEOGRAPHIC_DATA] ([GEOGRAPHIC_DATA] Intl)" at bounding box center [342, 148] width 516 height 12
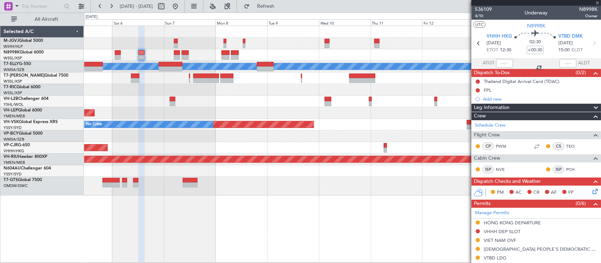
type input "+00:20"
type input "0"
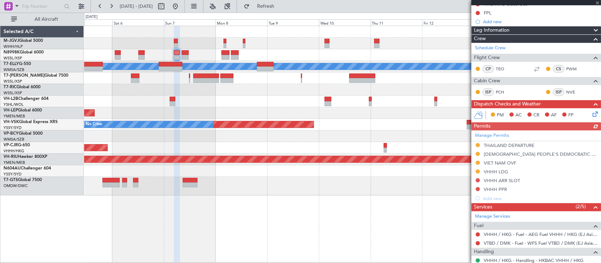
scroll to position [152, 0]
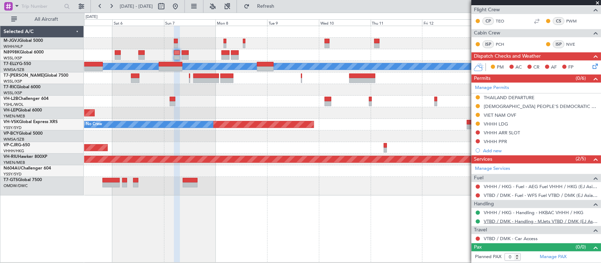
click at [490, 239] on mat-tooltip-component "VTBD / DMK - Handling - MJets VTBD / DMK (EJ Asia Only)" at bounding box center [536, 234] width 117 height 19
click at [494, 240] on link "VTBD / DMK - Car Access" at bounding box center [511, 239] width 54 height 6
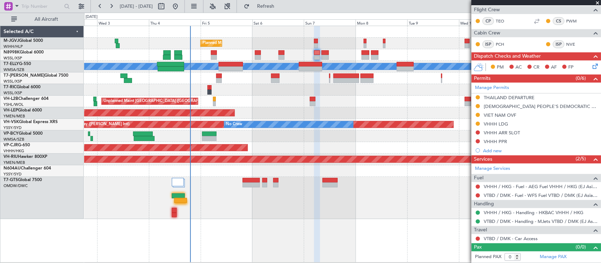
click at [300, 95] on div "Planned Maint Singapore (Seletar) Planned Maint Singapore (Seletar) Planned Mai…" at bounding box center [342, 122] width 516 height 193
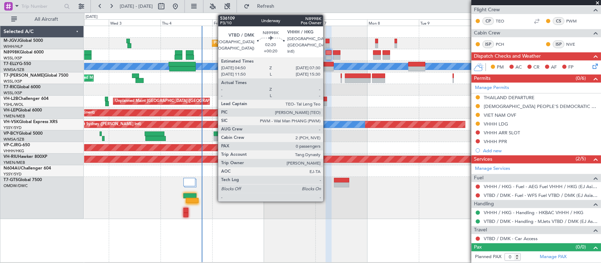
click at [327, 54] on div at bounding box center [329, 52] width 6 height 5
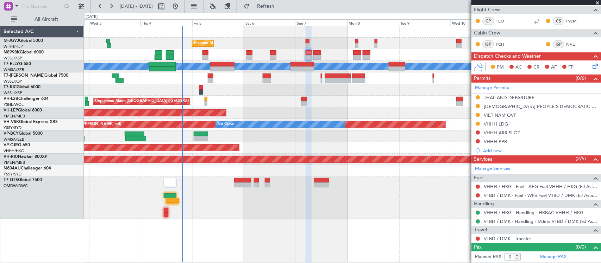
click at [370, 103] on div "Unplanned Maint [GEOGRAPHIC_DATA] ([GEOGRAPHIC_DATA])" at bounding box center [342, 102] width 516 height 12
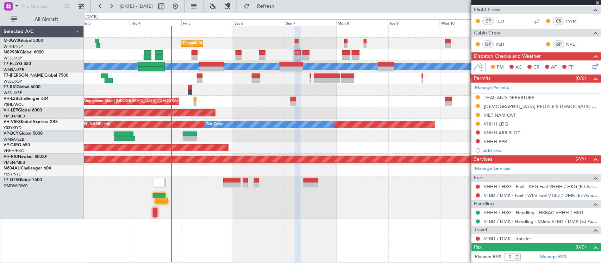
click at [288, 106] on div "Unplanned Maint [GEOGRAPHIC_DATA] ([GEOGRAPHIC_DATA])" at bounding box center [342, 102] width 516 height 12
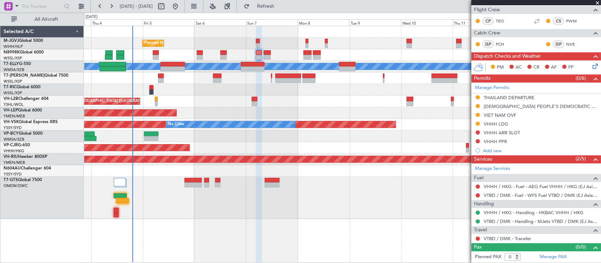
click at [310, 108] on div "Unplanned Maint Wichita (Wichita Mid-continent)" at bounding box center [342, 113] width 516 height 12
click at [405, 149] on div "Planned Maint [GEOGRAPHIC_DATA] ([GEOGRAPHIC_DATA] Intl)" at bounding box center [342, 148] width 516 height 12
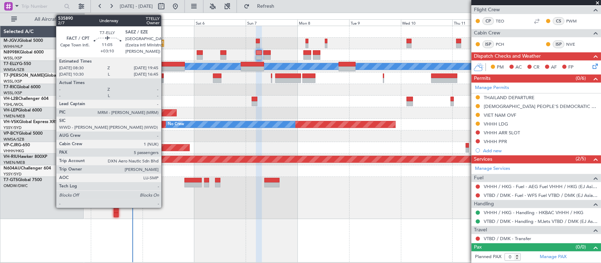
click at [165, 67] on div at bounding box center [173, 69] width 24 height 5
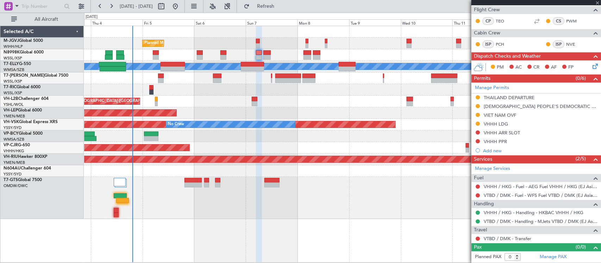
type input "+03:10"
type input "5"
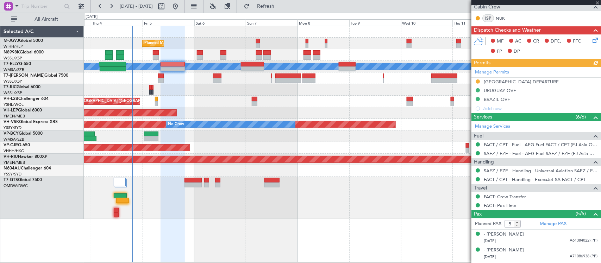
scroll to position [146, 0]
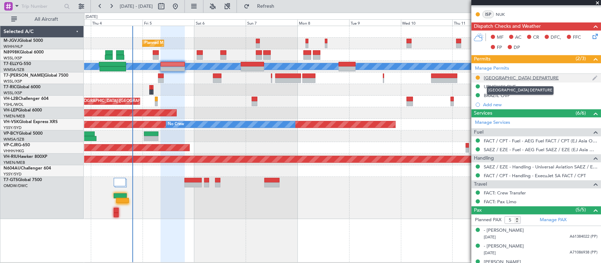
click at [489, 76] on div "SOUTH AFRICA DEPARTURE" at bounding box center [521, 78] width 75 height 6
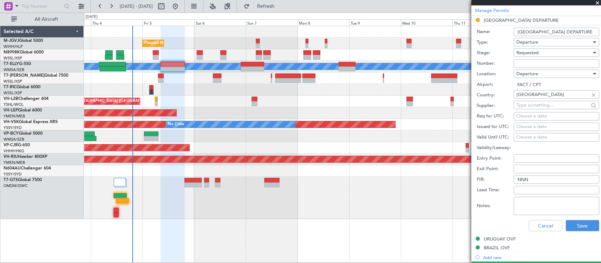
scroll to position [220, 0]
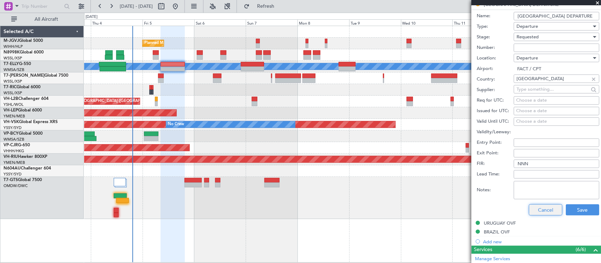
click at [539, 212] on button "Cancel" at bounding box center [545, 210] width 33 height 11
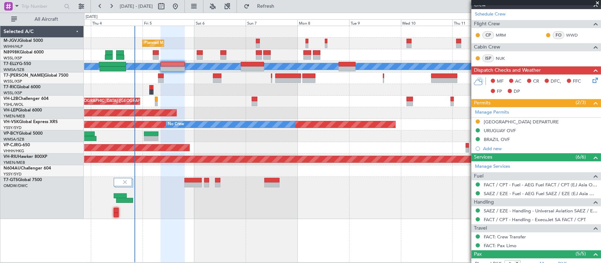
scroll to position [146, 0]
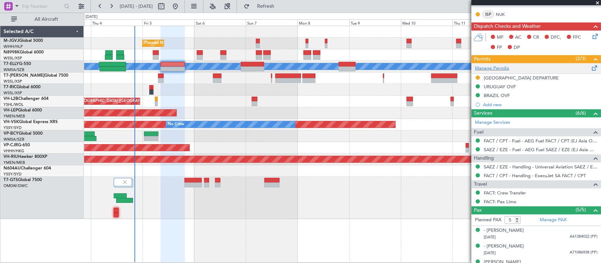
click at [510, 71] on div "Manage Permits" at bounding box center [536, 68] width 130 height 11
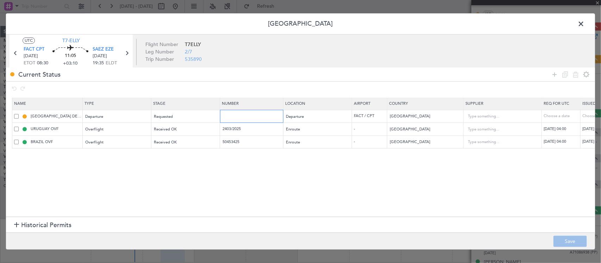
click at [238, 119] on input "text" at bounding box center [252, 116] width 61 height 6
paste input "NS/1536/2025"
type input "NS/1536/2025"
click at [585, 118] on div "Choose a date" at bounding box center [600, 117] width 37 height 6
select select "9"
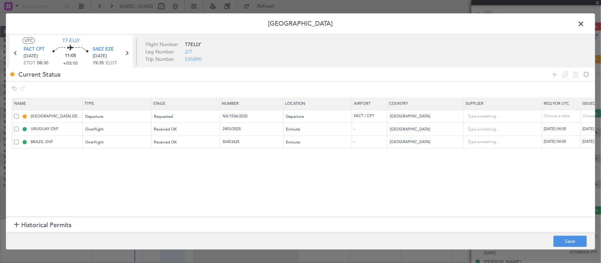
select select "2025"
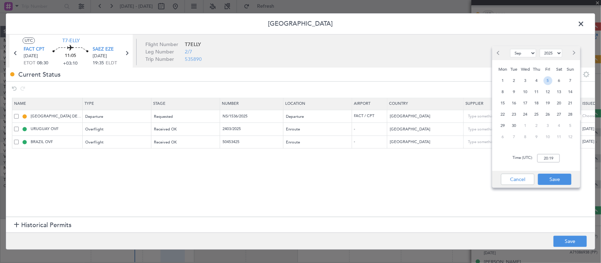
click at [546, 80] on span "5" at bounding box center [548, 80] width 9 height 9
click at [547, 159] on input "00:00" at bounding box center [548, 158] width 23 height 8
type input "08:30"
click at [548, 180] on button "Save" at bounding box center [554, 179] width 33 height 11
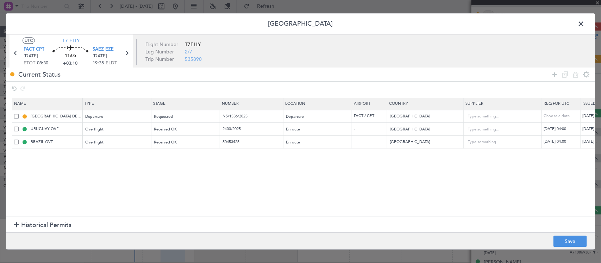
click at [570, 236] on footer "Save" at bounding box center [300, 241] width 589 height 17
click at [566, 245] on button "Save" at bounding box center [569, 241] width 33 height 11
type input "NS/1536/2025"
click at [584, 23] on span at bounding box center [584, 26] width 0 height 14
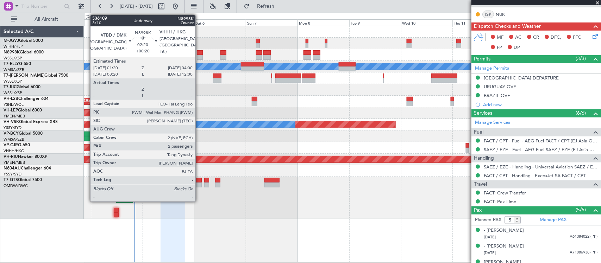
click at [199, 56] on div at bounding box center [200, 57] width 6 height 5
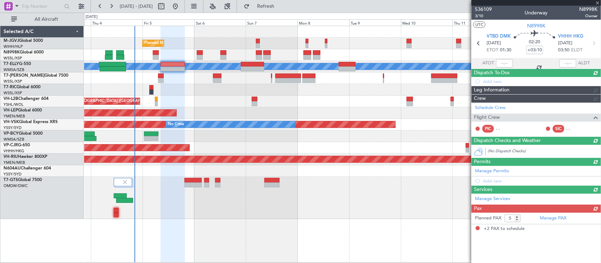
type input "+00:20"
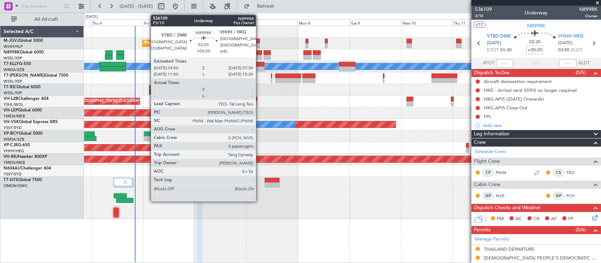
click at [259, 57] on div at bounding box center [259, 57] width 6 height 5
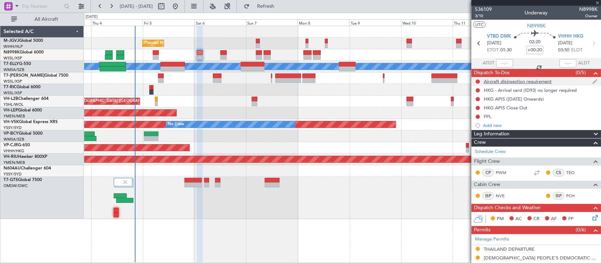
type input "0"
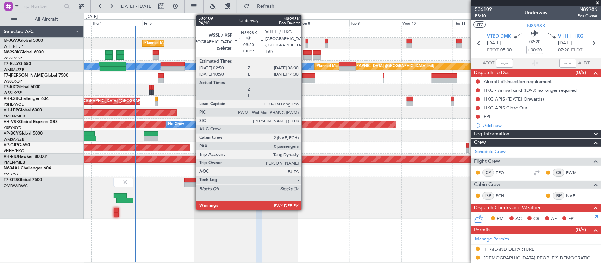
click at [305, 52] on div at bounding box center [307, 52] width 8 height 5
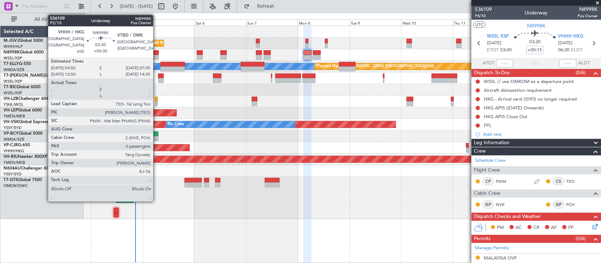
click at [157, 54] on div at bounding box center [156, 52] width 6 height 5
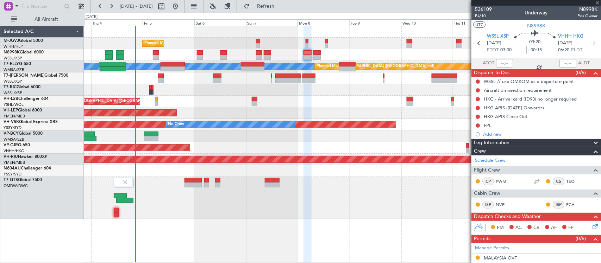
type input "+00:30"
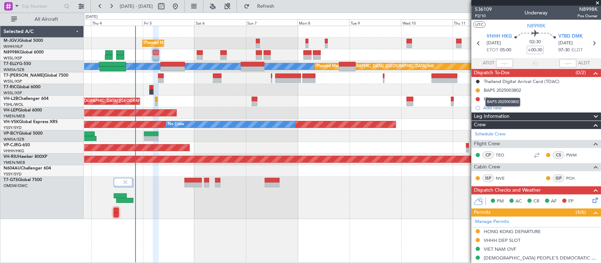
click at [488, 97] on mat-tooltip-component "BAPS 2025003802" at bounding box center [502, 102] width 45 height 19
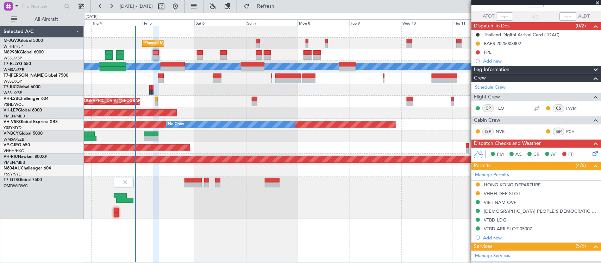
scroll to position [73, 0]
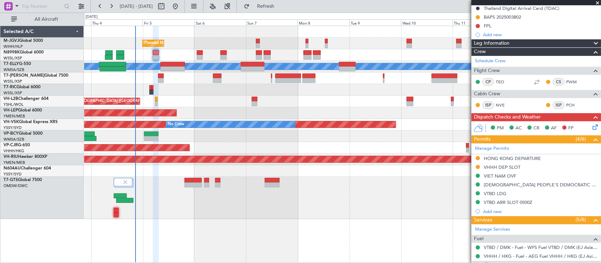
click at [591, 129] on icon at bounding box center [594, 126] width 6 height 6
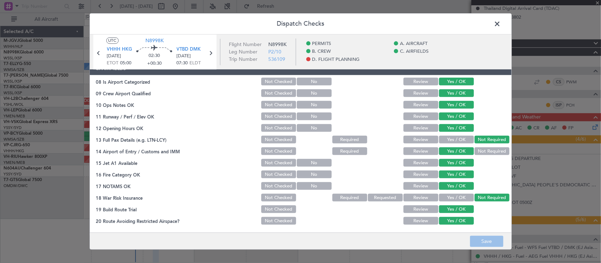
scroll to position [277, 0]
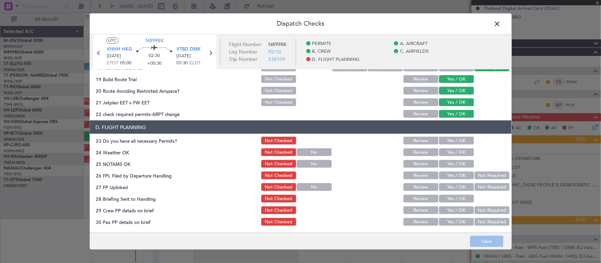
click at [455, 155] on button "Yes / OK" at bounding box center [456, 153] width 35 height 8
click at [456, 163] on button "Yes / OK" at bounding box center [456, 164] width 35 height 8
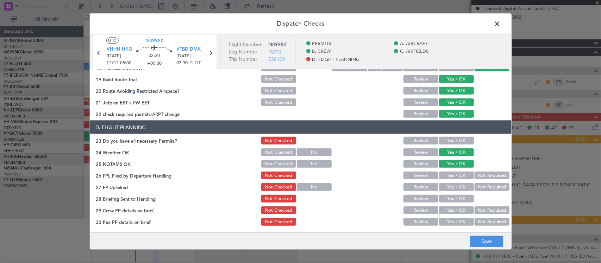
click at [485, 173] on button "Not Required" at bounding box center [492, 176] width 35 height 8
click at [458, 209] on button "Yes / OK" at bounding box center [456, 211] width 35 height 8
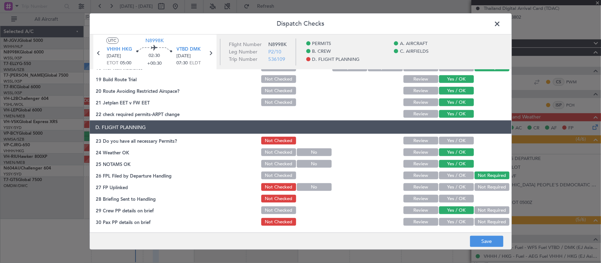
click at [458, 219] on button "Yes / OK" at bounding box center [456, 222] width 35 height 8
click at [487, 221] on button "Not Required" at bounding box center [492, 222] width 35 height 8
click at [442, 196] on button "Yes / OK" at bounding box center [456, 199] width 35 height 8
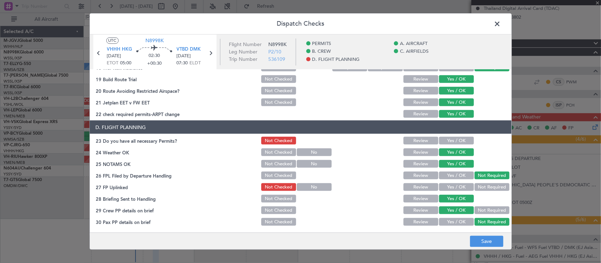
click at [453, 187] on button "Yes / OK" at bounding box center [456, 187] width 35 height 8
click at [488, 242] on button "Save" at bounding box center [486, 241] width 33 height 11
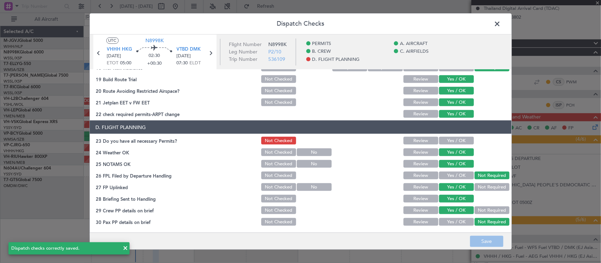
click at [270, 175] on button "Not Checked" at bounding box center [278, 176] width 35 height 8
click at [493, 244] on button "Save" at bounding box center [486, 241] width 33 height 11
click at [501, 22] on span at bounding box center [501, 26] width 0 height 14
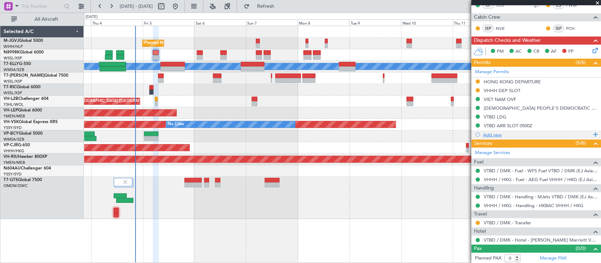
scroll to position [152, 0]
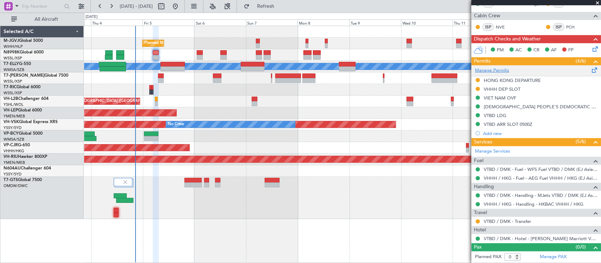
click at [507, 71] on link "Manage Permits" at bounding box center [492, 70] width 34 height 7
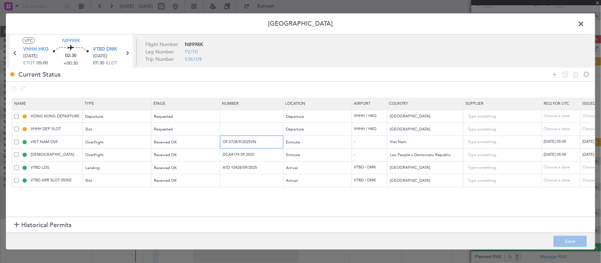
click at [262, 143] on input "OF-5728/9/2025VN" at bounding box center [252, 142] width 61 height 6
drag, startPoint x: 263, startPoint y: 142, endPoint x: 193, endPoint y: 142, distance: 69.7
click at [193, 142] on tr "VIET NAM OVF Overflight Received OK OF-5728/9/2025VN Enroute - [GEOGRAPHIC_DATA…" at bounding box center [461, 142] width 898 height 13
click at [263, 158] on input "DCA4174 09 2025" at bounding box center [252, 155] width 61 height 6
drag, startPoint x: 265, startPoint y: 155, endPoint x: 201, endPoint y: 155, distance: 63.7
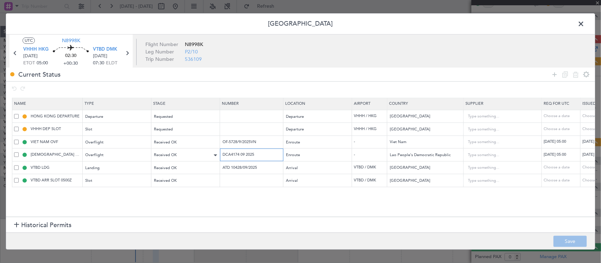
click at [201, 155] on tr "LAO PEOPLE'S DEMOCRATIC REPUBLIC OVF Overflight Received OK DCA4174 09 2025 Enr…" at bounding box center [461, 155] width 898 height 13
click at [269, 169] on input "ATD 10428/09/2025" at bounding box center [252, 168] width 61 height 6
drag, startPoint x: 274, startPoint y: 168, endPoint x: 113, endPoint y: 168, distance: 160.5
click at [114, 168] on tr "VTBD LDG Landing Received OK ATD 10428/09/2025 Arrival VTBD / DMK [GEOGRAPHIC_D…" at bounding box center [461, 168] width 898 height 13
click at [584, 25] on span at bounding box center [584, 26] width 0 height 14
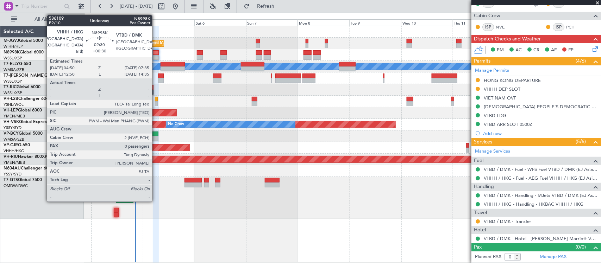
click at [156, 56] on div at bounding box center [156, 57] width 6 height 5
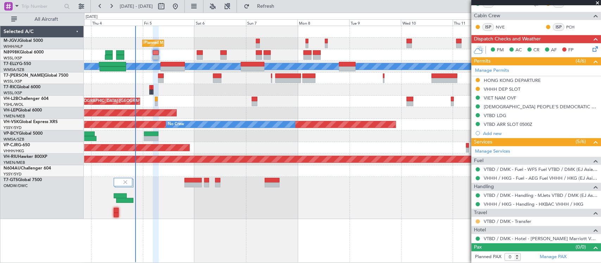
click at [477, 221] on button at bounding box center [478, 222] width 4 height 4
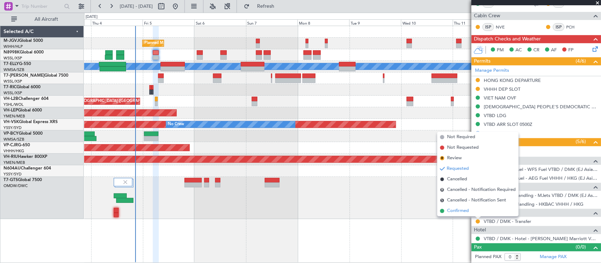
click at [473, 212] on li "Confirmed" at bounding box center [477, 211] width 81 height 11
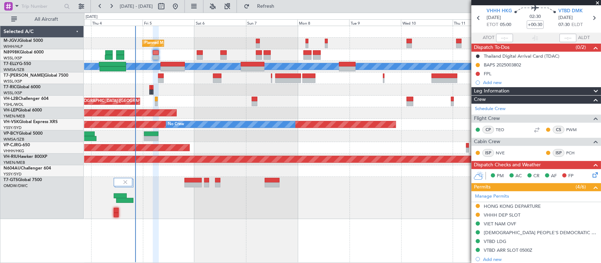
scroll to position [6, 0]
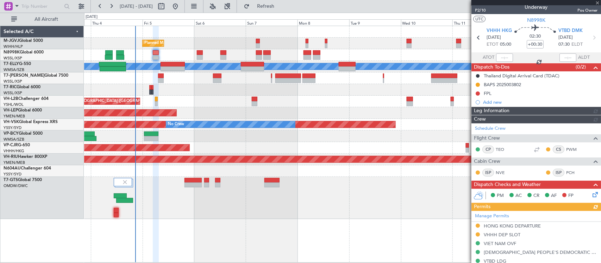
type input "[PERSON_NAME] (BTA)"
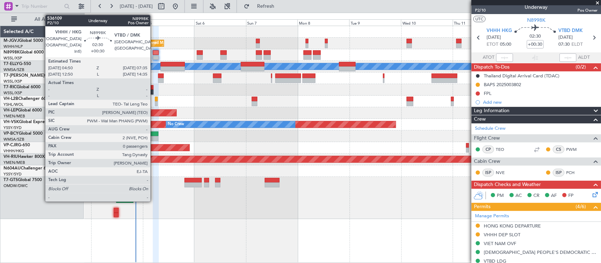
click at [154, 56] on div at bounding box center [156, 57] width 6 height 5
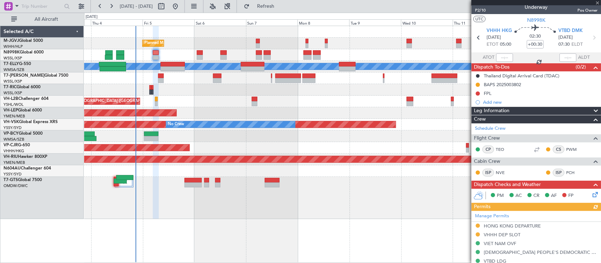
type input "[PERSON_NAME] (BTA)"
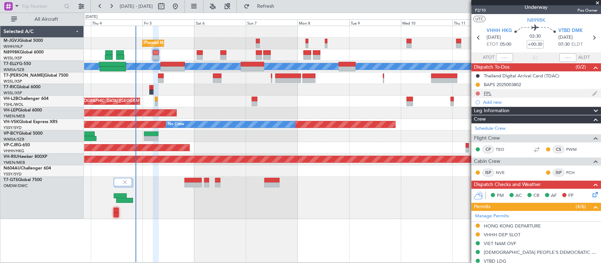
click at [478, 94] on button at bounding box center [478, 94] width 4 height 4
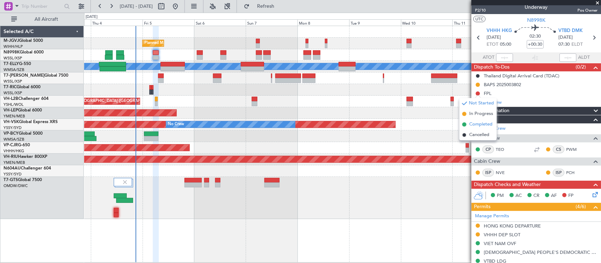
click at [472, 126] on span "Completed" at bounding box center [480, 124] width 23 height 7
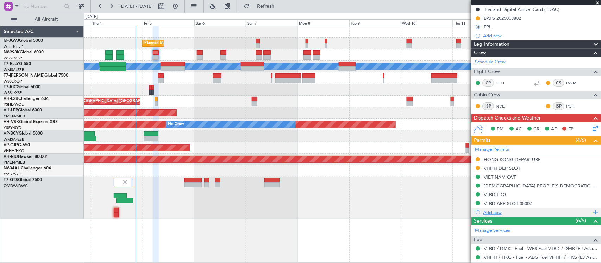
scroll to position [152, 0]
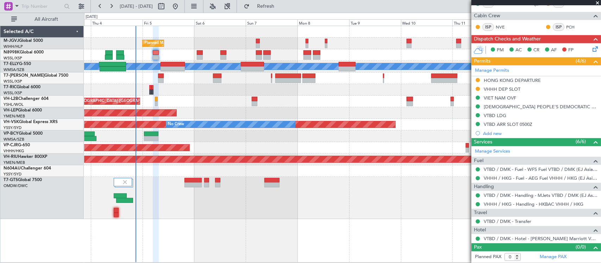
click at [591, 46] on icon at bounding box center [594, 48] width 6 height 6
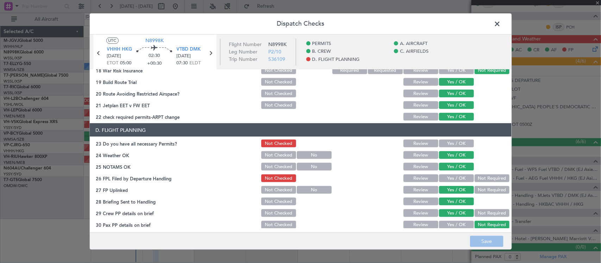
scroll to position [277, 0]
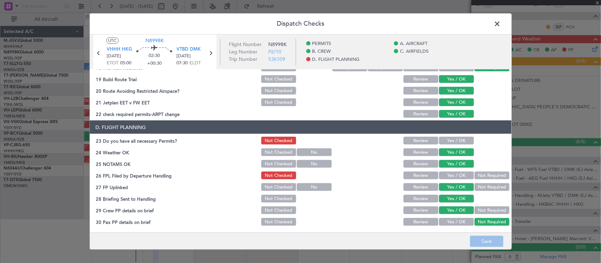
click at [444, 176] on button "Yes / OK" at bounding box center [456, 176] width 35 height 8
click at [485, 175] on button "Not Required" at bounding box center [492, 176] width 35 height 8
click at [452, 178] on button "Yes / OK" at bounding box center [456, 176] width 35 height 8
click at [486, 240] on button "Save" at bounding box center [486, 241] width 33 height 11
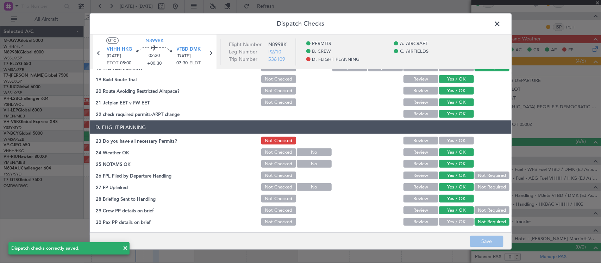
click at [501, 24] on span at bounding box center [501, 26] width 0 height 14
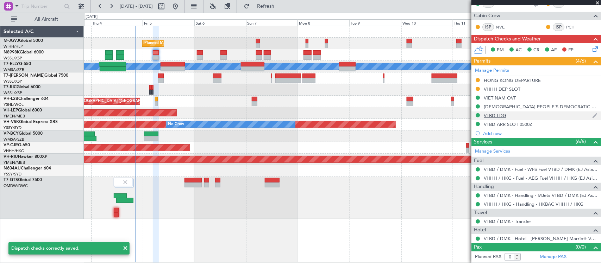
scroll to position [0, 0]
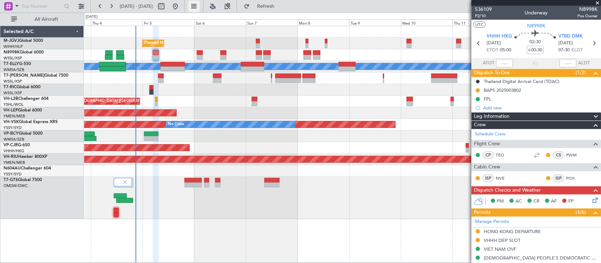
type input "[PERSON_NAME] (BTA)"
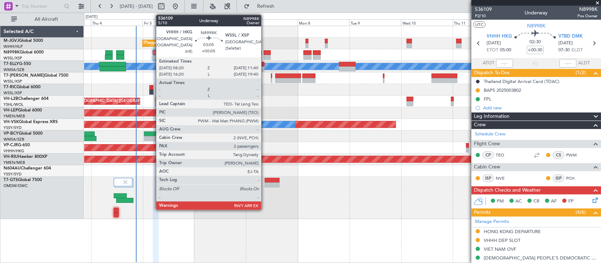
click at [264, 55] on div "Planned Maint [GEOGRAPHIC_DATA] (Seletar)" at bounding box center [342, 55] width 516 height 12
click at [264, 55] on div at bounding box center [267, 57] width 7 height 5
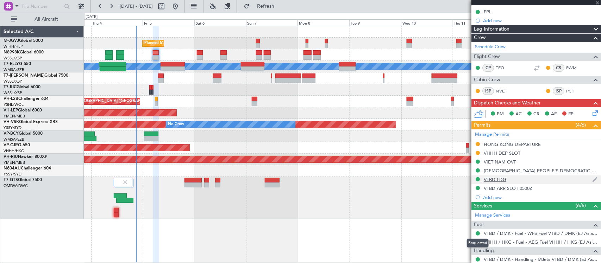
scroll to position [152, 0]
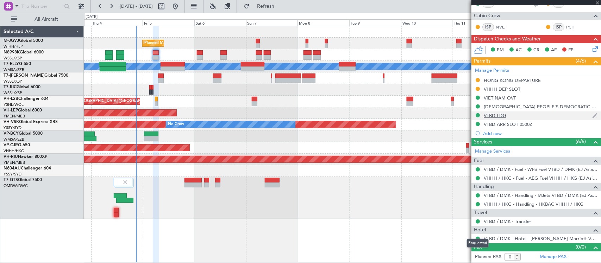
type input "+00:05"
type input "2"
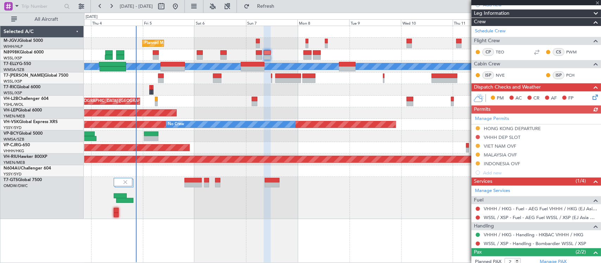
scroll to position [122, 0]
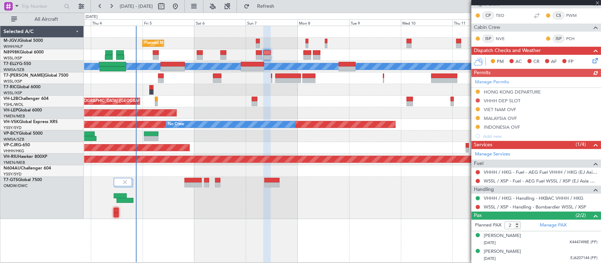
click at [478, 207] on button at bounding box center [478, 207] width 4 height 4
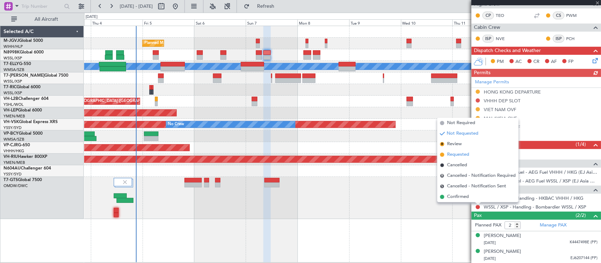
click at [468, 156] on span "Requested" at bounding box center [458, 154] width 22 height 7
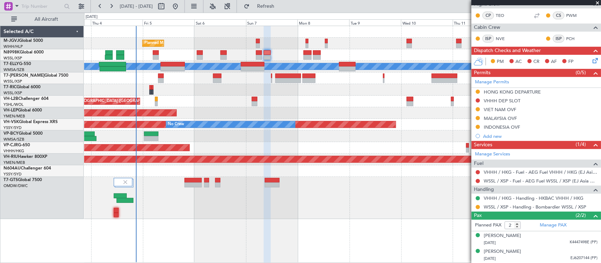
scroll to position [0, 0]
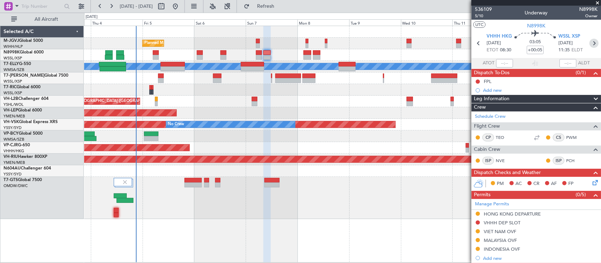
click at [589, 42] on icon at bounding box center [593, 43] width 9 height 9
type input "+00:15"
type input "0"
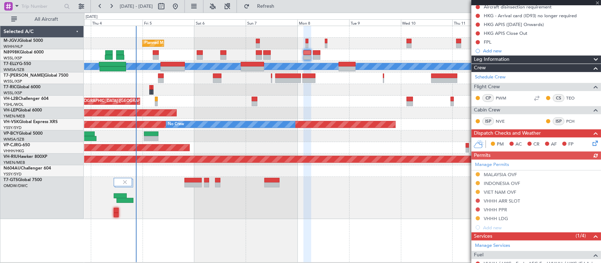
scroll to position [144, 0]
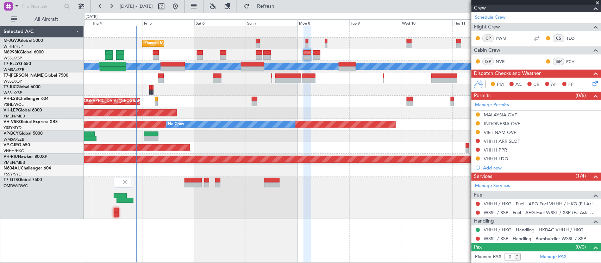
click at [475, 239] on div at bounding box center [478, 239] width 6 height 6
click at [476, 239] on button at bounding box center [478, 239] width 4 height 4
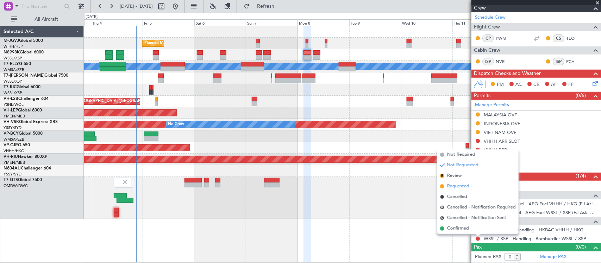
click at [476, 187] on li "Requested" at bounding box center [477, 186] width 81 height 11
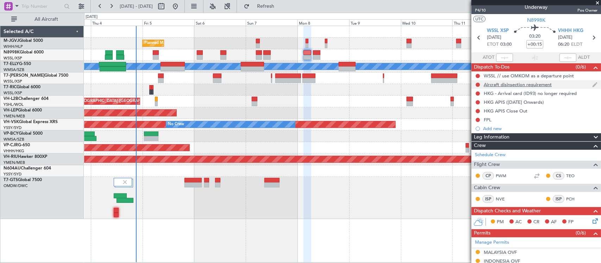
scroll to position [0, 0]
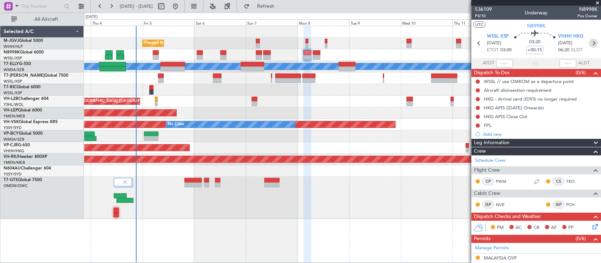
click at [589, 45] on icon at bounding box center [593, 43] width 9 height 9
type input "+00:10"
type input "4"
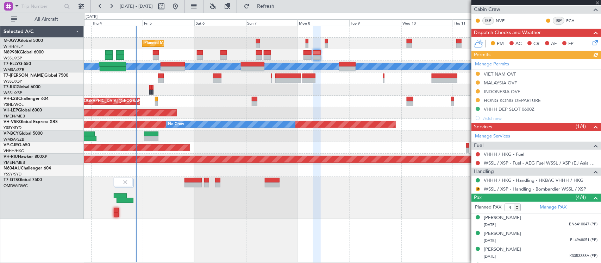
scroll to position [154, 0]
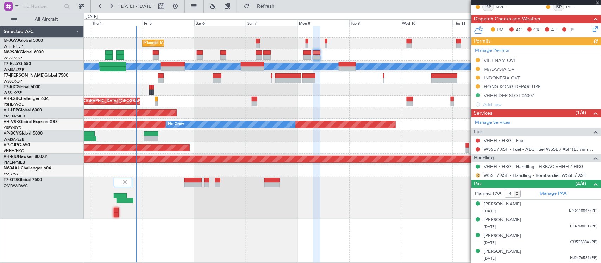
click at [477, 175] on button "R" at bounding box center [478, 176] width 4 height 4
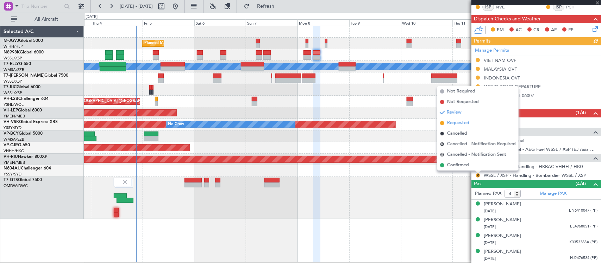
click at [472, 124] on li "Requested" at bounding box center [477, 123] width 81 height 11
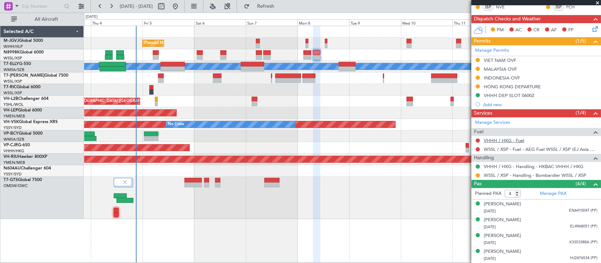
click at [505, 142] on link "VHHH / HKG - Fuel" at bounding box center [504, 141] width 40 height 6
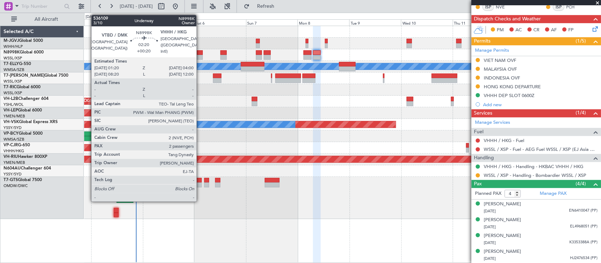
click at [200, 55] on div at bounding box center [200, 52] width 6 height 5
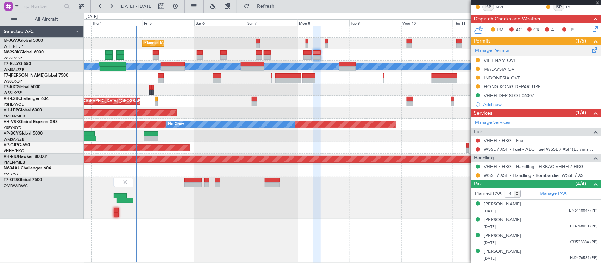
type input "+00:20"
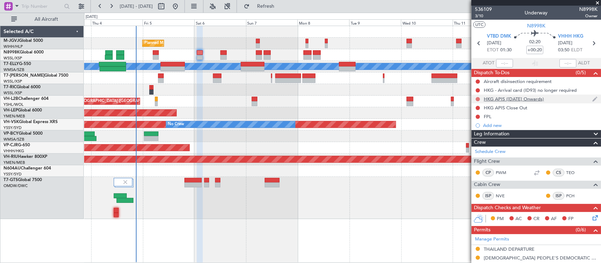
click at [477, 100] on button at bounding box center [478, 99] width 4 height 4
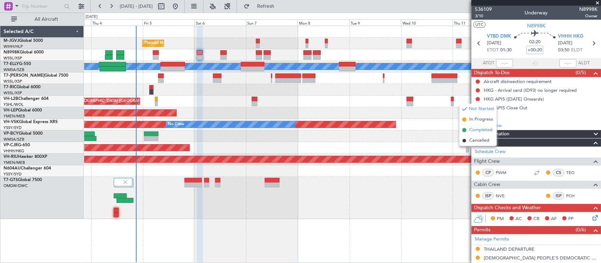
click at [472, 132] on span "Completed" at bounding box center [480, 130] width 23 height 7
click at [263, 57] on div "Planned Maint [GEOGRAPHIC_DATA] (Seletar)" at bounding box center [342, 55] width 516 height 12
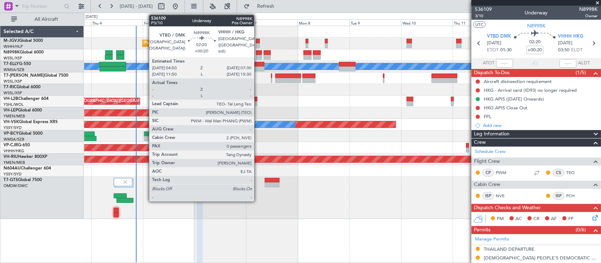
click at [258, 57] on div at bounding box center [259, 57] width 6 height 5
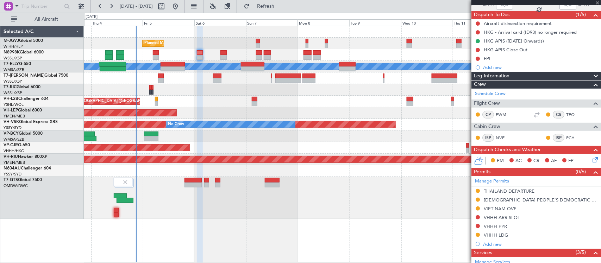
type input "0"
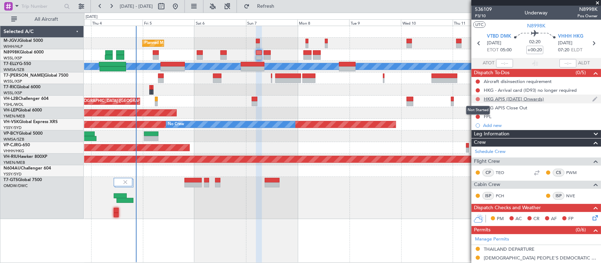
click at [477, 100] on button at bounding box center [478, 99] width 4 height 4
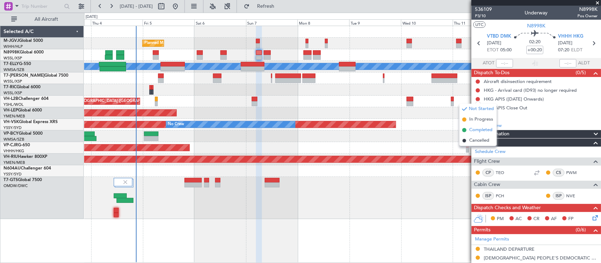
click at [479, 130] on span "Completed" at bounding box center [480, 130] width 23 height 7
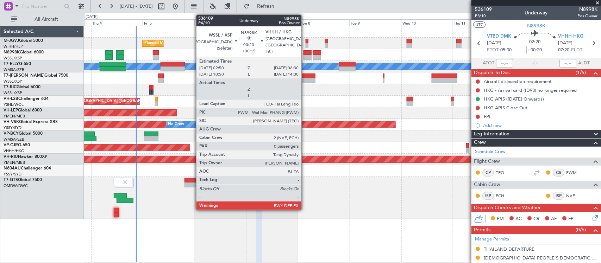
click at [305, 55] on div at bounding box center [307, 57] width 8 height 5
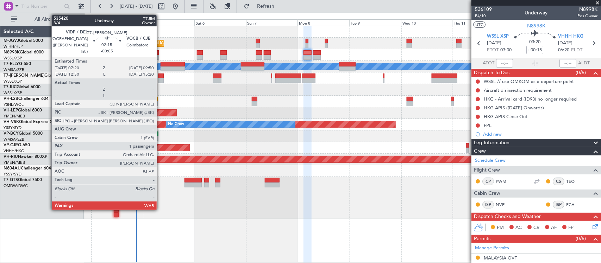
click at [160, 75] on div at bounding box center [161, 76] width 6 height 5
click at [159, 81] on div at bounding box center [161, 80] width 6 height 5
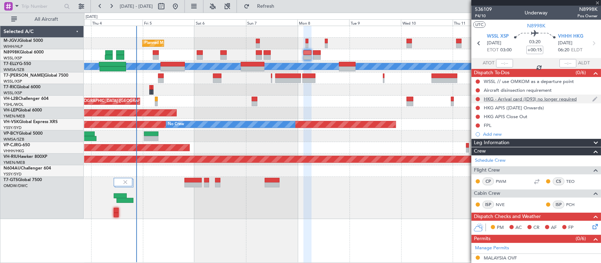
type input "-00:05"
type input "1"
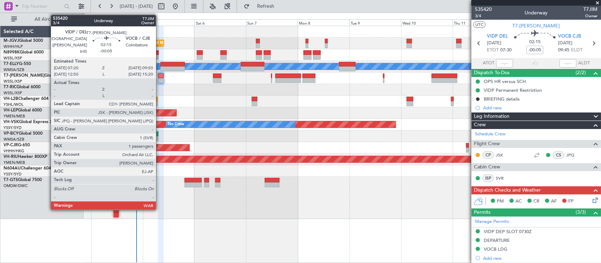
click at [159, 78] on div at bounding box center [161, 76] width 6 height 5
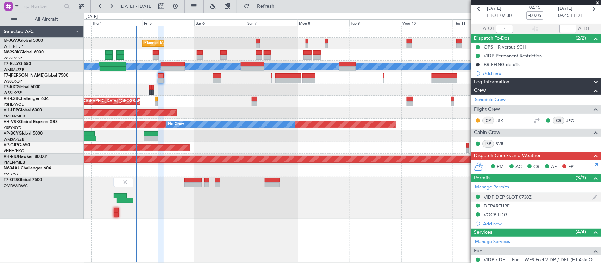
scroll to position [73, 0]
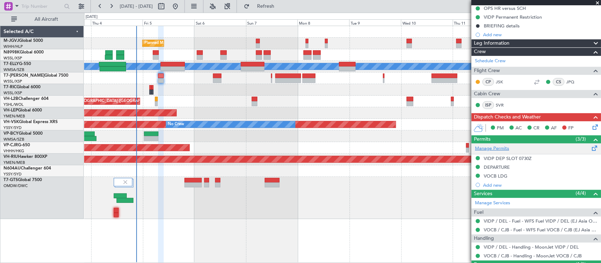
click at [508, 147] on link "Manage Permits" at bounding box center [492, 148] width 34 height 7
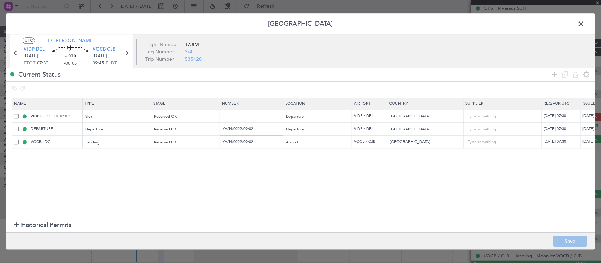
click at [270, 129] on input "YA/N/0229/09/02" at bounding box center [252, 129] width 61 height 6
drag, startPoint x: 272, startPoint y: 129, endPoint x: 107, endPoint y: 134, distance: 165.2
click at [107, 134] on tr "DEPARTURE Departure Received OK YA/N/0229/09/02 Departure VIDP / DEL India [DAT…" at bounding box center [461, 129] width 898 height 13
click at [584, 25] on span at bounding box center [584, 26] width 0 height 14
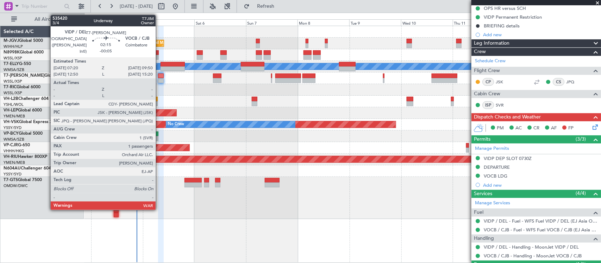
click at [159, 76] on div at bounding box center [161, 76] width 6 height 5
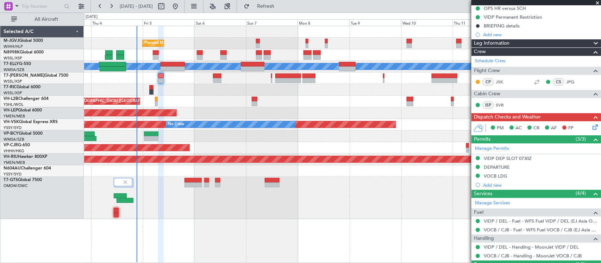
click at [434, 196] on div at bounding box center [342, 198] width 516 height 42
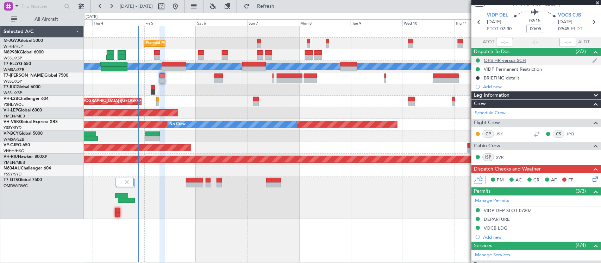
scroll to position [0, 0]
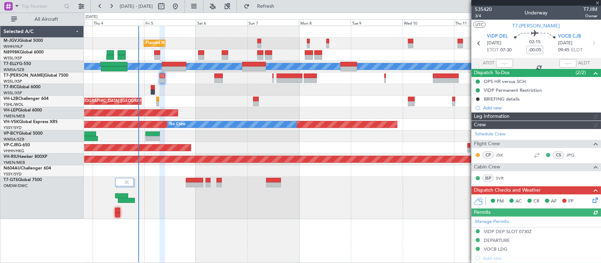
type input "[PERSON_NAME] (BTA)"
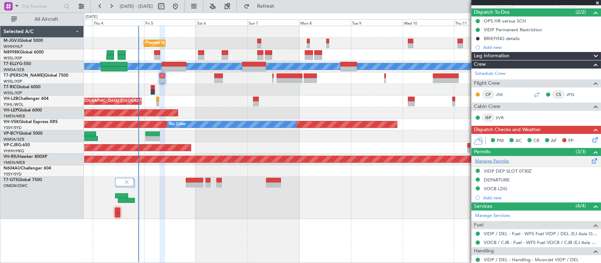
scroll to position [107, 0]
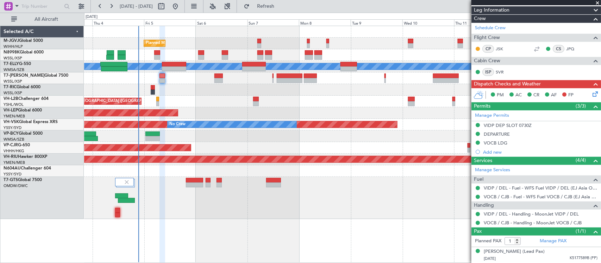
click at [591, 94] on icon at bounding box center [594, 93] width 6 height 6
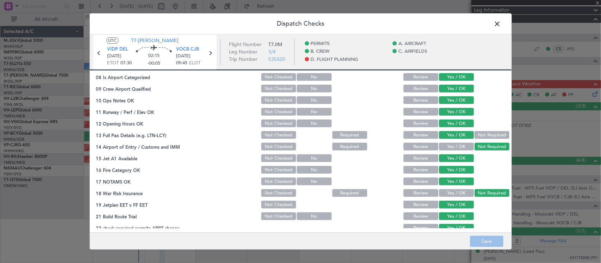
scroll to position [253, 0]
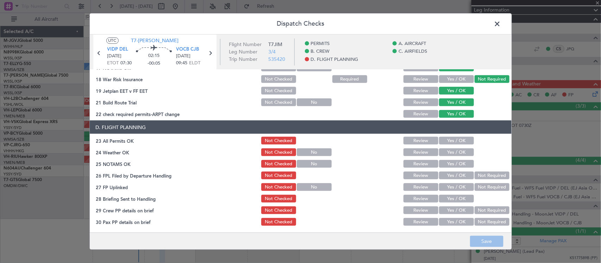
click at [452, 139] on button "Yes / OK" at bounding box center [456, 141] width 35 height 8
click at [452, 149] on button "Yes / OK" at bounding box center [456, 153] width 35 height 8
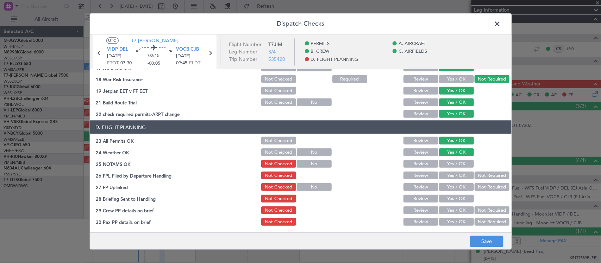
click at [452, 163] on button "Yes / OK" at bounding box center [456, 164] width 35 height 8
click at [491, 175] on button "Not Required" at bounding box center [492, 176] width 35 height 8
drag, startPoint x: 460, startPoint y: 185, endPoint x: 457, endPoint y: 192, distance: 7.3
click at [459, 186] on button "Yes / OK" at bounding box center [456, 187] width 35 height 8
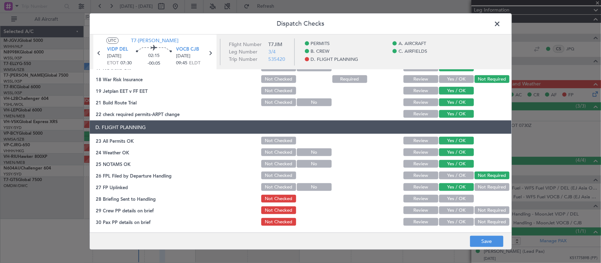
click at [456, 195] on button "Yes / OK" at bounding box center [456, 199] width 35 height 8
click at [456, 206] on div "Yes / OK" at bounding box center [456, 211] width 36 height 10
click at [457, 212] on button "Yes / OK" at bounding box center [456, 211] width 35 height 8
click at [458, 219] on button "Yes / OK" at bounding box center [456, 222] width 35 height 8
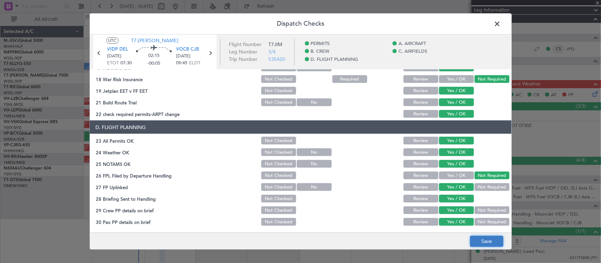
click at [491, 240] on button "Save" at bounding box center [486, 241] width 33 height 11
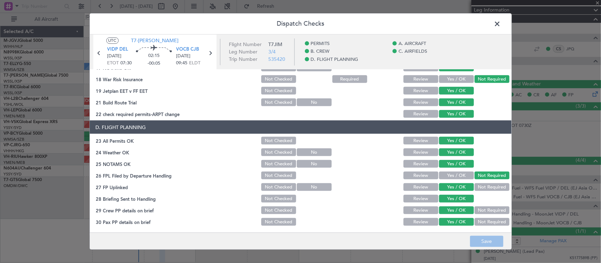
click at [501, 26] on span at bounding box center [501, 26] width 0 height 14
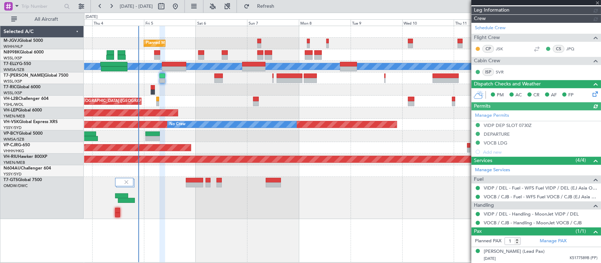
type input "[PERSON_NAME] (BTA)"
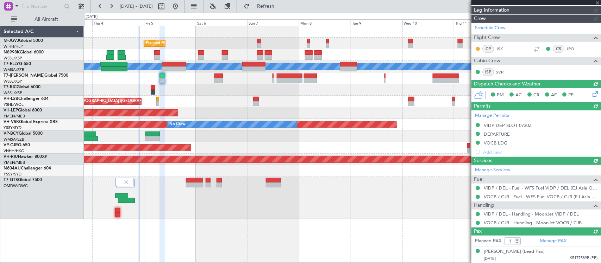
type input "[PERSON_NAME] (BTA)"
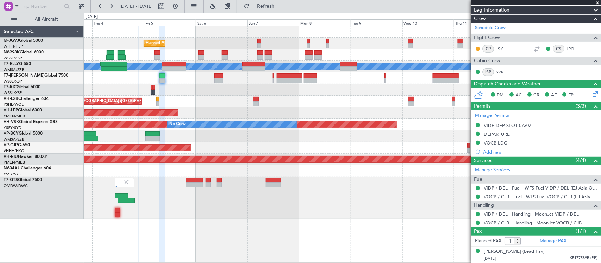
click at [402, 193] on div at bounding box center [342, 198] width 516 height 42
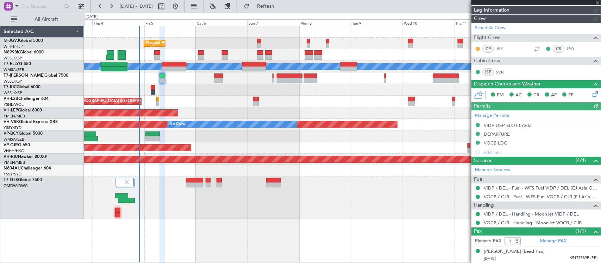
type input "[PERSON_NAME] (BTA)"
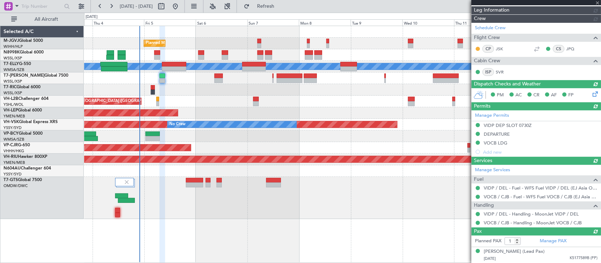
type input "[PERSON_NAME] (BTA)"
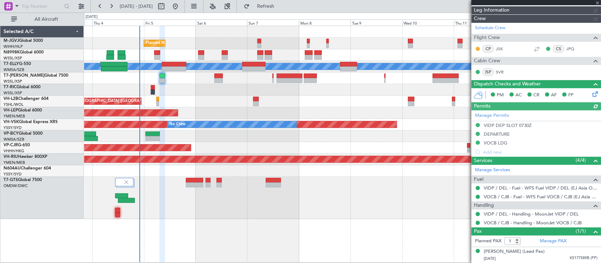
type input "[PERSON_NAME] (BTA)"
